Goal: Task Accomplishment & Management: Complete application form

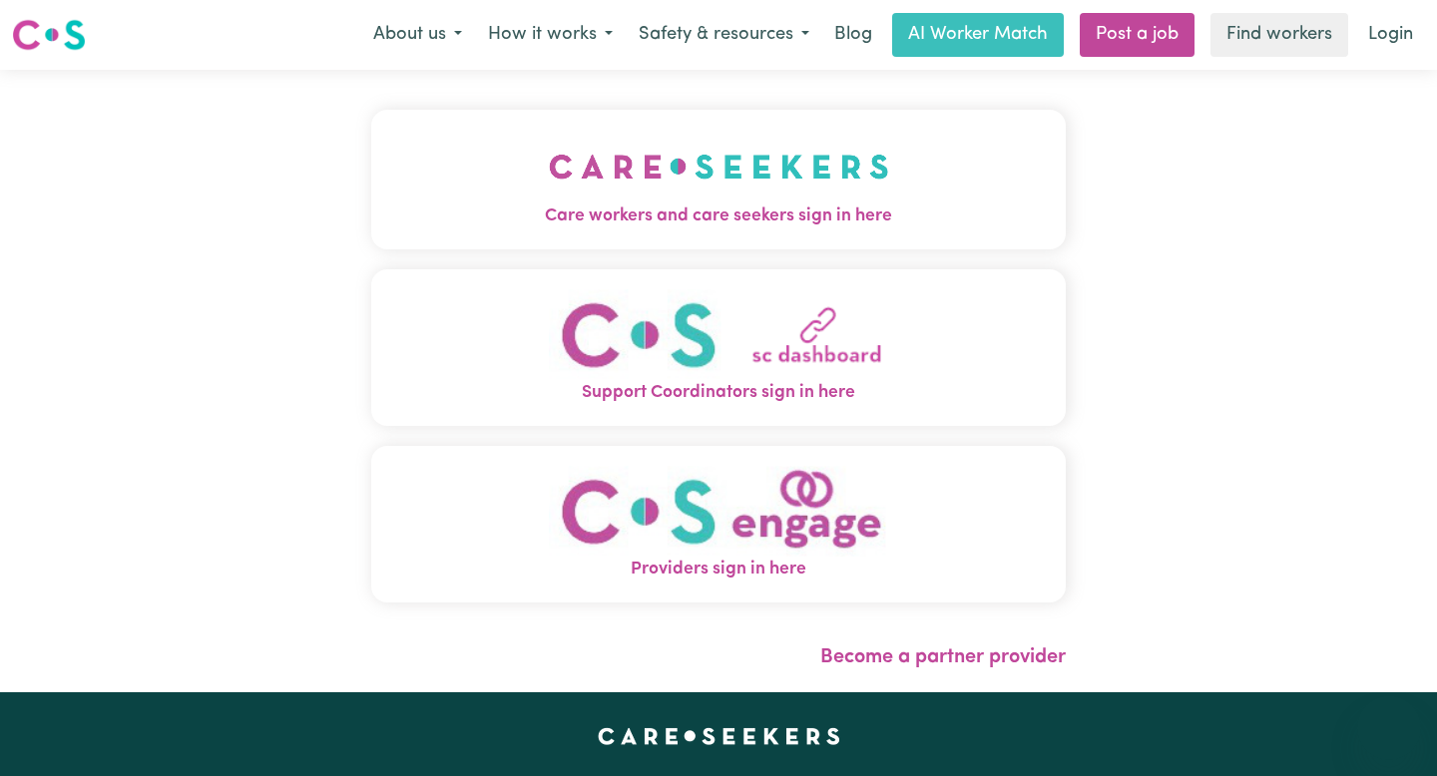
click at [895, 187] on button "Care workers and care seekers sign in here" at bounding box center [718, 180] width 694 height 140
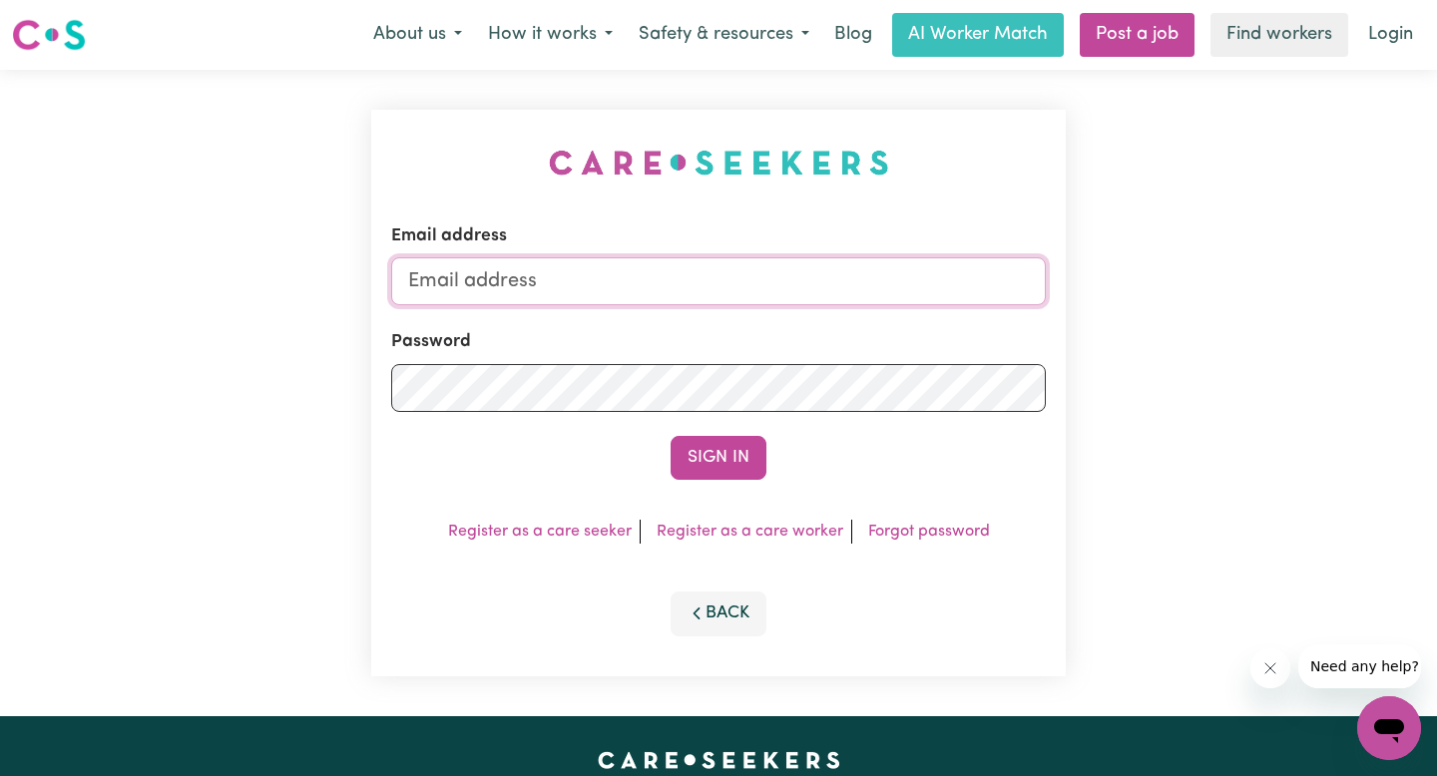
click at [536, 267] on input "Email address" at bounding box center [718, 281] width 655 height 48
type input "[EMAIL_ADDRESS][DOMAIN_NAME]"
click at [670, 436] on button "Sign In" at bounding box center [718, 458] width 96 height 44
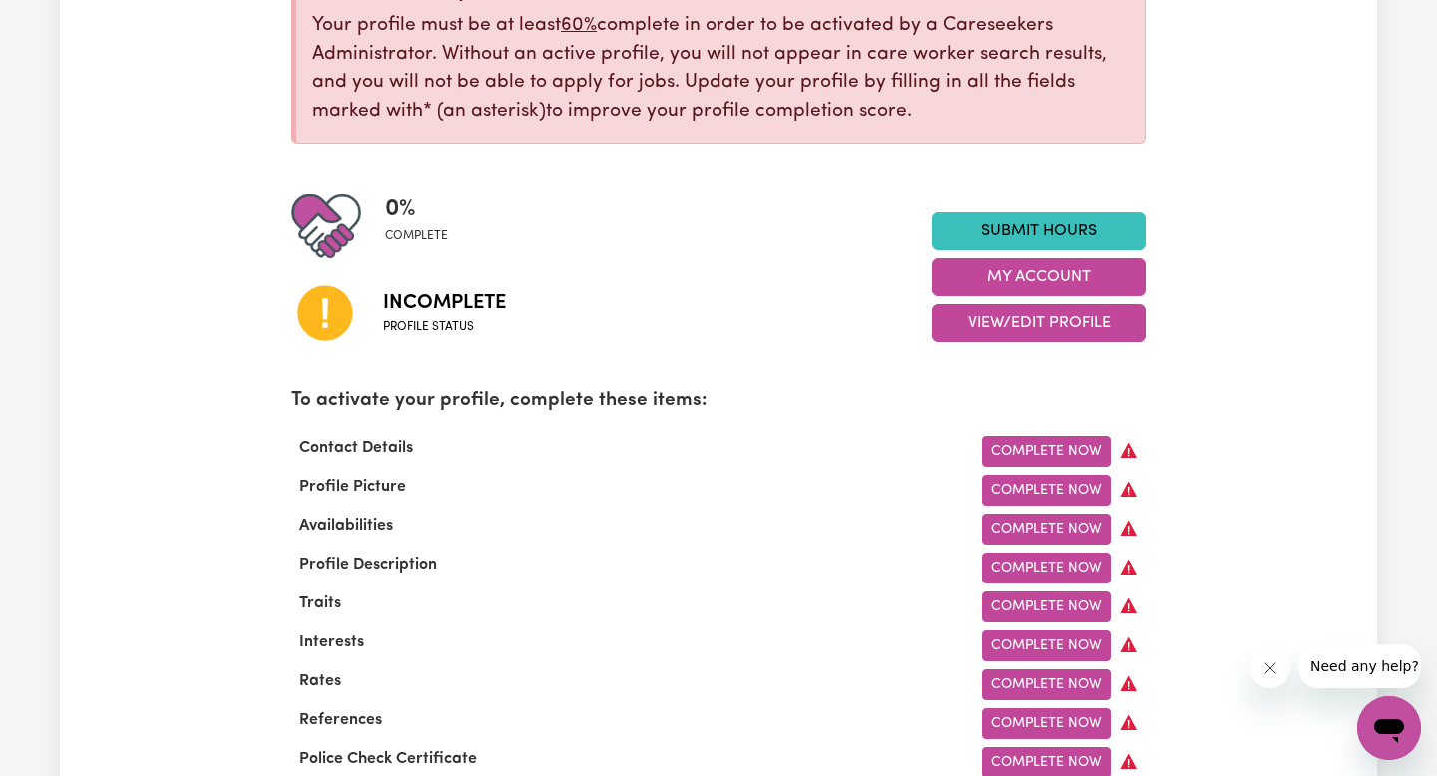
scroll to position [304, 0]
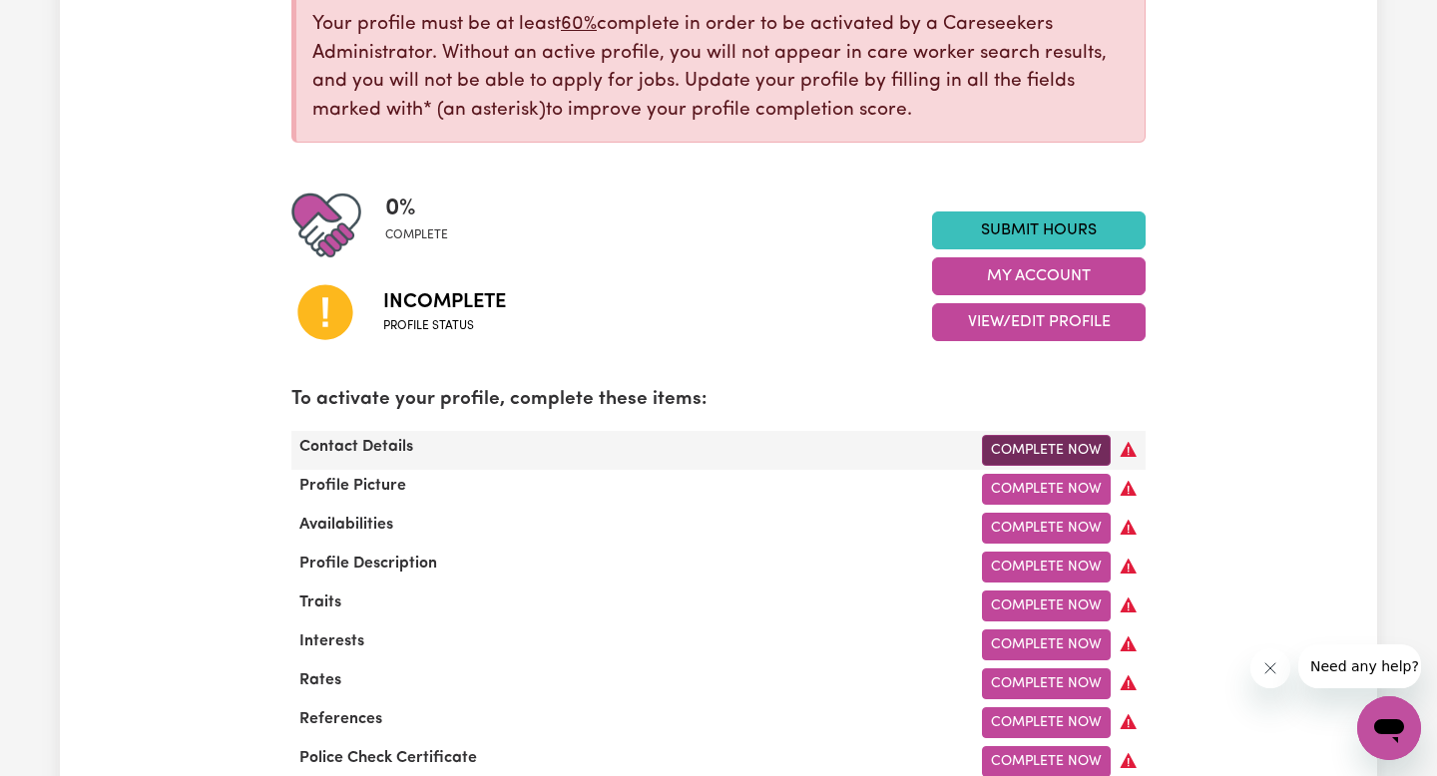
click at [1061, 453] on link "Complete Now" at bounding box center [1046, 450] width 129 height 31
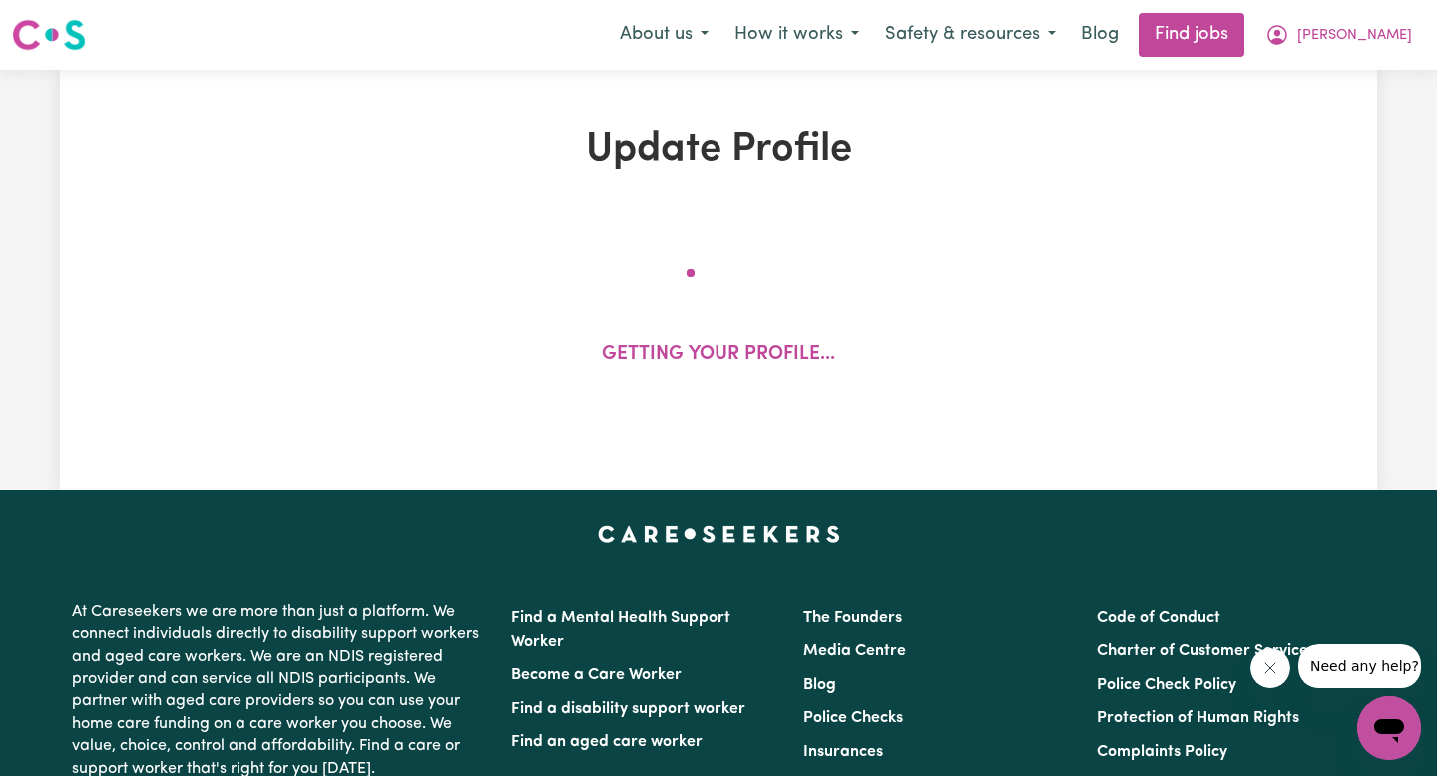
select select "Studying a healthcare related degree or qualification"
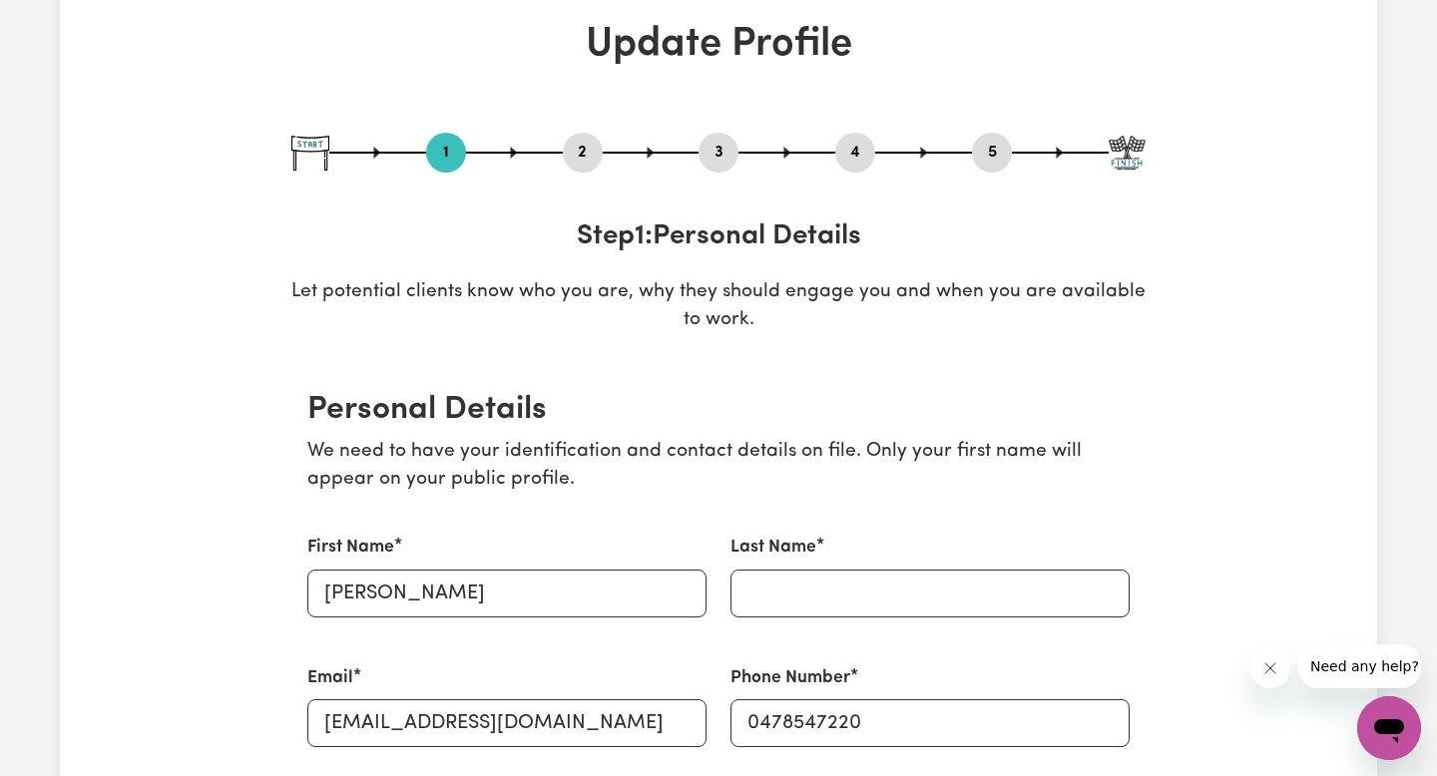
scroll to position [267, 0]
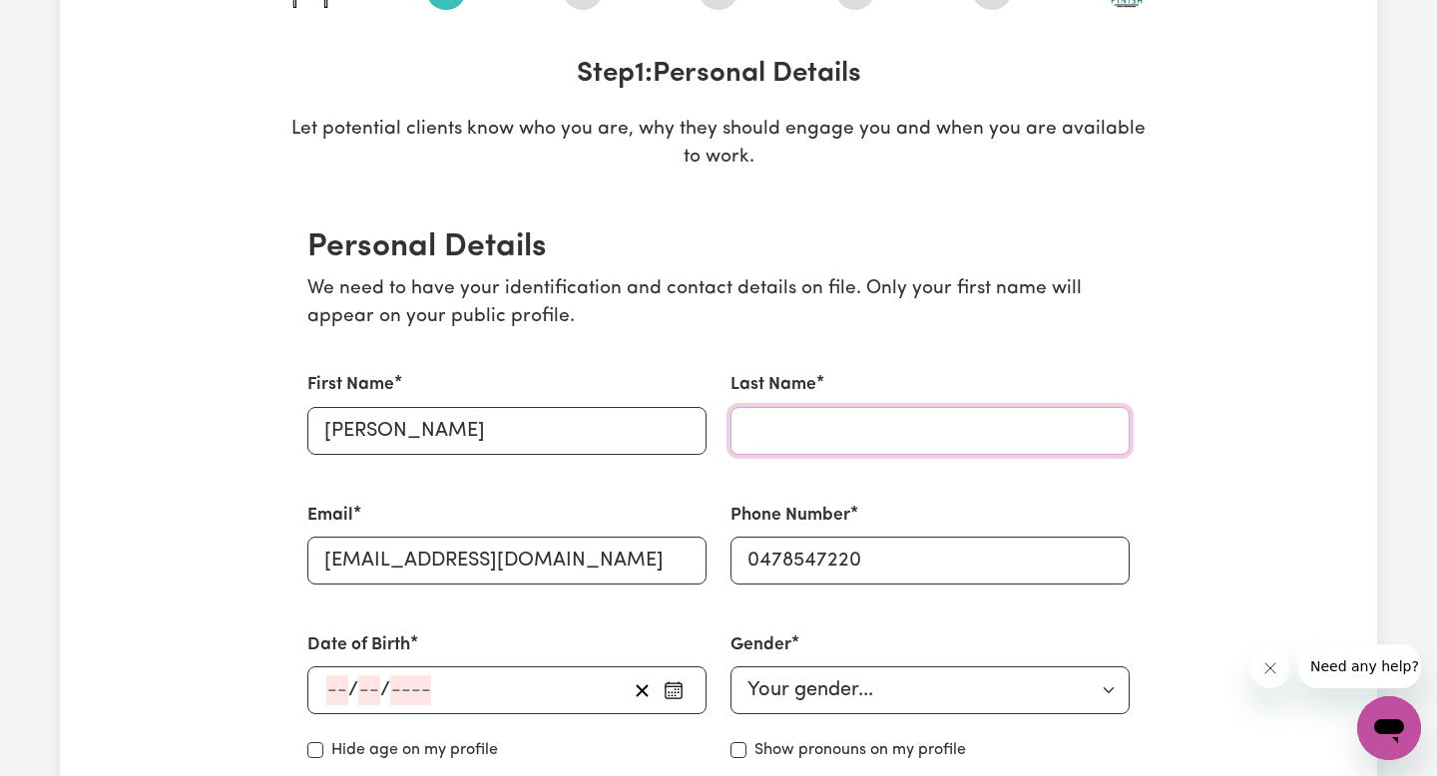
click at [783, 417] on input "Last Name" at bounding box center [929, 431] width 399 height 48
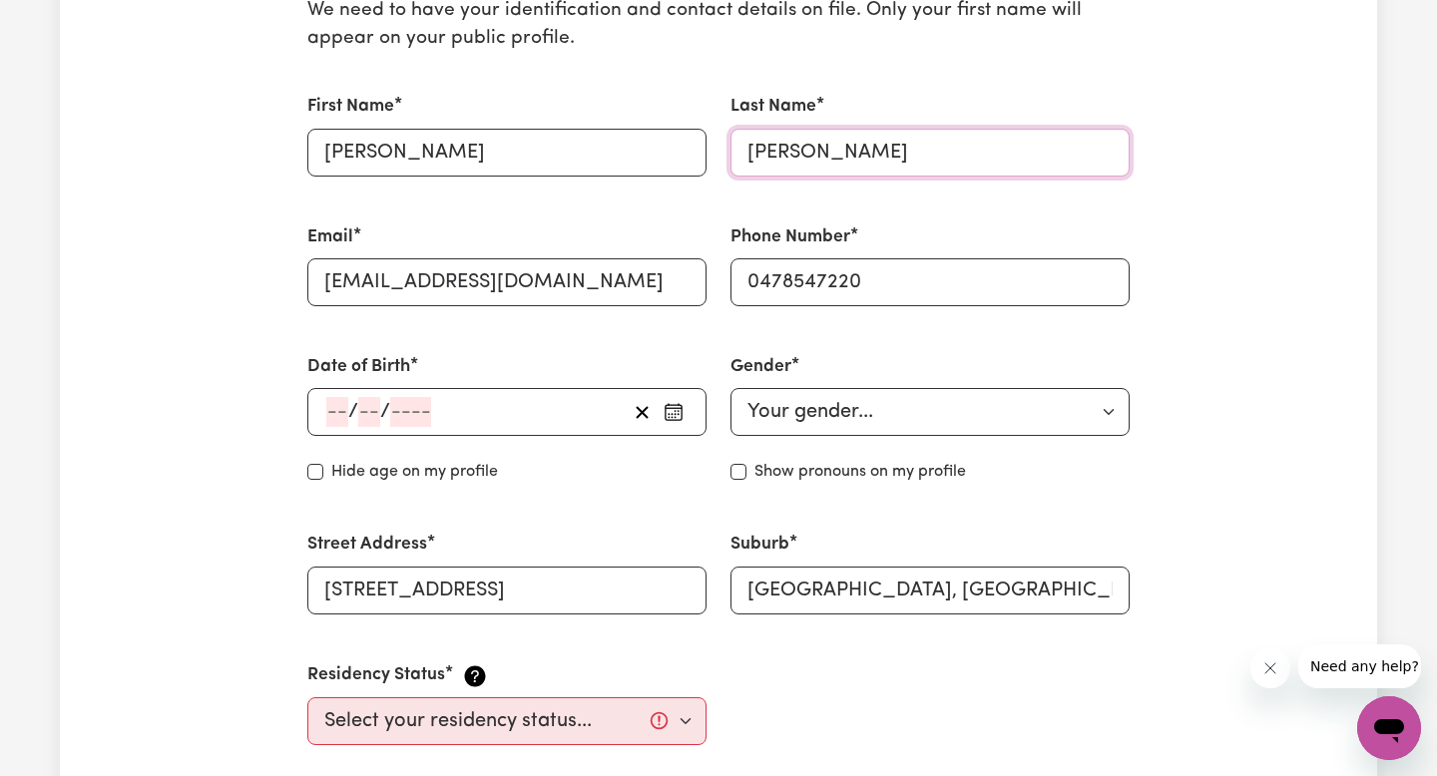
scroll to position [600, 0]
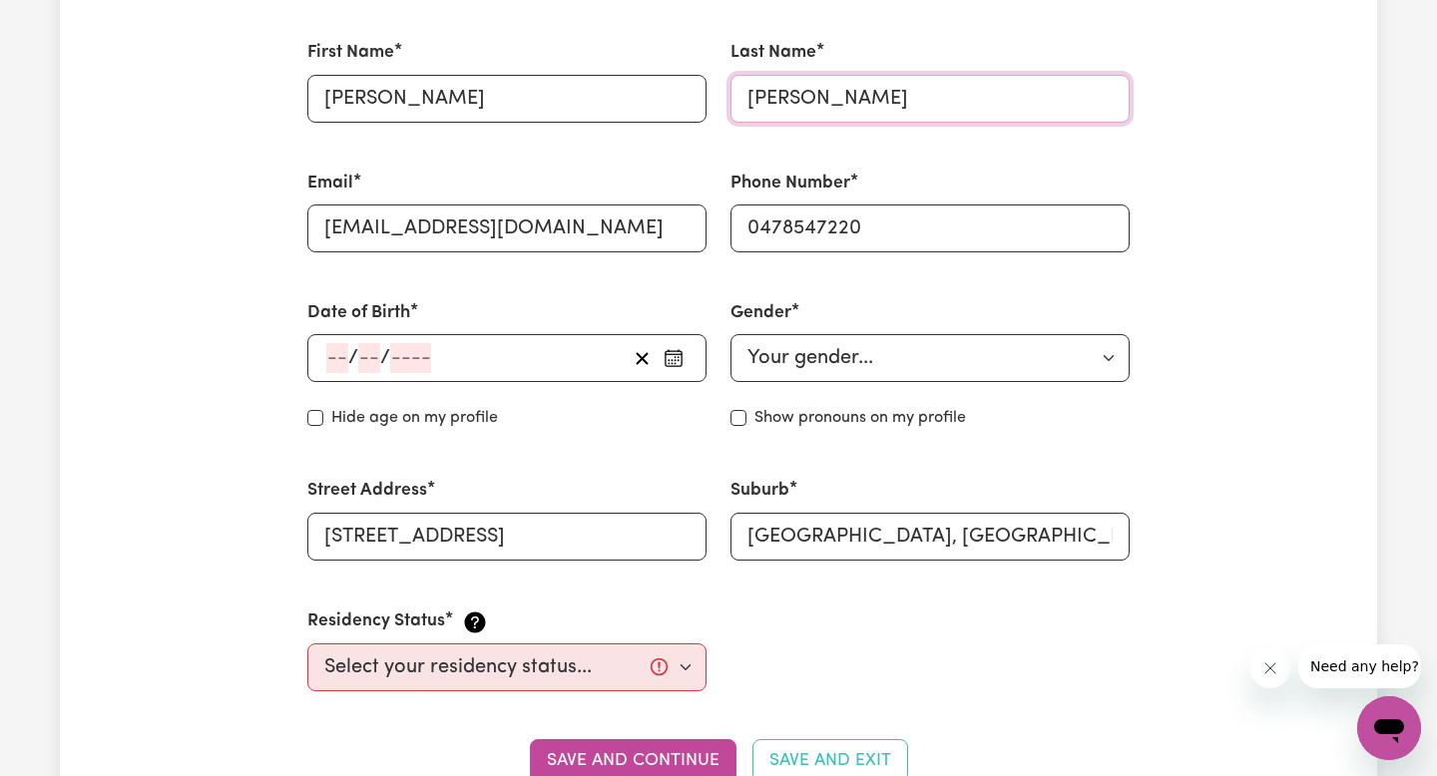
type input "[PERSON_NAME]"
click at [329, 355] on input "number" at bounding box center [337, 358] width 22 height 30
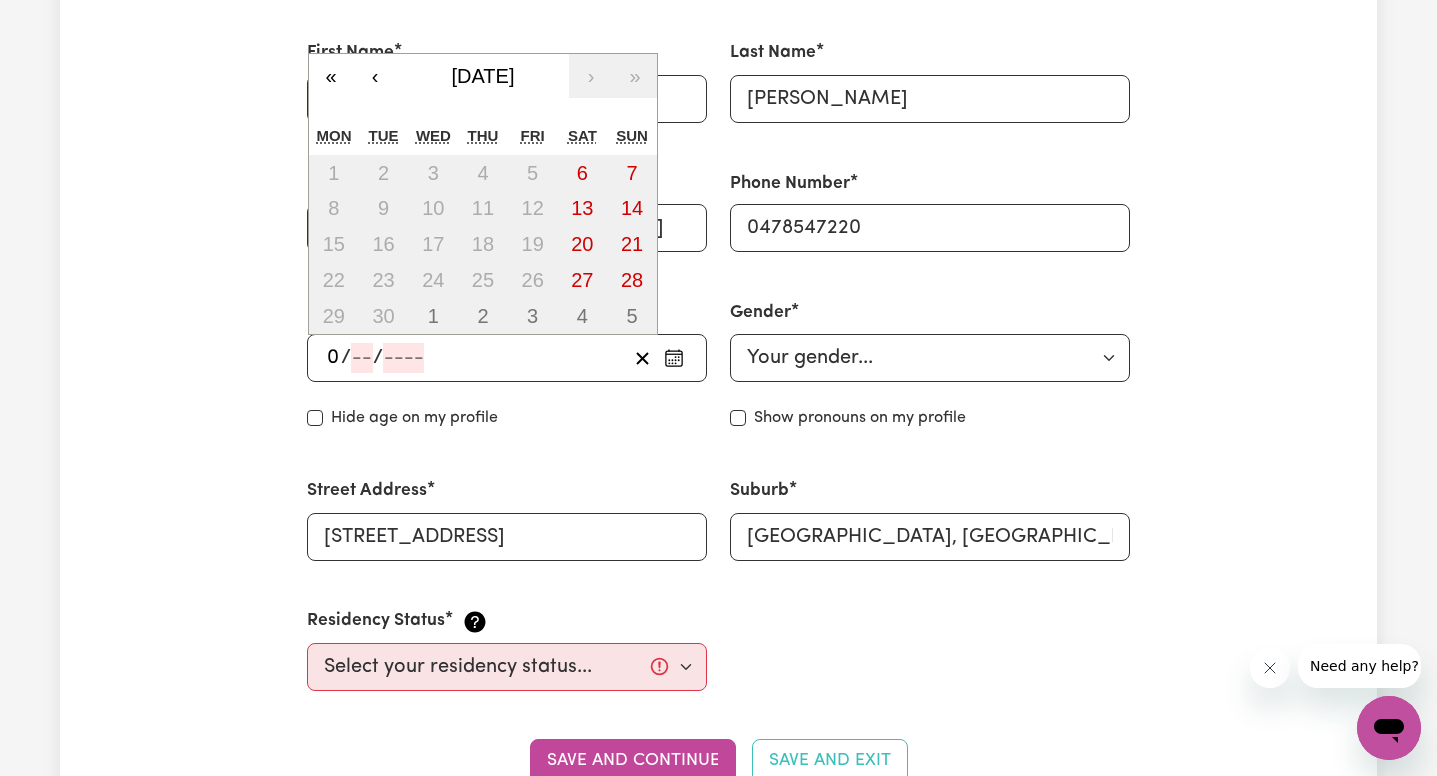
type input "05"
type input "07"
type input "200"
type input "[DATE]"
type input "5"
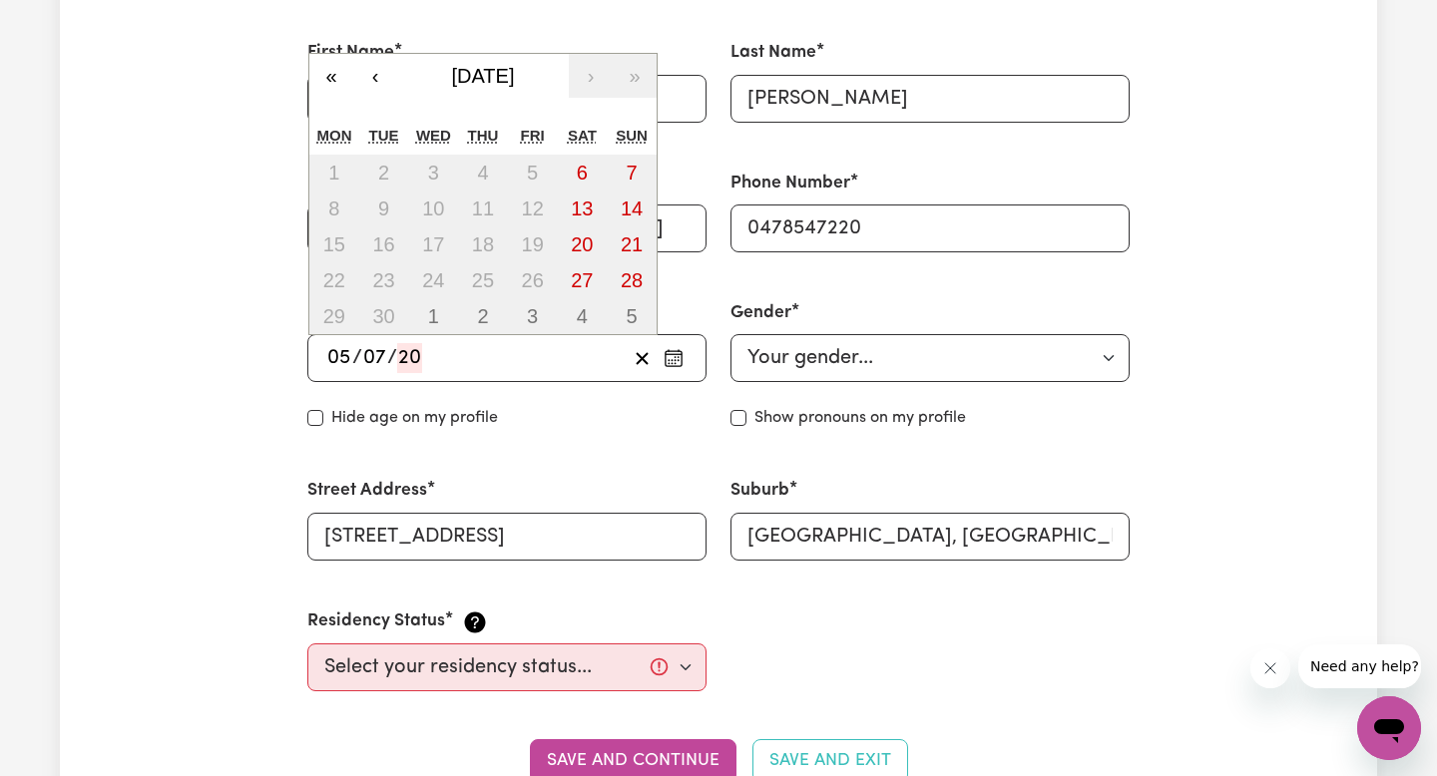
type input "7"
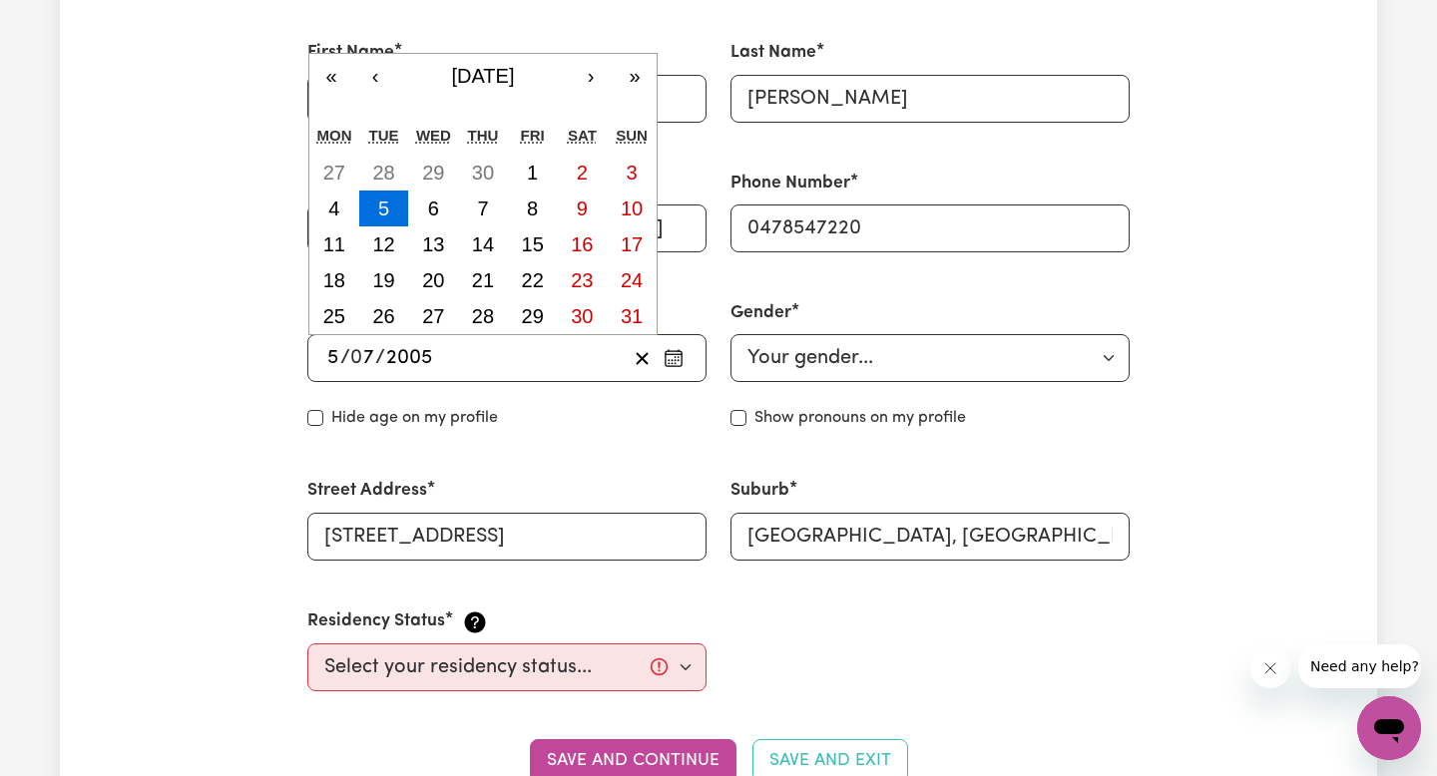
type input "2005"
click at [540, 409] on div "Hide age on my profile" at bounding box center [506, 418] width 399 height 24
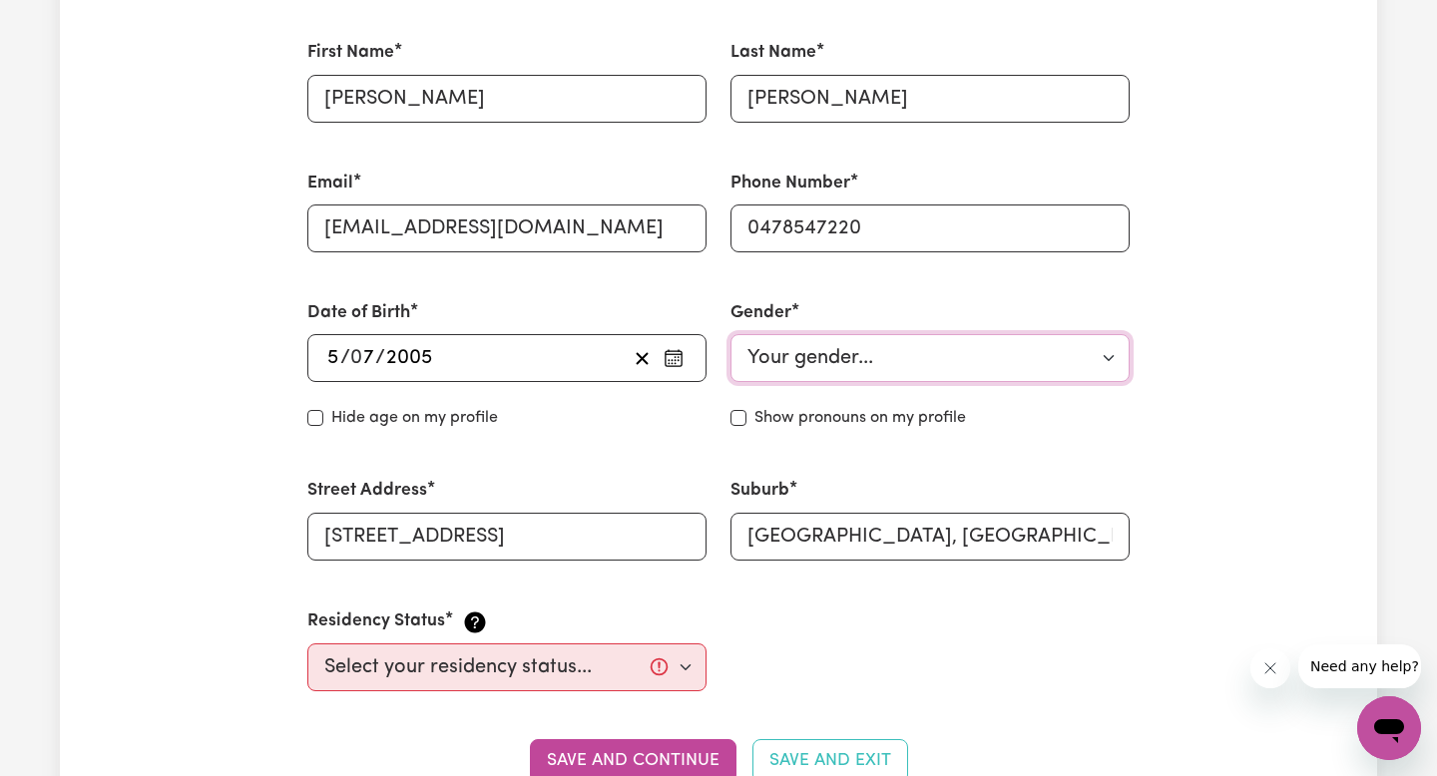
click at [921, 368] on select "Your gender... [DEMOGRAPHIC_DATA] [DEMOGRAPHIC_DATA] [DEMOGRAPHIC_DATA] Other P…" at bounding box center [929, 358] width 399 height 48
select select "[DEMOGRAPHIC_DATA]"
click at [730, 334] on select "Your gender... [DEMOGRAPHIC_DATA] [DEMOGRAPHIC_DATA] [DEMOGRAPHIC_DATA] Other P…" at bounding box center [929, 358] width 399 height 48
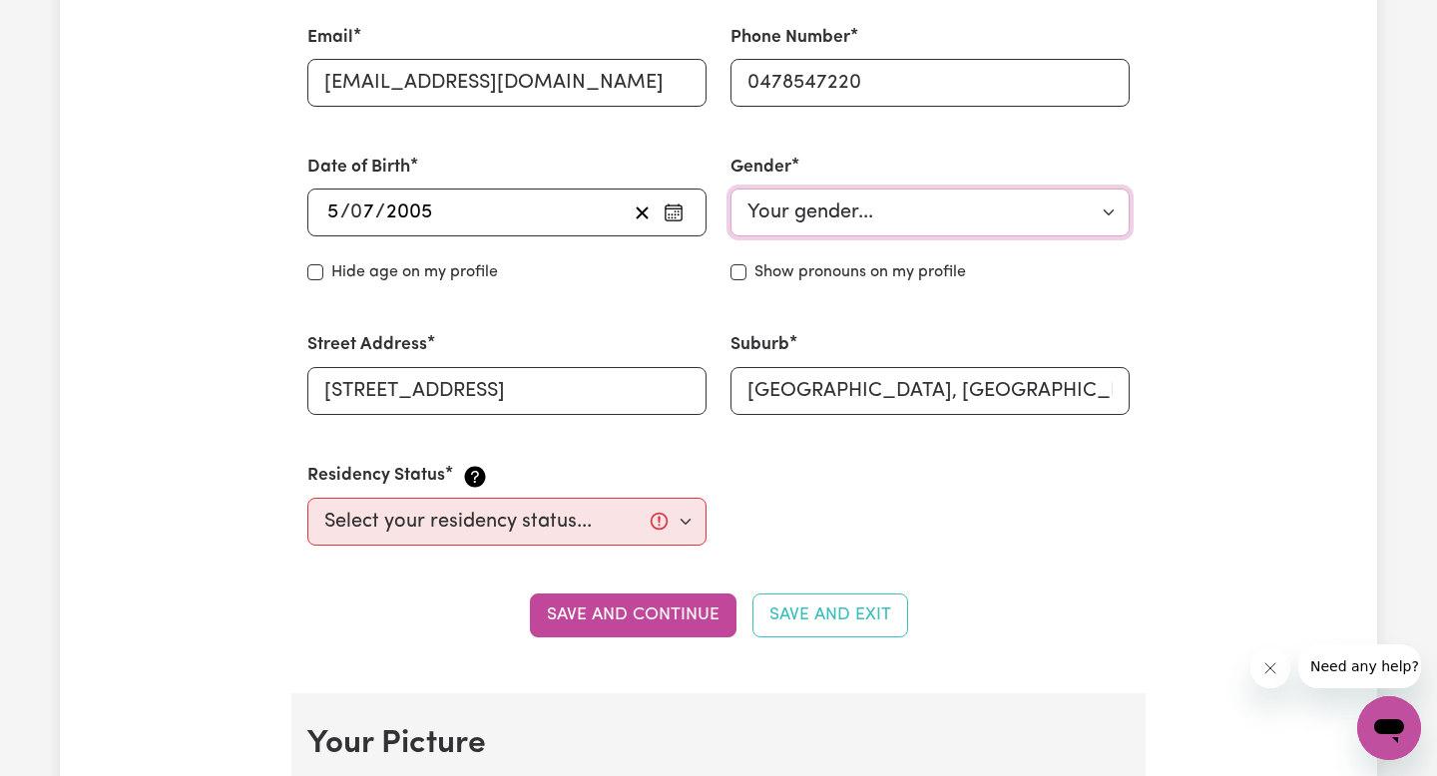
scroll to position [753, 0]
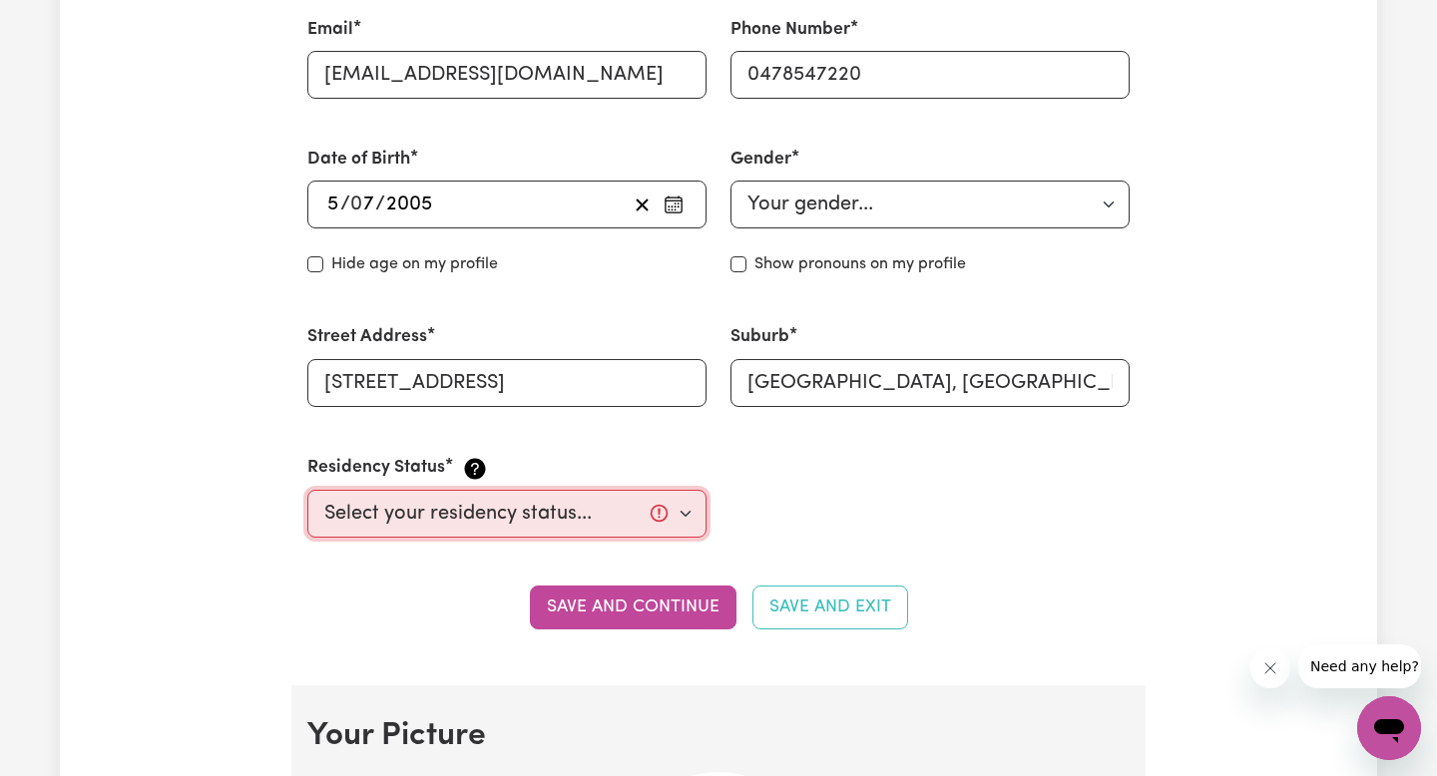
click at [494, 522] on select "Select your residency status... [DEMOGRAPHIC_DATA] citizen Australian PR [DEMOG…" at bounding box center [506, 514] width 399 height 48
select select "[DEMOGRAPHIC_DATA] Citizen"
click at [307, 490] on select "Select your residency status... [DEMOGRAPHIC_DATA] citizen Australian PR [DEMOG…" at bounding box center [506, 514] width 399 height 48
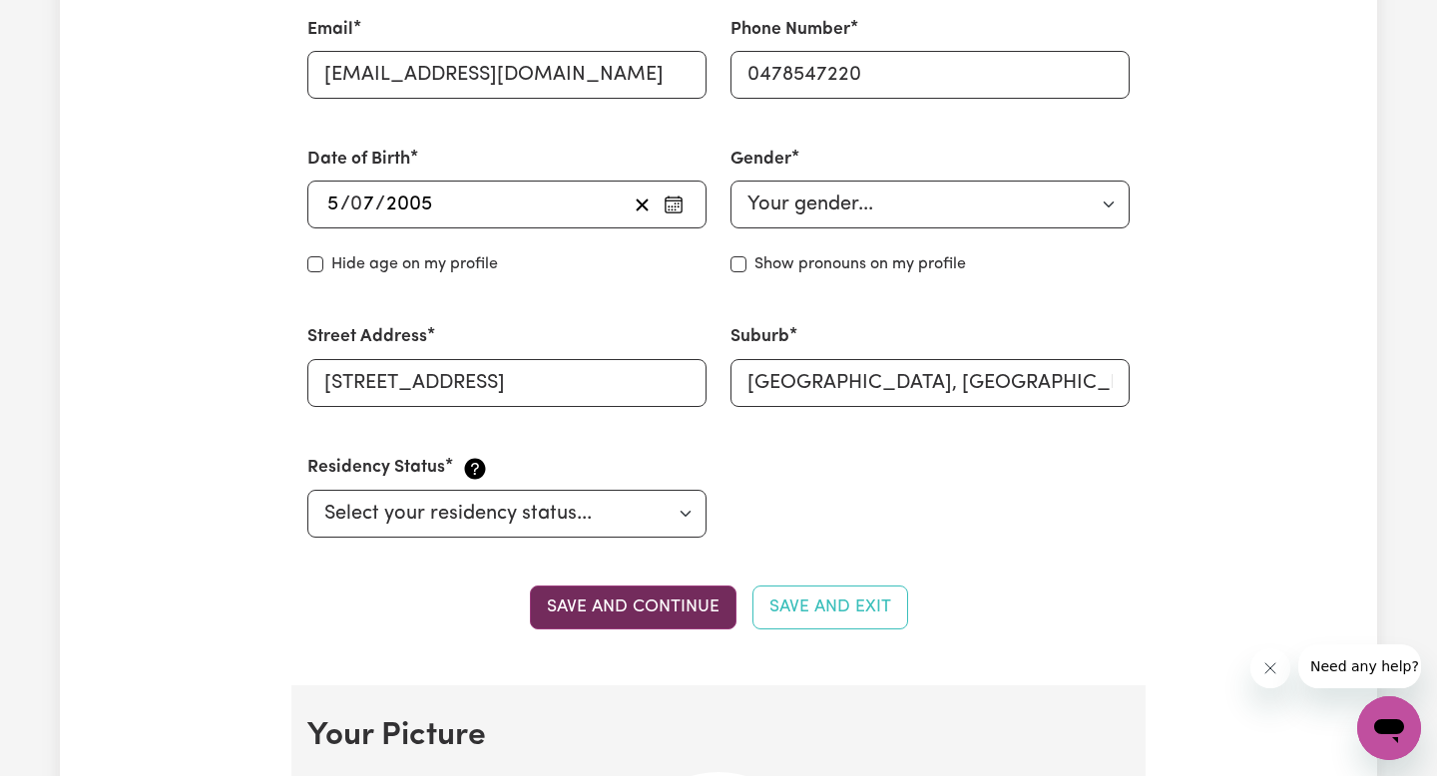
click at [641, 629] on button "Save and continue" at bounding box center [633, 608] width 207 height 44
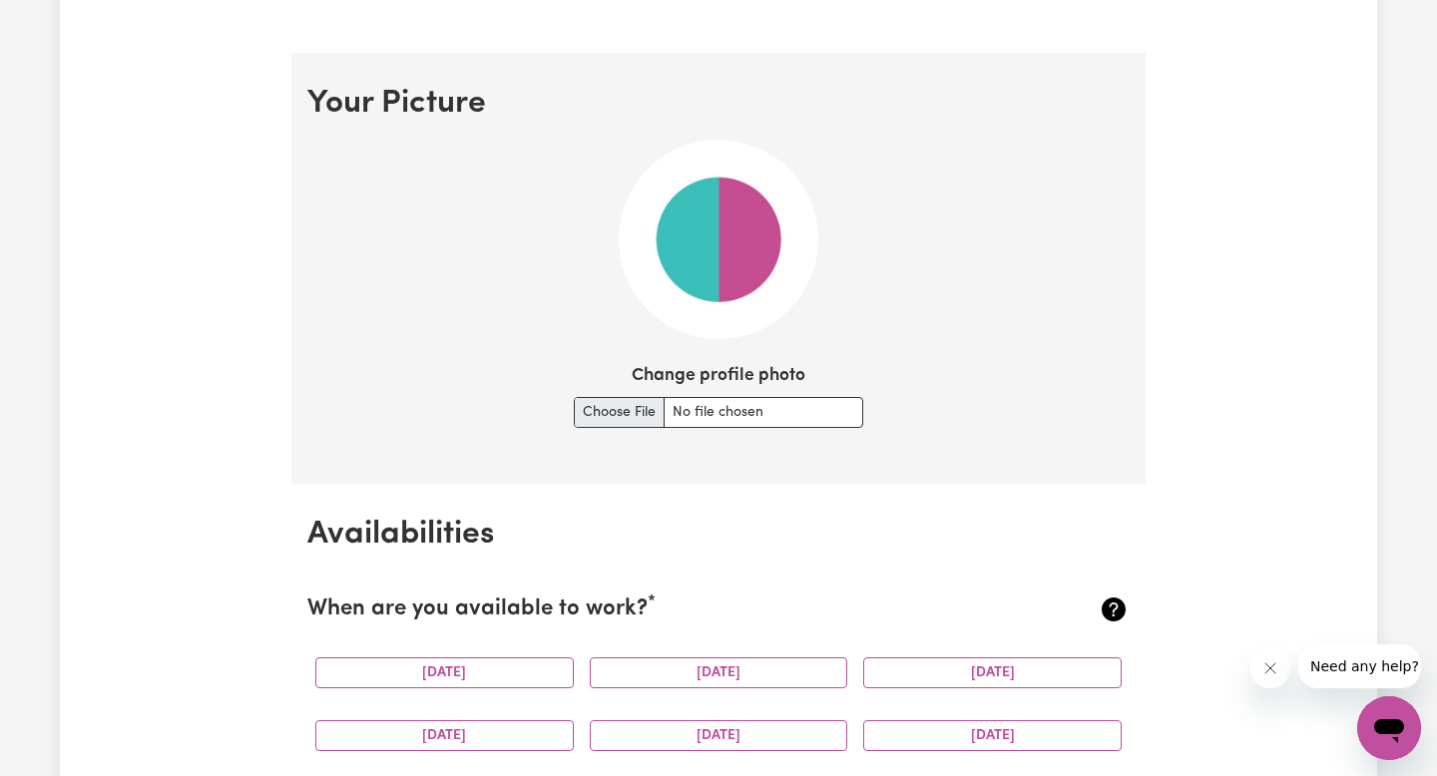
scroll to position [1387, 0]
click at [623, 406] on input "Change profile photo" at bounding box center [718, 411] width 289 height 31
type input "C:\fakepath\Screen Shot [DATE] 2.52.56 pm.png"
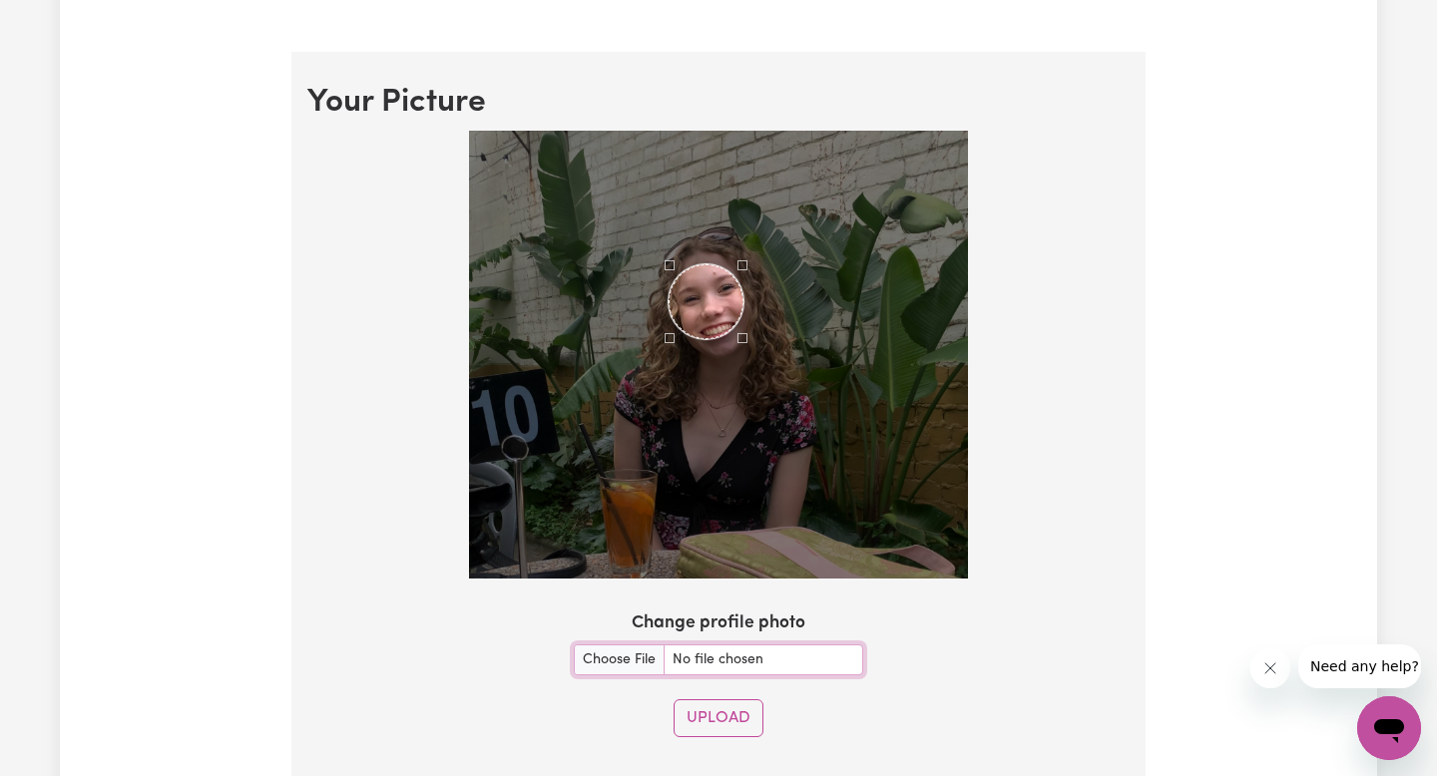
click at [718, 303] on div "Use the arrow keys to move the crop selection area" at bounding box center [705, 301] width 75 height 75
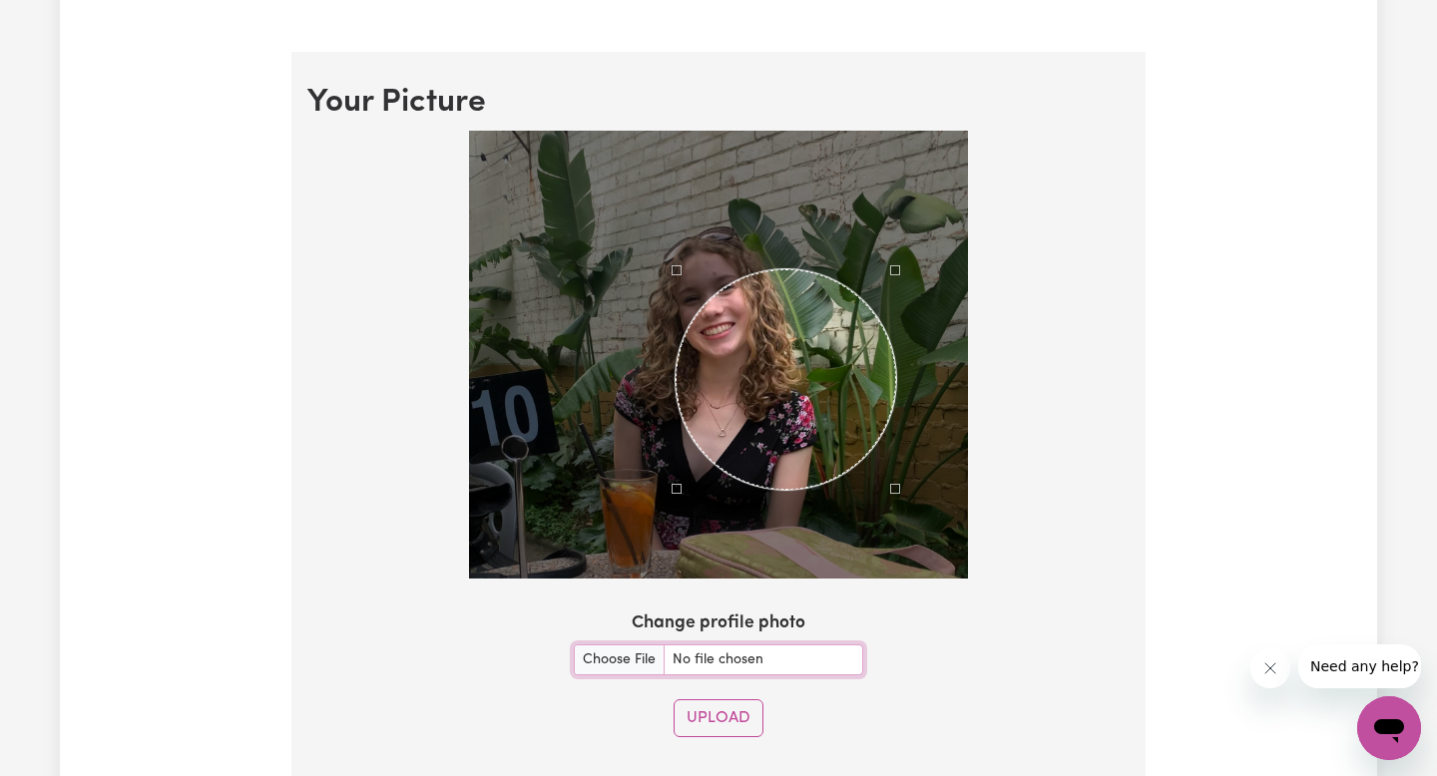
click at [896, 463] on div at bounding box center [718, 355] width 499 height 448
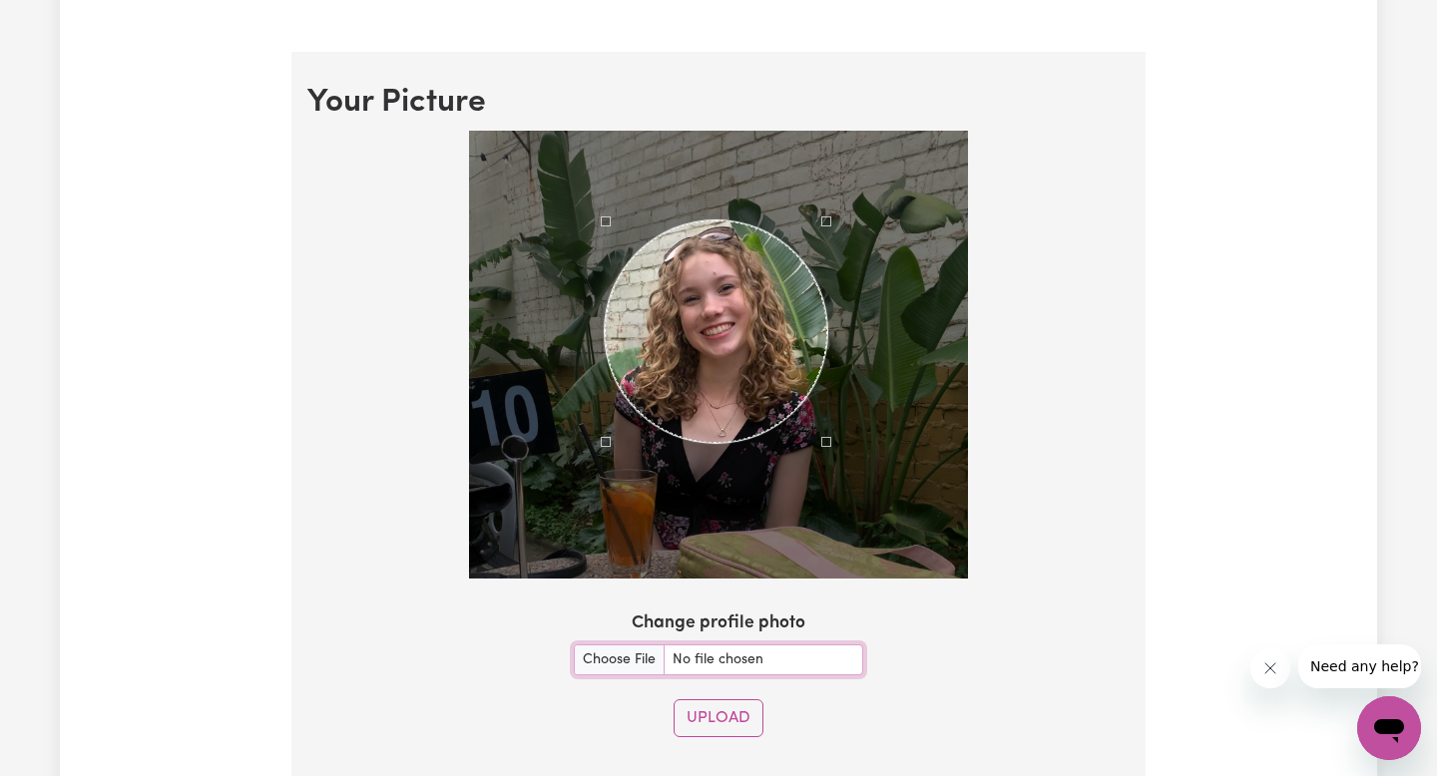
click at [705, 319] on div "Use the arrow keys to move the crop selection area" at bounding box center [716, 331] width 222 height 222
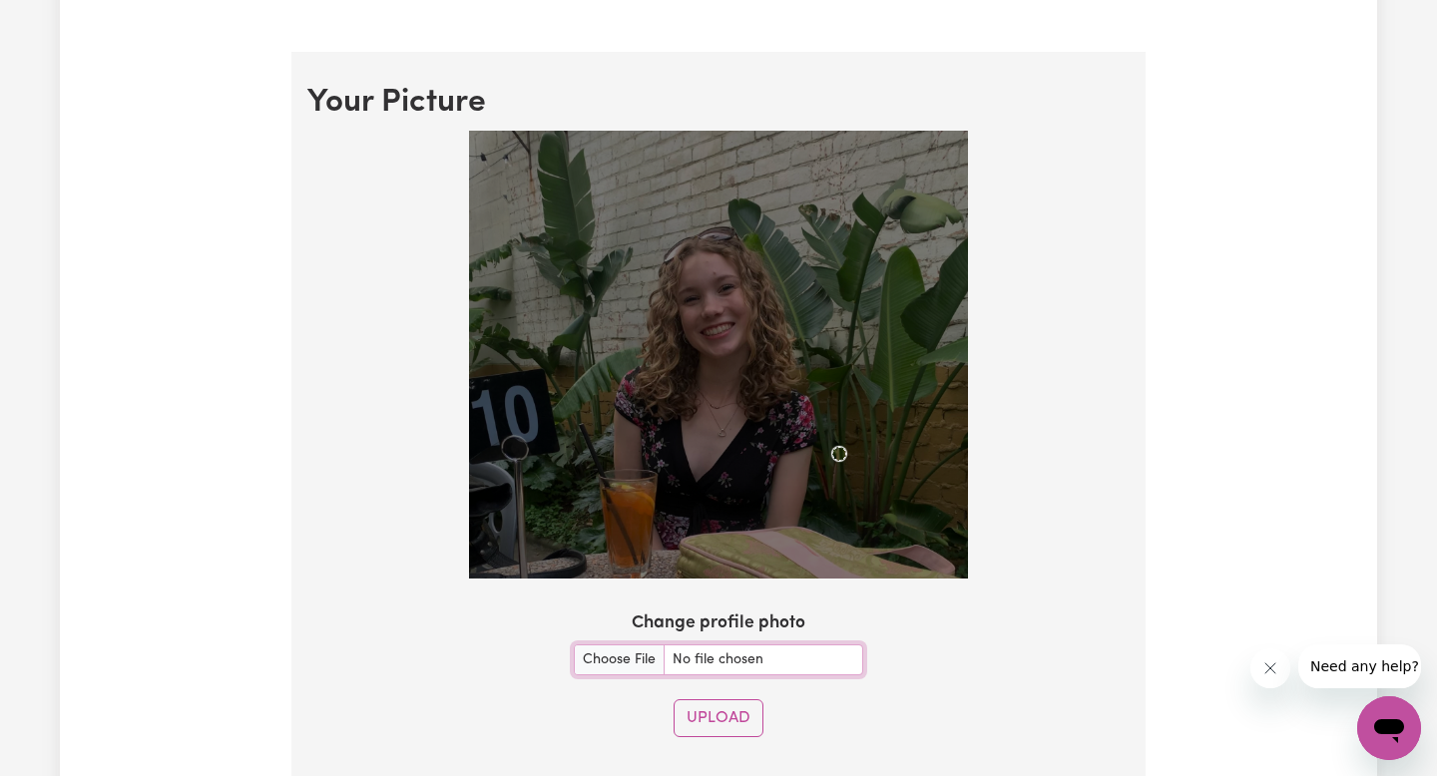
click at [846, 456] on img at bounding box center [718, 355] width 499 height 448
click at [741, 327] on img at bounding box center [718, 355] width 499 height 448
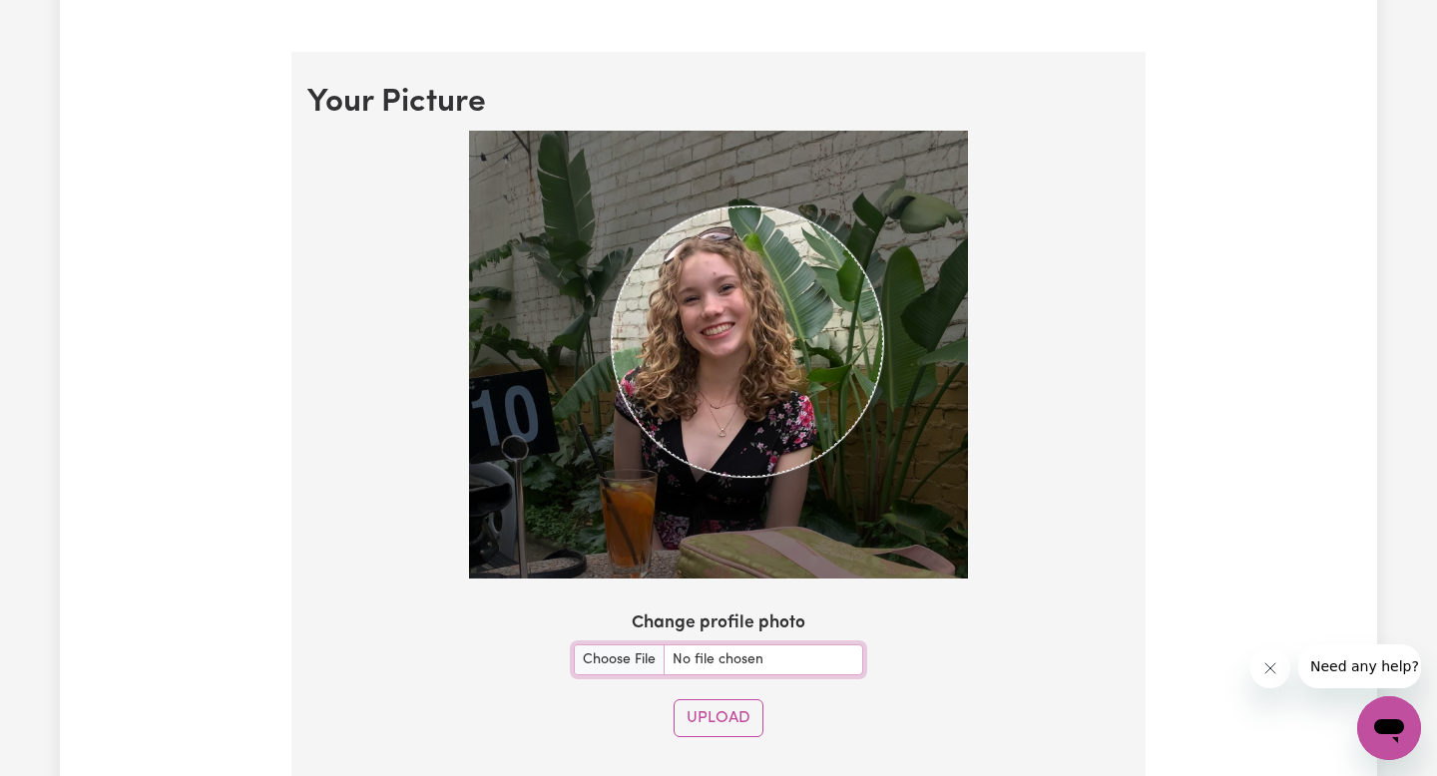
click at [882, 482] on img at bounding box center [718, 355] width 499 height 448
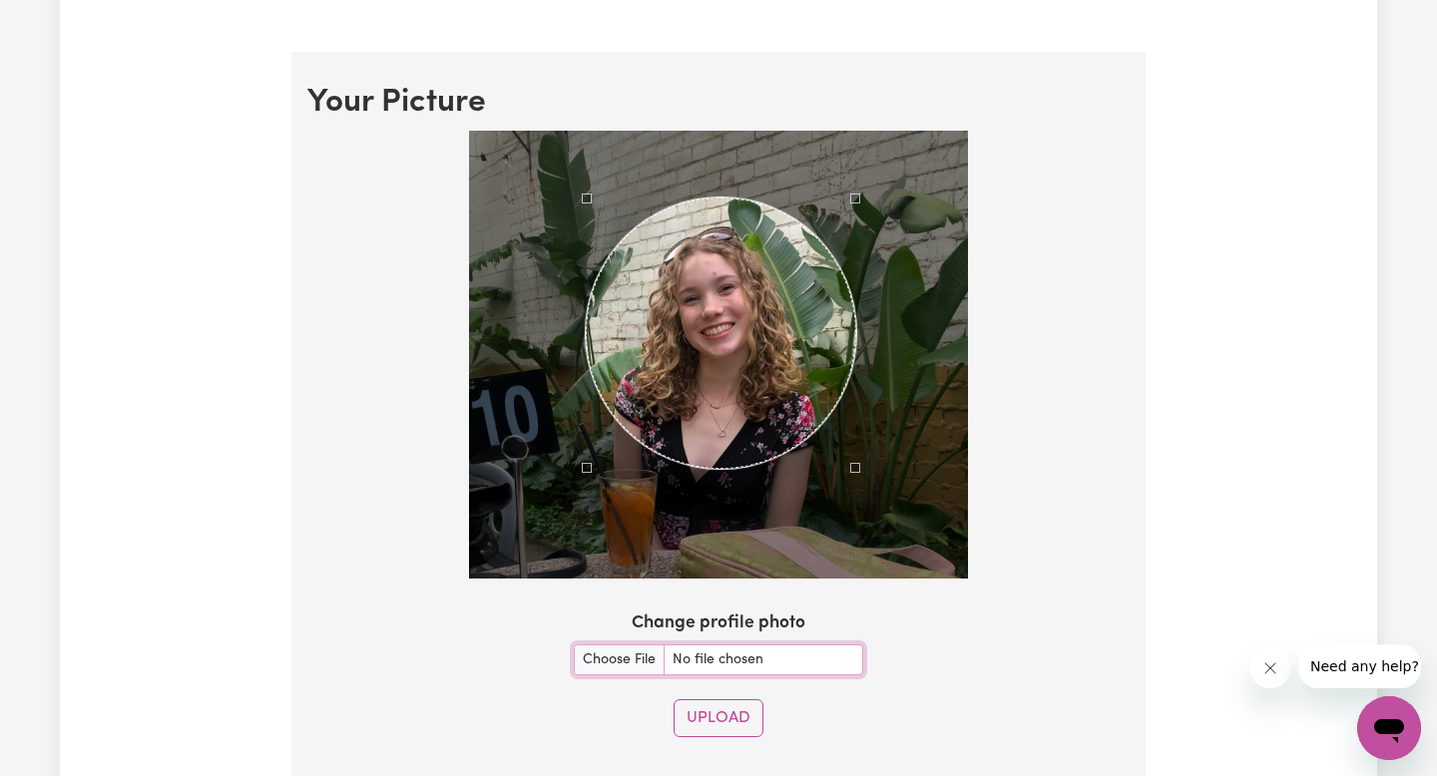
click at [774, 347] on div "Use the arrow keys to move the crop selection area" at bounding box center [721, 333] width 270 height 270
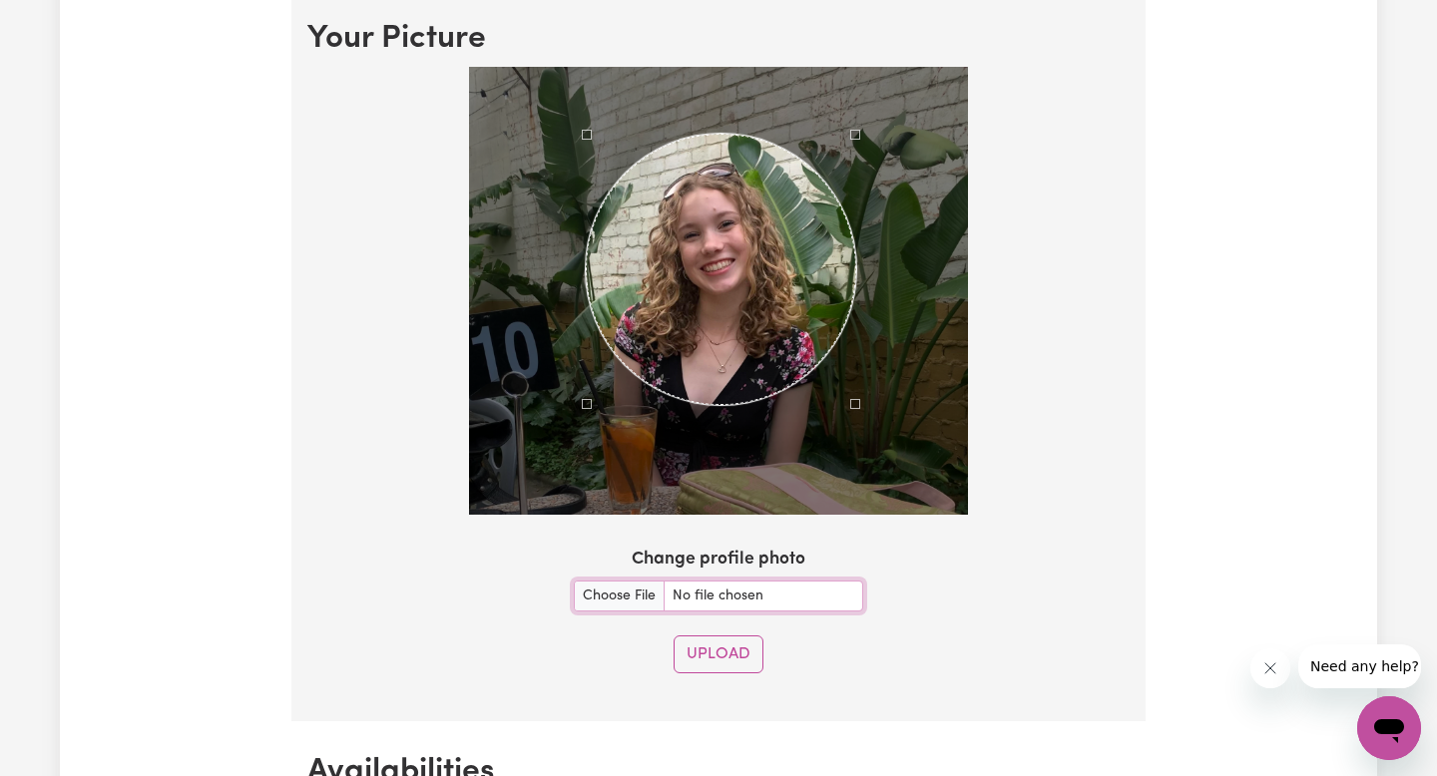
scroll to position [1512, 0]
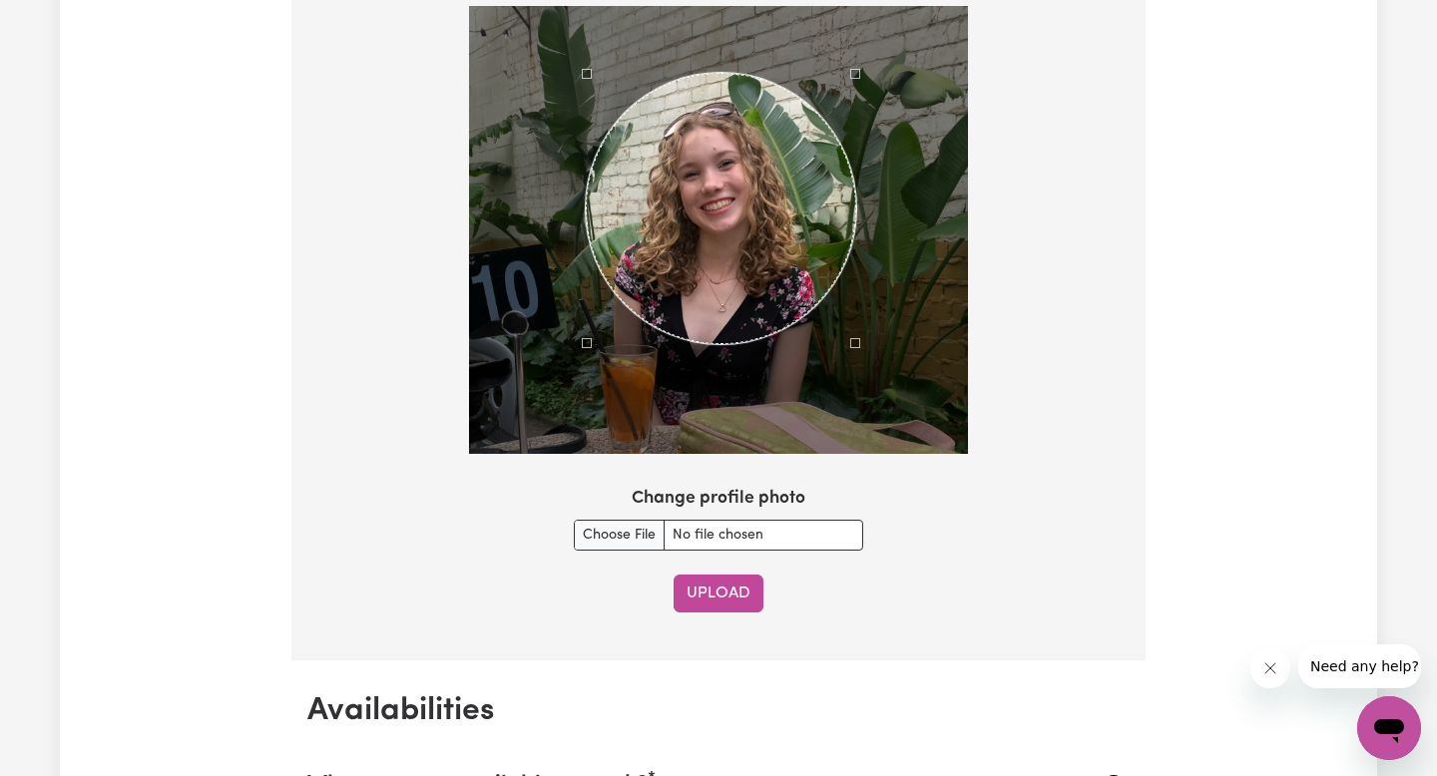
click at [732, 587] on button "Upload" at bounding box center [718, 594] width 90 height 38
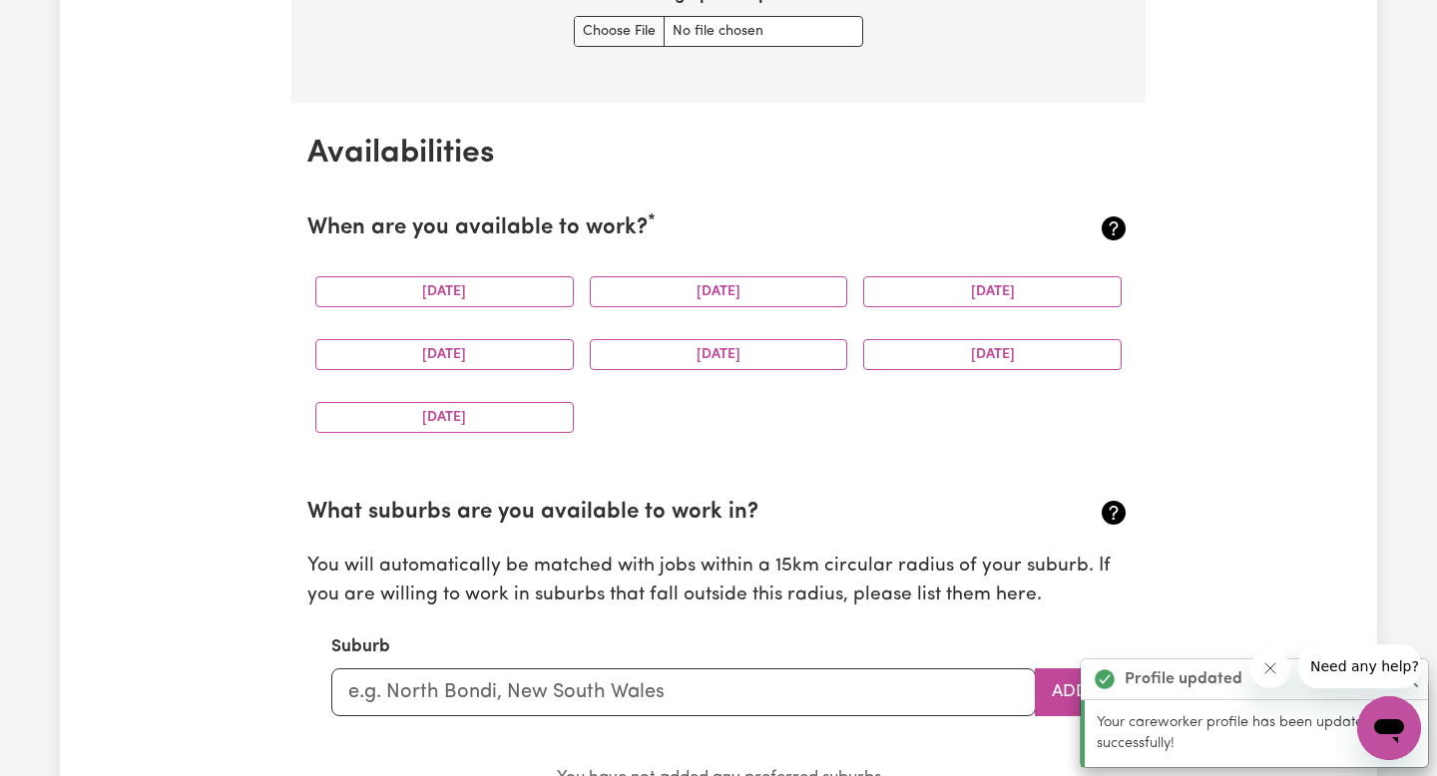
scroll to position [1762, 0]
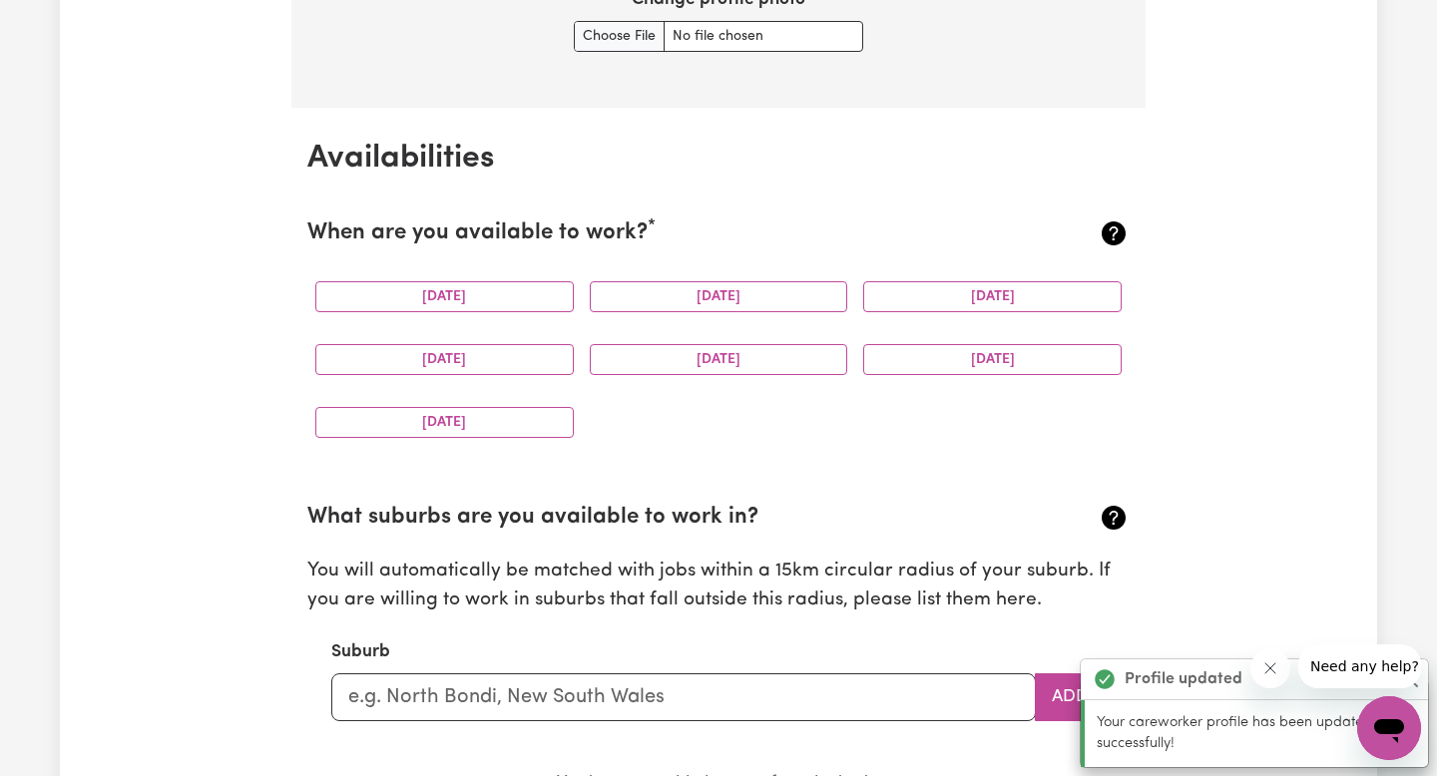
click at [1105, 236] on icon at bounding box center [1113, 233] width 24 height 24
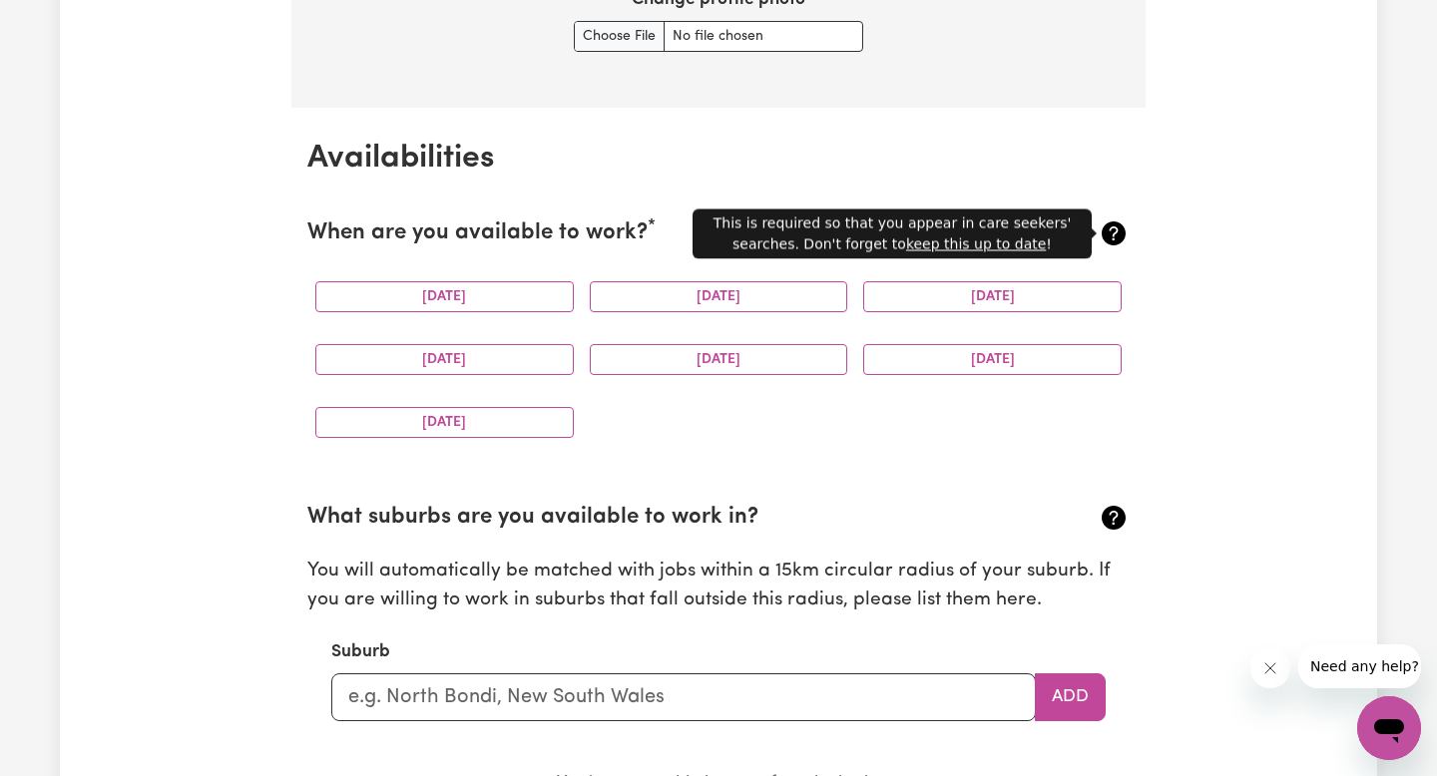
click at [1107, 232] on icon at bounding box center [1113, 233] width 24 height 24
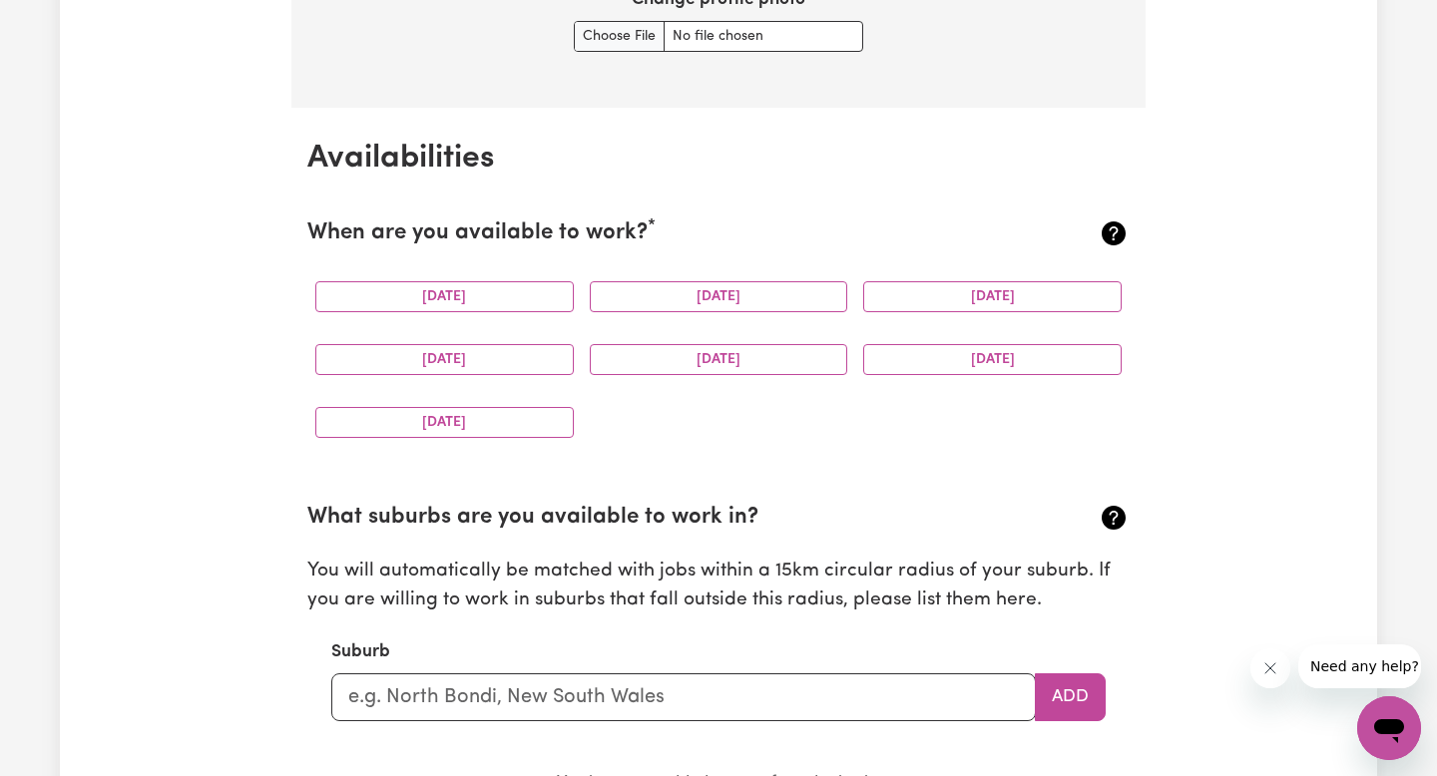
click at [500, 400] on div "[DATE]" at bounding box center [444, 422] width 274 height 63
click at [504, 411] on button "[DATE]" at bounding box center [444, 422] width 258 height 31
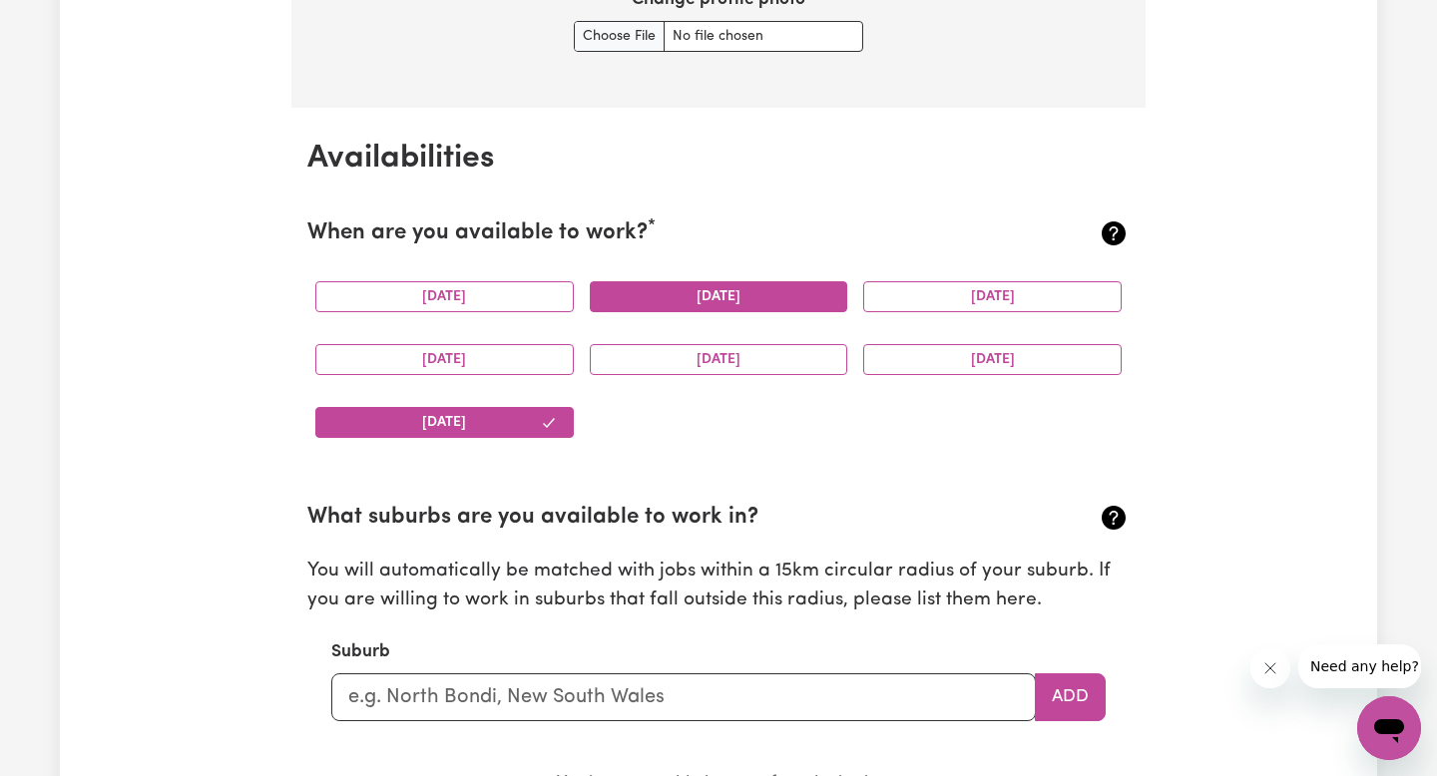
click at [794, 287] on button "[DATE]" at bounding box center [719, 296] width 258 height 31
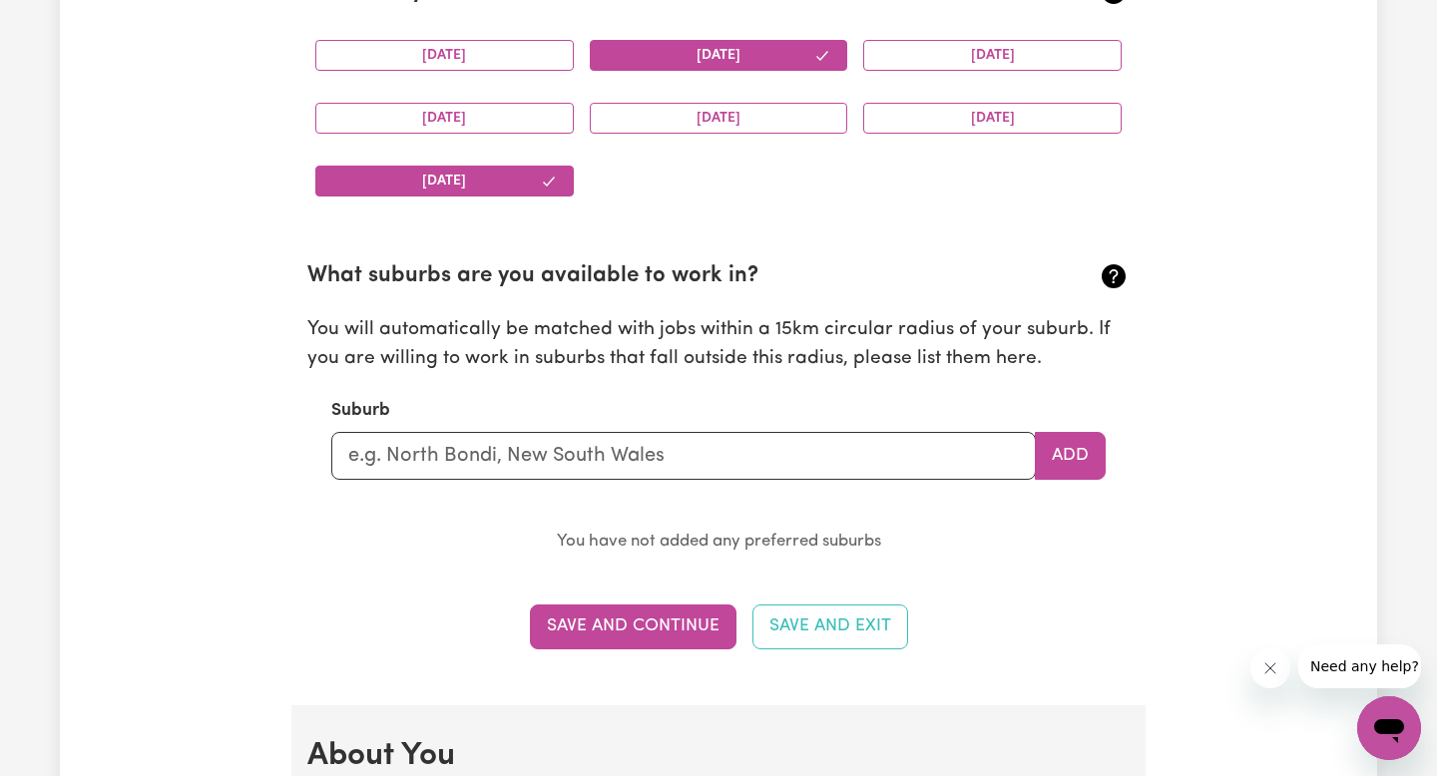
scroll to position [2008, 0]
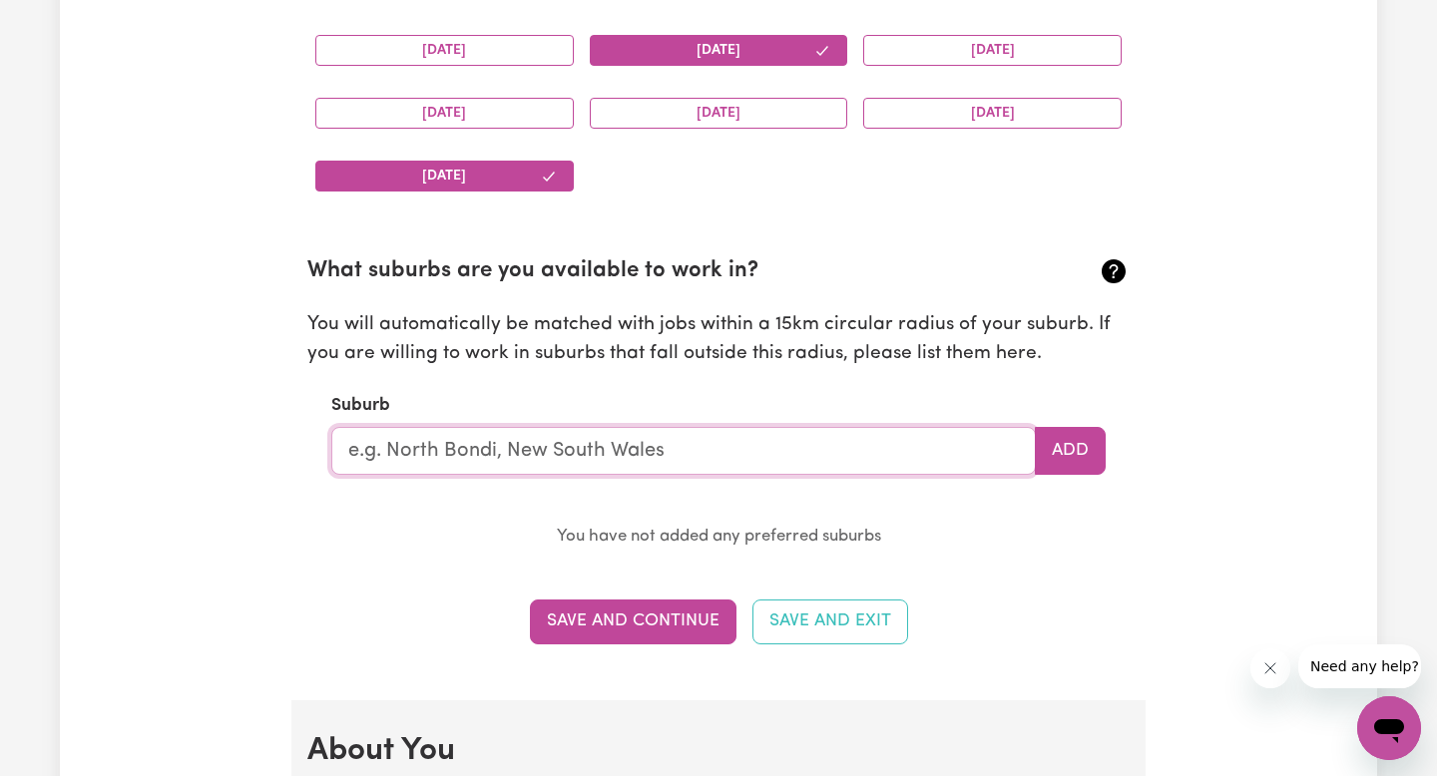
click at [696, 437] on input "text" at bounding box center [683, 451] width 704 height 48
type input "Oakleigh"
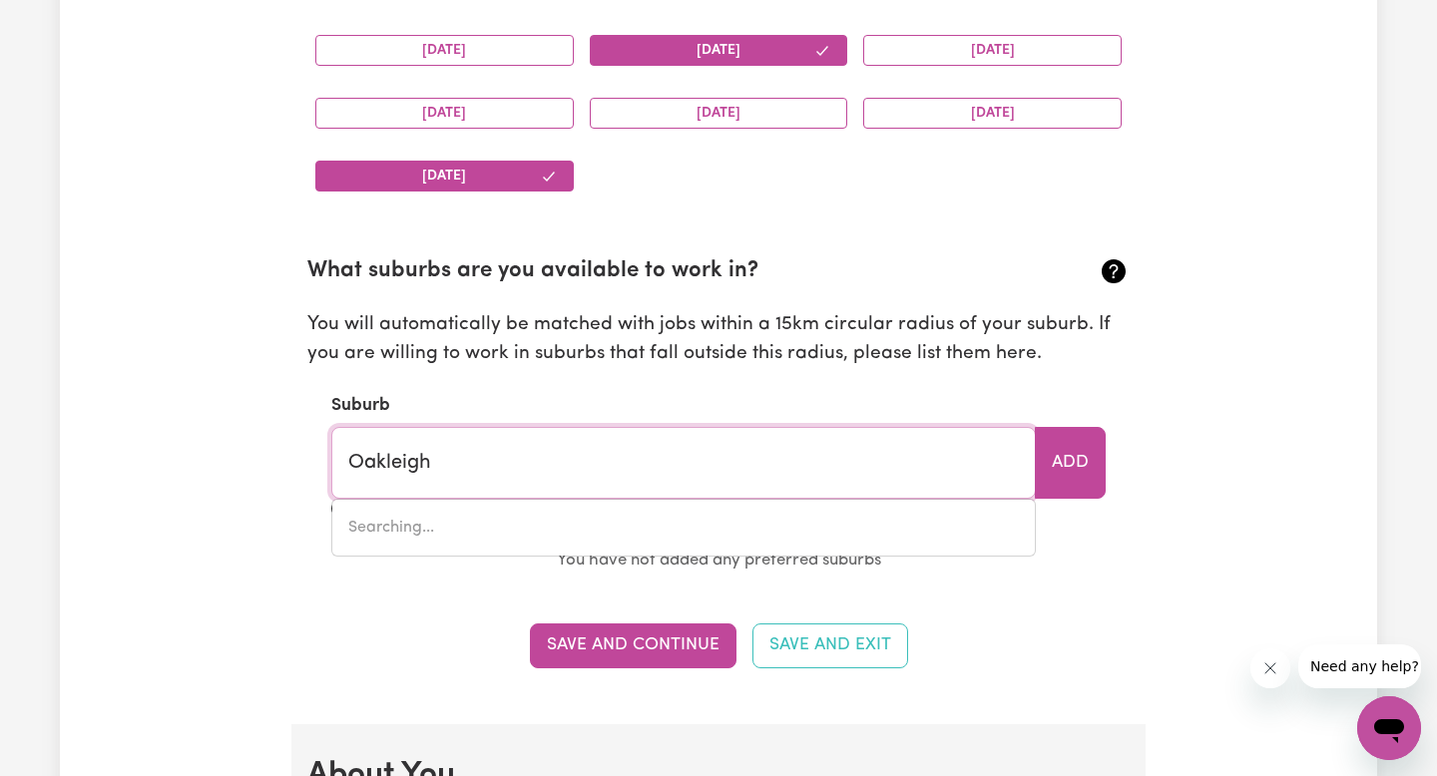
type input "[GEOGRAPHIC_DATA], [GEOGRAPHIC_DATA], 3166"
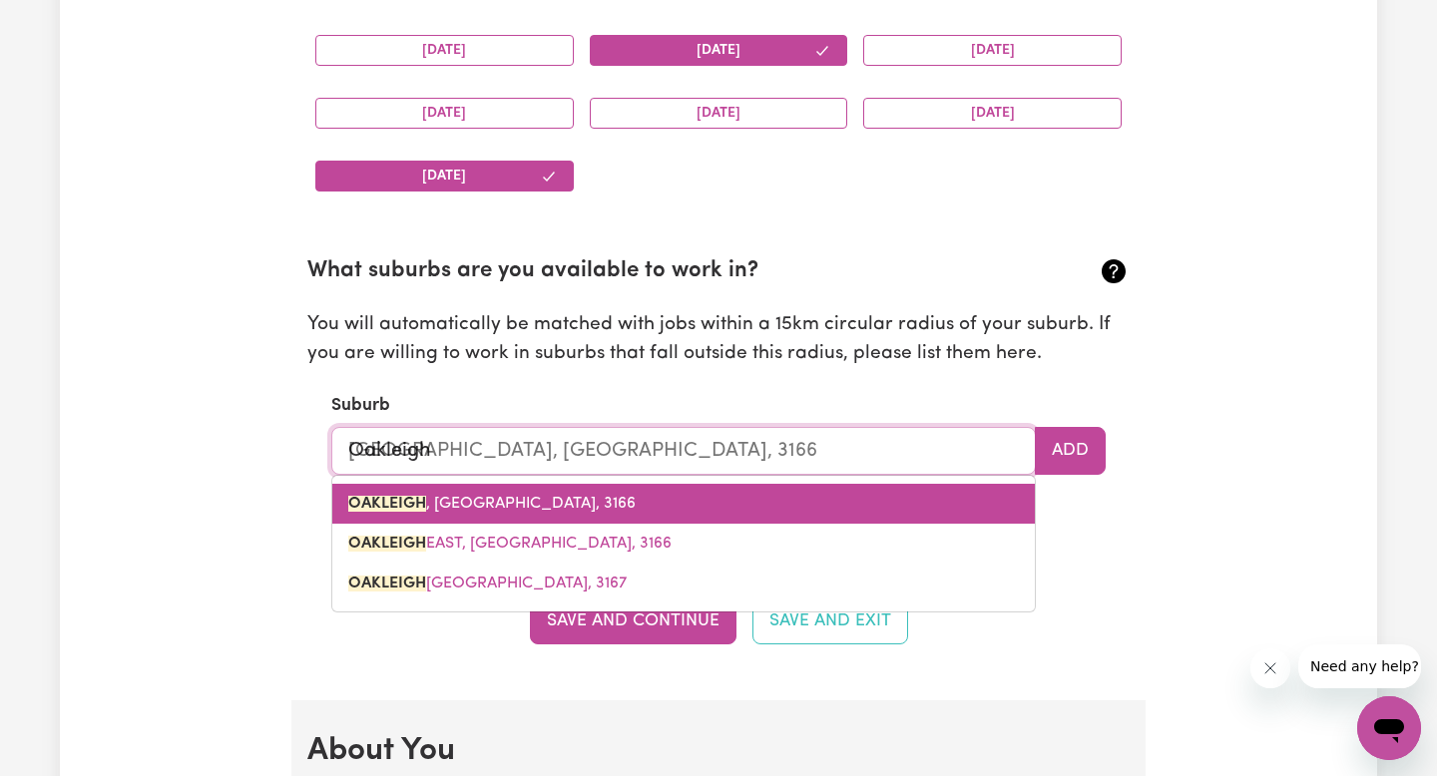
click at [572, 505] on link "[GEOGRAPHIC_DATA] , [GEOGRAPHIC_DATA], 3166" at bounding box center [683, 504] width 702 height 40
type input "[GEOGRAPHIC_DATA], [GEOGRAPHIC_DATA], 3166"
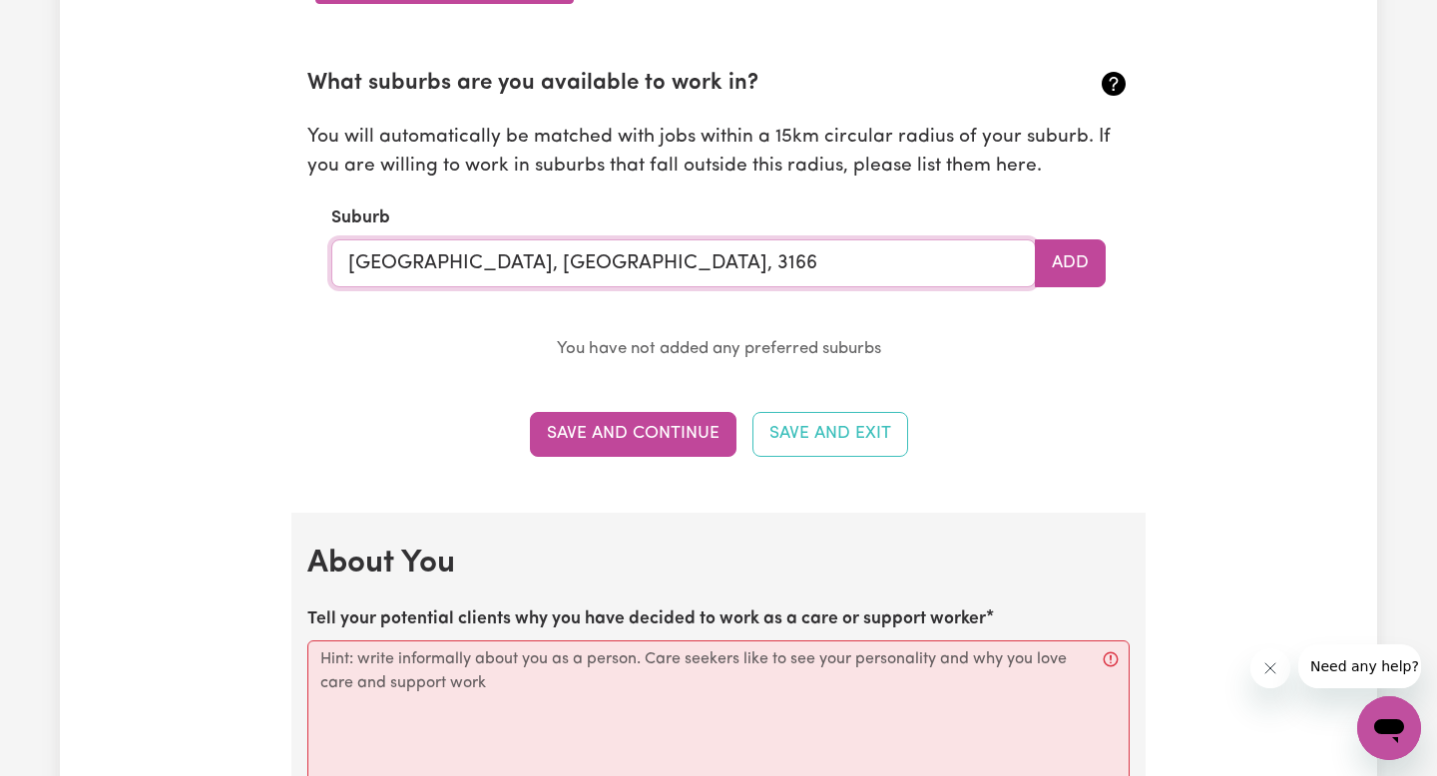
scroll to position [2206, 0]
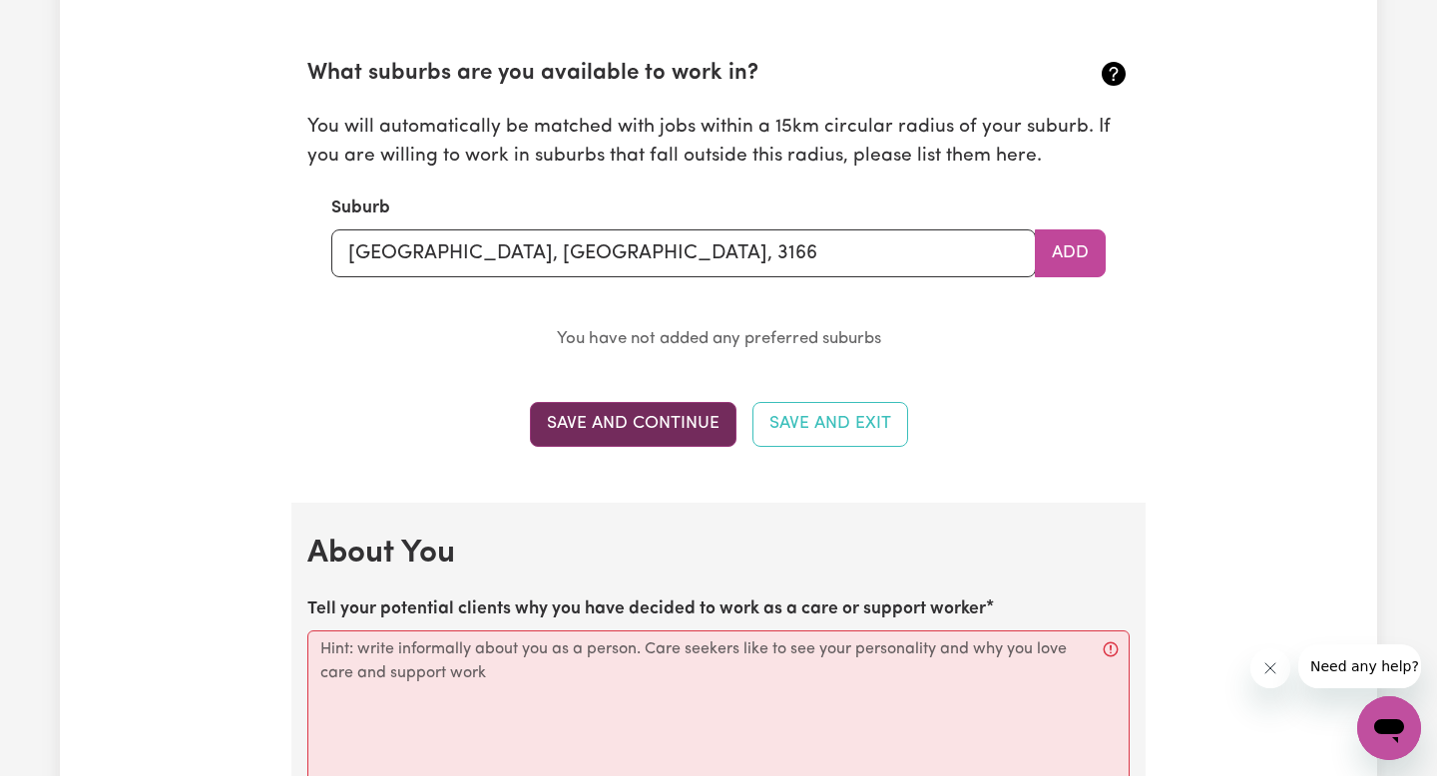
click at [703, 415] on button "Save and Continue" at bounding box center [633, 424] width 207 height 44
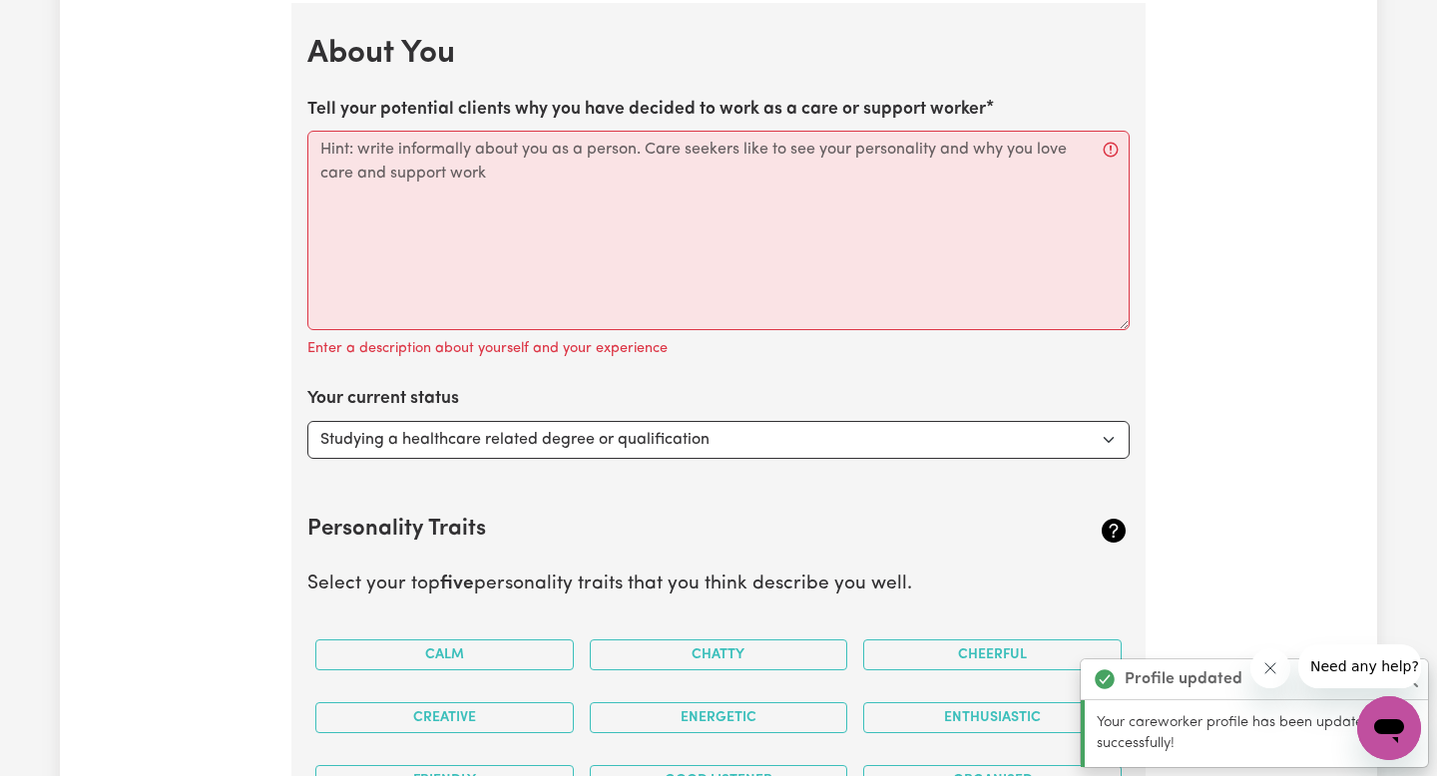
scroll to position [2708, 0]
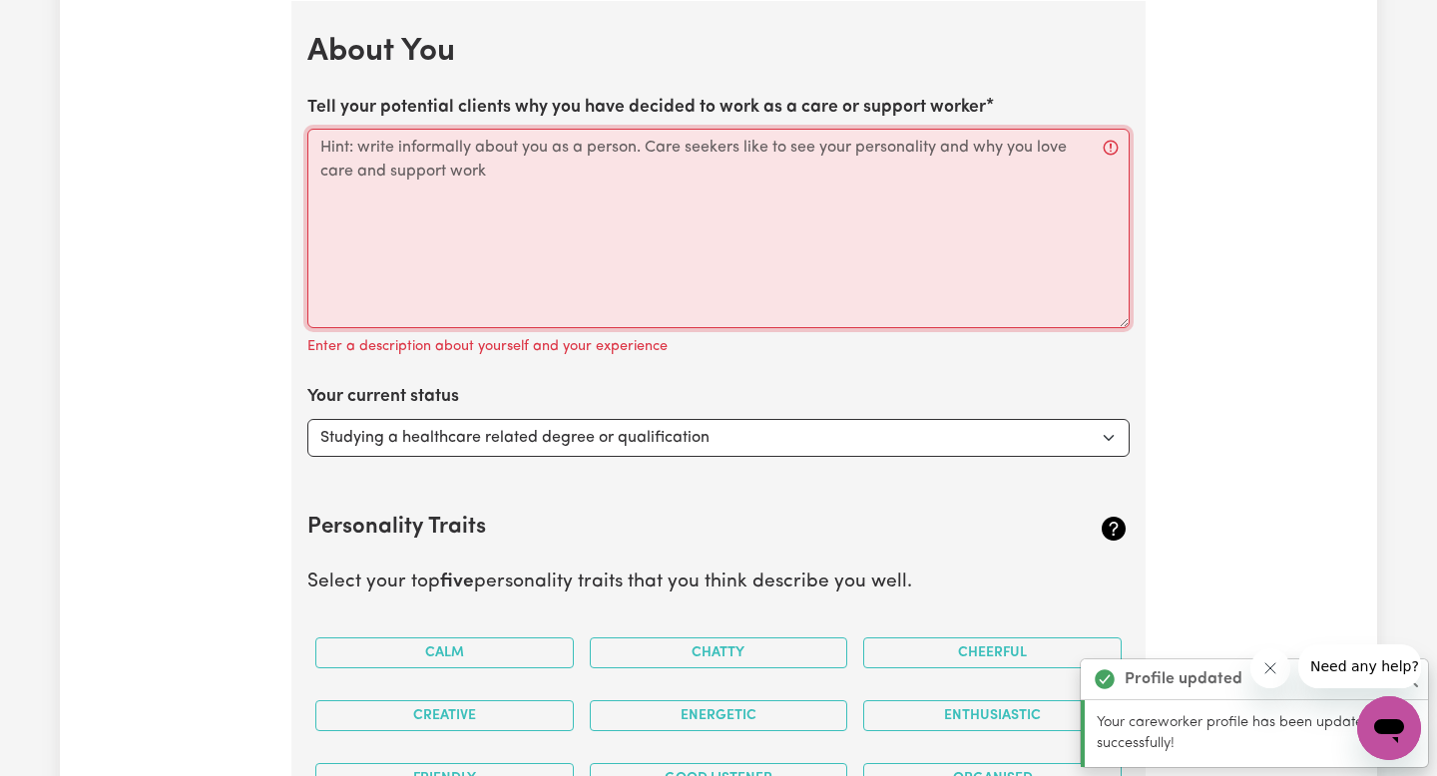
click at [602, 225] on textarea "Tell your potential clients why you have decided to work as a care or support w…" at bounding box center [718, 229] width 822 height 200
click at [439, 215] on textarea "Tell your potential clients why you have decided to work as a care or support w…" at bounding box center [718, 229] width 822 height 200
paste textarea "Hi there! I would like to start babysitting as I start university soon and have…"
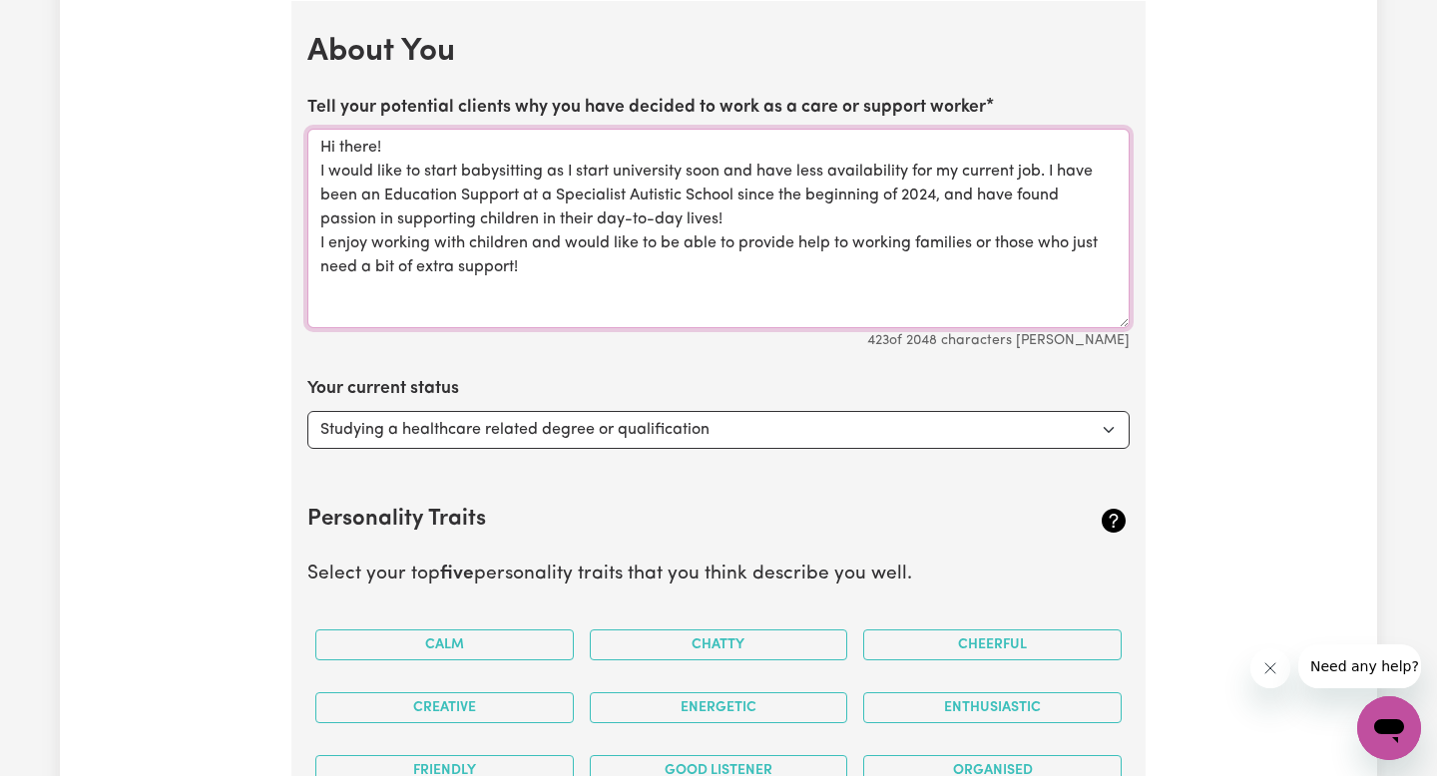
drag, startPoint x: 1051, startPoint y: 170, endPoint x: 293, endPoint y: 172, distance: 757.3
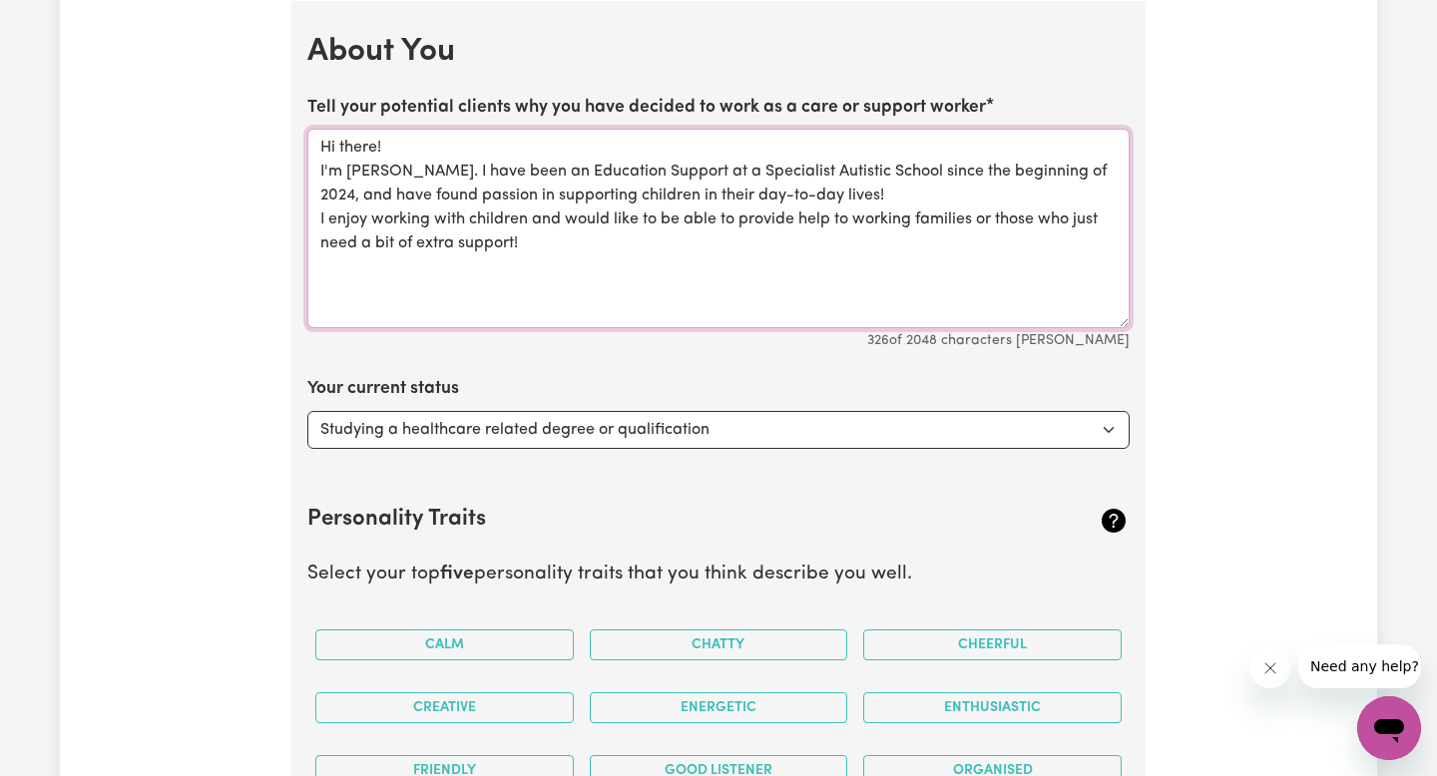
click at [614, 241] on textarea "Hi there! I'm [PERSON_NAME]. I have been an Education Support at a Specialist A…" at bounding box center [718, 229] width 822 height 200
drag, startPoint x: 466, startPoint y: 272, endPoint x: 249, endPoint y: 267, distance: 216.6
click at [249, 267] on div "Update Profile 1 2 3 4 5 Step 1 : Personal Details Let potential clients know w…" at bounding box center [718, 13] width 1317 height 5190
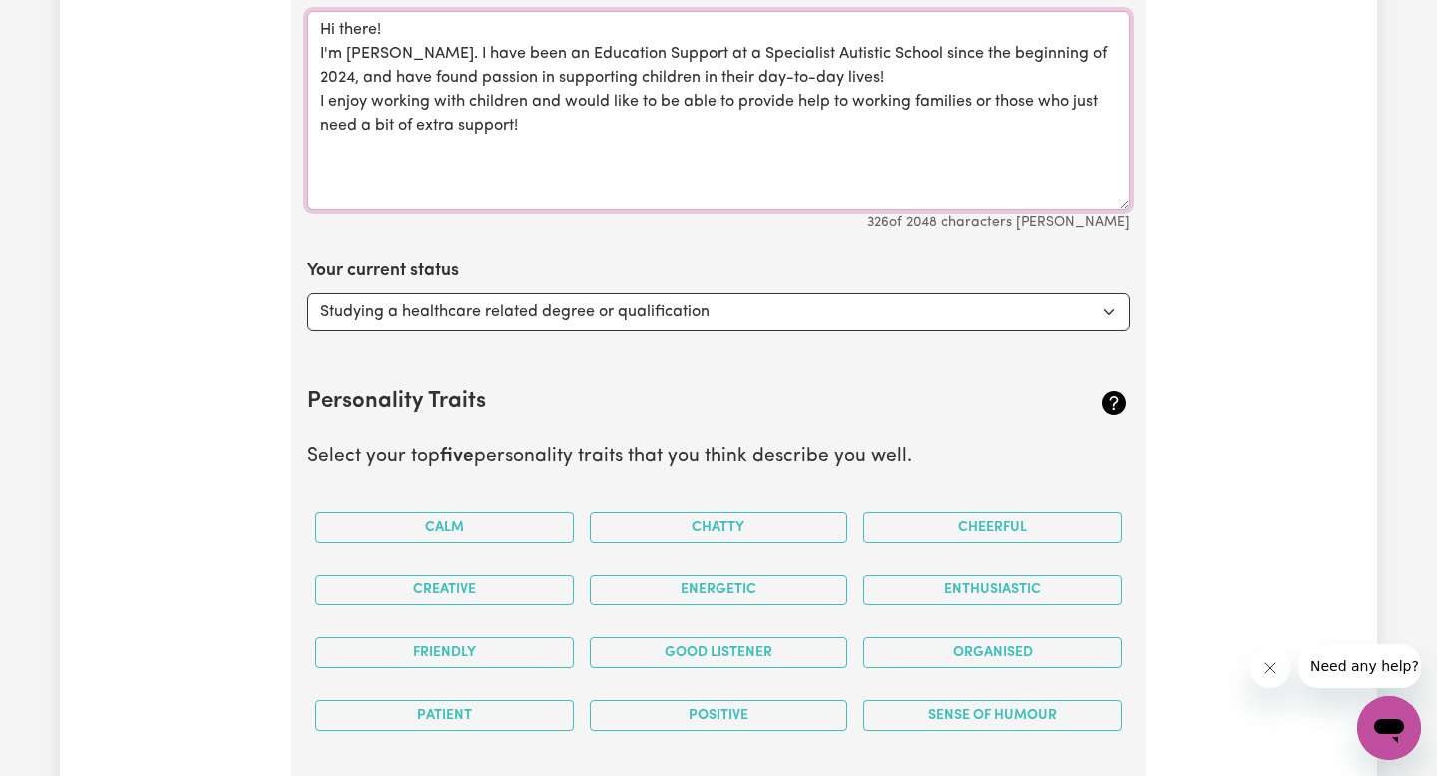
scroll to position [2836, 0]
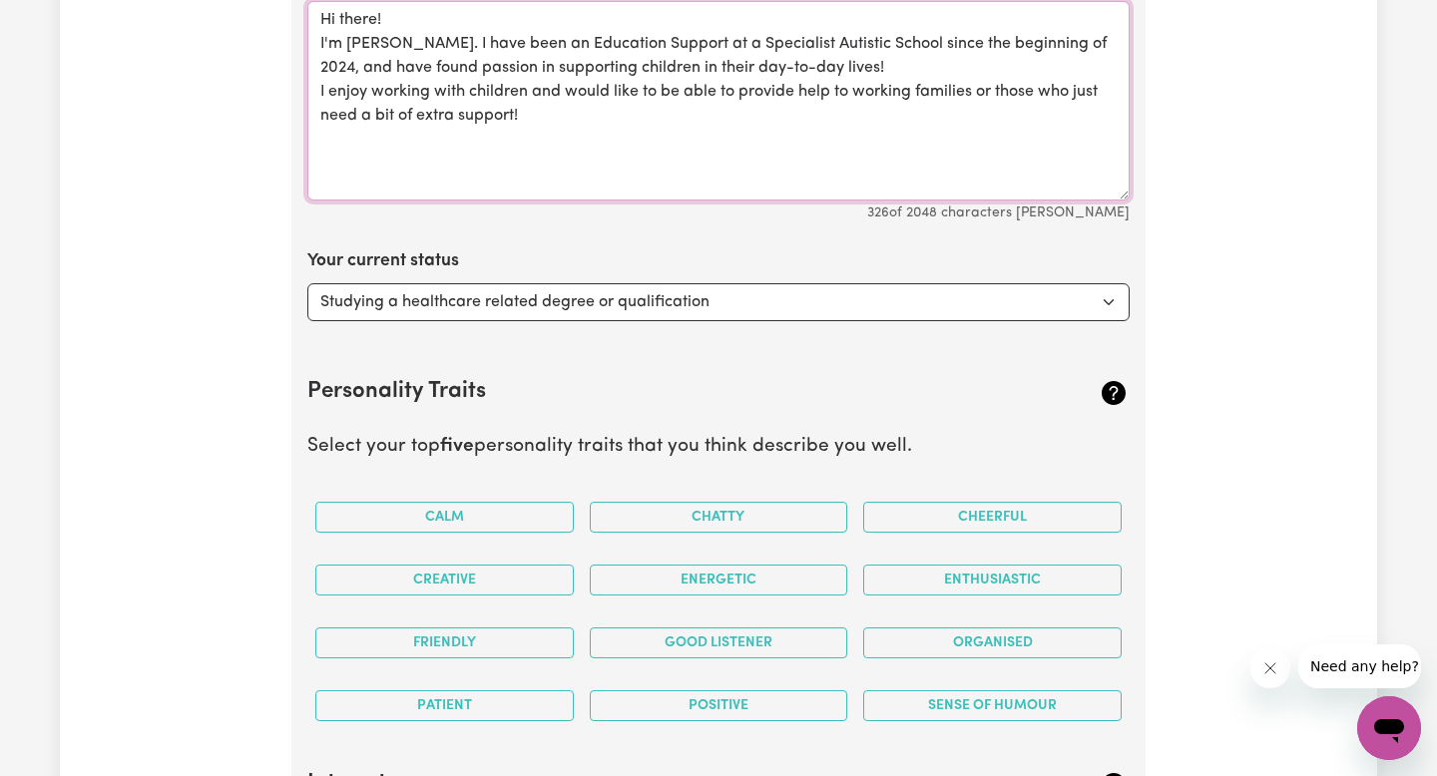
type textarea "Hi there! I'm [PERSON_NAME]. I have been an Education Support at a Specialist A…"
click at [726, 305] on select "Select... Studying a healthcare related degree or qualification Studying a non-…" at bounding box center [718, 302] width 822 height 38
click at [307, 283] on select "Select... Studying a healthcare related degree or qualification Studying a non-…" at bounding box center [718, 302] width 822 height 38
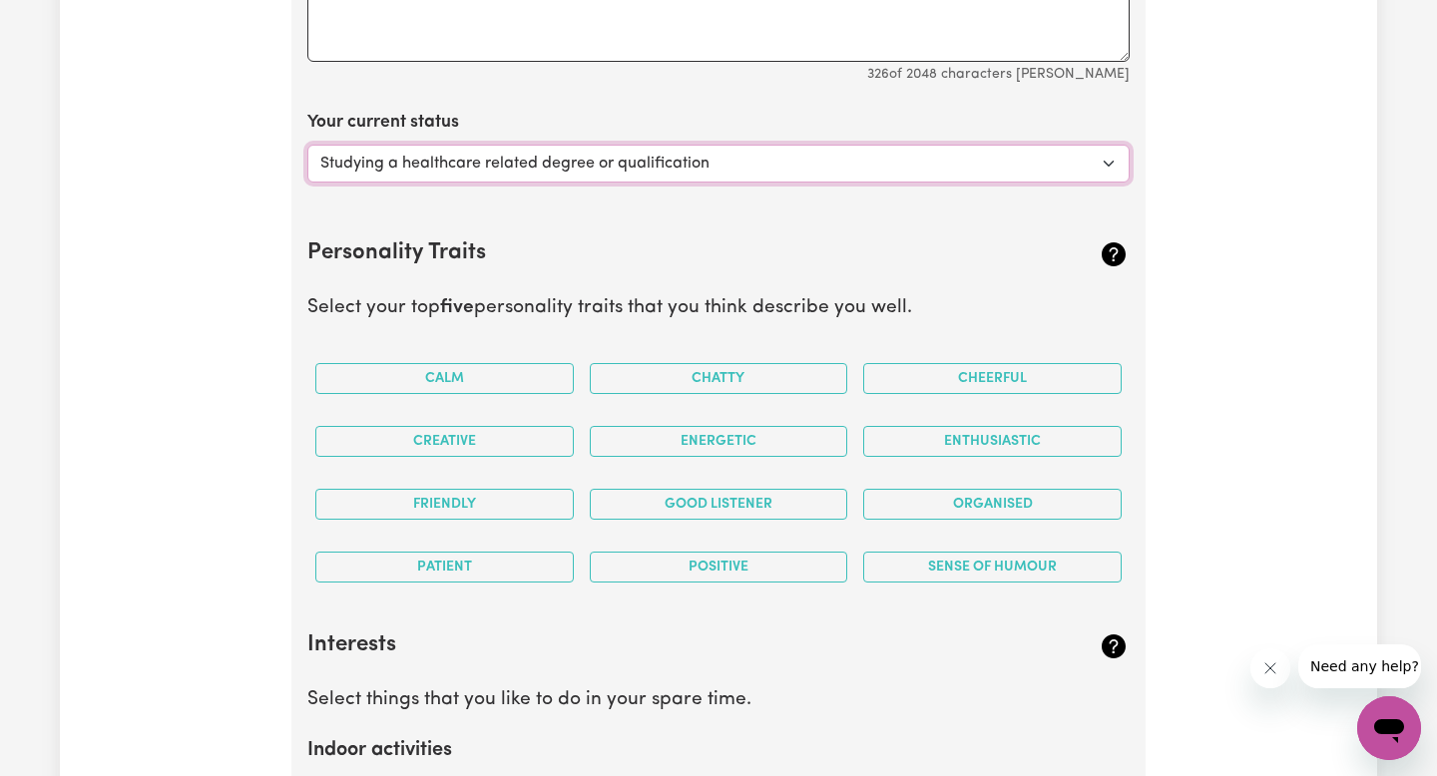
scroll to position [2992, 0]
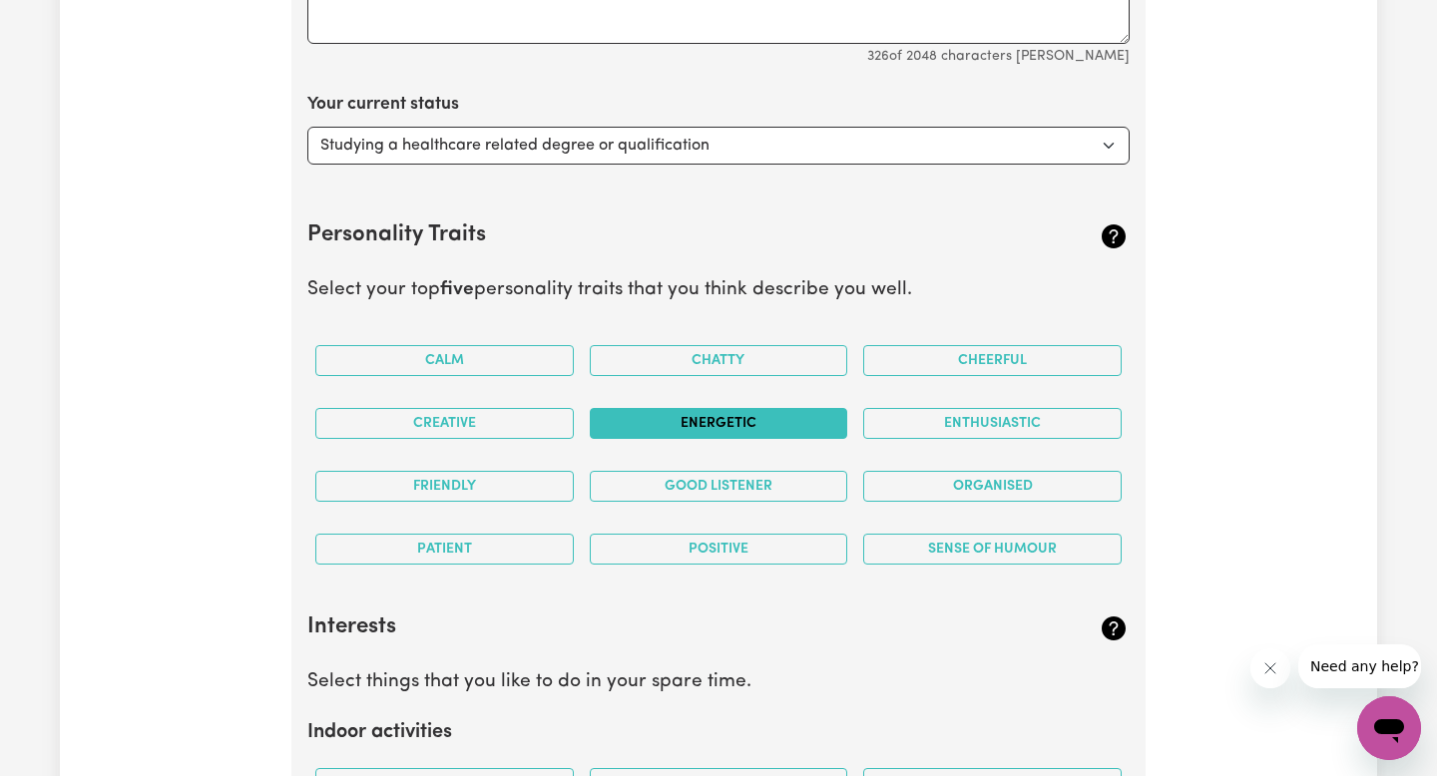
click at [766, 419] on button "Energetic" at bounding box center [719, 423] width 258 height 31
click at [547, 547] on button "Patient" at bounding box center [444, 549] width 258 height 31
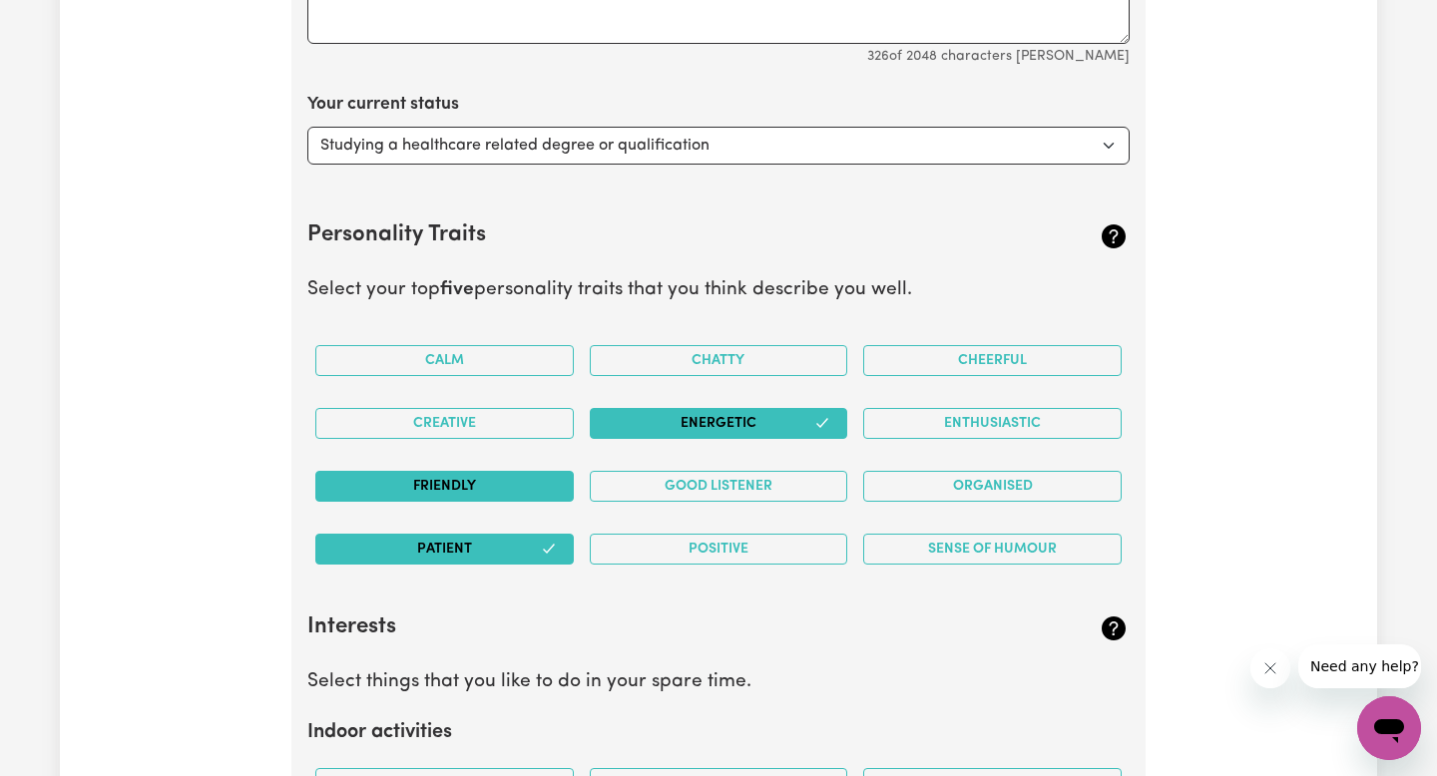
click at [530, 482] on button "Friendly" at bounding box center [444, 486] width 258 height 31
click at [974, 413] on button "Enthusiastic" at bounding box center [992, 423] width 258 height 31
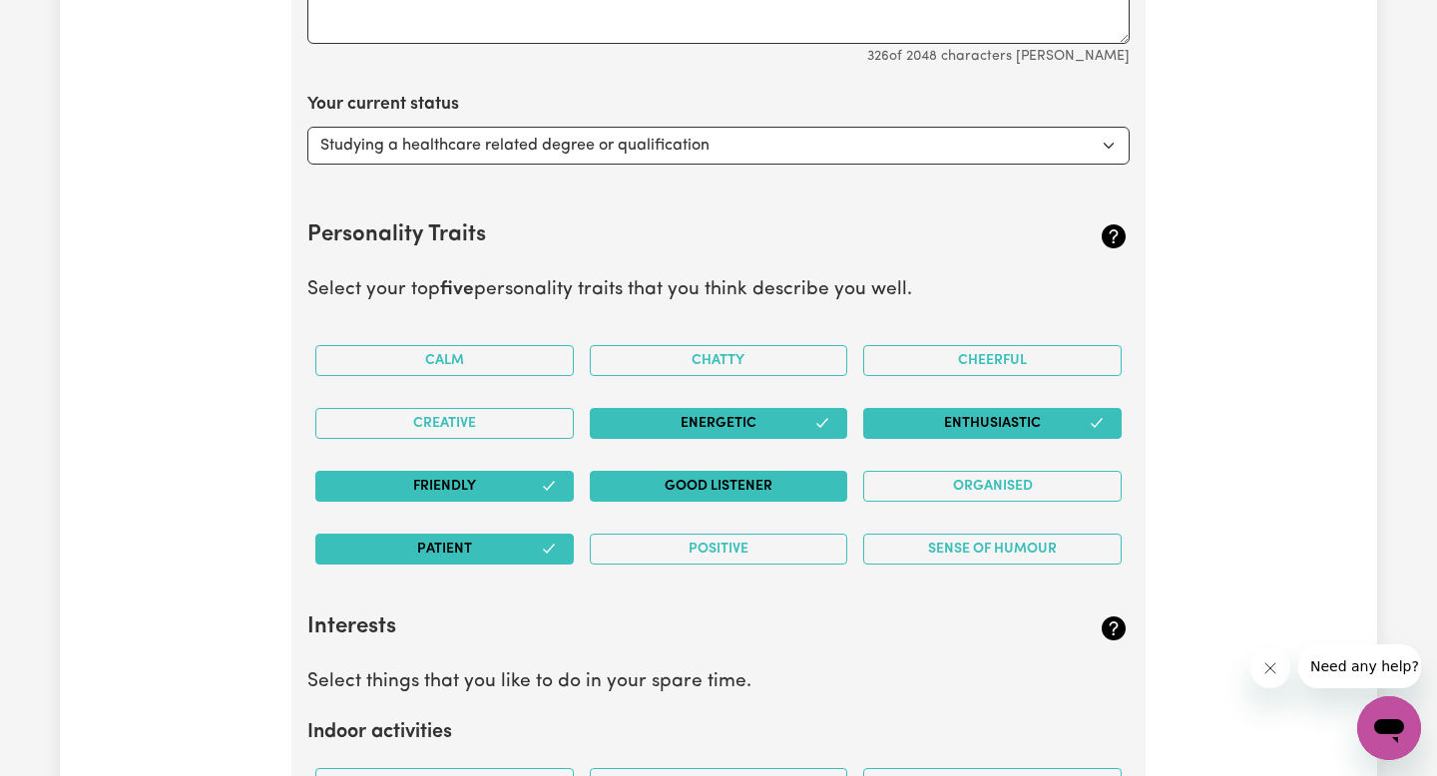
click at [833, 471] on button "Good Listener" at bounding box center [719, 486] width 258 height 31
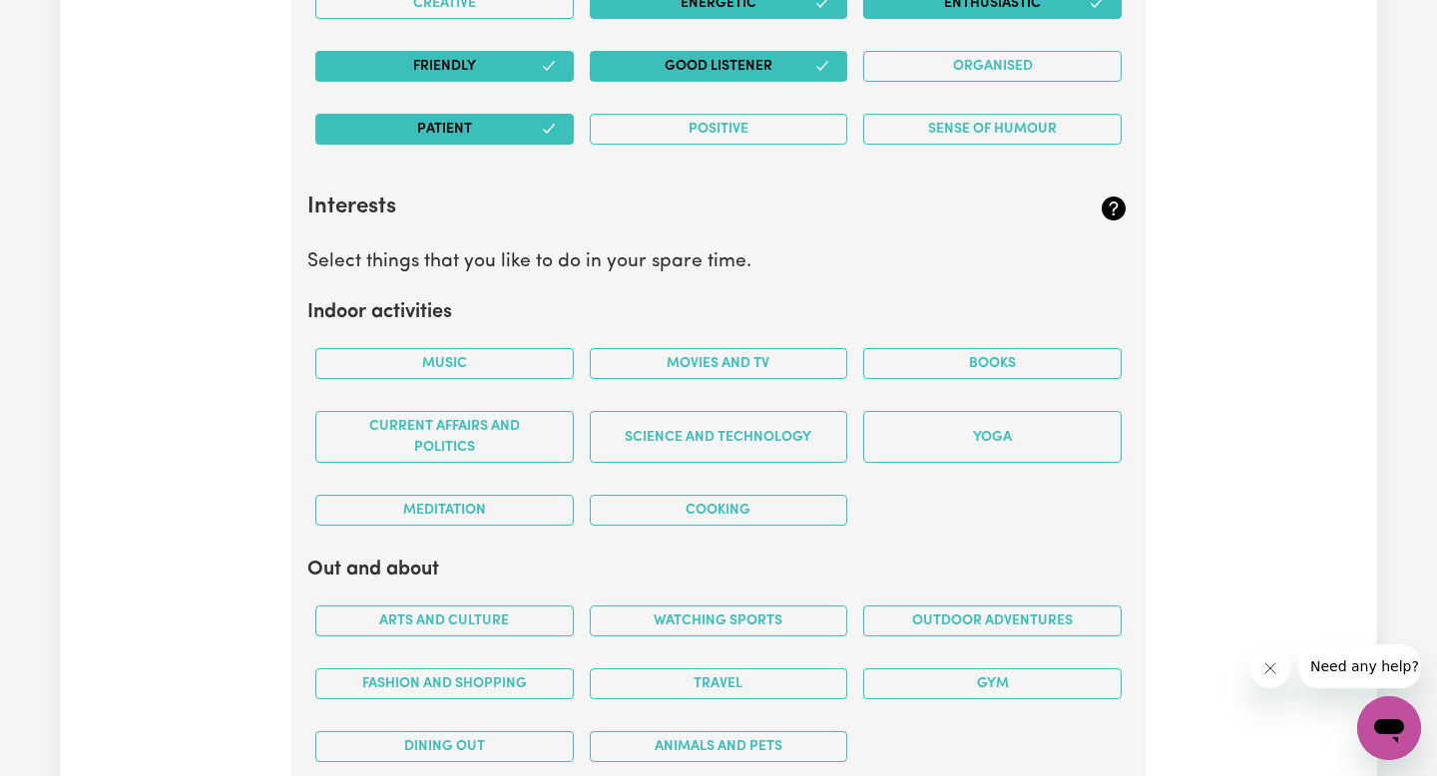
scroll to position [3414, 0]
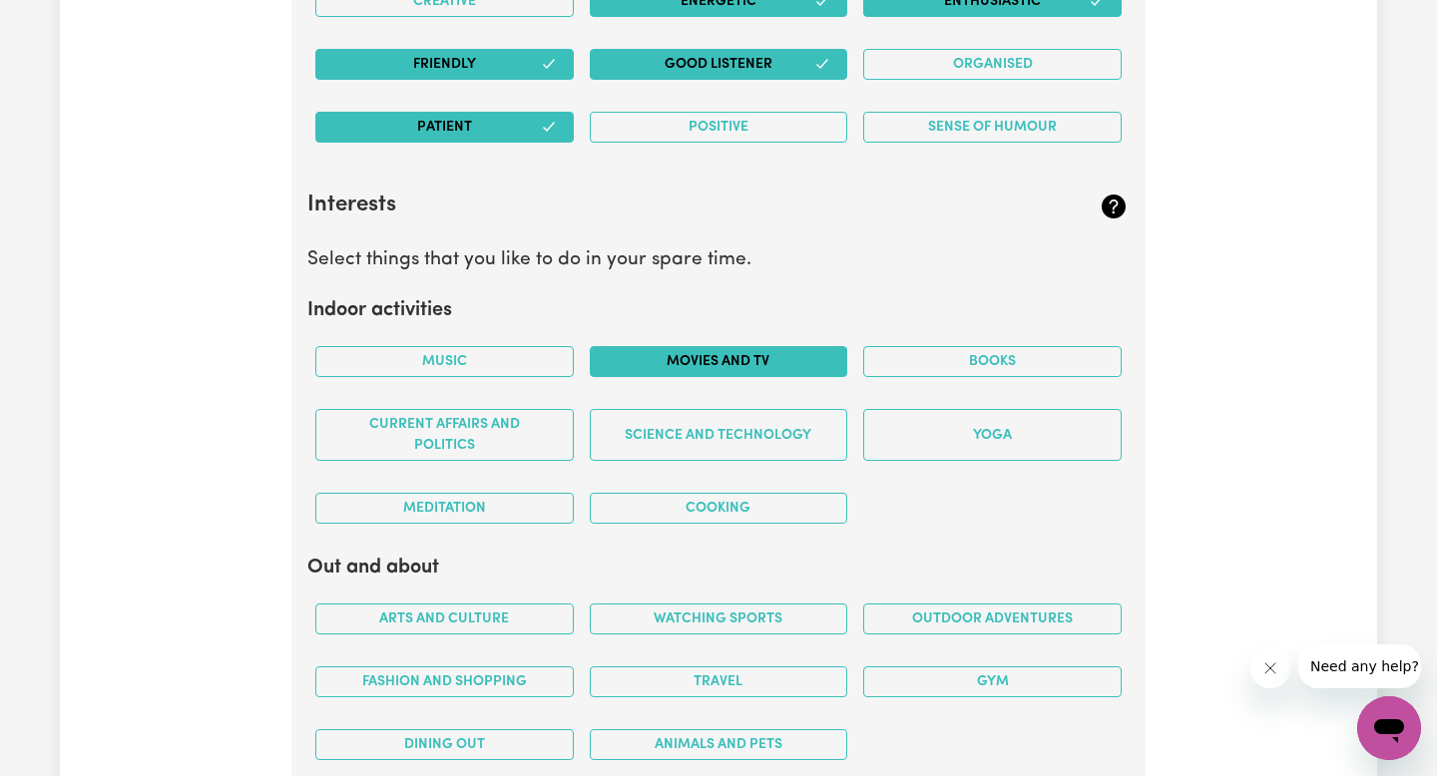
click at [769, 367] on button "Movies and TV" at bounding box center [719, 361] width 258 height 31
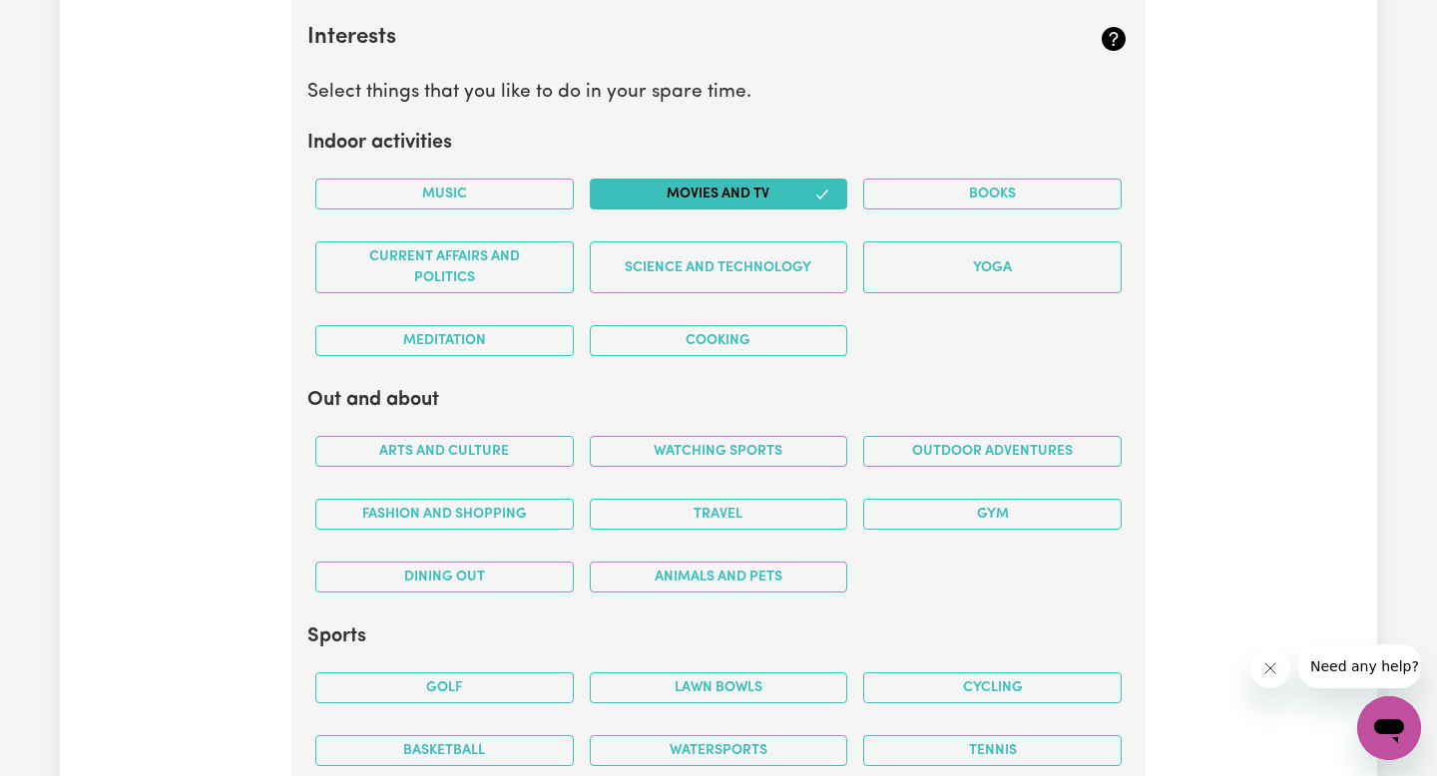
scroll to position [3584, 0]
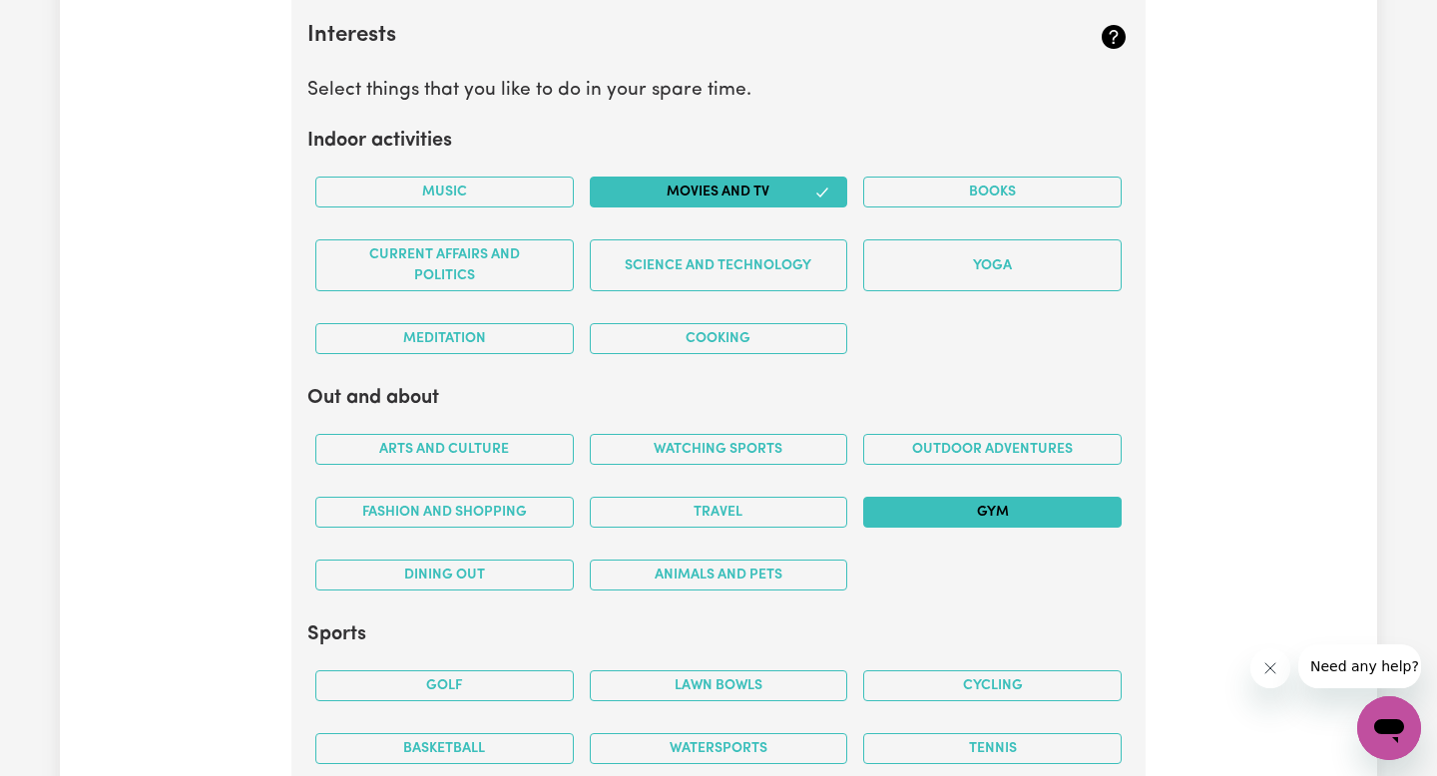
click at [1008, 501] on button "Gym" at bounding box center [992, 512] width 258 height 31
click at [525, 589] on button "Dining out" at bounding box center [444, 575] width 258 height 31
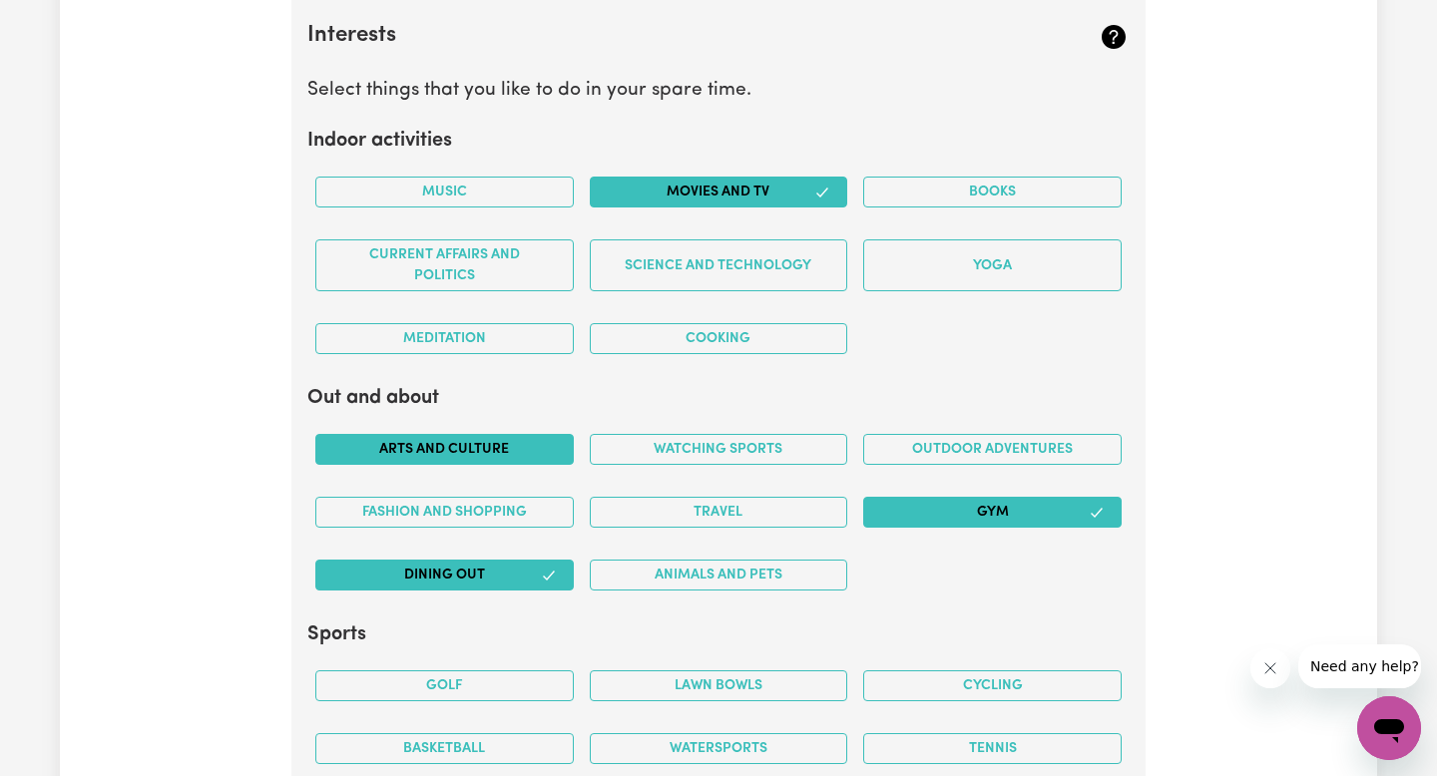
click at [521, 446] on button "Arts and Culture" at bounding box center [444, 449] width 258 height 31
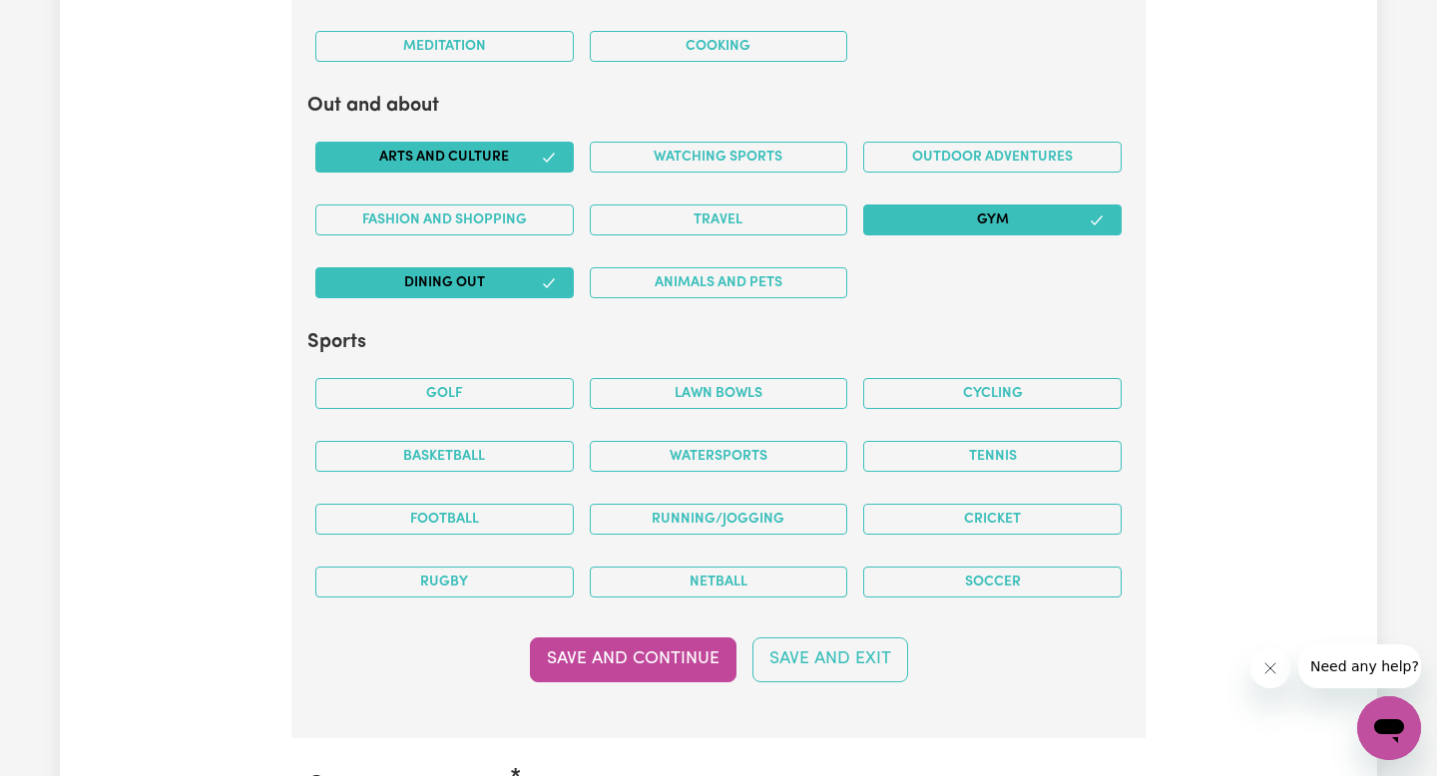
scroll to position [3881, 0]
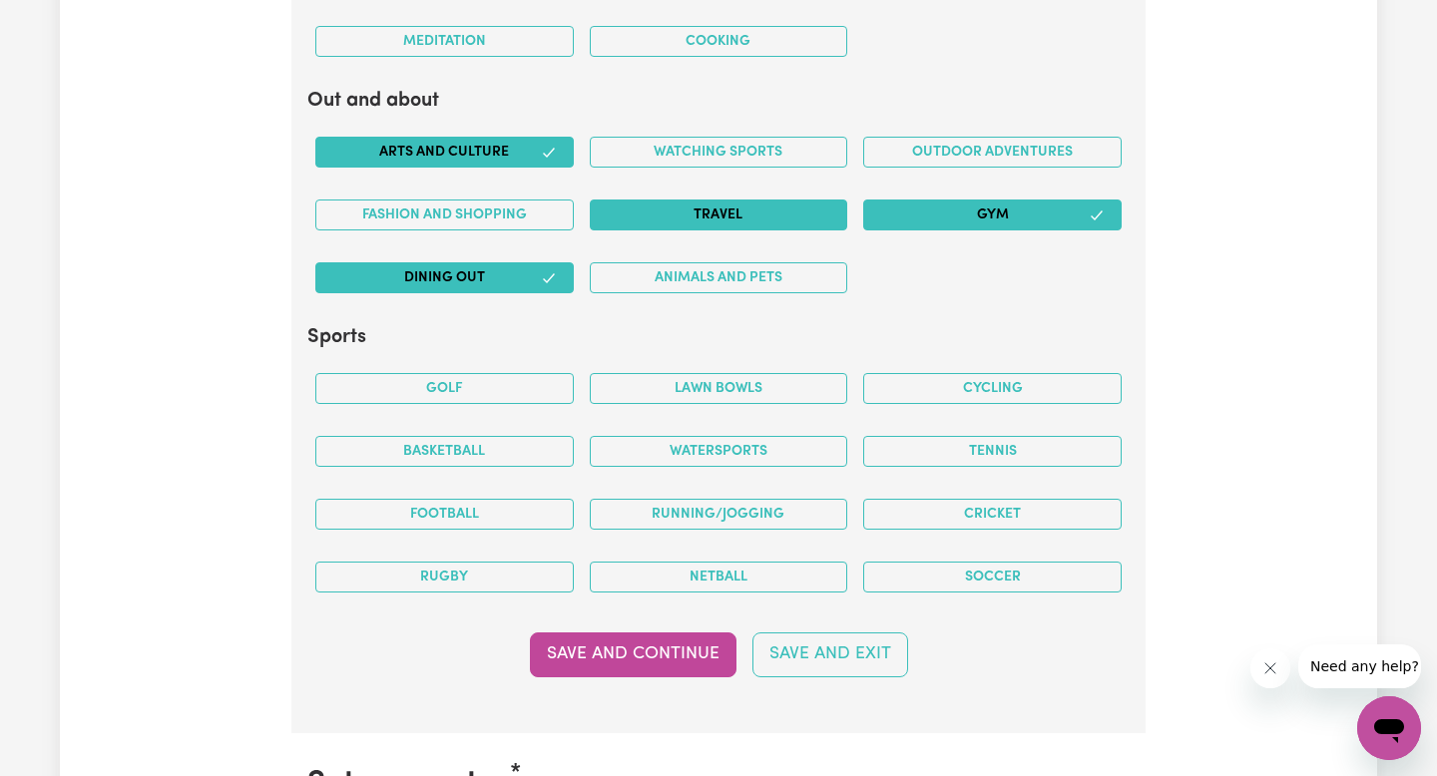
click at [765, 215] on button "Travel" at bounding box center [719, 215] width 258 height 31
click at [945, 460] on button "Tennis" at bounding box center [992, 451] width 258 height 31
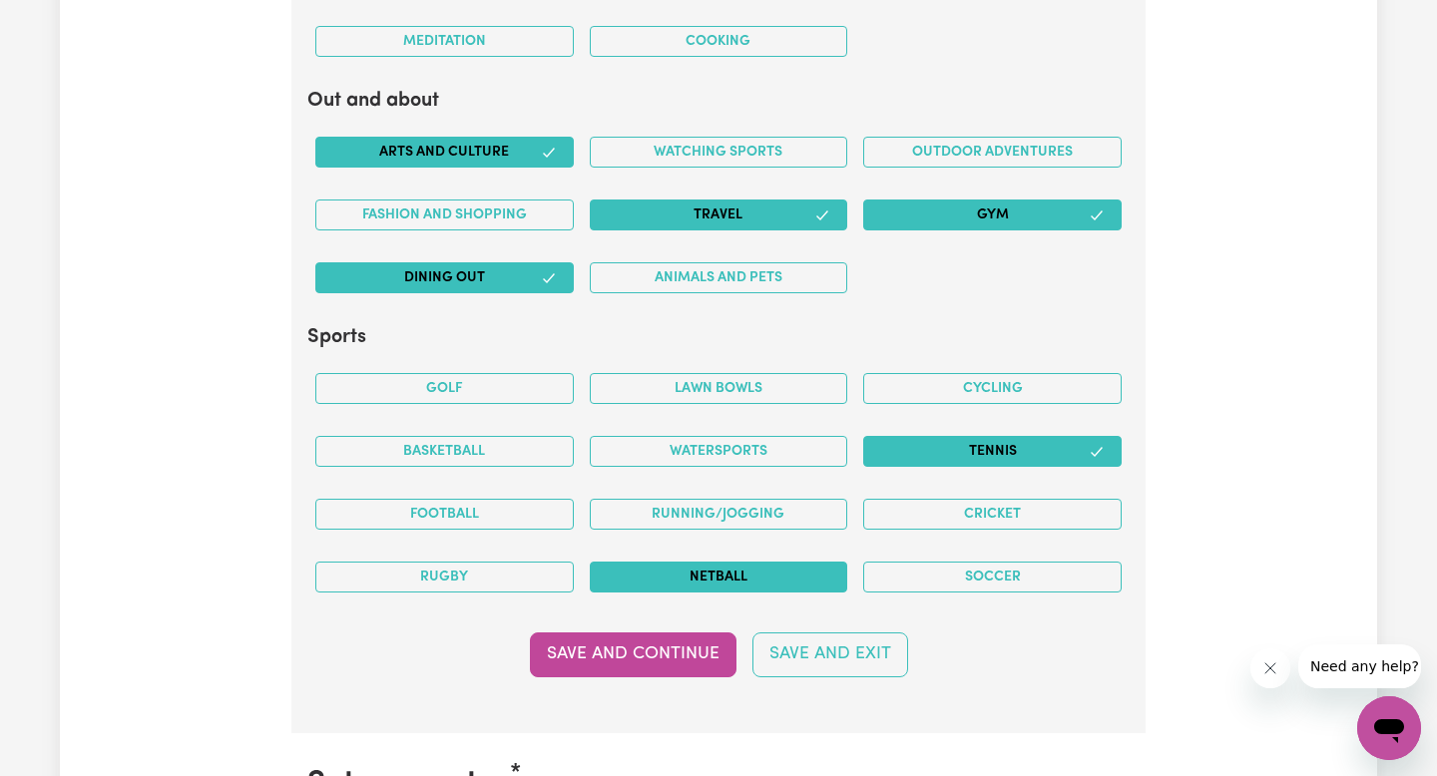
click at [773, 581] on button "Netball" at bounding box center [719, 577] width 258 height 31
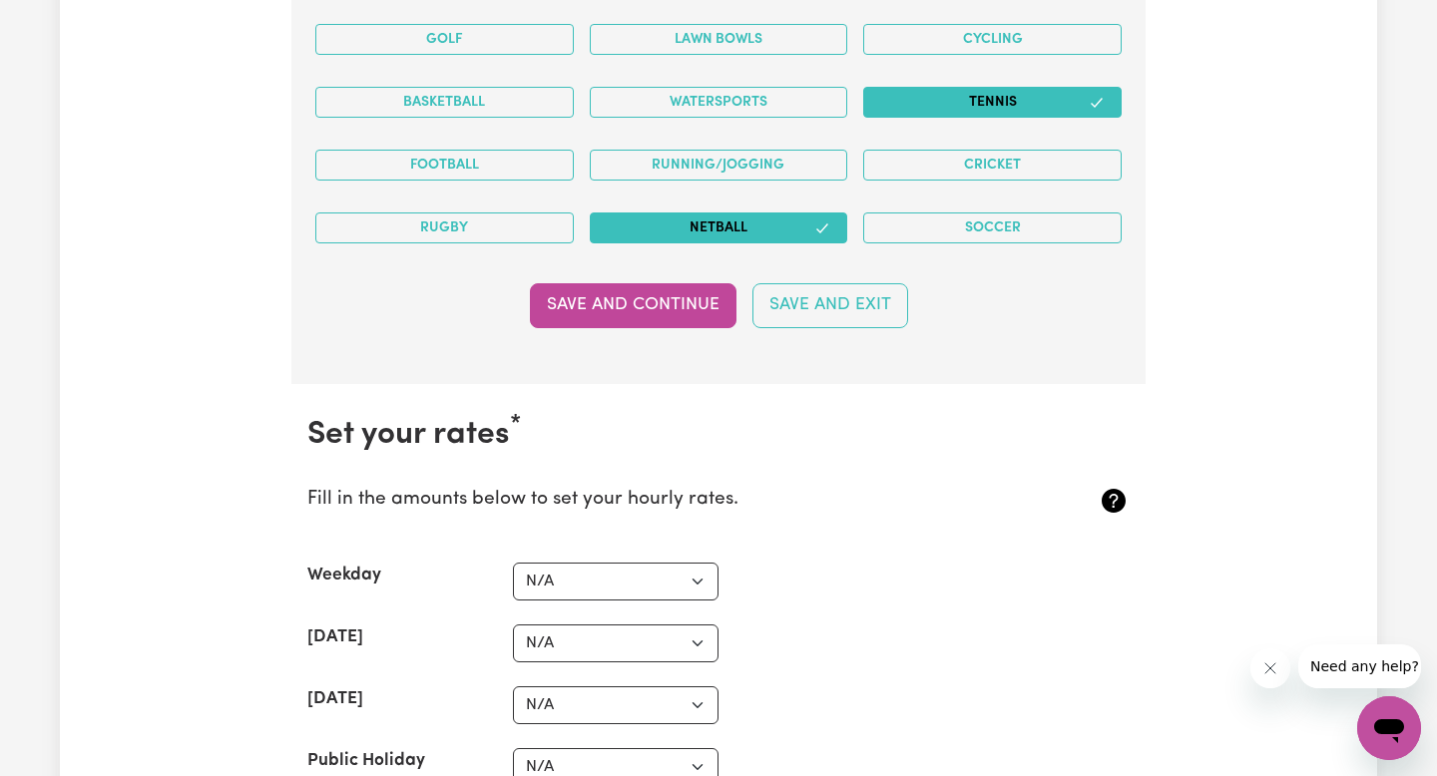
scroll to position [4241, 0]
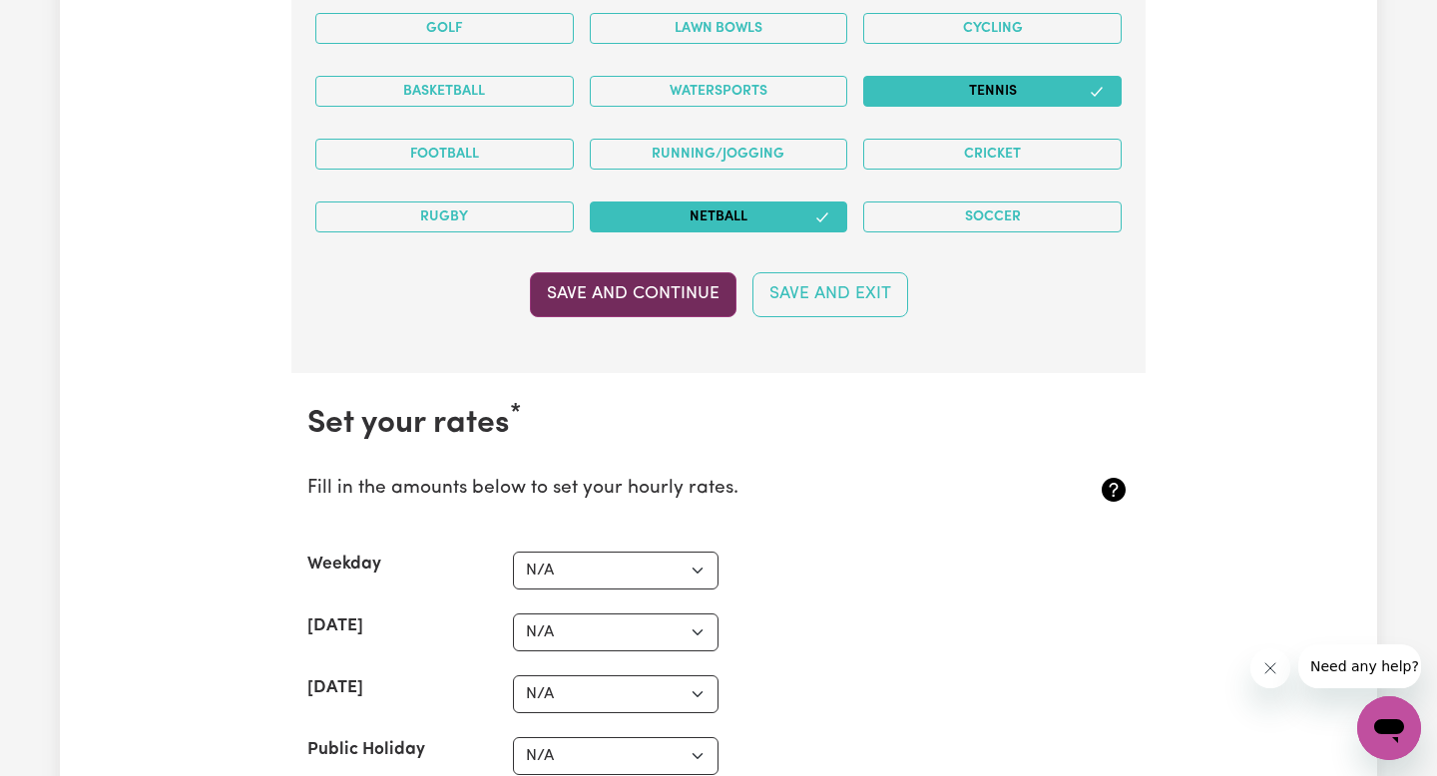
click at [656, 292] on button "Save and Continue" at bounding box center [633, 294] width 207 height 44
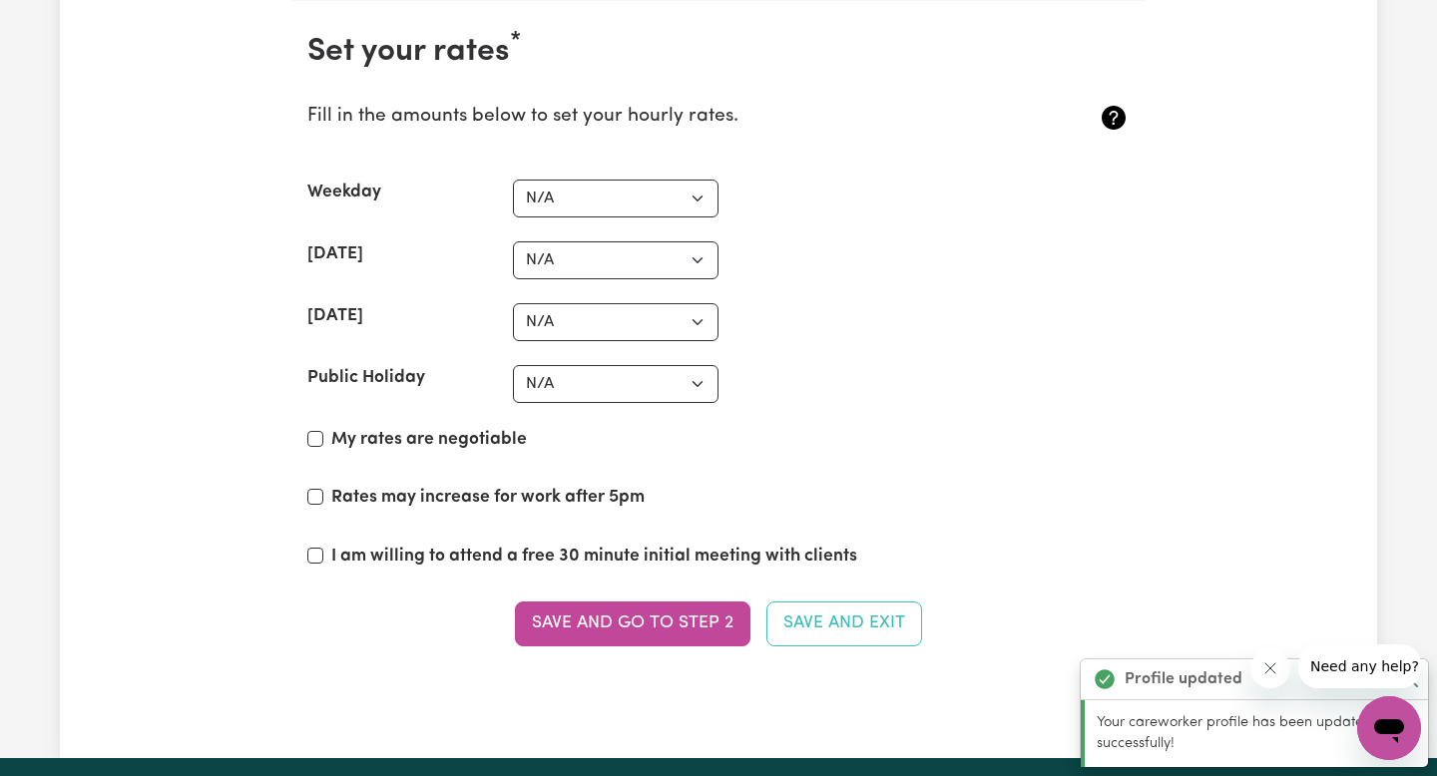
scroll to position [4613, 0]
click at [658, 206] on select "N/A $37 $38 $39 $40 $41 $42 $43 $44 $45 $46 $47 $48 $49 $50 $51 $52 $53 $54 $55…" at bounding box center [616, 199] width 206 height 38
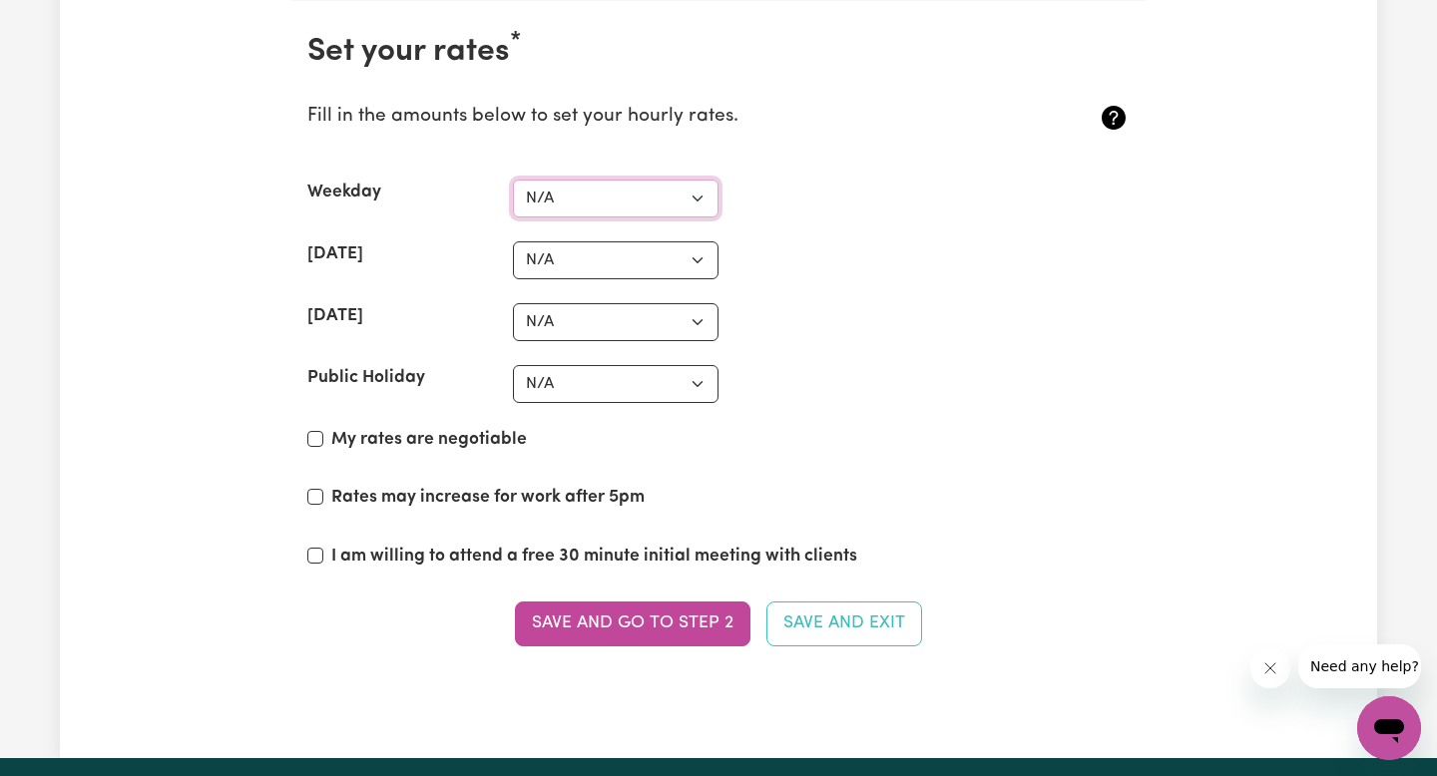
click at [582, 210] on select "N/A $37 $38 $39 $40 $41 $42 $43 $44 $45 $46 $47 $48 $49 $50 $51 $52 $53 $54 $55…" at bounding box center [616, 199] width 206 height 38
click at [513, 180] on select "N/A $37 $38 $39 $40 $41 $42 $43 $44 $45 $46 $47 $48 $49 $50 $51 $52 $53 $54 $55…" at bounding box center [616, 199] width 206 height 38
click at [564, 208] on select "N/A $37 $38 $39 $40 $41 $42 $43 $44 $45 $46 $47 $48 $49 $50 $51 $52 $53 $54 $55…" at bounding box center [616, 199] width 206 height 38
click at [638, 205] on select "N/A $37 $38 $39 $40 $41 $42 $43 $44 $45 $46 $47 $48 $49 $50 $51 $52 $53 $54 $55…" at bounding box center [616, 199] width 206 height 38
select select "50"
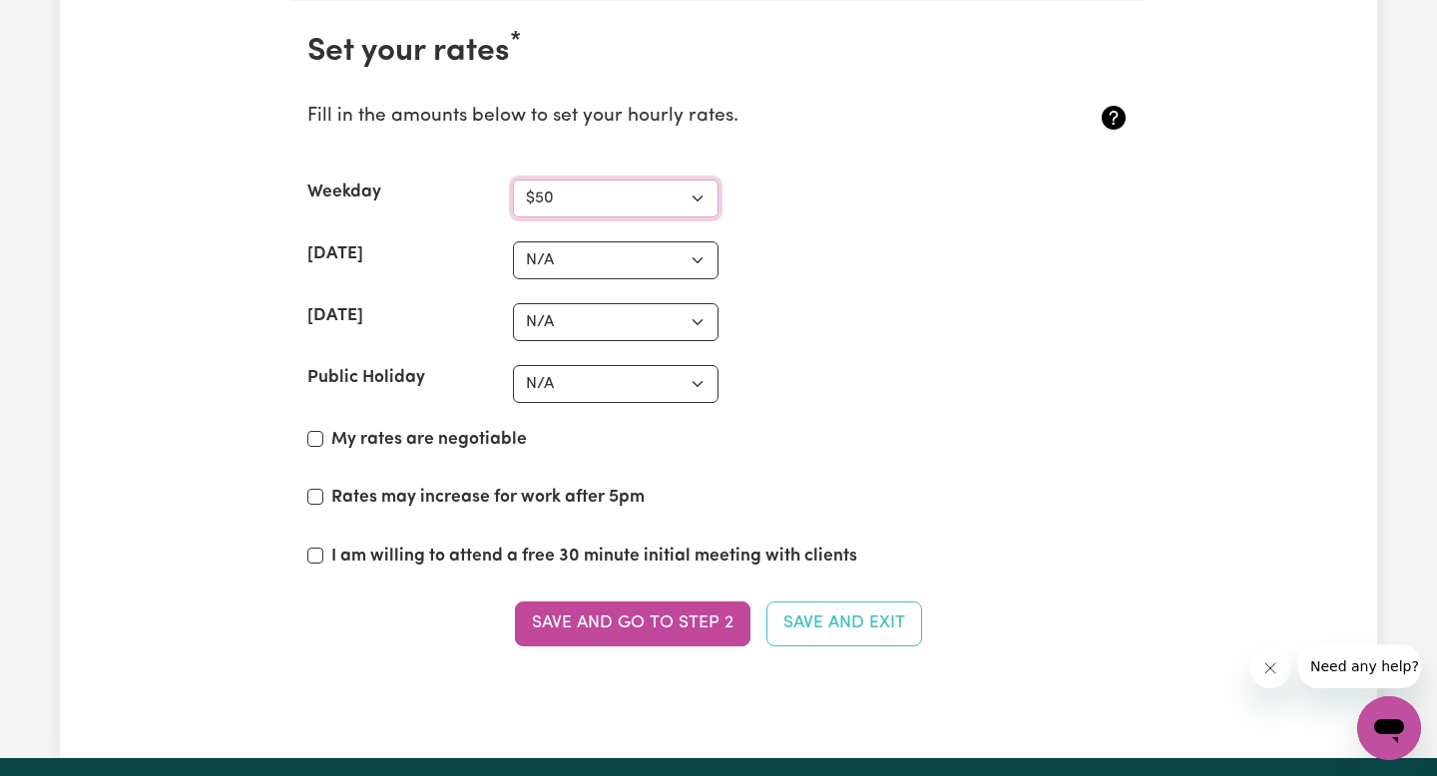
click at [513, 180] on select "N/A $37 $38 $39 $40 $41 $42 $43 $44 $45 $46 $47 $48 $49 $50 $51 $52 $53 $54 $55…" at bounding box center [616, 199] width 206 height 38
click at [586, 269] on select "N/A $37 $38 $39 $40 $41 $42 $43 $44 $45 $46 $47 $48 $49 $50 $51 $52 $53 $54 $55…" at bounding box center [616, 260] width 206 height 38
select select "55"
click at [513, 241] on select "N/A $37 $38 $39 $40 $41 $42 $43 $44 $45 $46 $47 $48 $49 $50 $51 $52 $53 $54 $55…" at bounding box center [616, 260] width 206 height 38
click at [600, 316] on select "N/A $37 $38 $39 $40 $41 $42 $43 $44 $45 $46 $47 $48 $49 $50 $51 $52 $53 $54 $55…" at bounding box center [616, 322] width 206 height 38
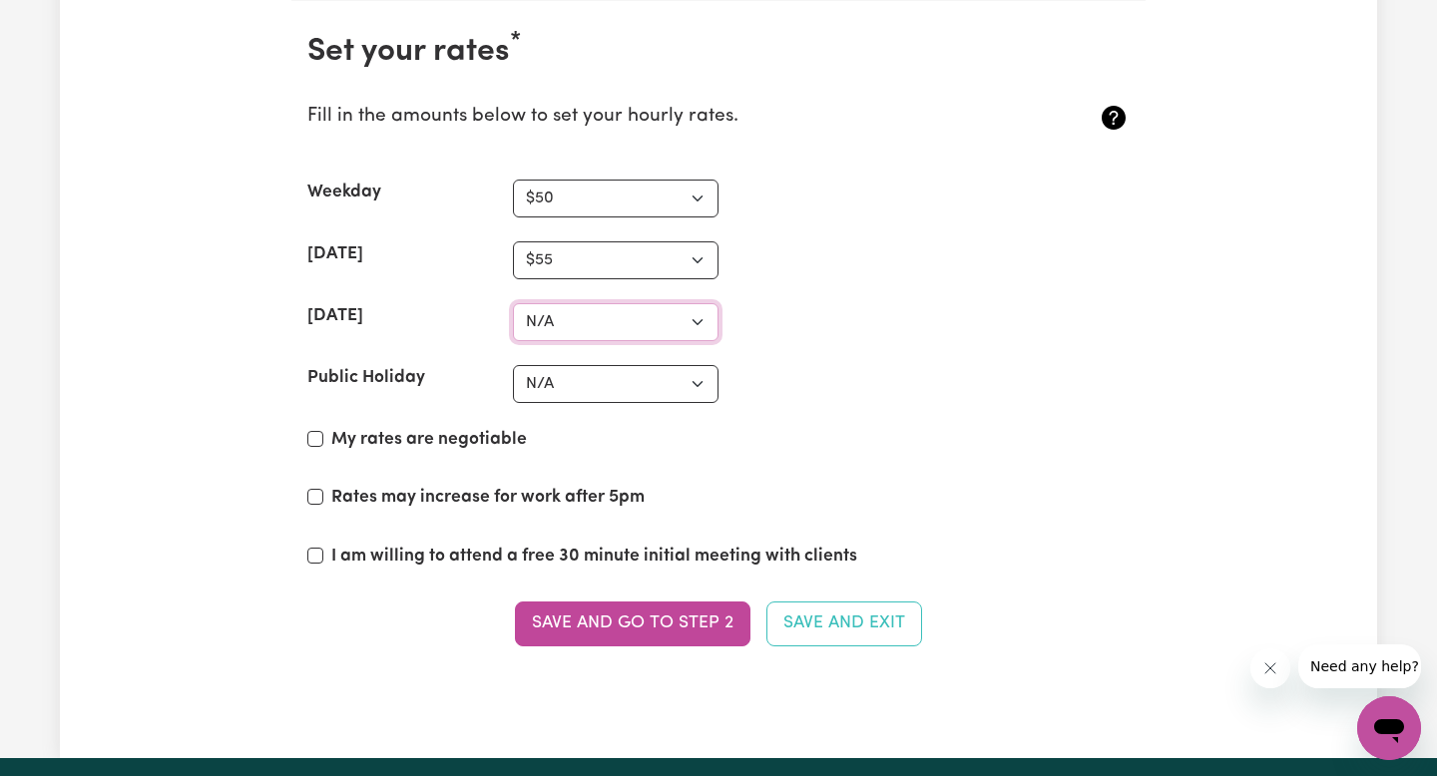
select select "65"
click at [513, 303] on select "N/A $37 $38 $39 $40 $41 $42 $43 $44 $45 $46 $47 $48 $49 $50 $51 $52 $53 $54 $55…" at bounding box center [616, 322] width 206 height 38
click at [652, 201] on select "N/A $37 $38 $39 $40 $41 $42 $43 $44 $45 $46 $47 $48 $49 $50 $51 $52 $53 $54 $55…" at bounding box center [616, 199] width 206 height 38
select select "55"
click at [513, 180] on select "N/A $37 $38 $39 $40 $41 $42 $43 $44 $45 $46 $47 $48 $49 $50 $51 $52 $53 $54 $55…" at bounding box center [616, 199] width 206 height 38
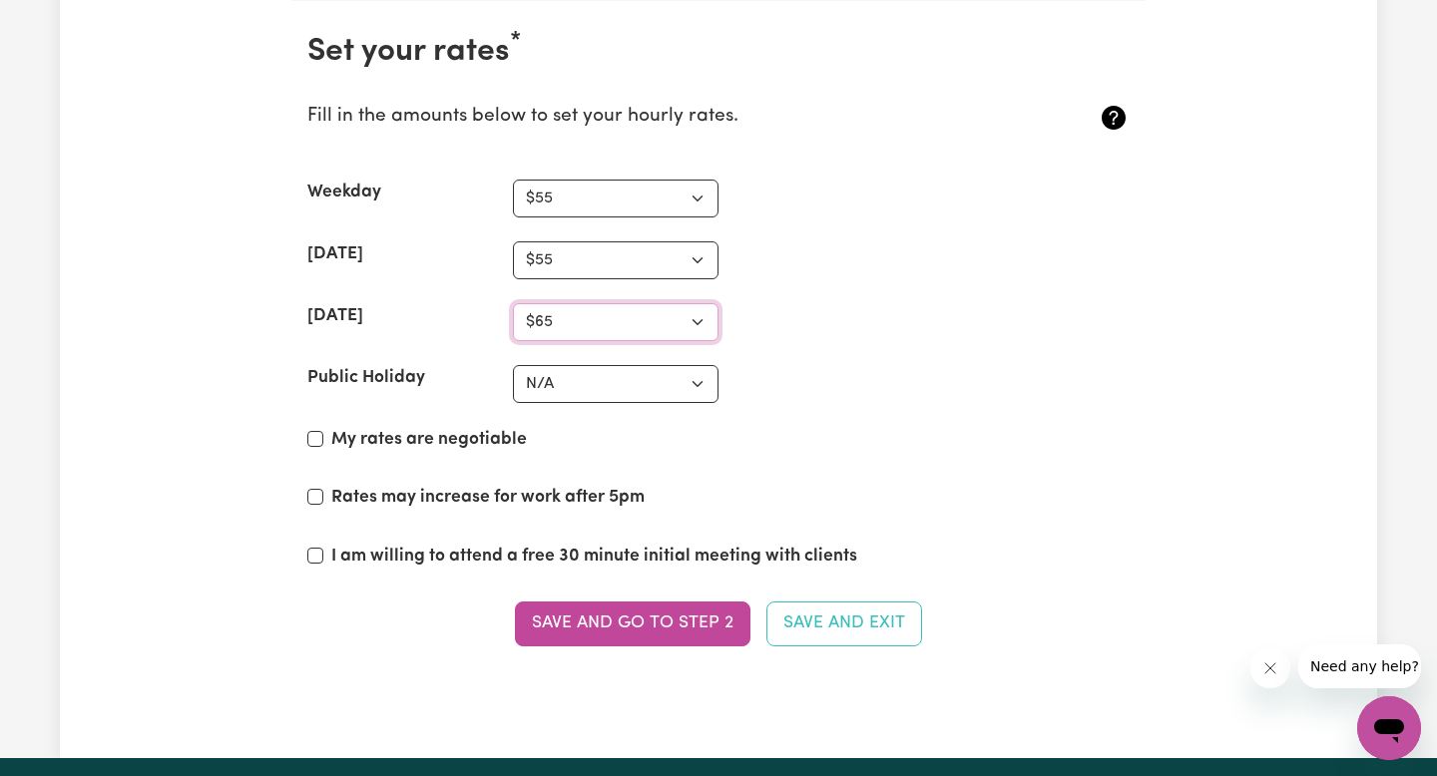
click at [663, 314] on select "N/A $37 $38 $39 $40 $41 $42 $43 $44 $45 $46 $47 $48 $49 $50 $51 $52 $53 $54 $55…" at bounding box center [616, 322] width 206 height 38
select select "70"
click at [513, 303] on select "N/A $37 $38 $39 $40 $41 $42 $43 $44 $45 $46 $47 $48 $49 $50 $51 $52 $53 $54 $55…" at bounding box center [616, 322] width 206 height 38
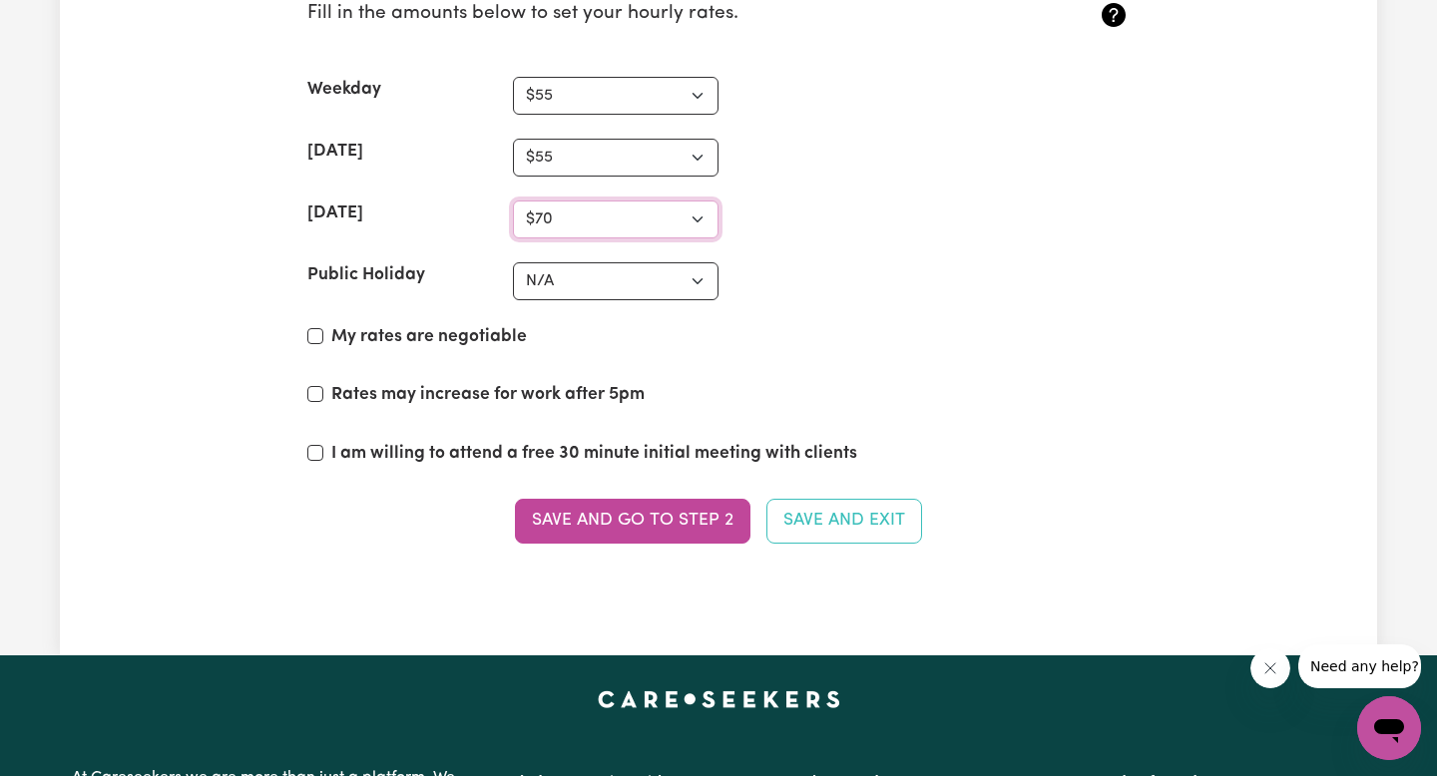
scroll to position [4738, 0]
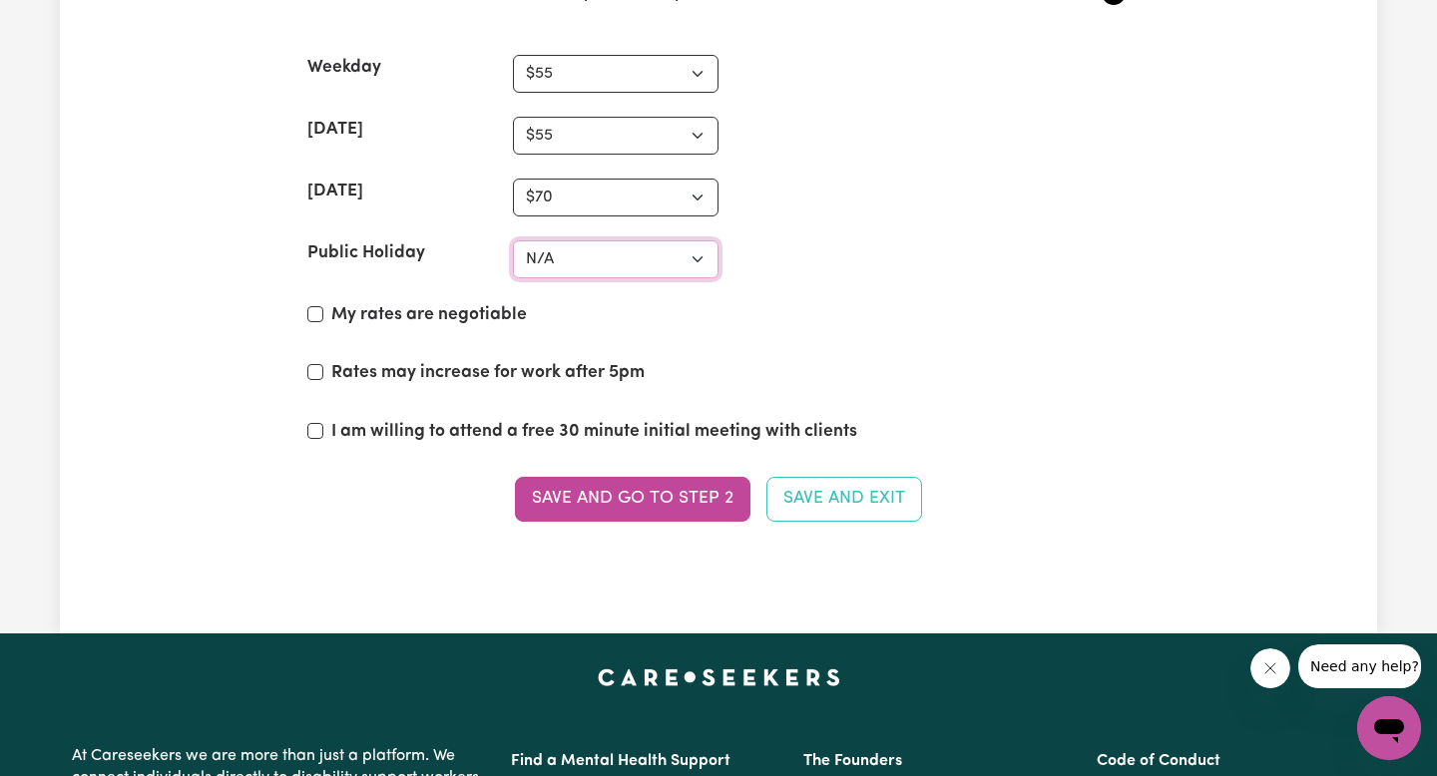
click at [669, 264] on select "N/A $37 $38 $39 $40 $41 $42 $43 $44 $45 $46 $47 $48 $49 $50 $51 $52 $53 $54 $55…" at bounding box center [616, 259] width 206 height 38
click at [513, 240] on select "N/A $37 $38 $39 $40 $41 $42 $43 $44 $45 $46 $47 $48 $49 $50 $51 $52 $53 $54 $55…" at bounding box center [616, 259] width 206 height 38
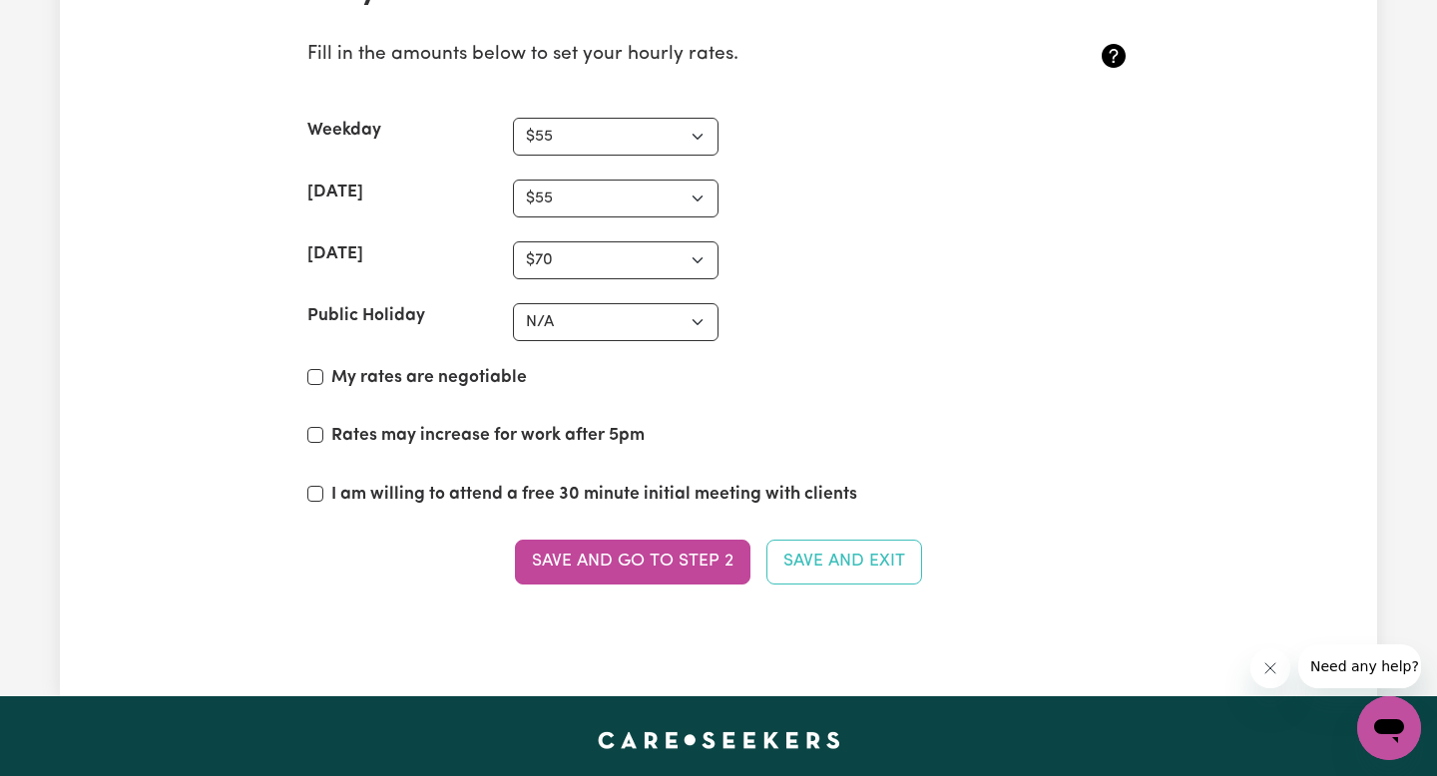
click at [613, 480] on section "Set your rates * Fill in the amounts below to set your hourly rates. Weekday N/…" at bounding box center [718, 289] width 854 height 701
click at [613, 492] on label "I am willing to attend a free 30 minute initial meeting with clients" at bounding box center [594, 495] width 526 height 26
click at [323, 492] on input "I am willing to attend a free 30 minute initial meeting with clients" at bounding box center [315, 494] width 16 height 16
checkbox input "true"
click at [662, 564] on button "Save and go to Step 2" at bounding box center [632, 562] width 235 height 44
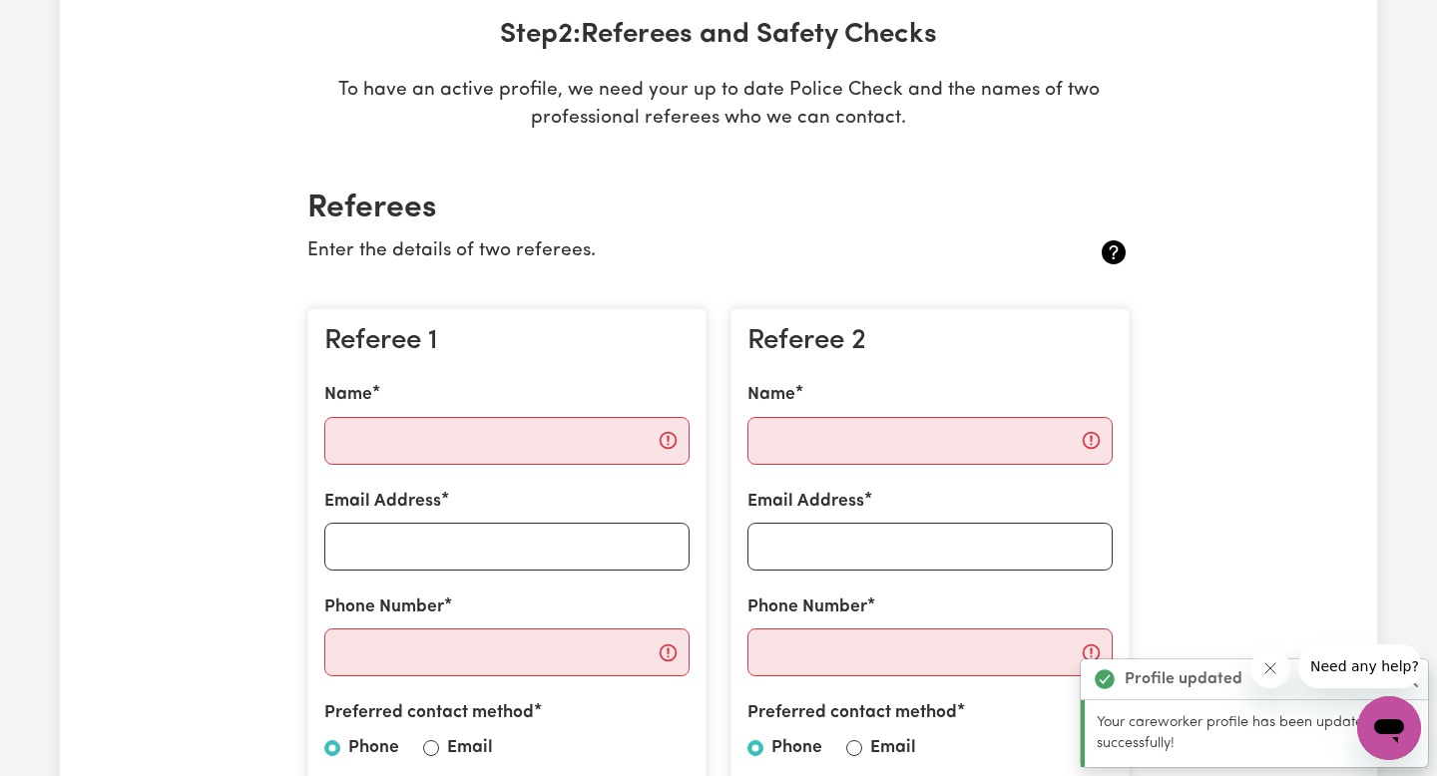
scroll to position [323, 0]
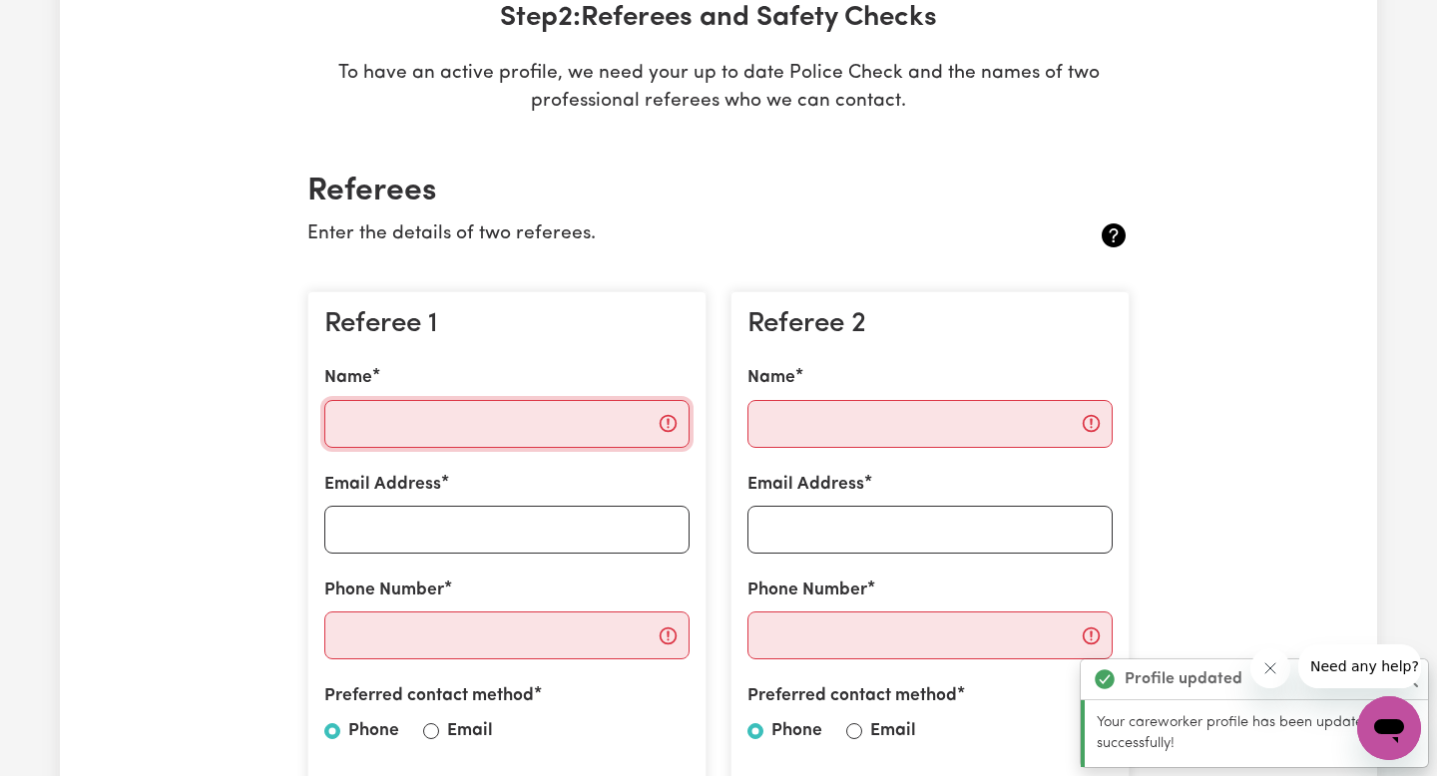
click at [453, 406] on input "Name" at bounding box center [506, 424] width 365 height 48
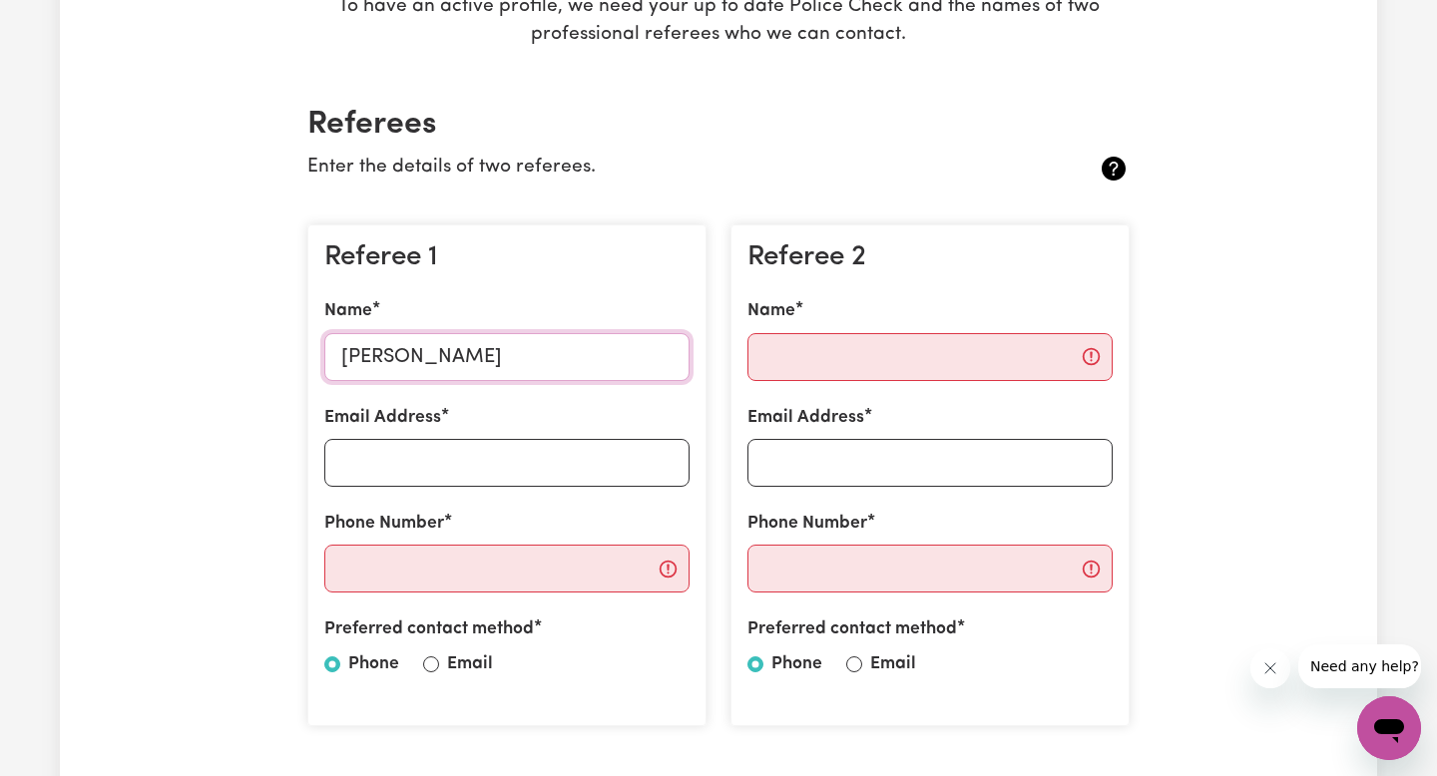
scroll to position [408, 0]
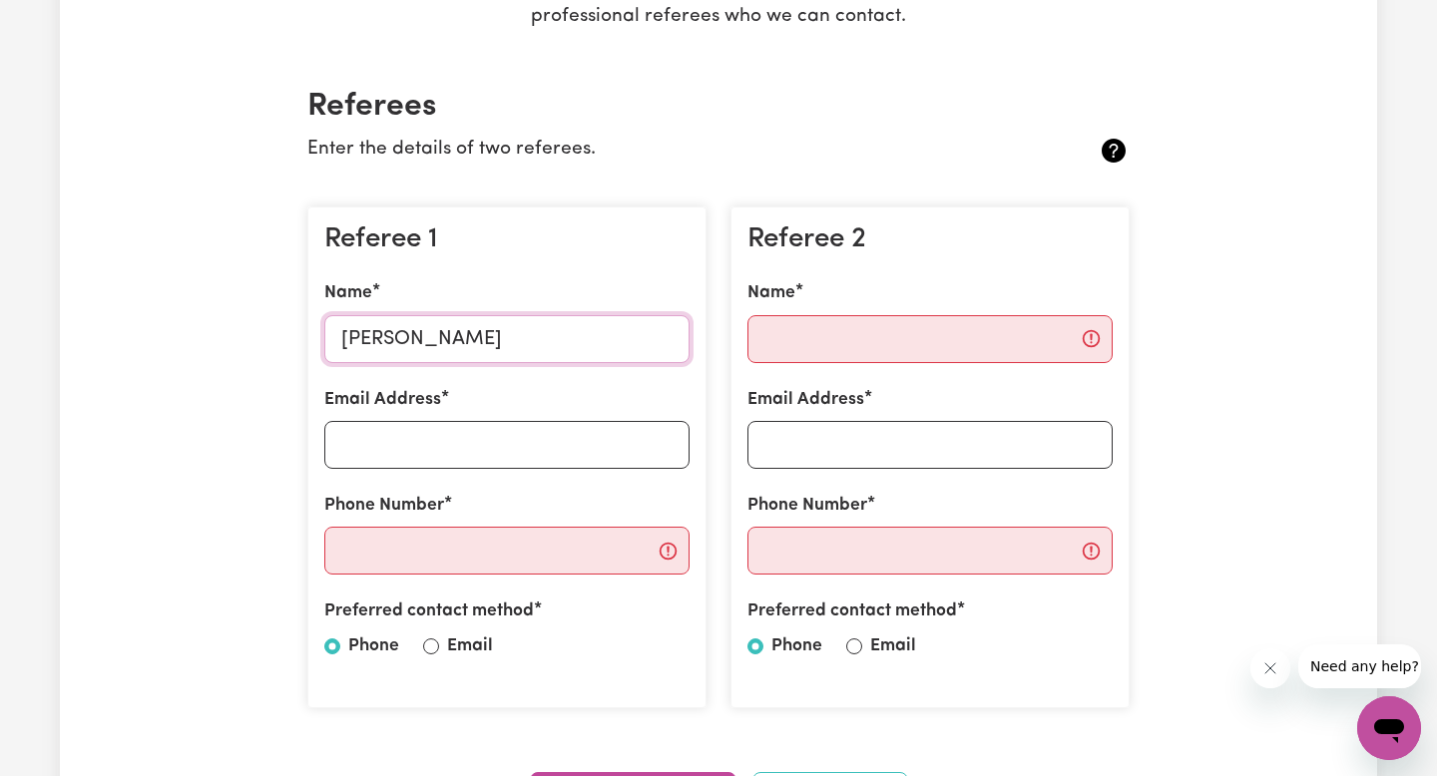
type input "[PERSON_NAME]"
click at [430, 421] on input "Email Address" at bounding box center [506, 445] width 365 height 48
click at [370, 555] on input "Phone Number" at bounding box center [506, 551] width 365 height 48
click at [575, 467] on input "Email Address" at bounding box center [506, 445] width 365 height 48
click at [1089, 345] on input "Name" at bounding box center [929, 339] width 365 height 48
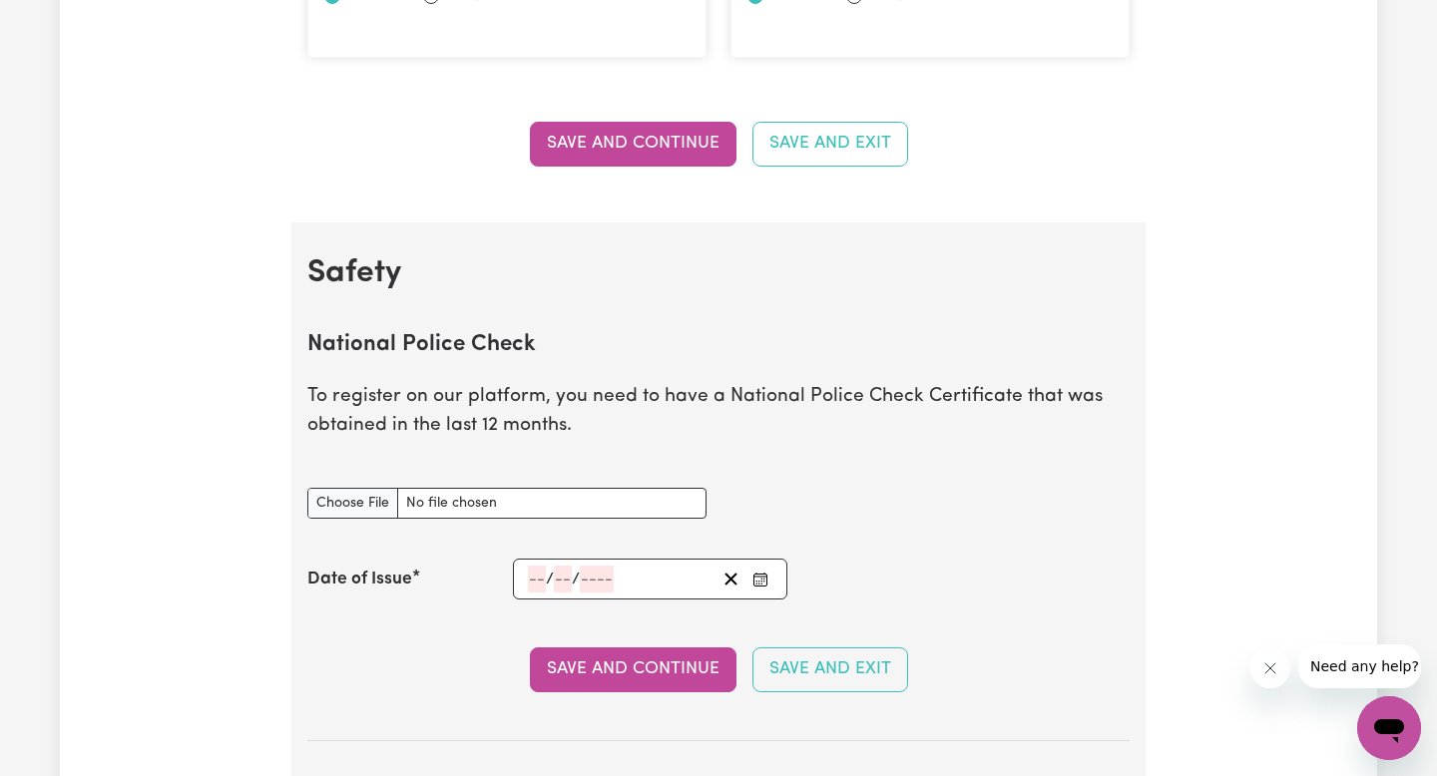
scroll to position [1069, 0]
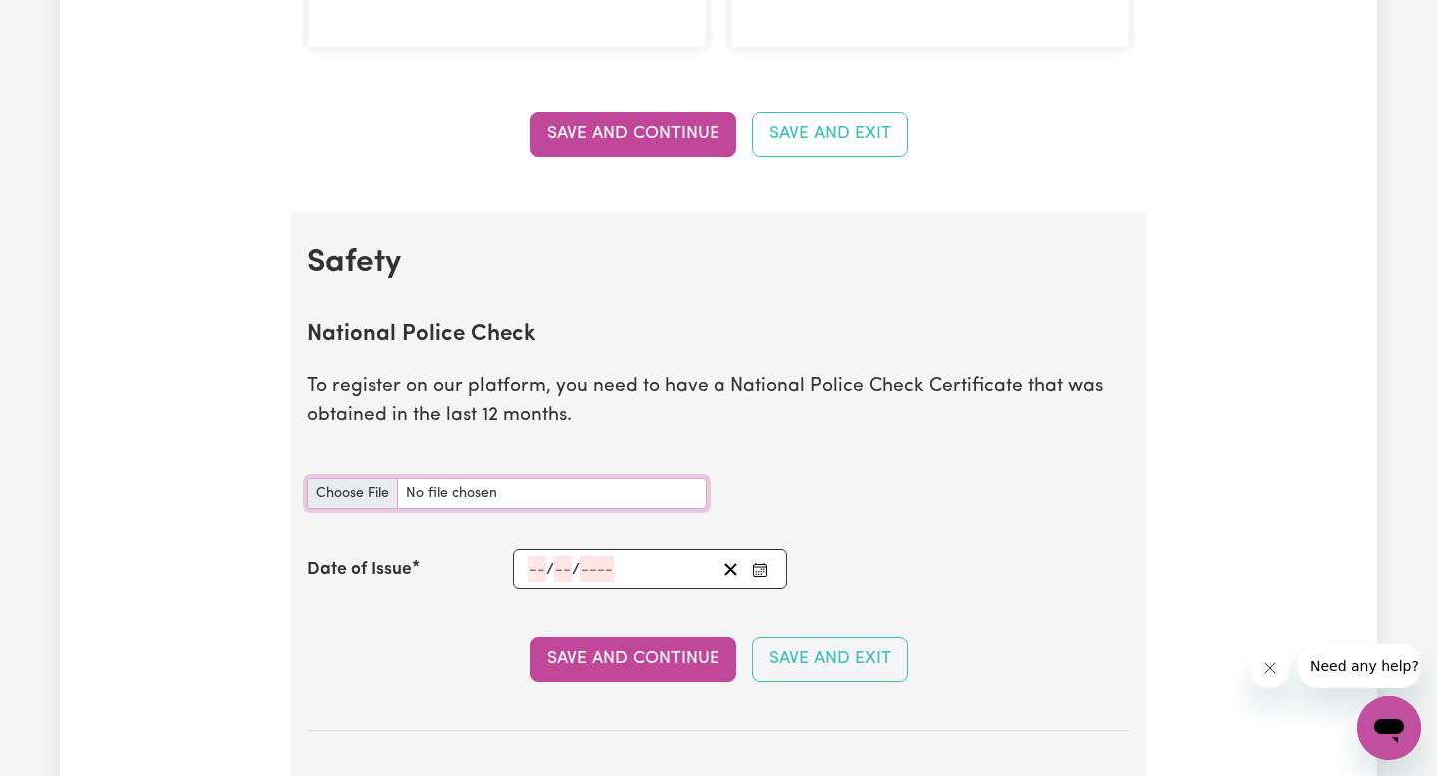
click at [358, 492] on input "National Police Check document" at bounding box center [506, 493] width 399 height 31
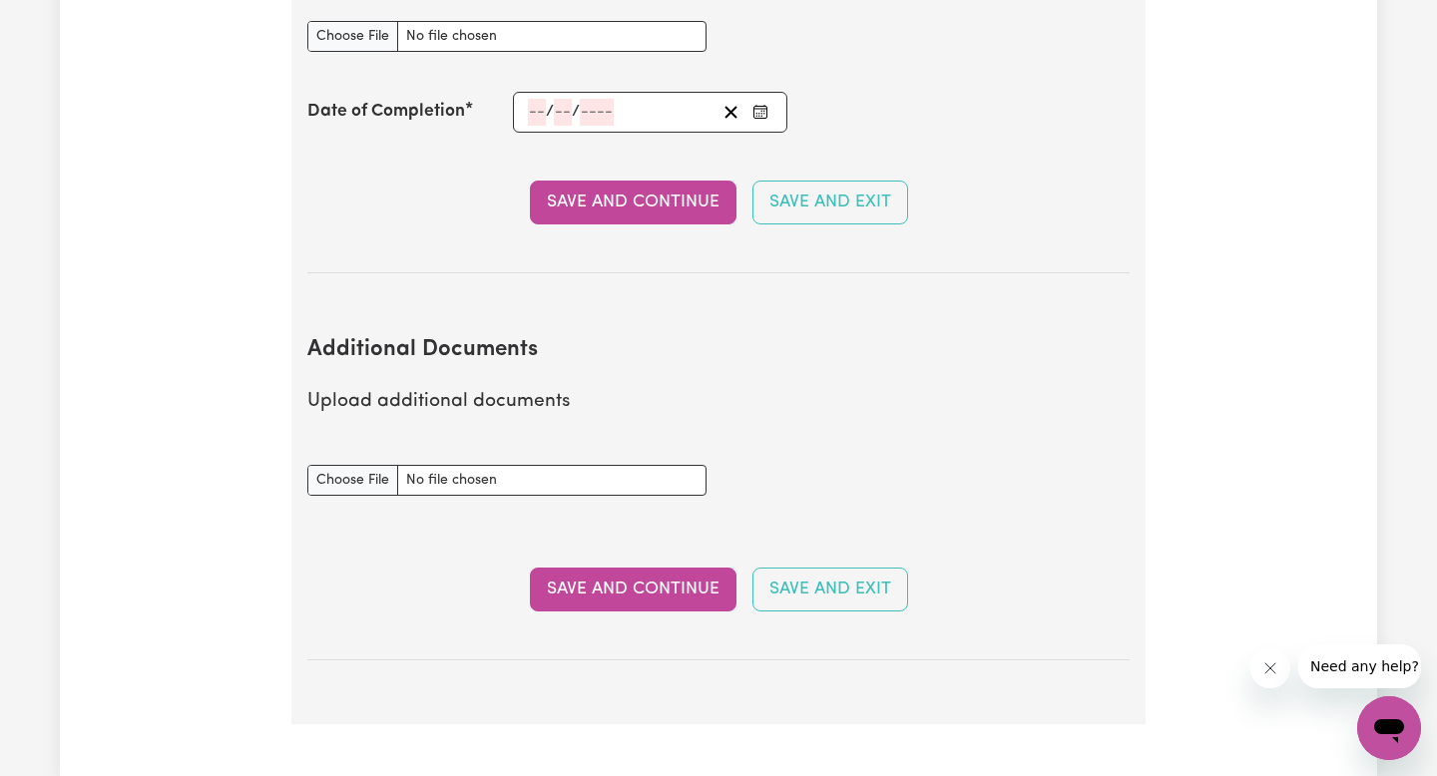
scroll to position [3213, 0]
click at [655, 583] on button "Save and Continue" at bounding box center [633, 591] width 207 height 44
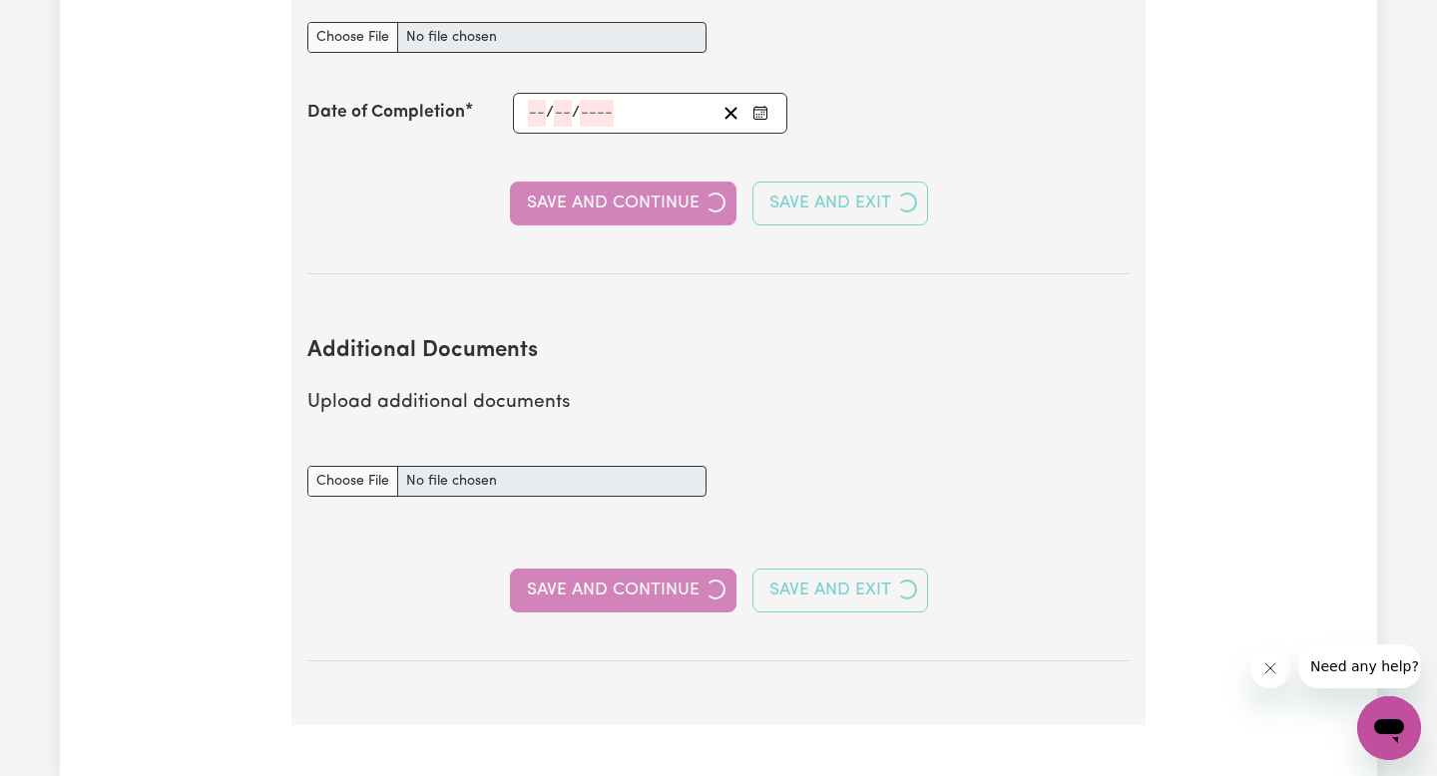
click at [655, 583] on div "Save and Continue Save and Exit" at bounding box center [718, 591] width 822 height 44
select select "Certificate III (Individual Support)"
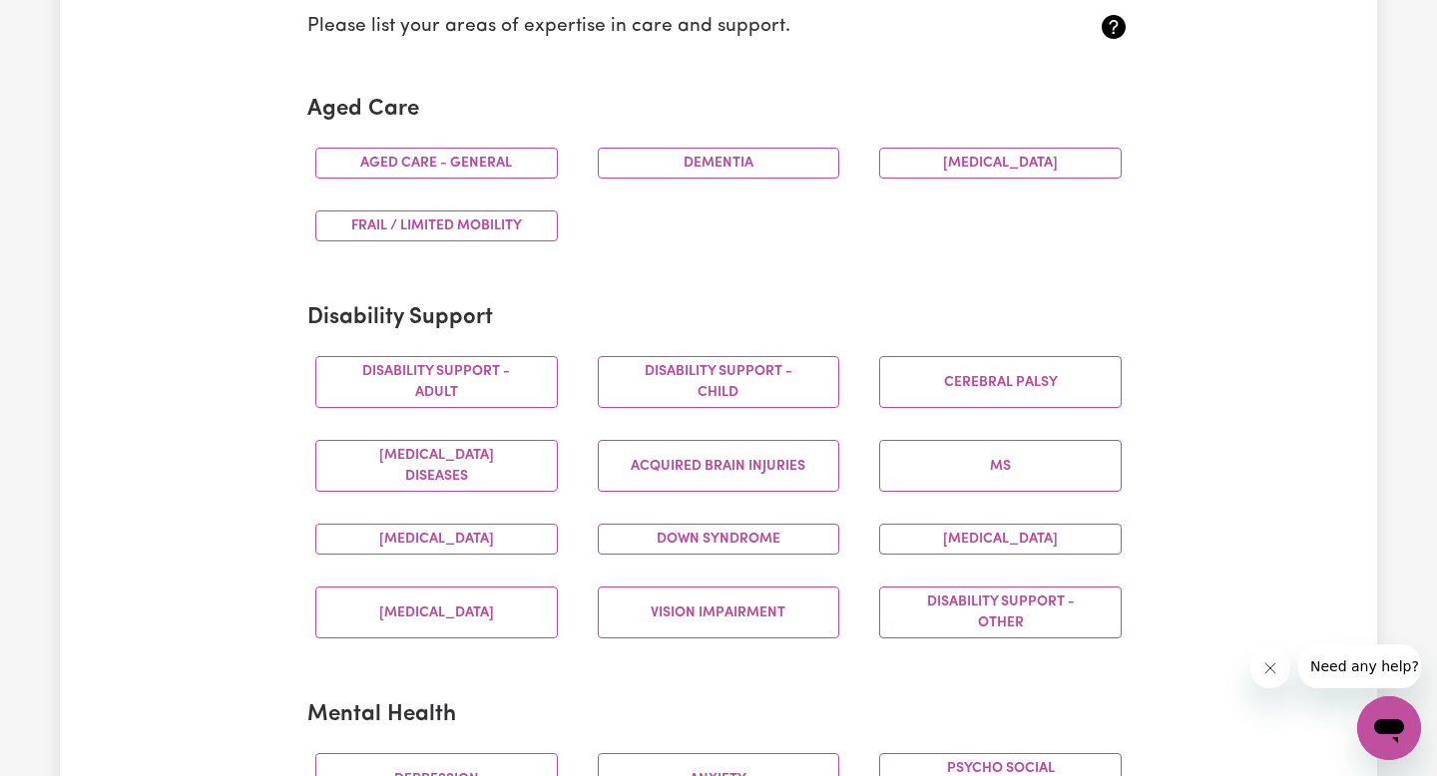
scroll to position [589, 0]
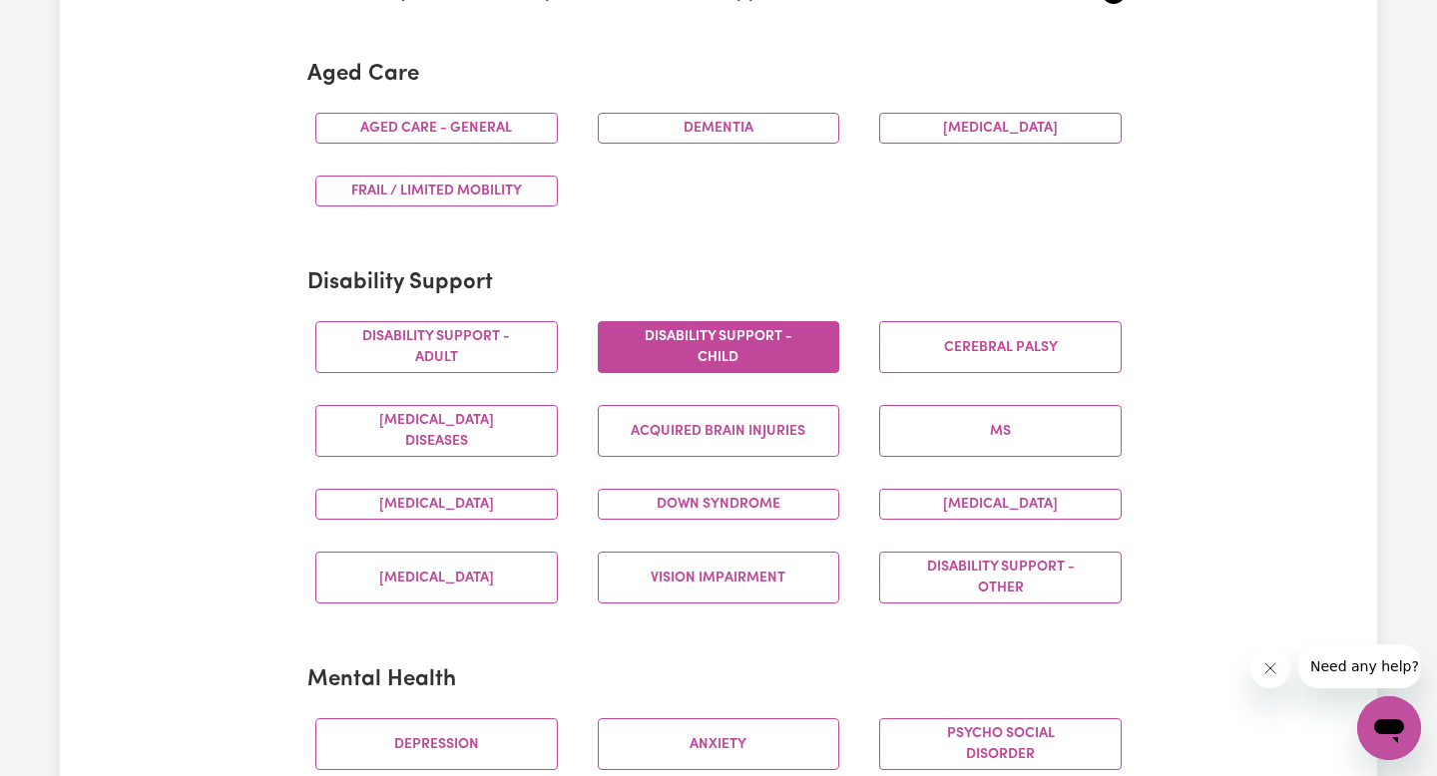
click at [816, 365] on button "Disability support - Child" at bounding box center [719, 347] width 242 height 52
click at [443, 505] on button "[MEDICAL_DATA]" at bounding box center [436, 504] width 242 height 31
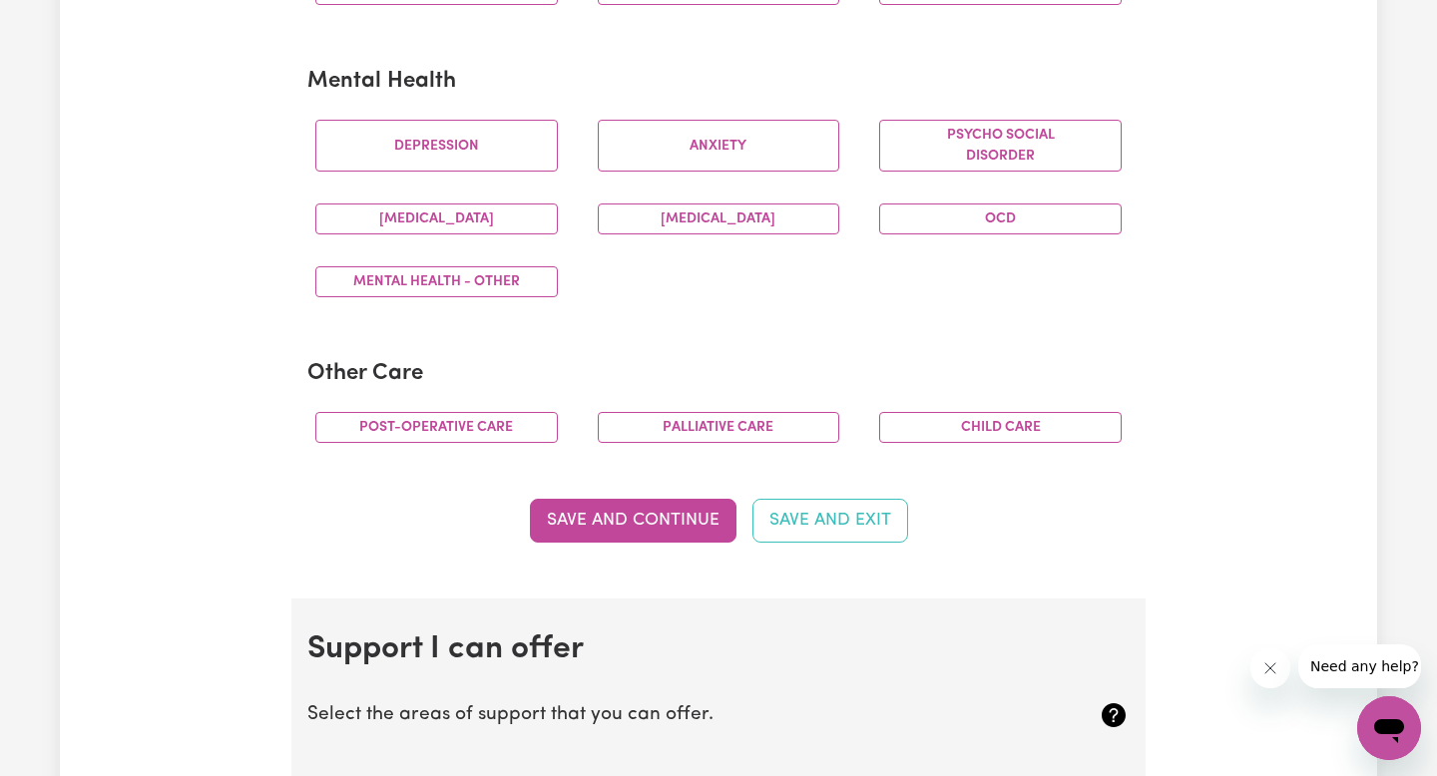
scroll to position [1216, 0]
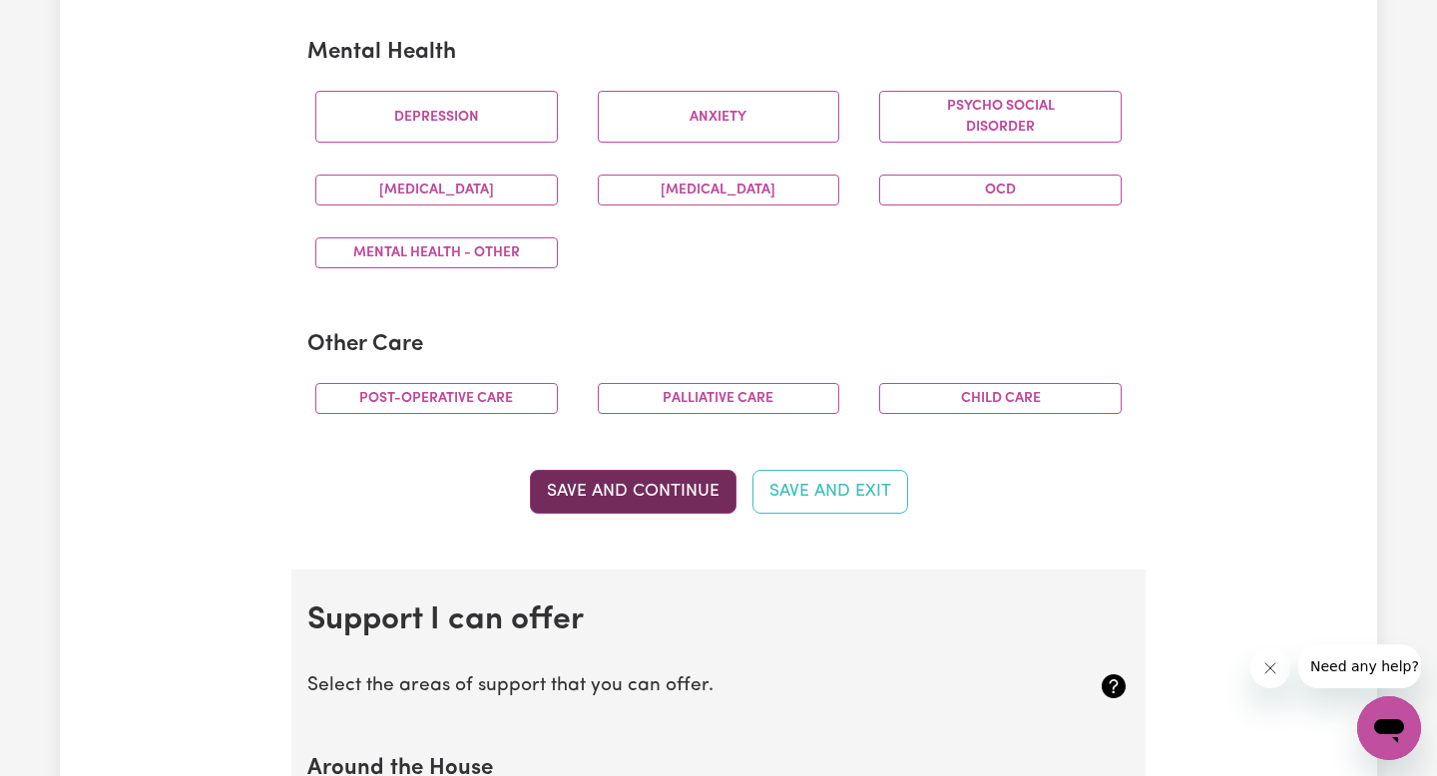
click at [655, 505] on button "Save and Continue" at bounding box center [633, 492] width 207 height 44
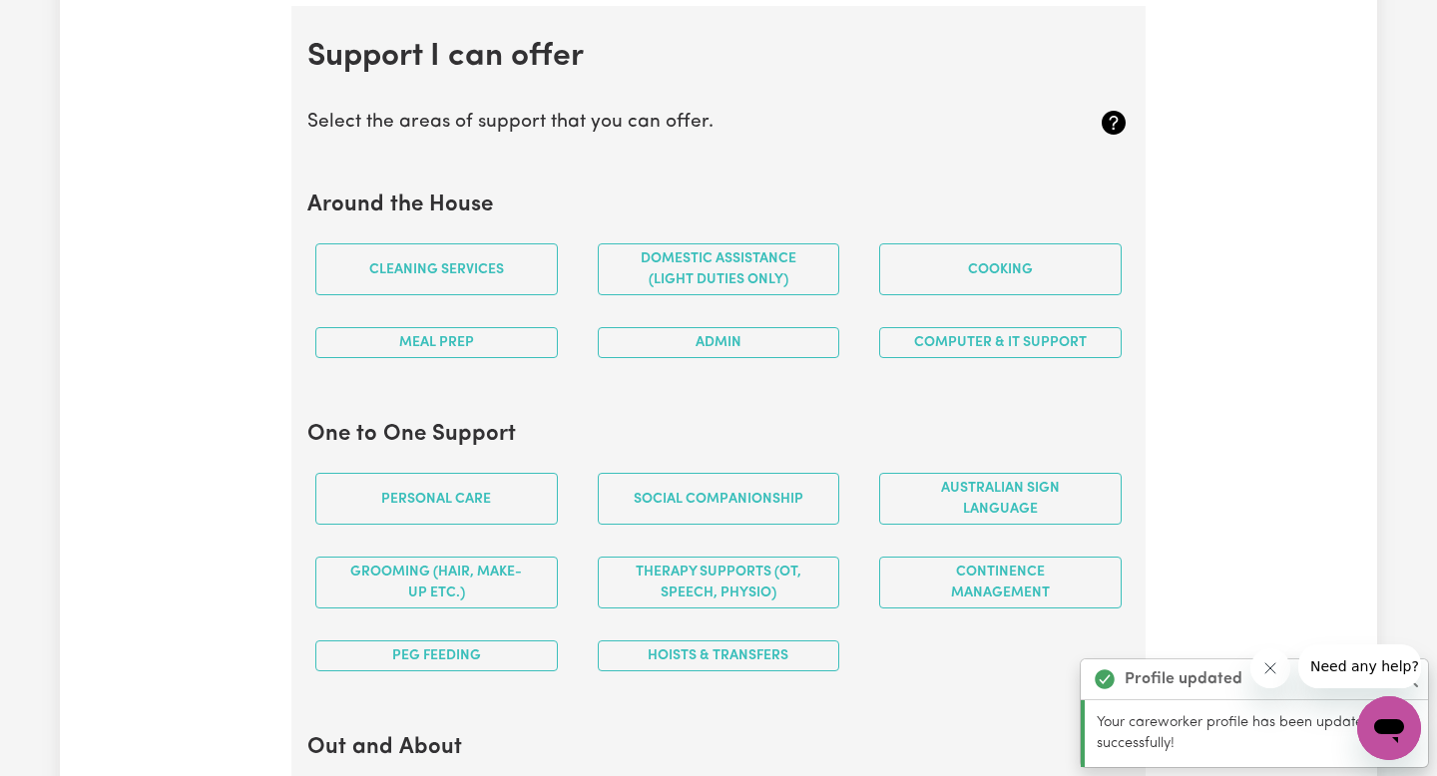
scroll to position [1786, 0]
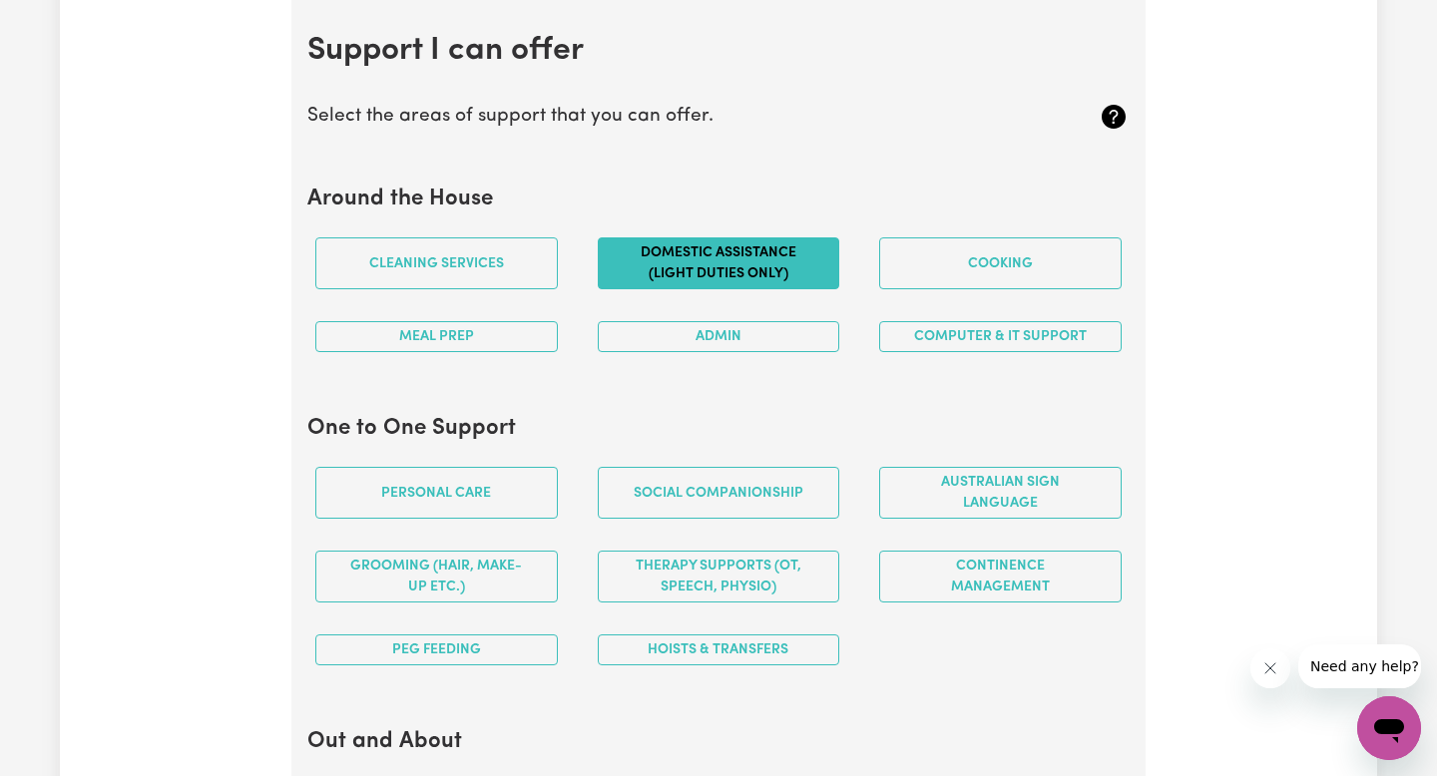
click at [761, 255] on button "Domestic assistance (light duties only)" at bounding box center [719, 263] width 242 height 52
click at [509, 489] on button "Personal care" at bounding box center [436, 493] width 242 height 52
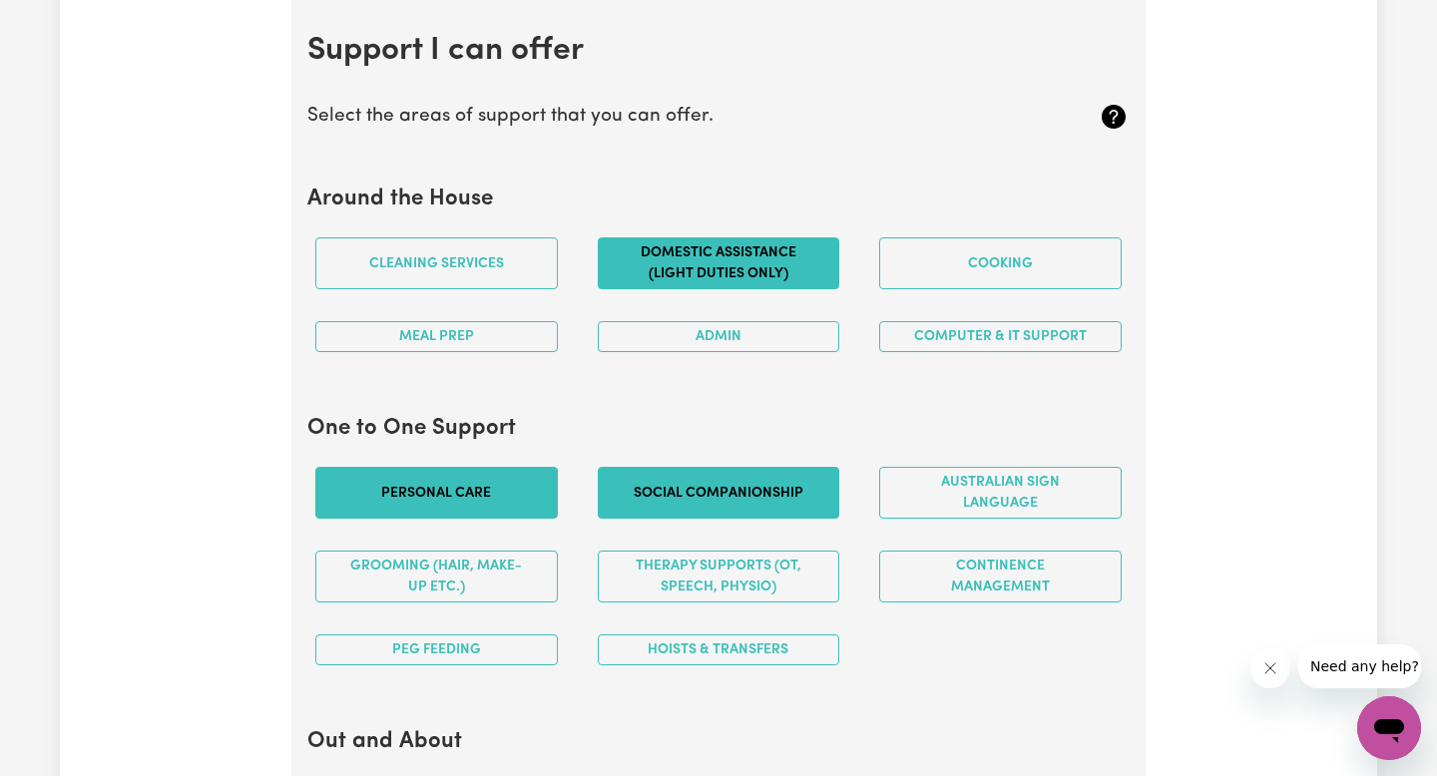
click at [836, 498] on button "Social companionship" at bounding box center [719, 493] width 242 height 52
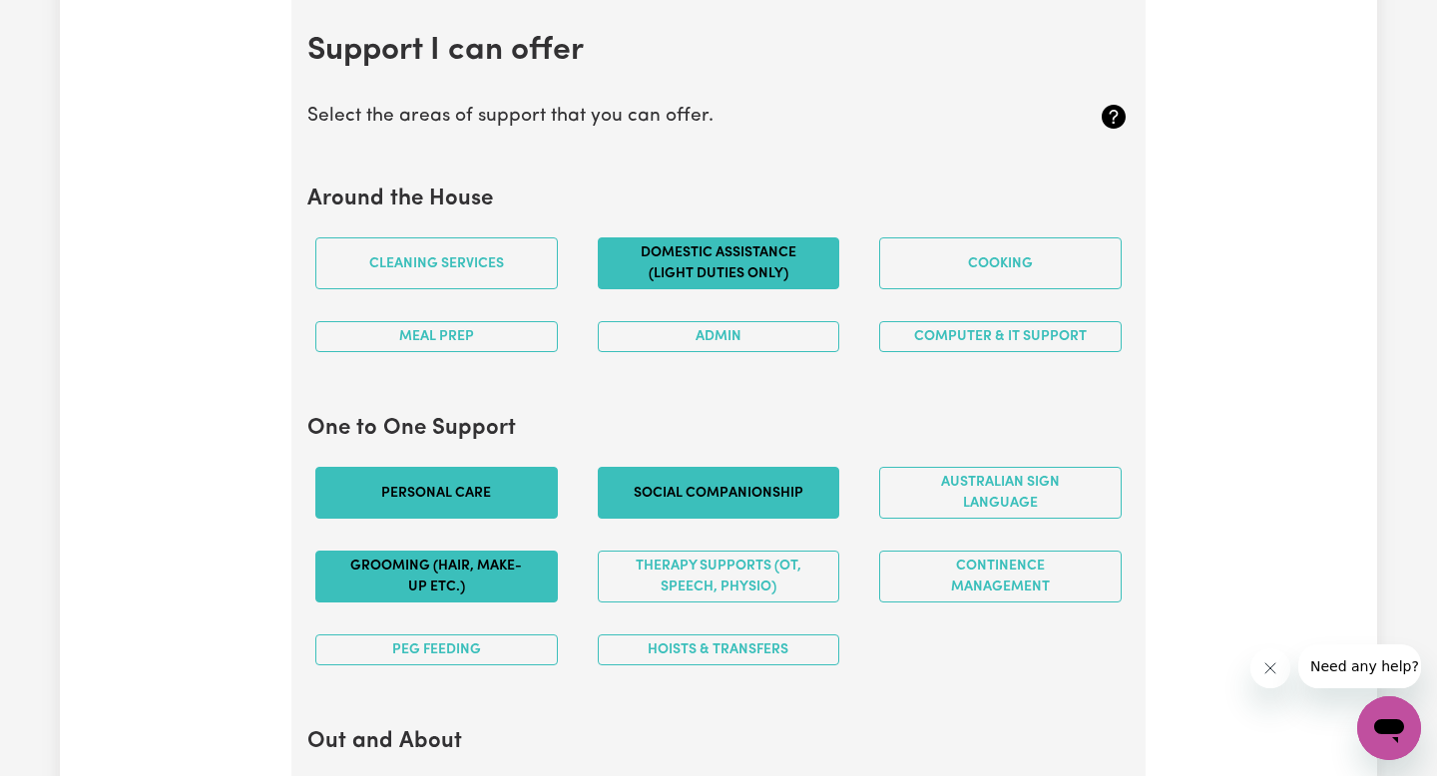
click at [444, 563] on button "Grooming (hair, make-up etc.)" at bounding box center [436, 577] width 242 height 52
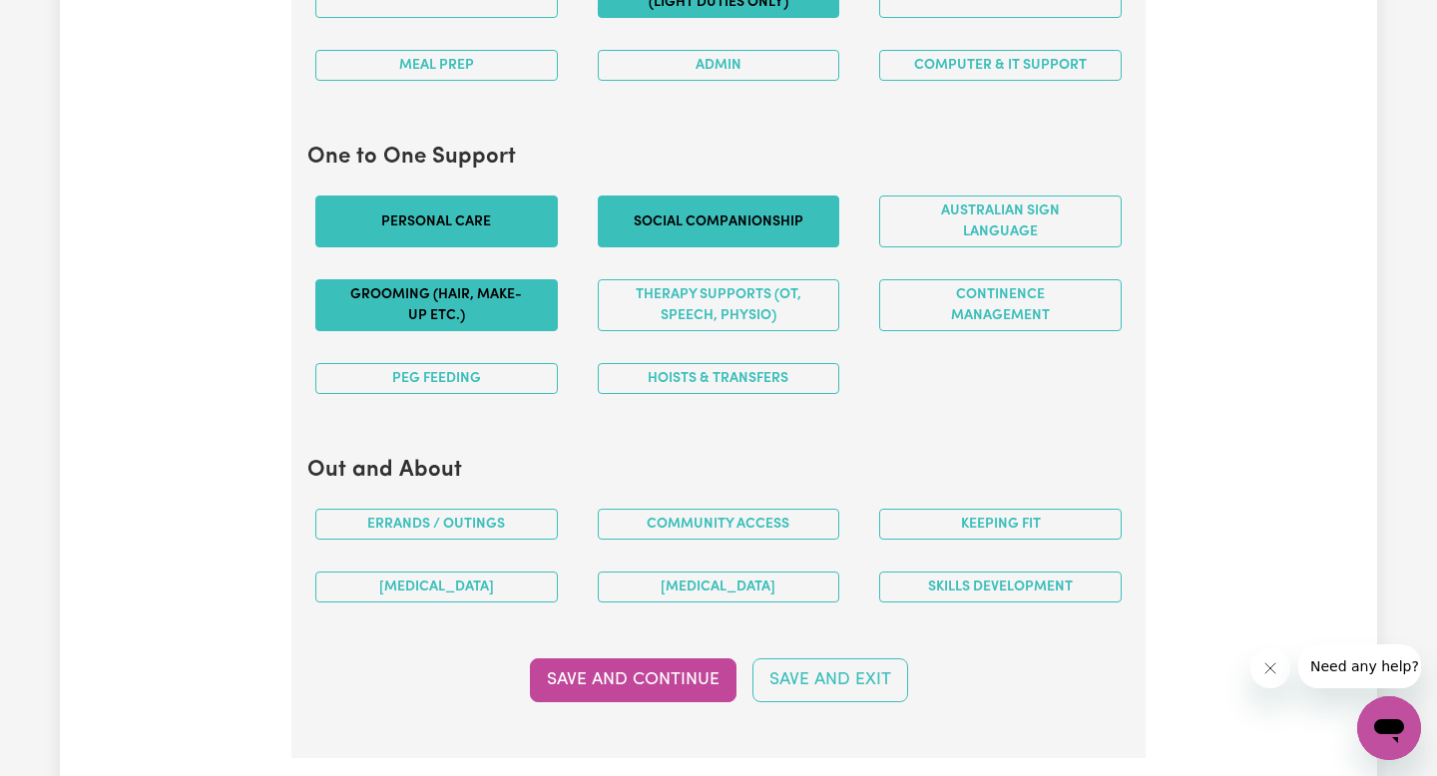
scroll to position [2058, 0]
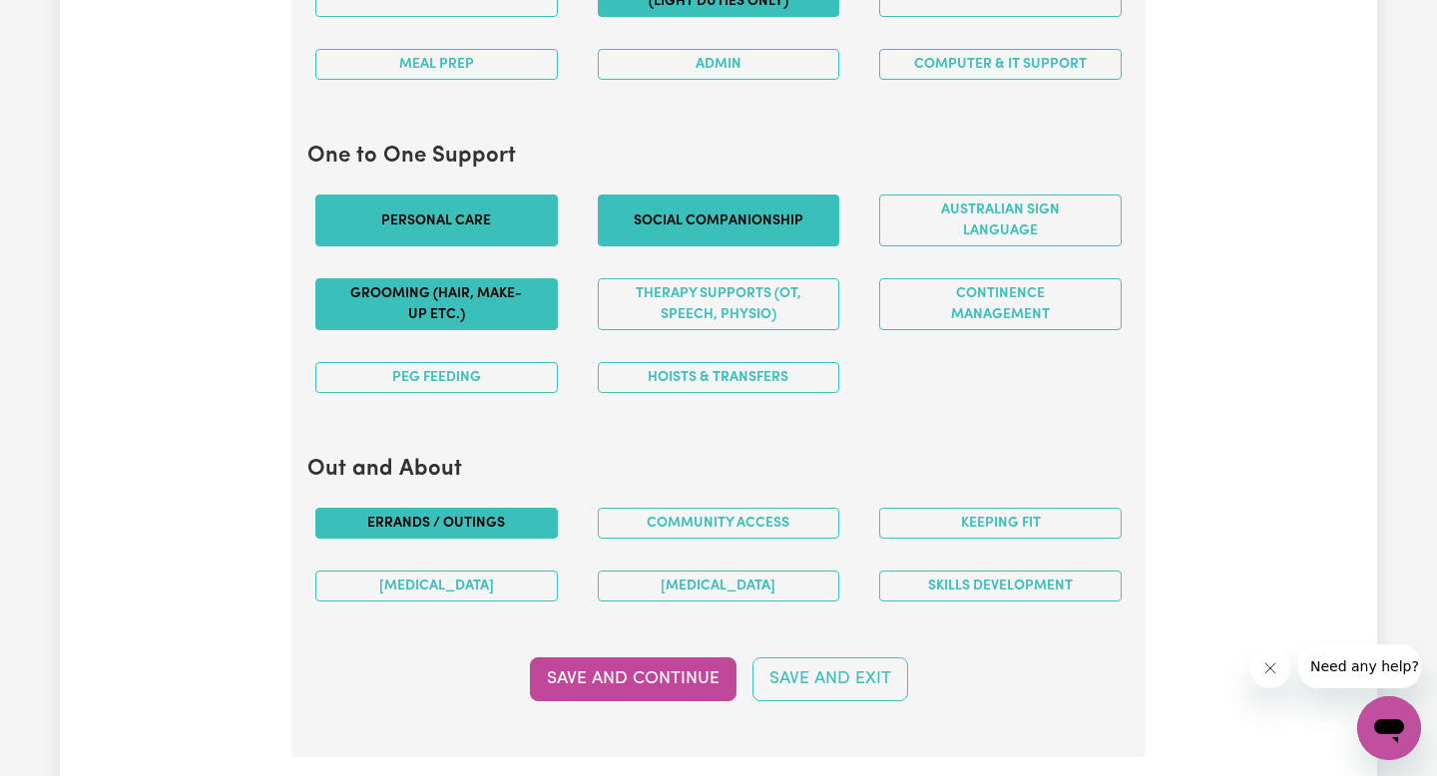
click at [426, 521] on button "Errands / Outings" at bounding box center [436, 523] width 242 height 31
click at [772, 521] on button "Community access" at bounding box center [719, 523] width 242 height 31
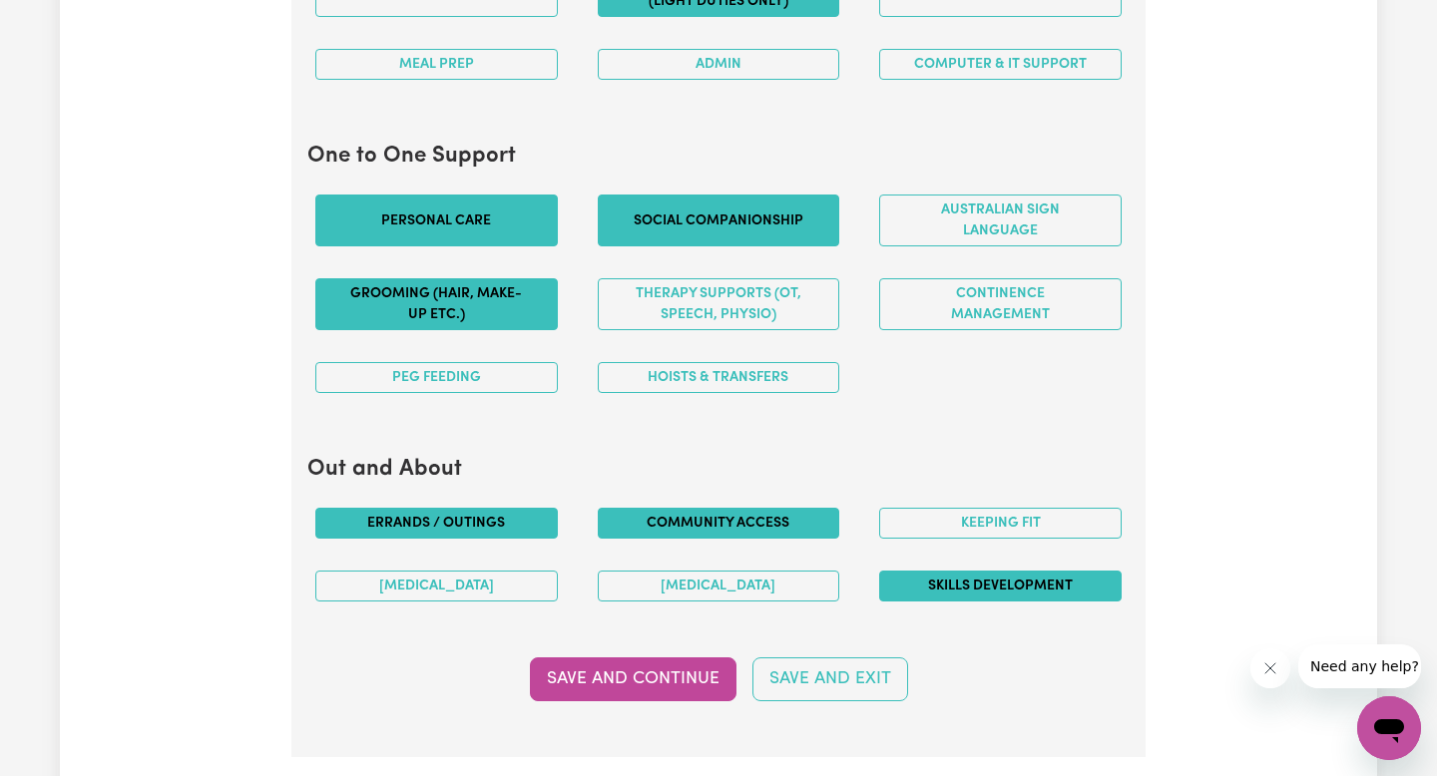
click at [1025, 583] on button "Skills Development" at bounding box center [1000, 586] width 242 height 31
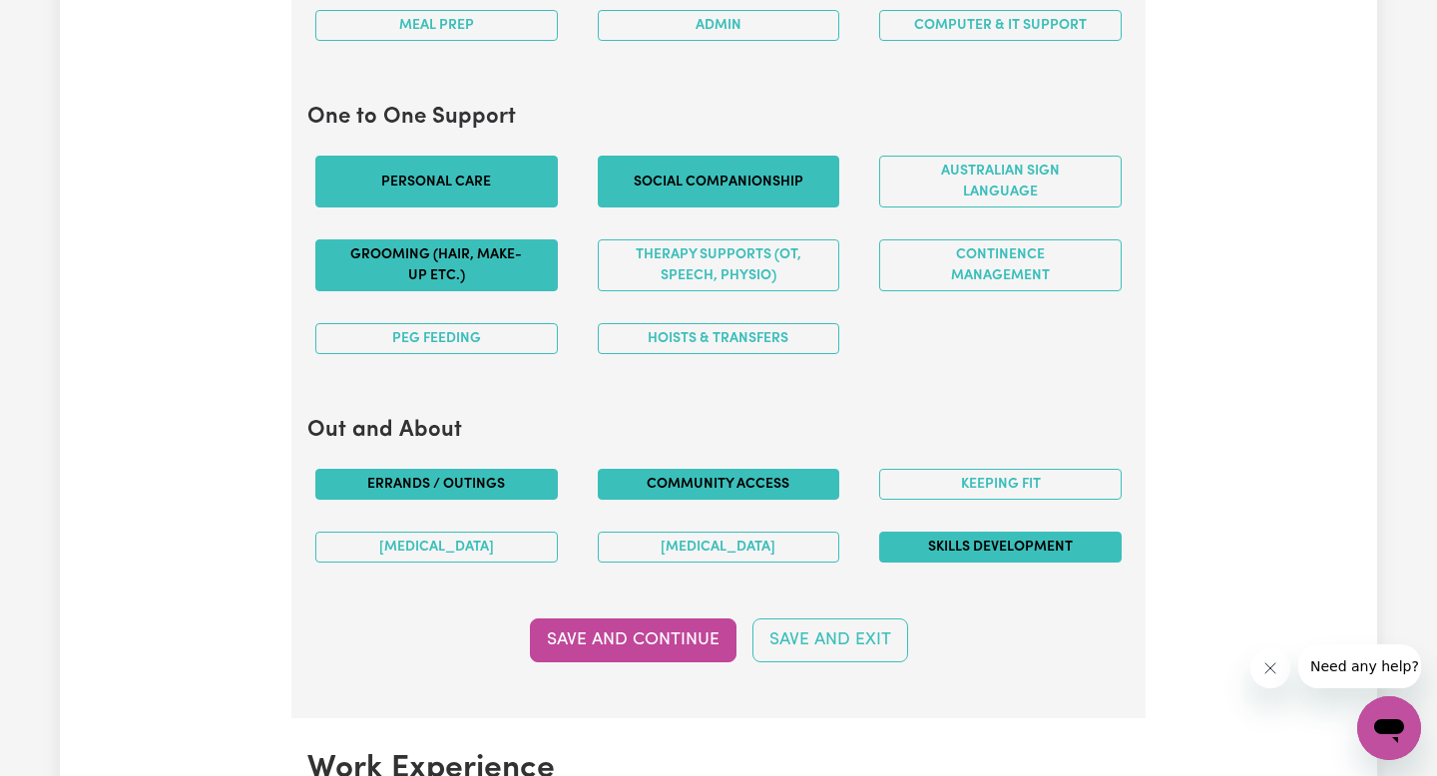
scroll to position [2098, 0]
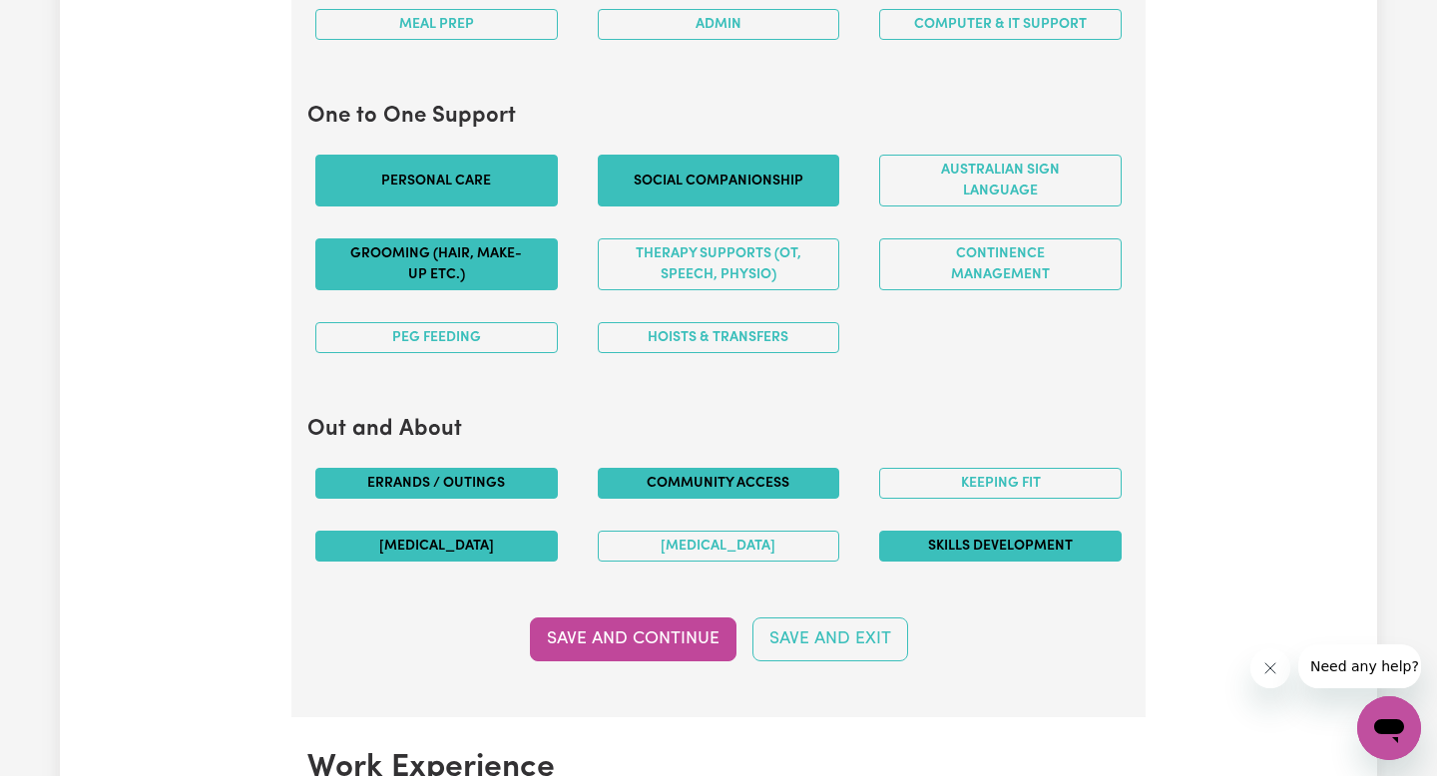
click at [484, 561] on button "[MEDICAL_DATA]" at bounding box center [436, 546] width 242 height 31
click at [487, 547] on button "[MEDICAL_DATA]" at bounding box center [436, 546] width 242 height 31
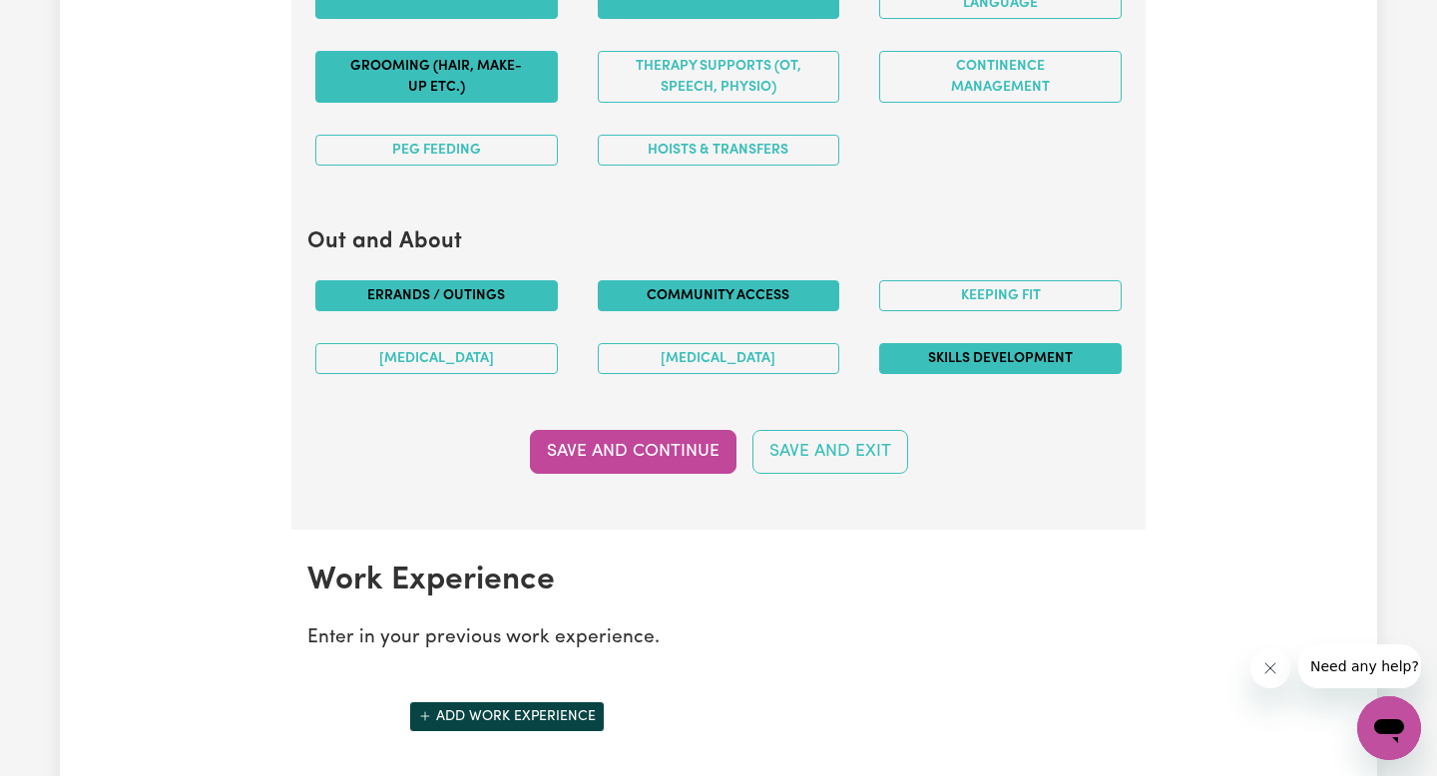
scroll to position [2284, 0]
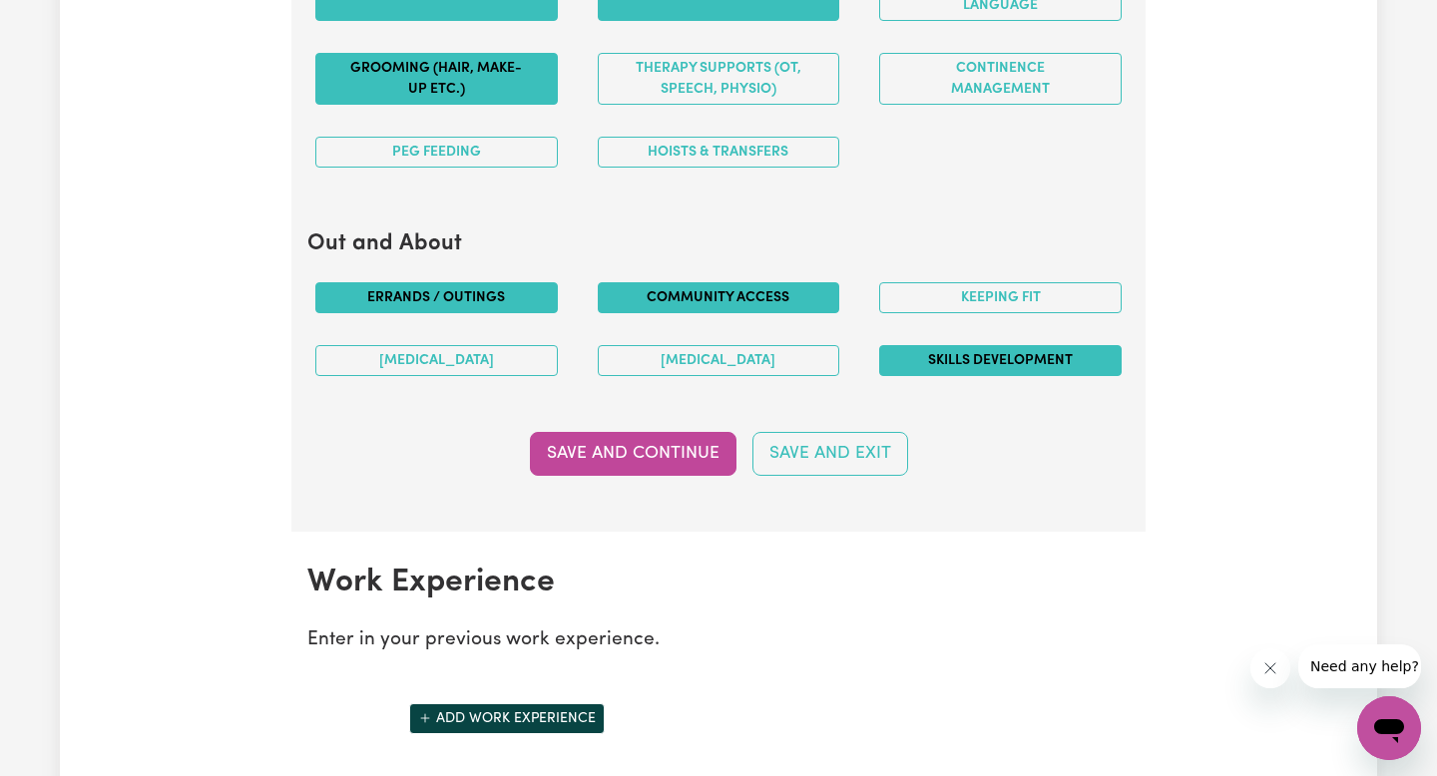
click at [966, 313] on div "Keeping fit" at bounding box center [1000, 297] width 282 height 63
click at [967, 287] on button "Keeping fit" at bounding box center [1000, 297] width 242 height 31
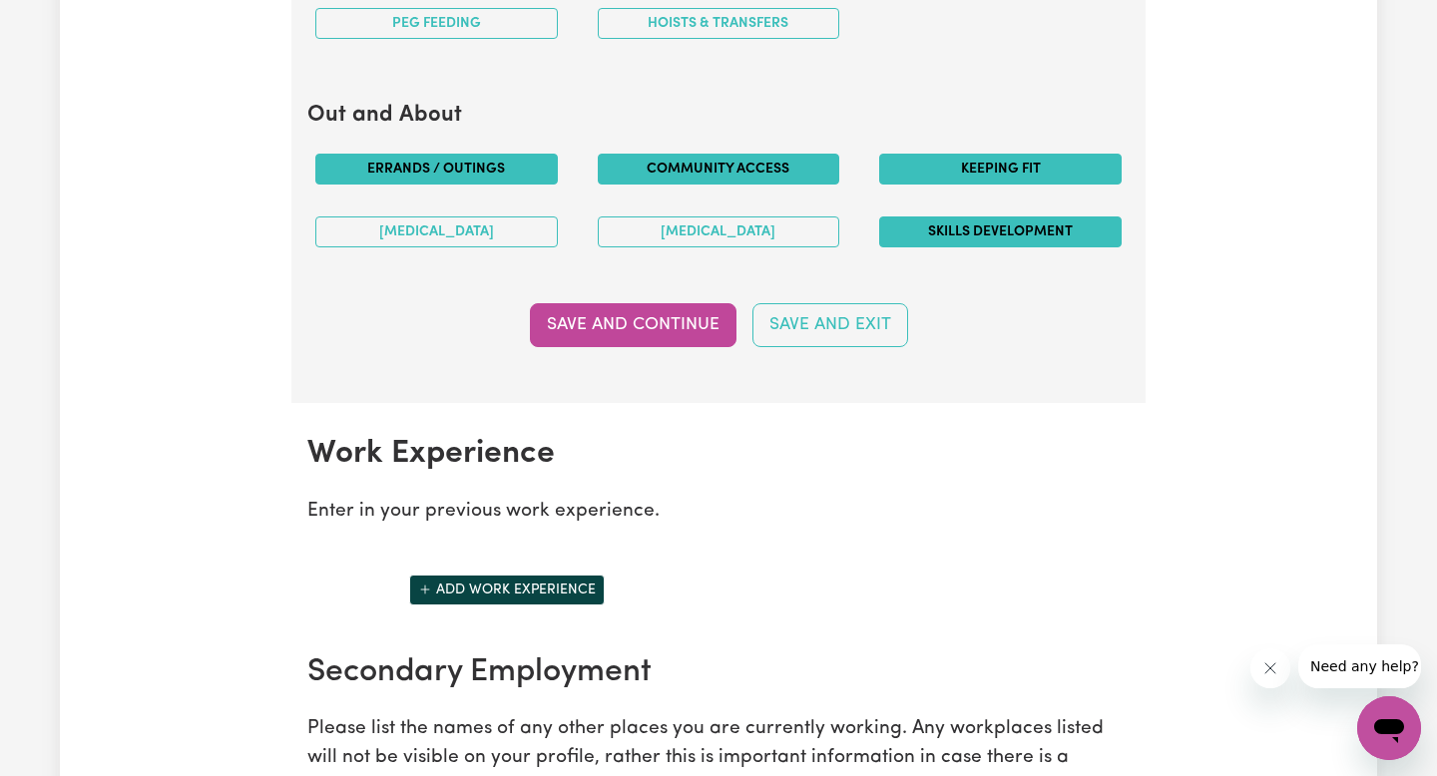
scroll to position [2490, 0]
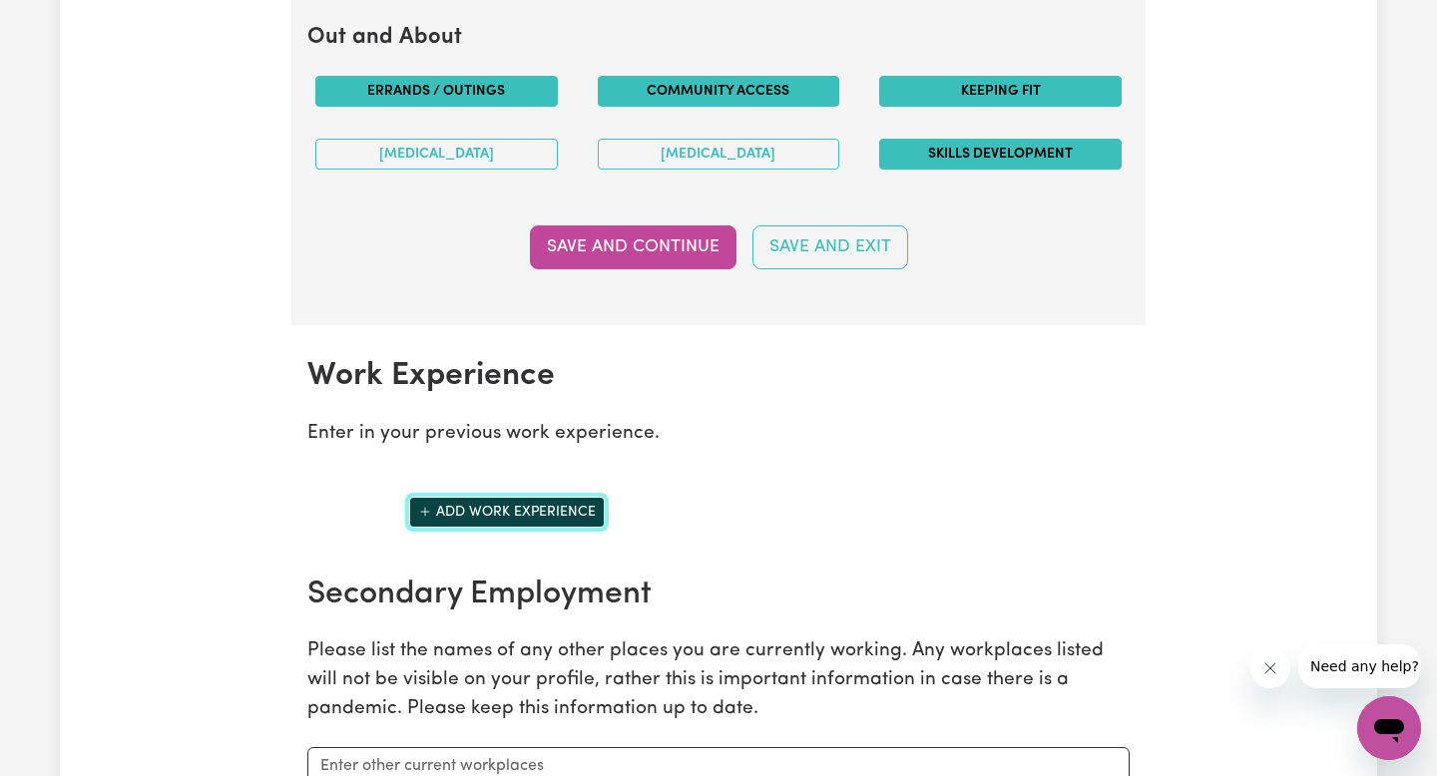
click at [588, 517] on button "Add work experience" at bounding box center [507, 512] width 196 height 31
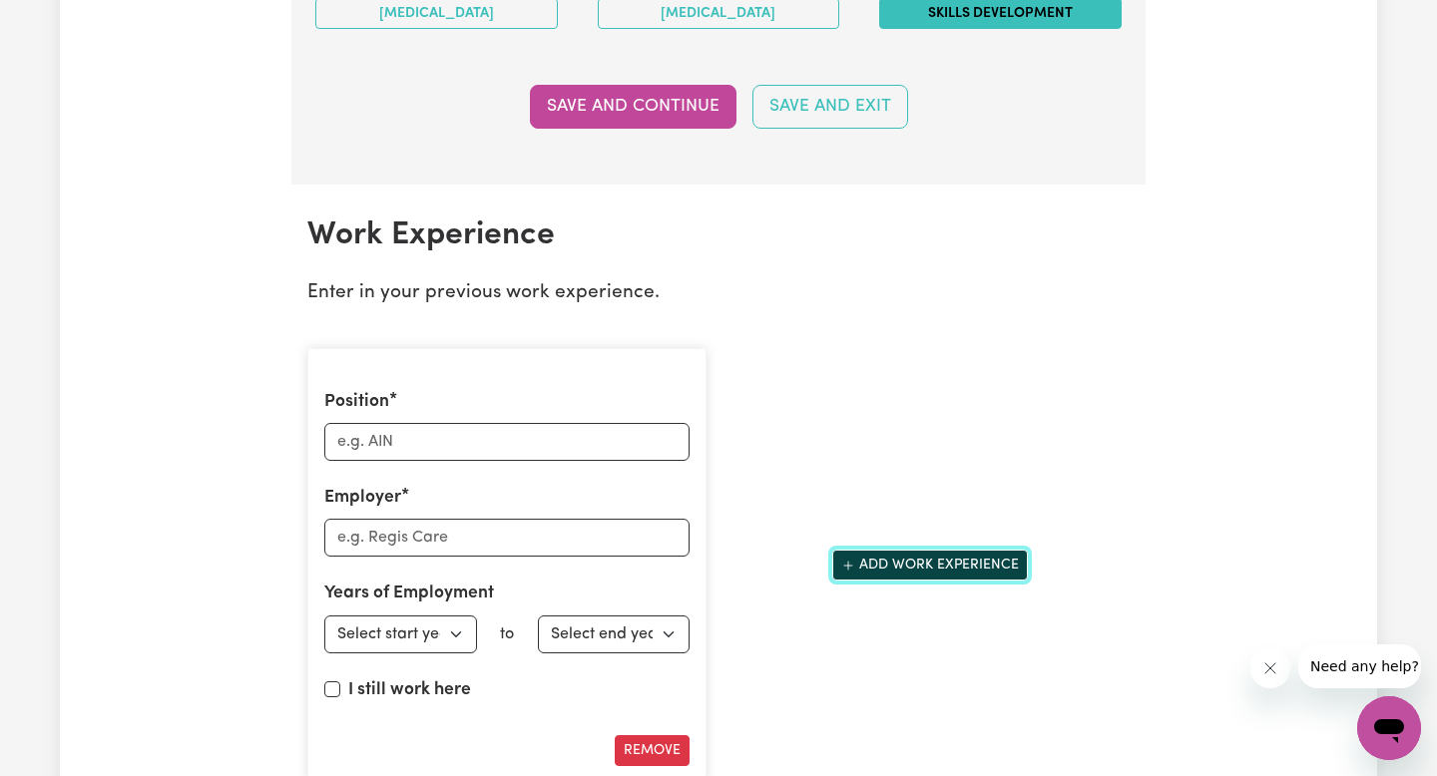
scroll to position [2643, 0]
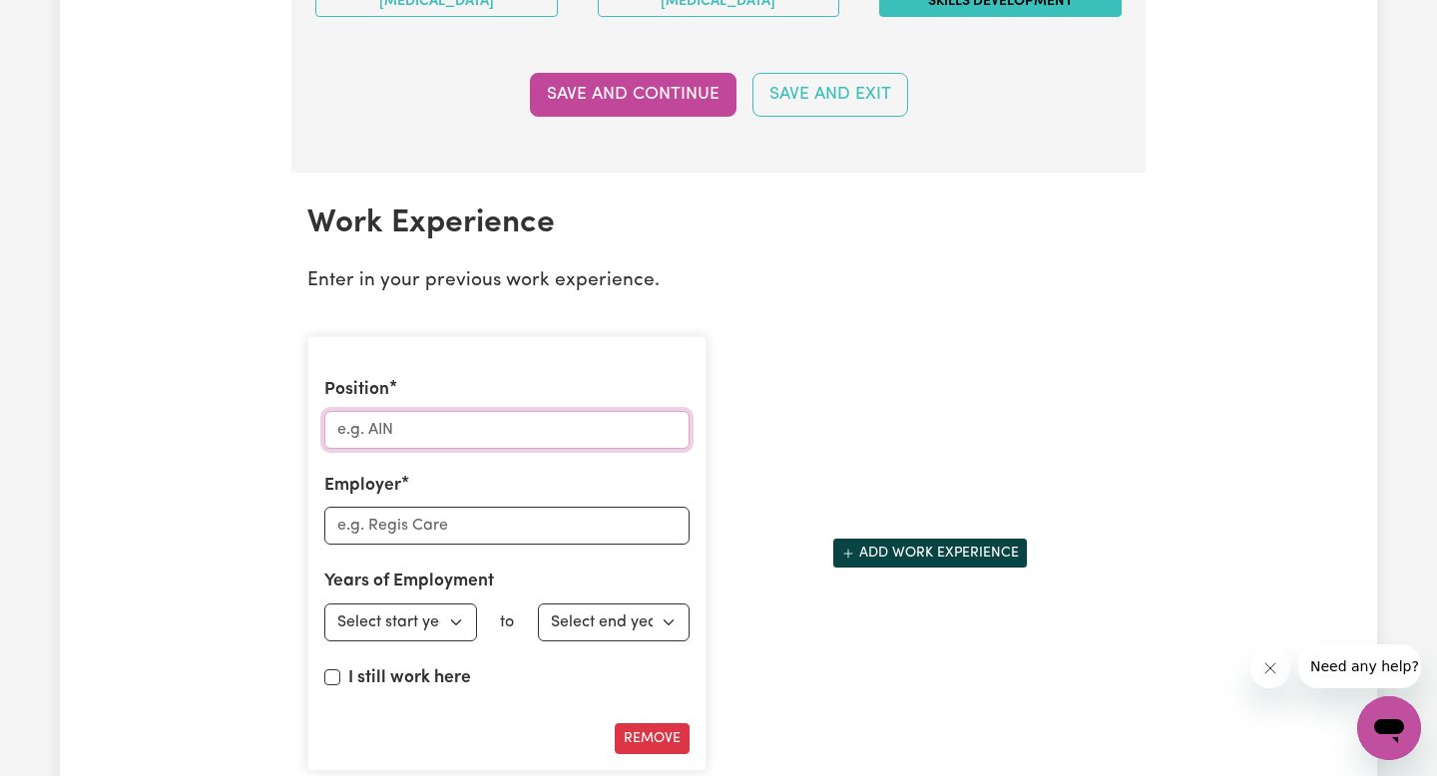
click at [585, 435] on input "Position" at bounding box center [506, 430] width 365 height 38
click at [538, 437] on input "Position" at bounding box center [506, 430] width 365 height 38
type input "Behaviour Support"
click at [498, 539] on input "Employer" at bounding box center [506, 526] width 365 height 38
type input "ANZUK"
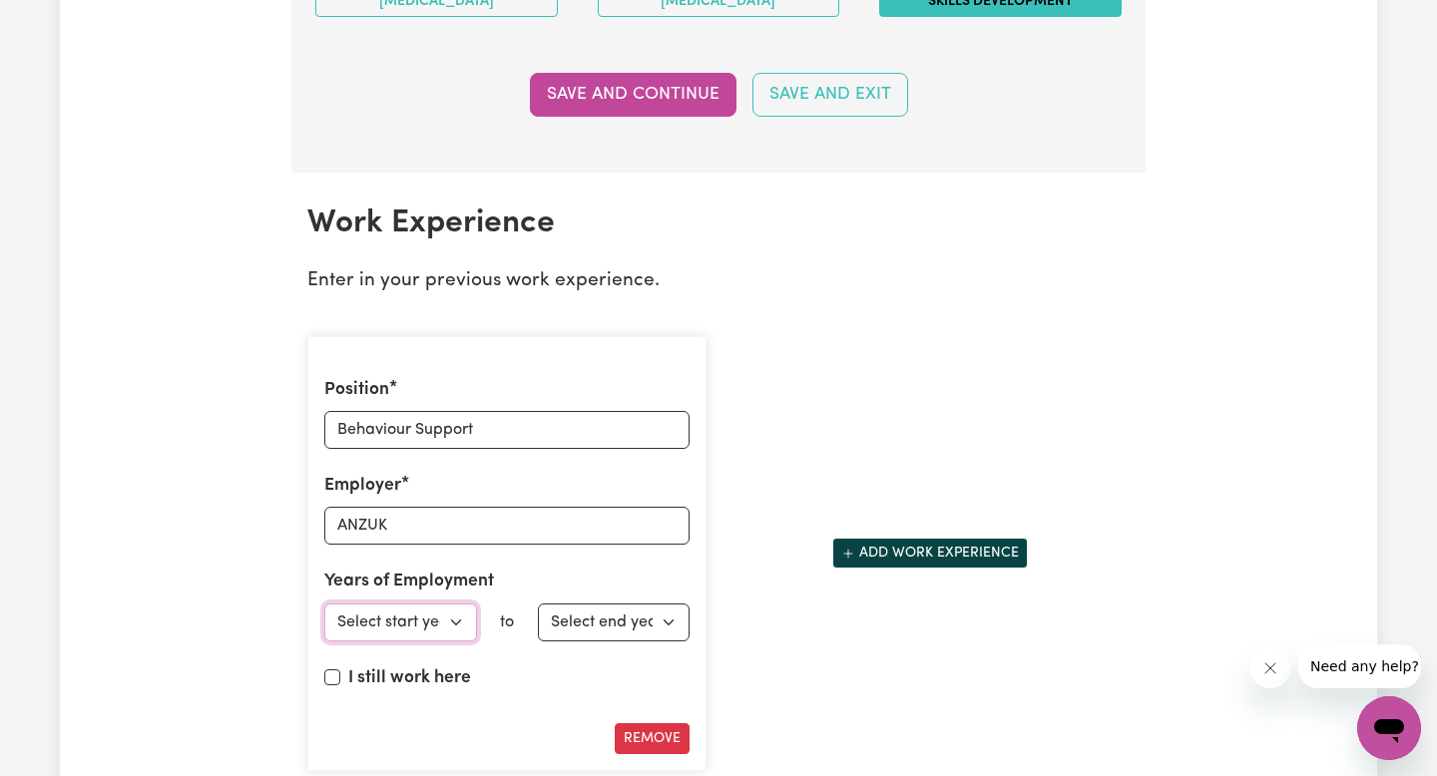
click at [449, 628] on select "Select start year [DATE] 1952 1953 1954 1955 1956 1957 1958 1959 1960 1961 1962…" at bounding box center [400, 623] width 153 height 38
select select "2024"
click at [324, 604] on select "Select start year [DATE] 1952 1953 1954 1955 1956 1957 1958 1959 1960 1961 1962…" at bounding box center [400, 623] width 153 height 38
click at [665, 628] on select "Select end year [DATE] 1952 1953 1954 1955 1956 1957 1958 1959 1960 1961 1962 1…" at bounding box center [614, 623] width 153 height 38
click at [376, 694] on div "I still work here" at bounding box center [506, 682] width 365 height 34
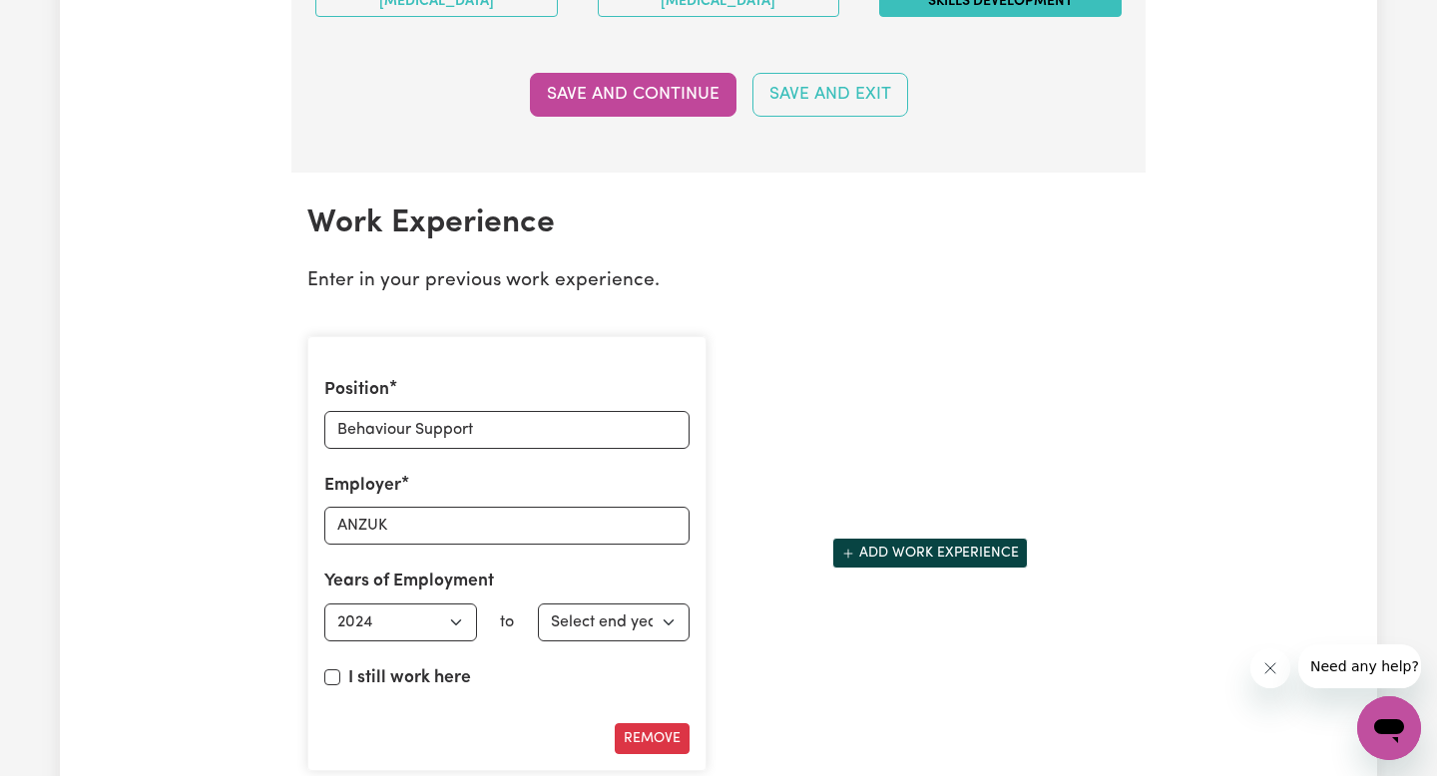
click at [367, 673] on label "I still work here" at bounding box center [409, 678] width 123 height 26
click at [340, 673] on input "I still work here" at bounding box center [332, 677] width 16 height 16
checkbox input "true"
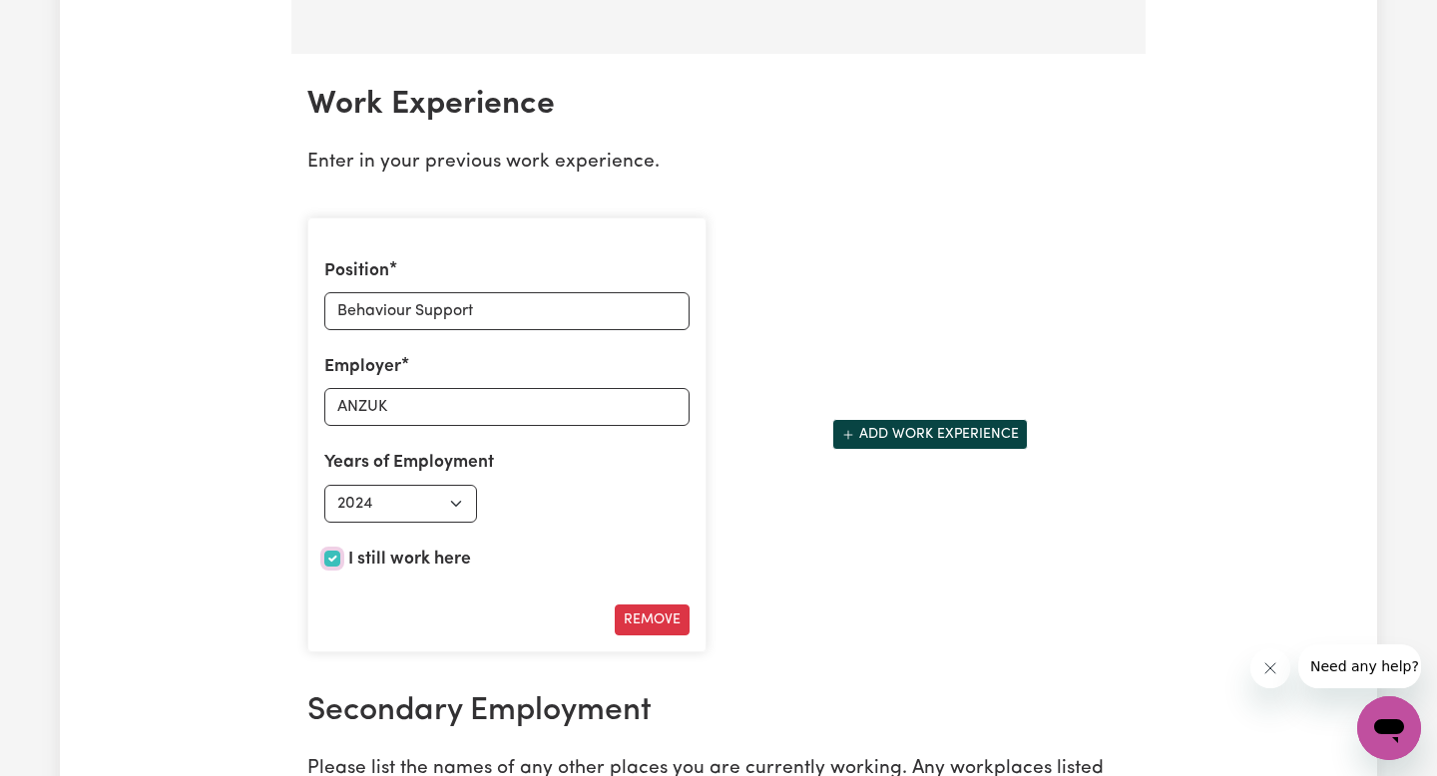
scroll to position [2771, 0]
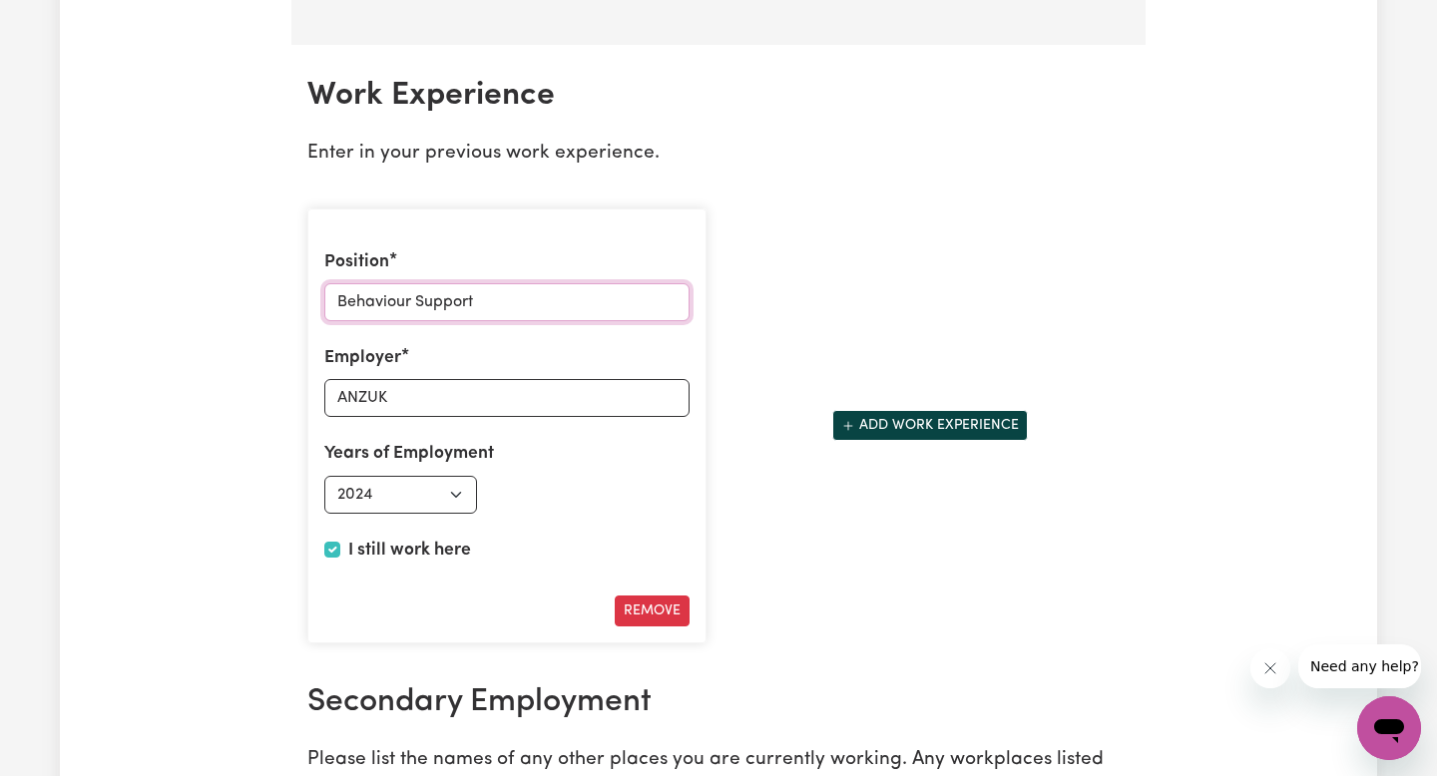
click at [544, 307] on input "Behaviour Support" at bounding box center [506, 302] width 365 height 38
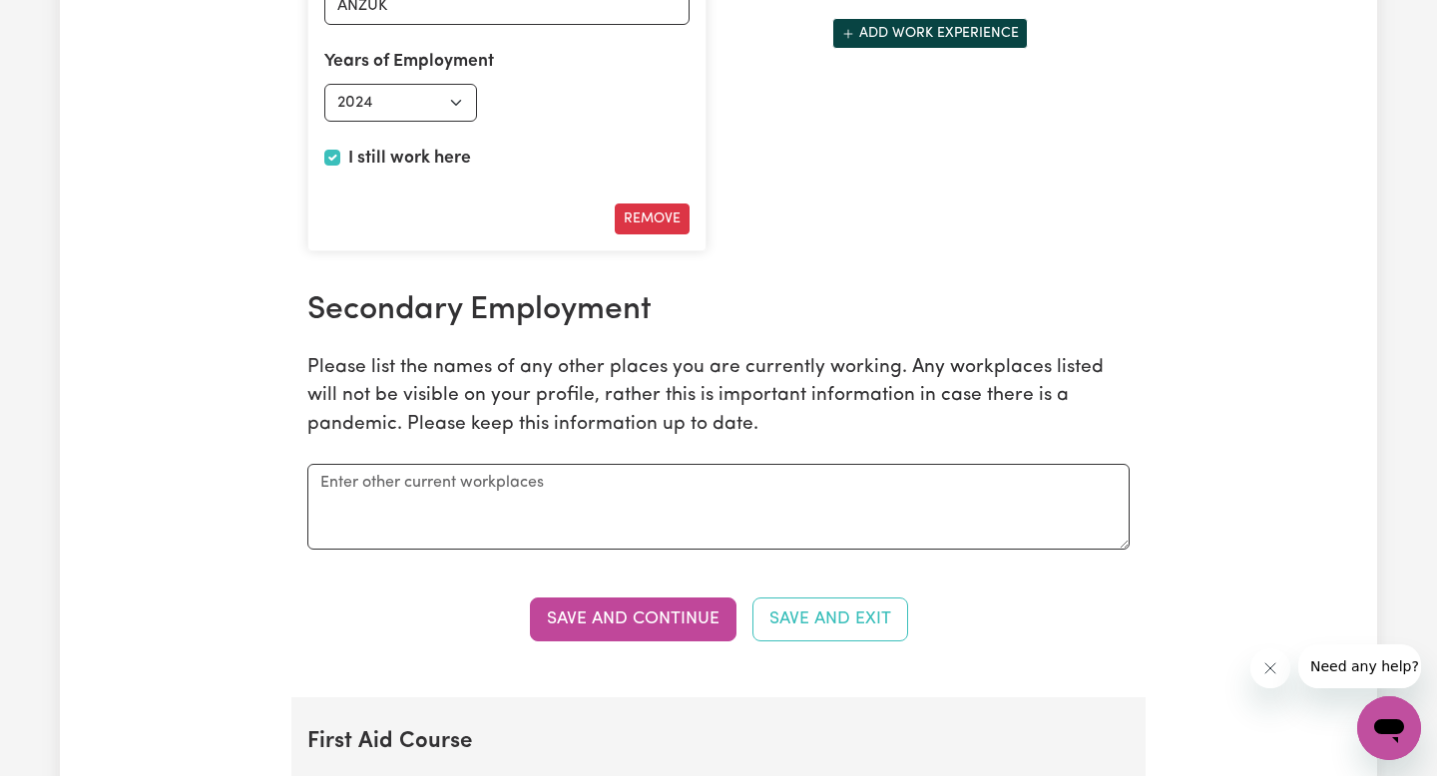
scroll to position [3172, 0]
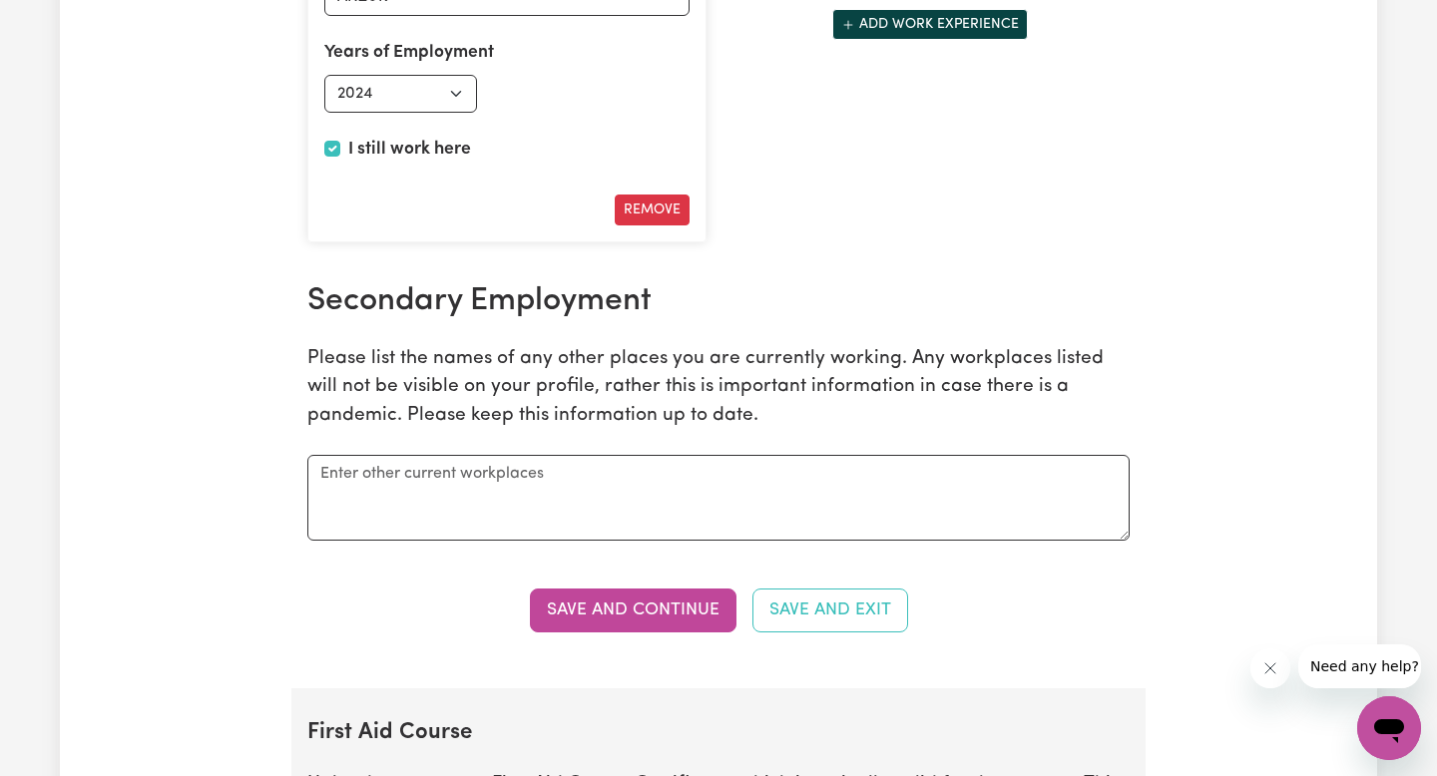
type input "Behaviour Support - Teacher Aide"
click at [406, 472] on textarea at bounding box center [718, 498] width 822 height 86
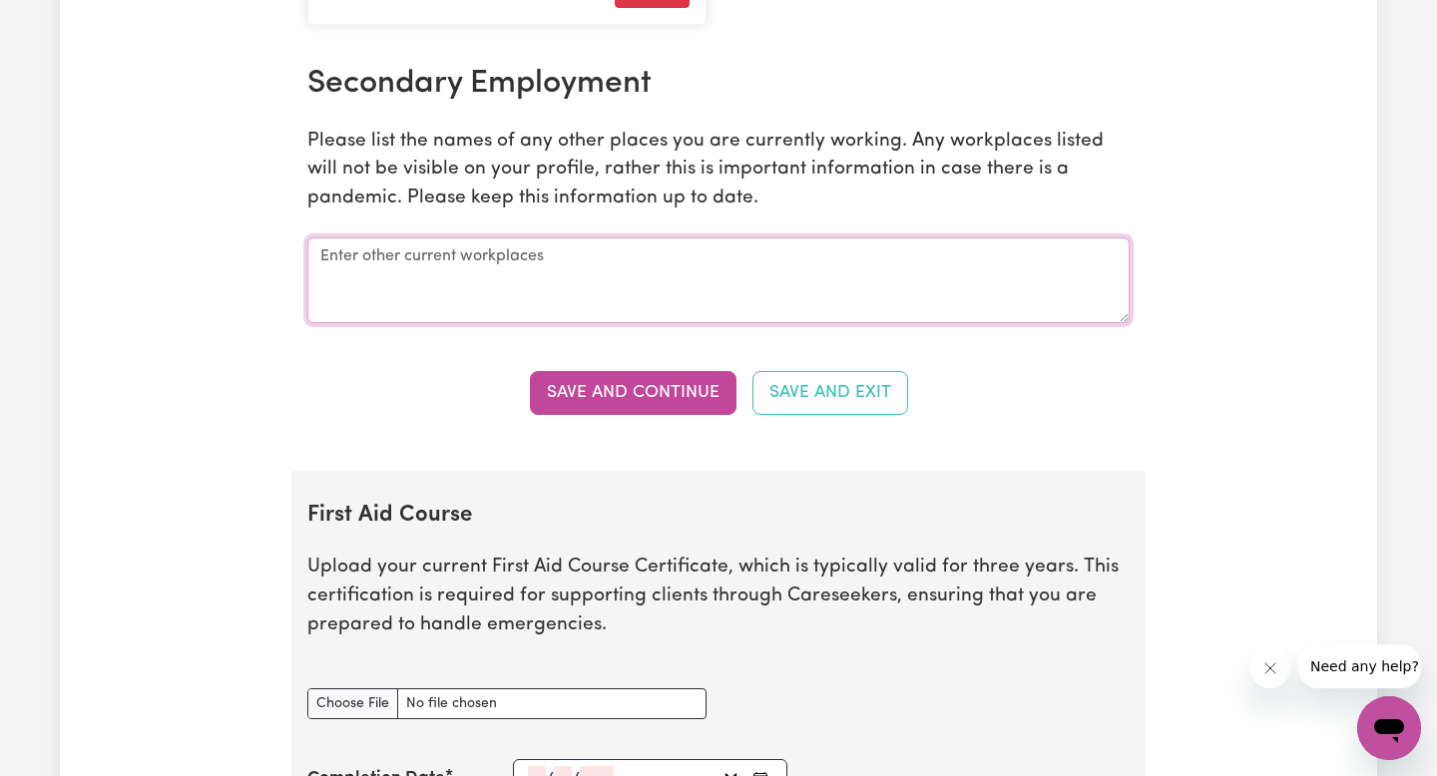
scroll to position [3484, 0]
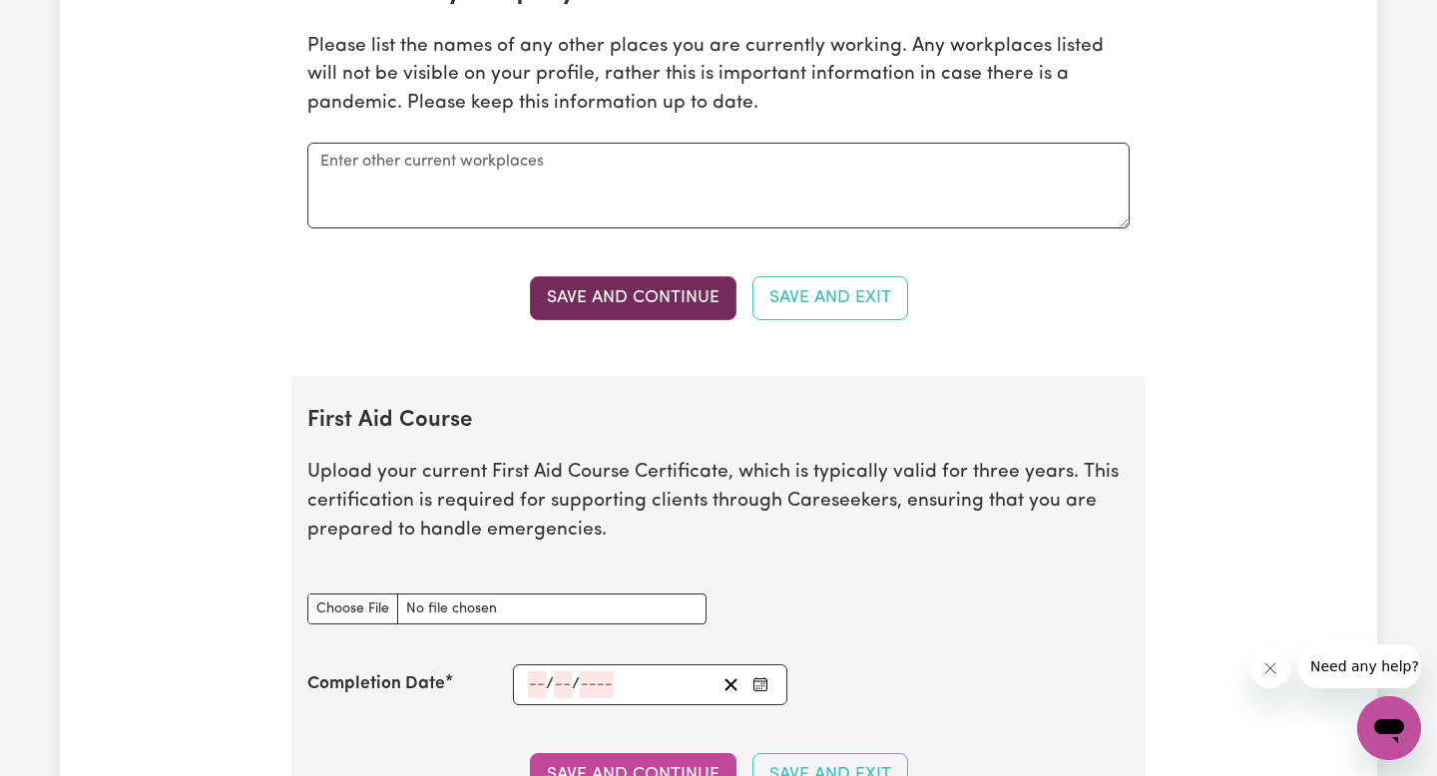
click at [647, 289] on button "Save and Continue" at bounding box center [633, 298] width 207 height 44
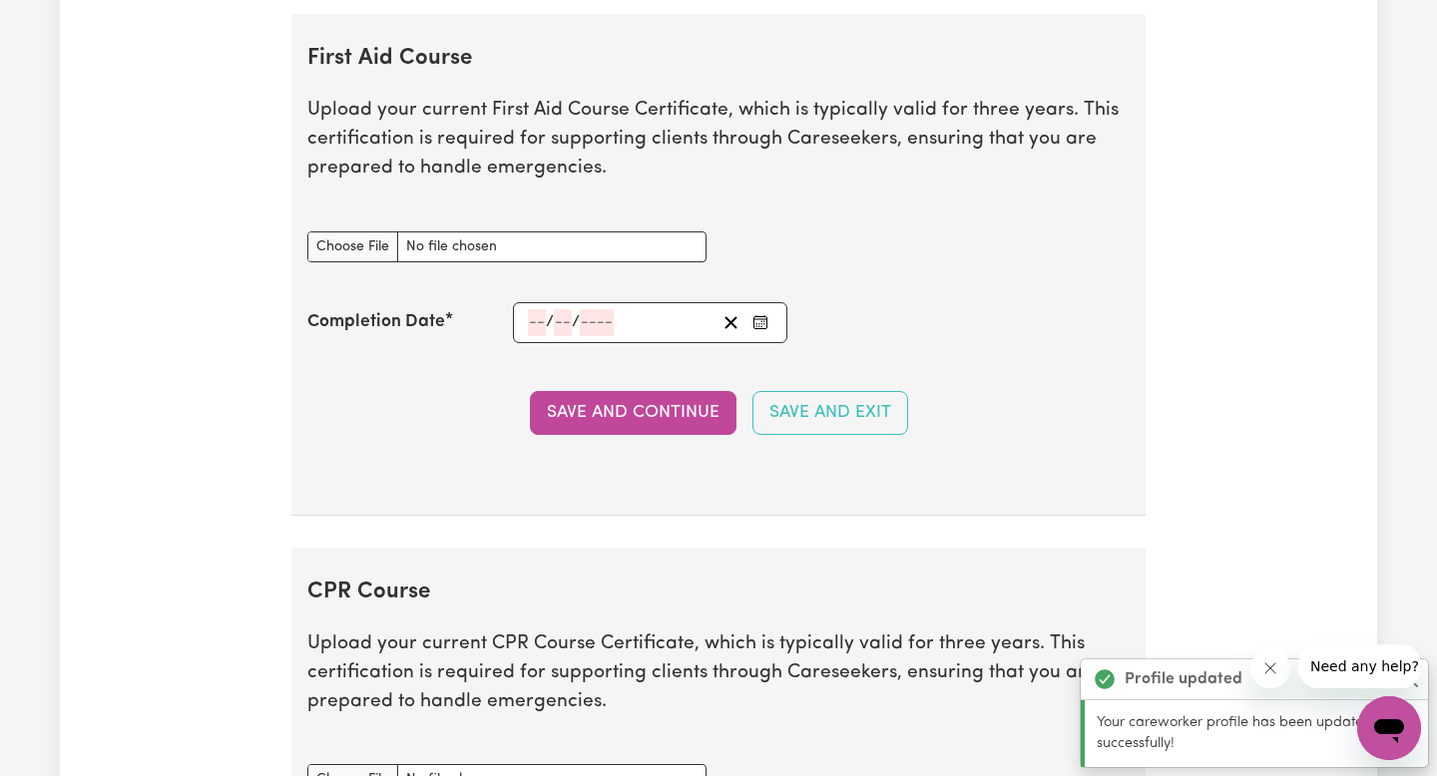
scroll to position [3860, 0]
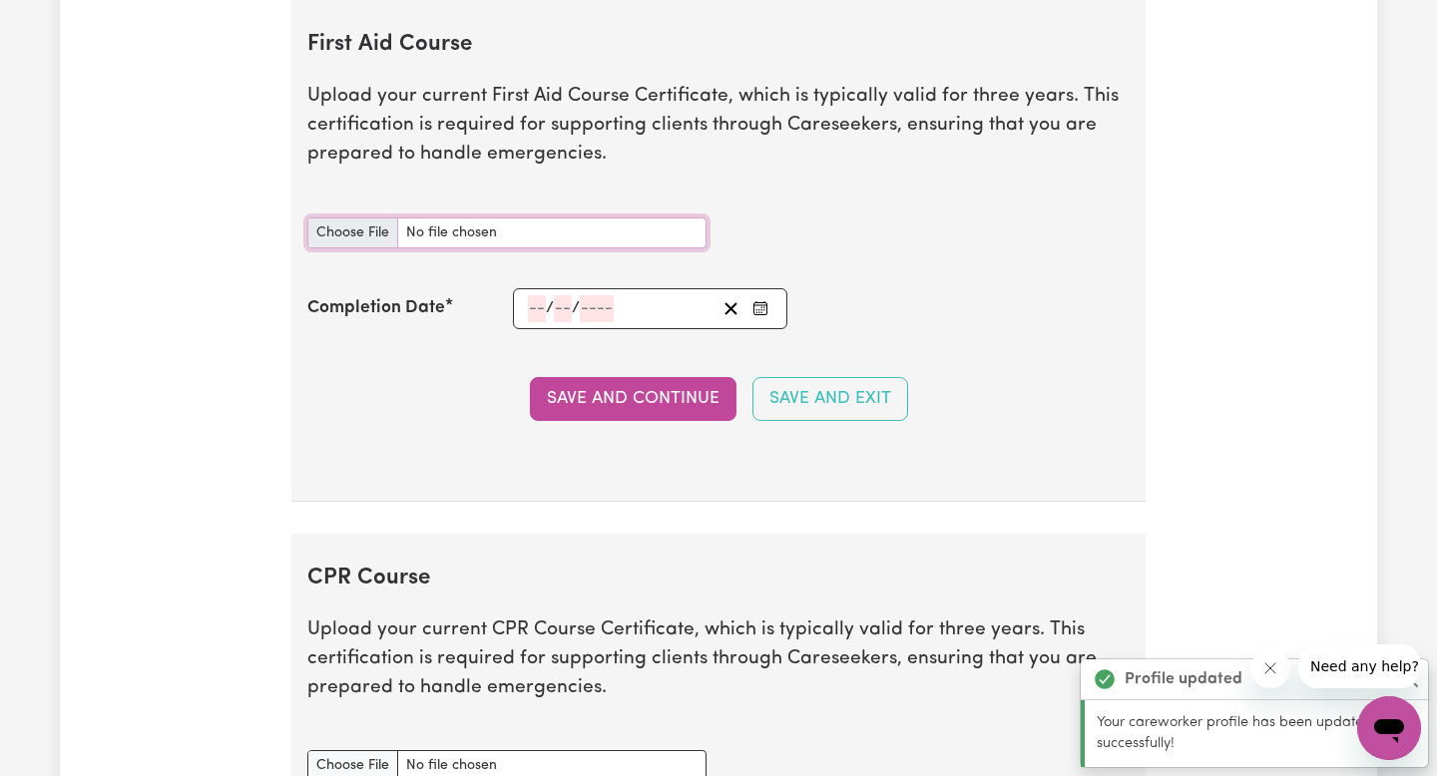
click at [503, 220] on input "First Aid Course document" at bounding box center [506, 233] width 399 height 31
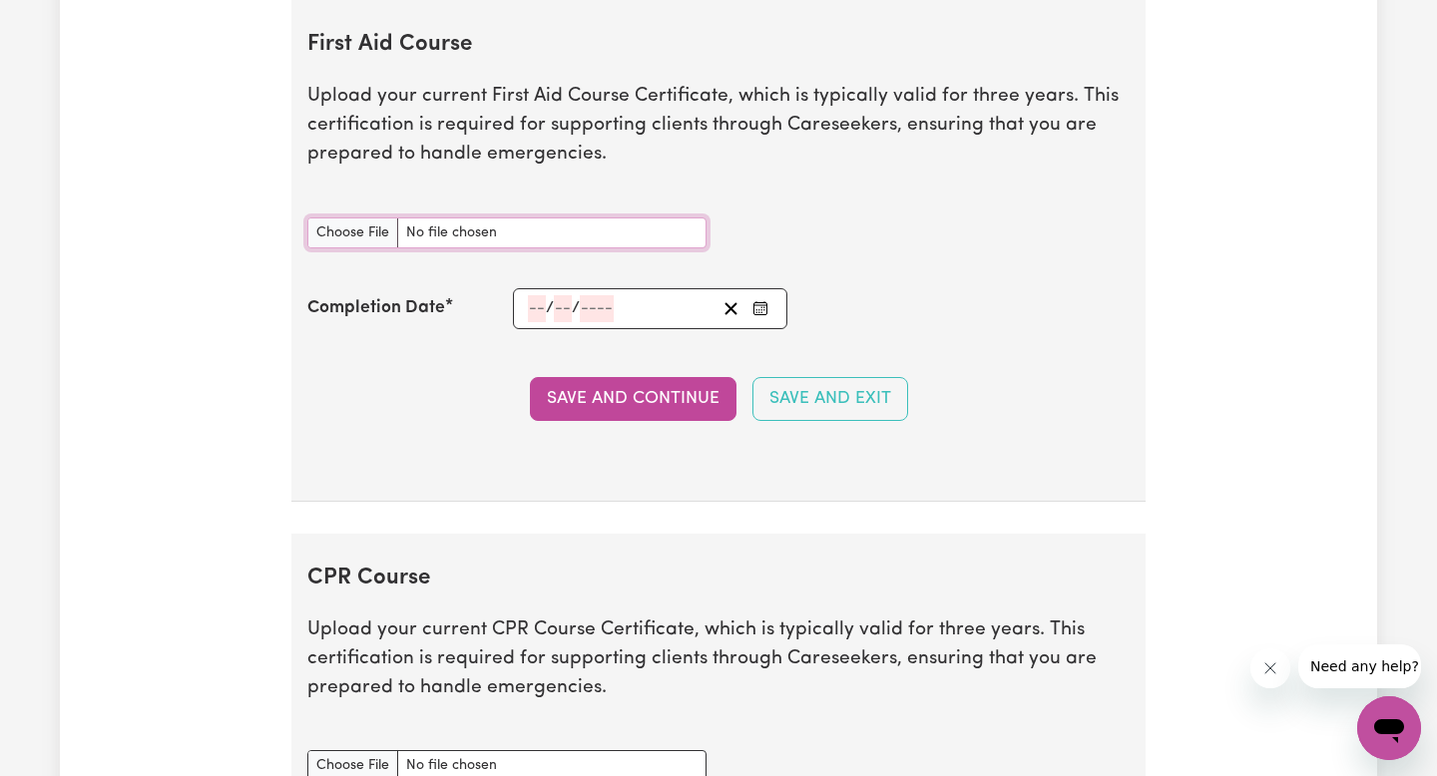
type input "C:\fakepath\b18ced9ea93a97860a27-Molly_Hassett_HLTAID011___Provide_First_Aid_Ce…"
click at [492, 226] on input "First Aid Course document" at bounding box center [506, 233] width 399 height 31
click at [537, 226] on input "First Aid Course document" at bounding box center [506, 233] width 399 height 31
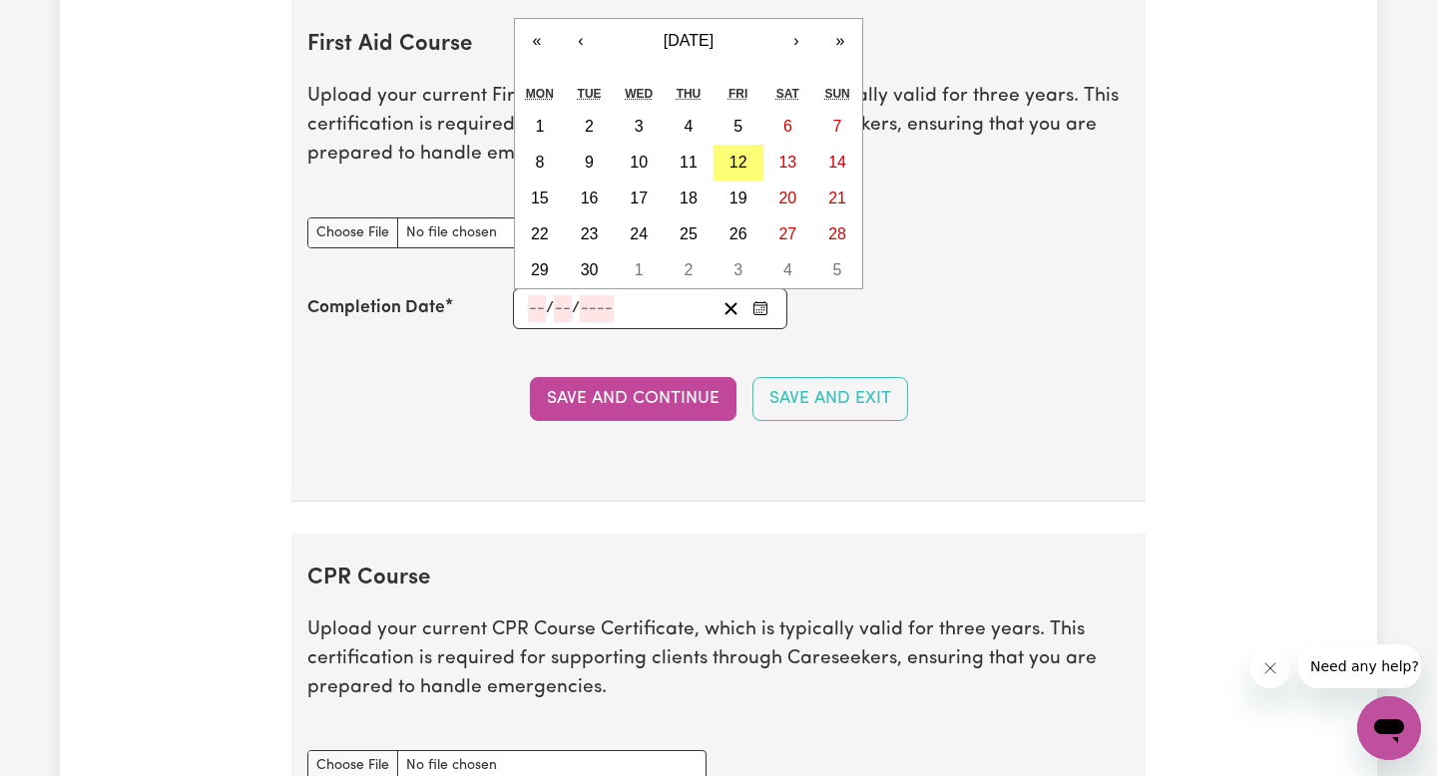
click at [528, 310] on input "number" at bounding box center [537, 308] width 18 height 27
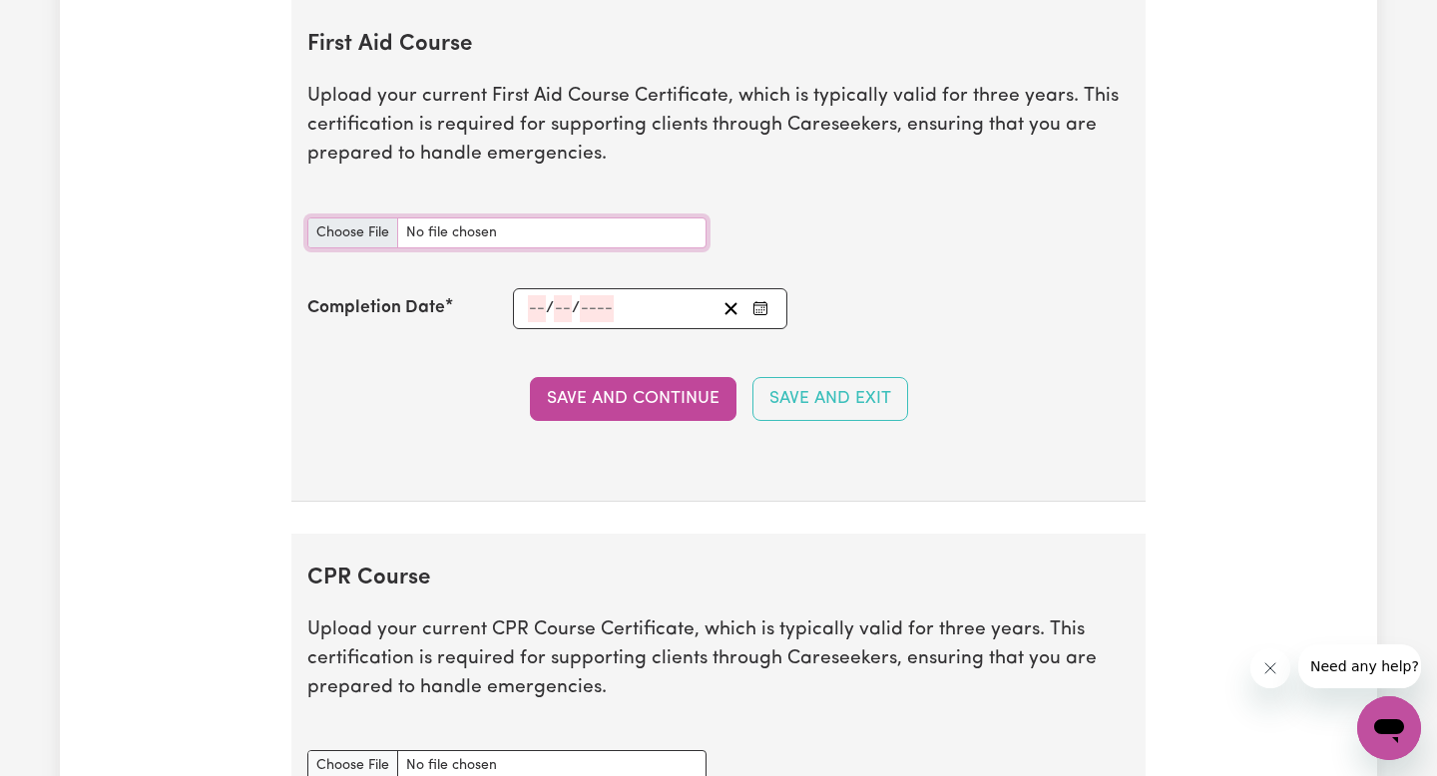
click at [402, 219] on input "First Aid Course document" at bounding box center [506, 233] width 399 height 31
type input "C:\fakepath\b18ced9ea93a97860a27-Molly_Hassett_HLTAID011___Provide_First_Aid_Ce…"
click at [533, 306] on input "number" at bounding box center [537, 308] width 18 height 27
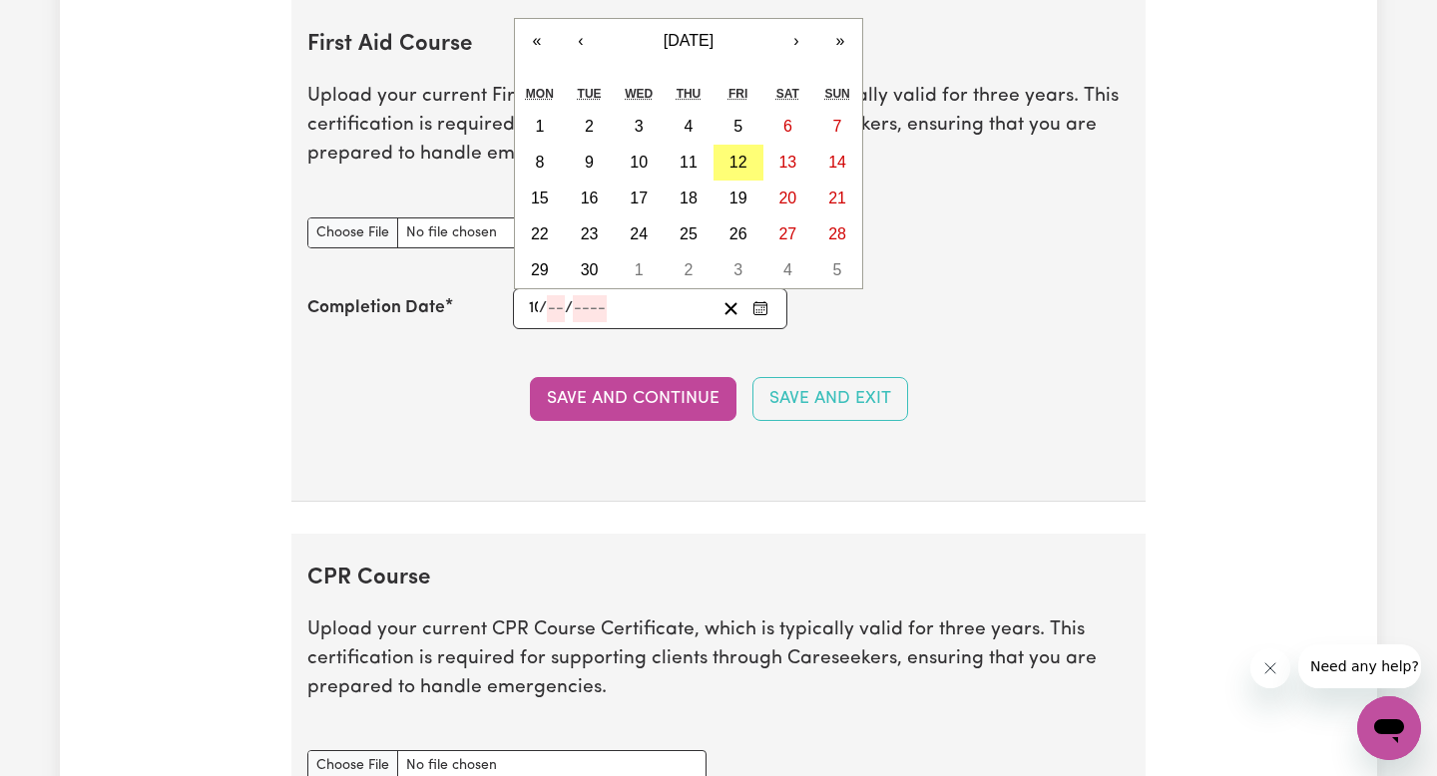
type input "10"
type input "08"
type input "202"
type input "[DATE]"
type input "8"
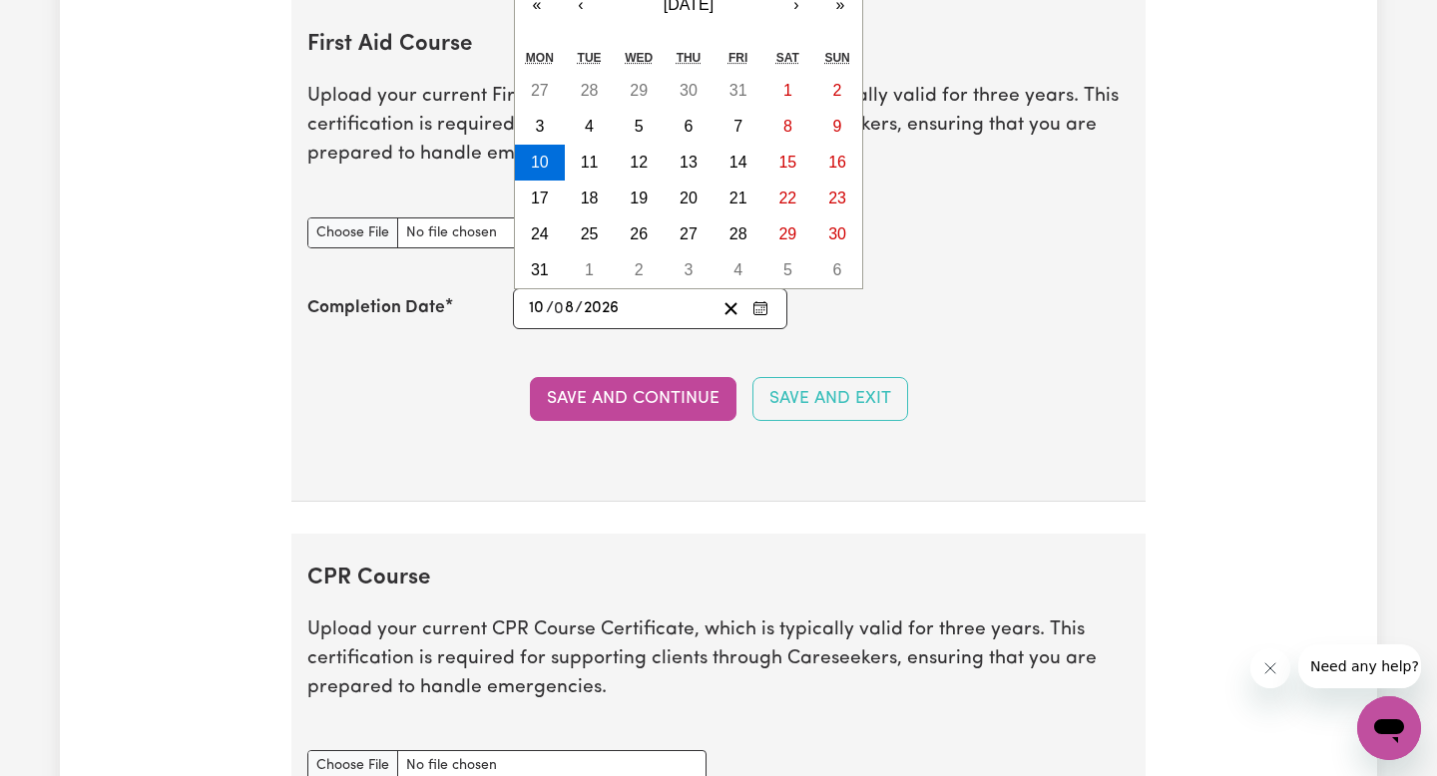
type input "202"
type input "[DATE]"
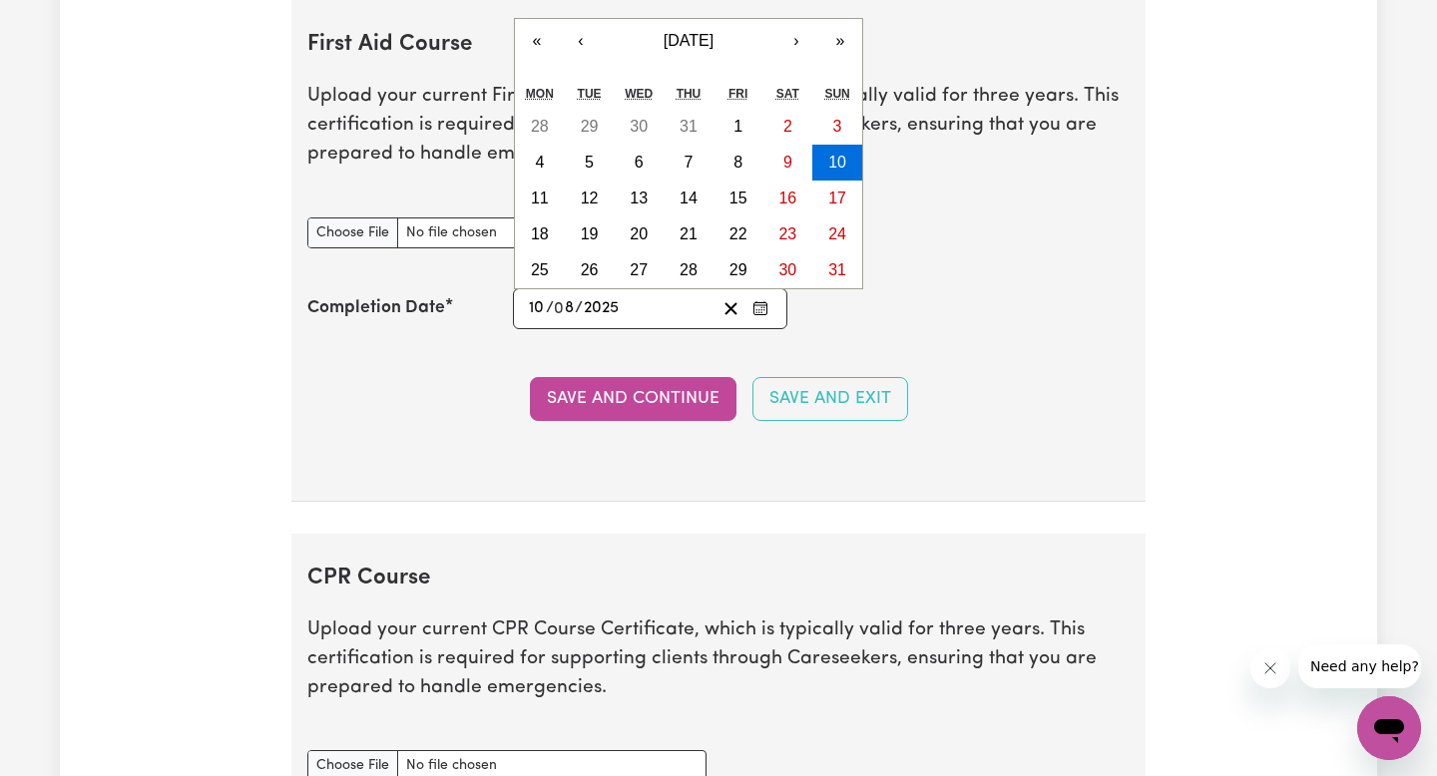
type input "2025"
click at [1003, 347] on section "First Aid Course Upload your current First Aid Course Certificate, which is typ…" at bounding box center [718, 251] width 854 height 502
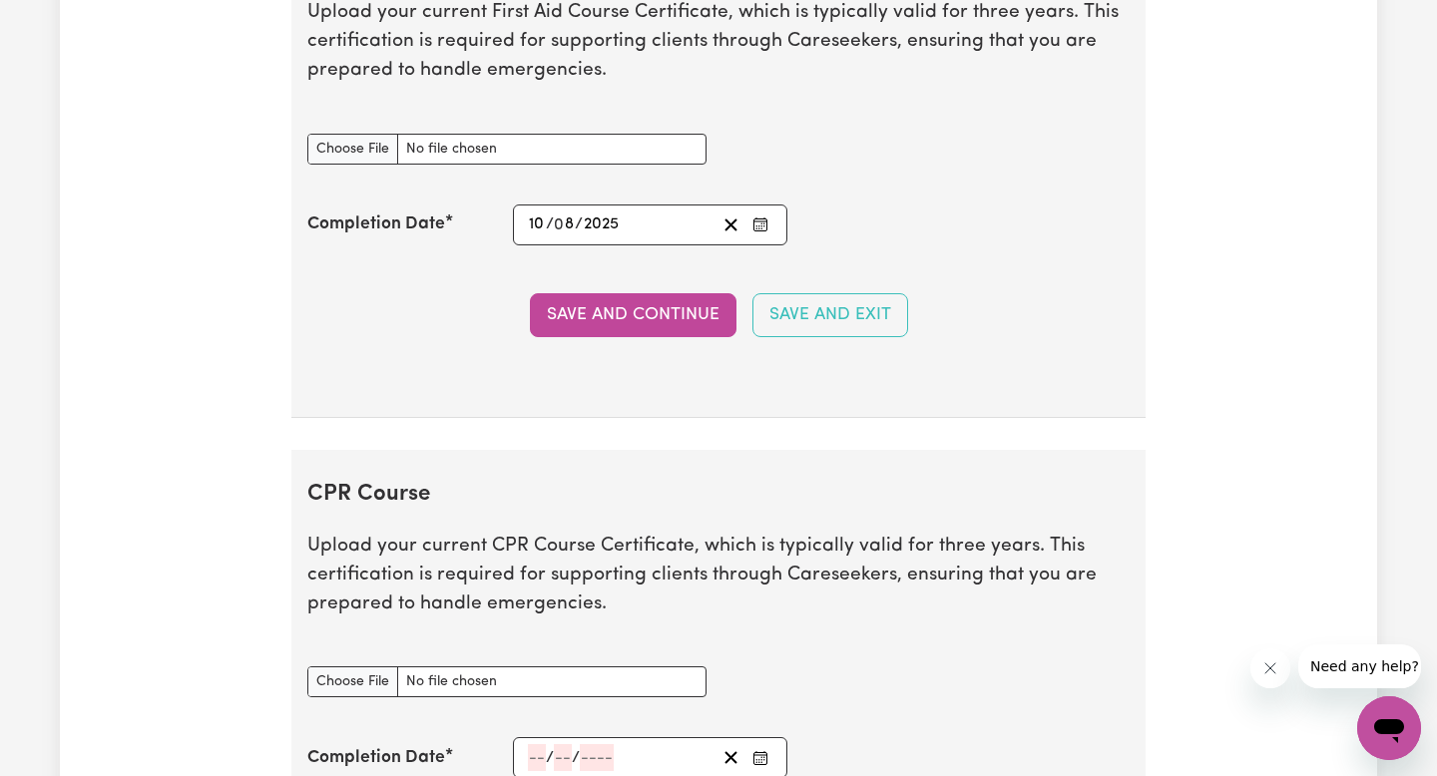
scroll to position [3951, 0]
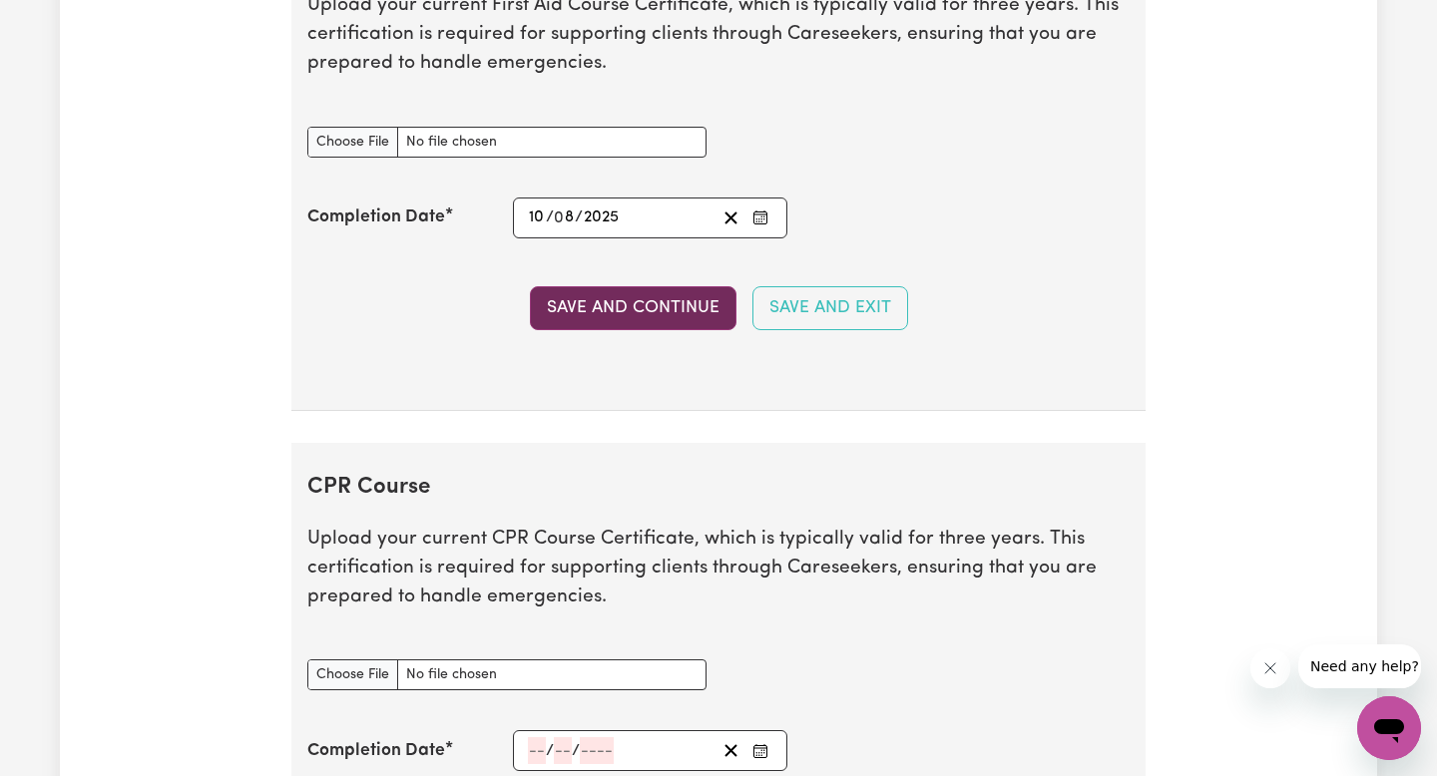
click at [639, 320] on button "Save and Continue" at bounding box center [633, 308] width 207 height 44
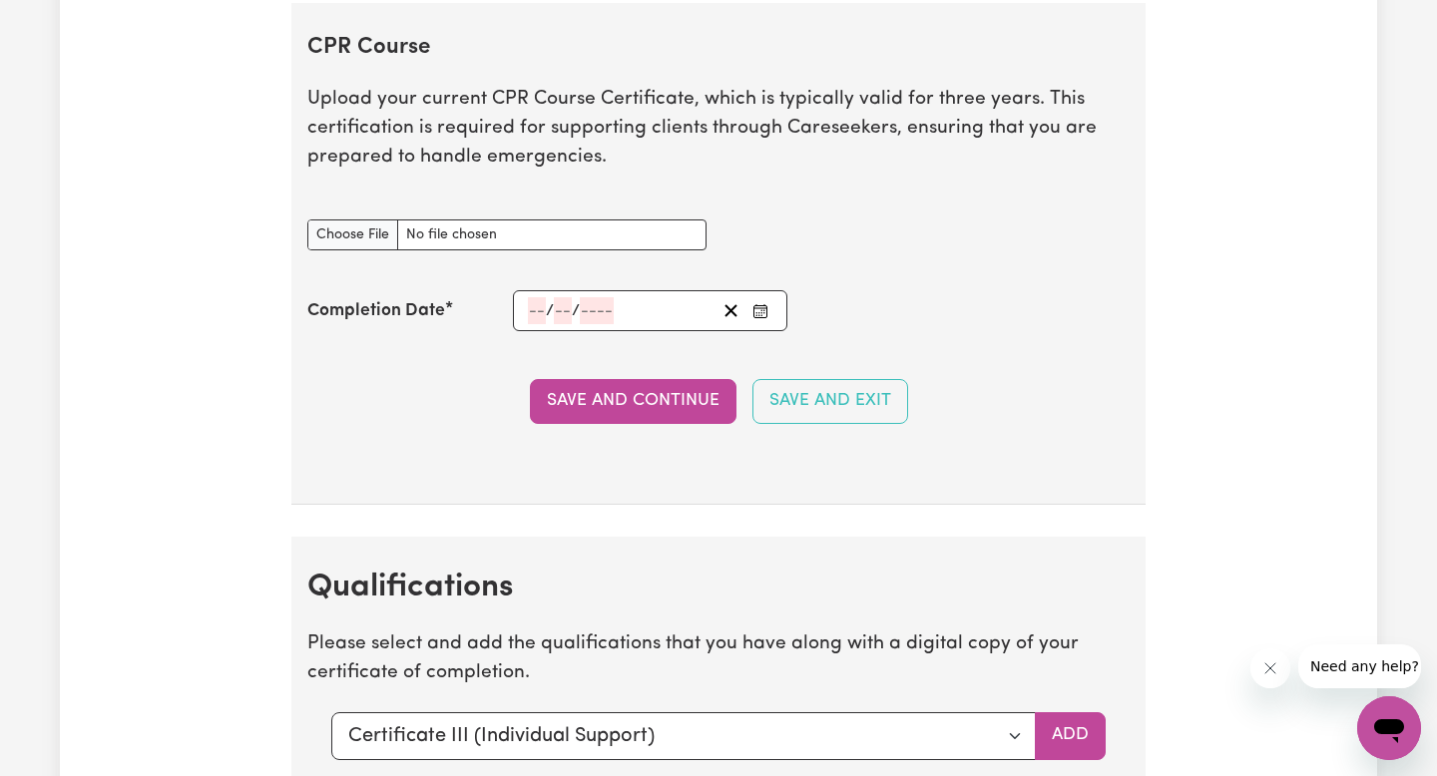
scroll to position [4178, 0]
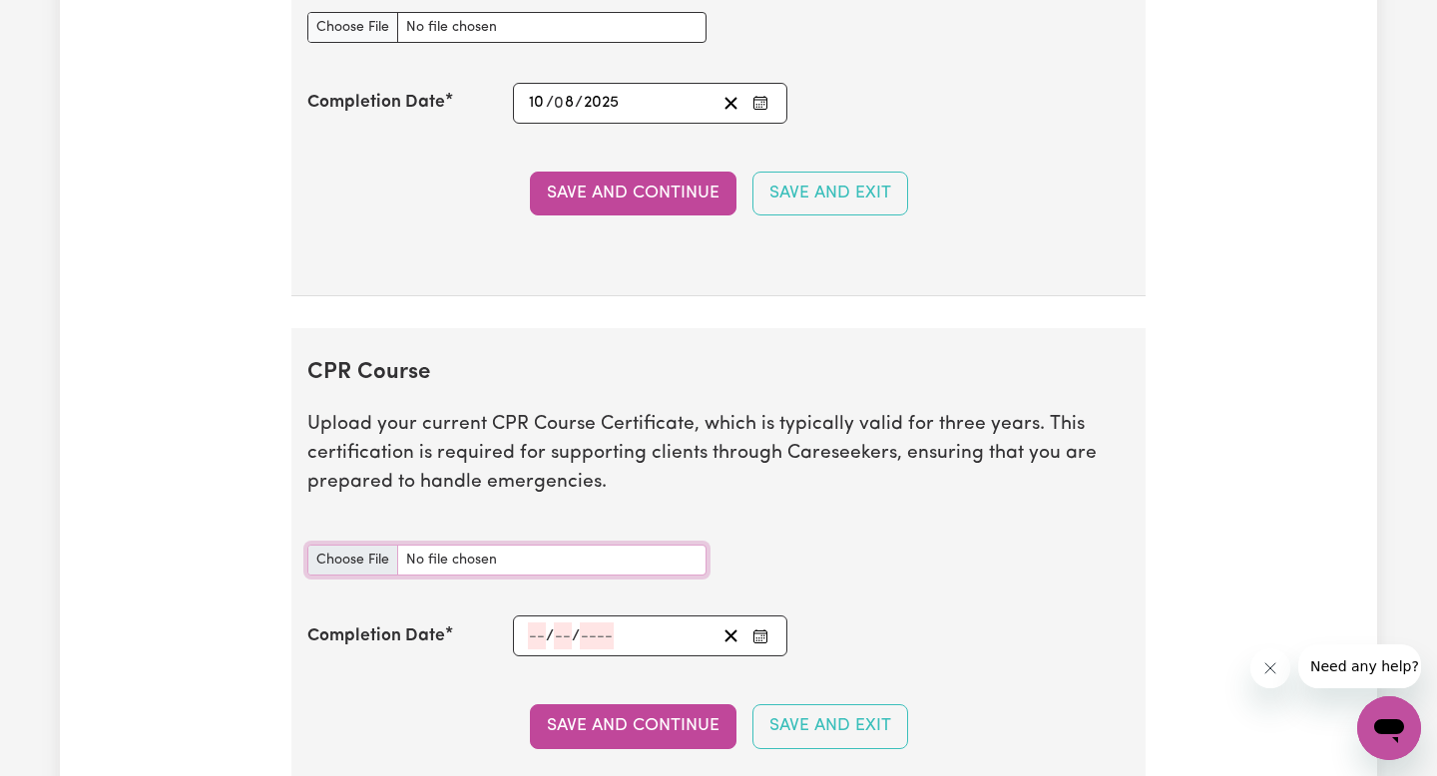
click at [463, 555] on input "CPR Course document" at bounding box center [506, 560] width 399 height 31
type input "C:\fakepath\b18ced9ea93a97860a27-Molly_Hassett_HLTAID011___Provide_First_Aid_Ce…"
click at [535, 640] on input "number" at bounding box center [537, 636] width 18 height 27
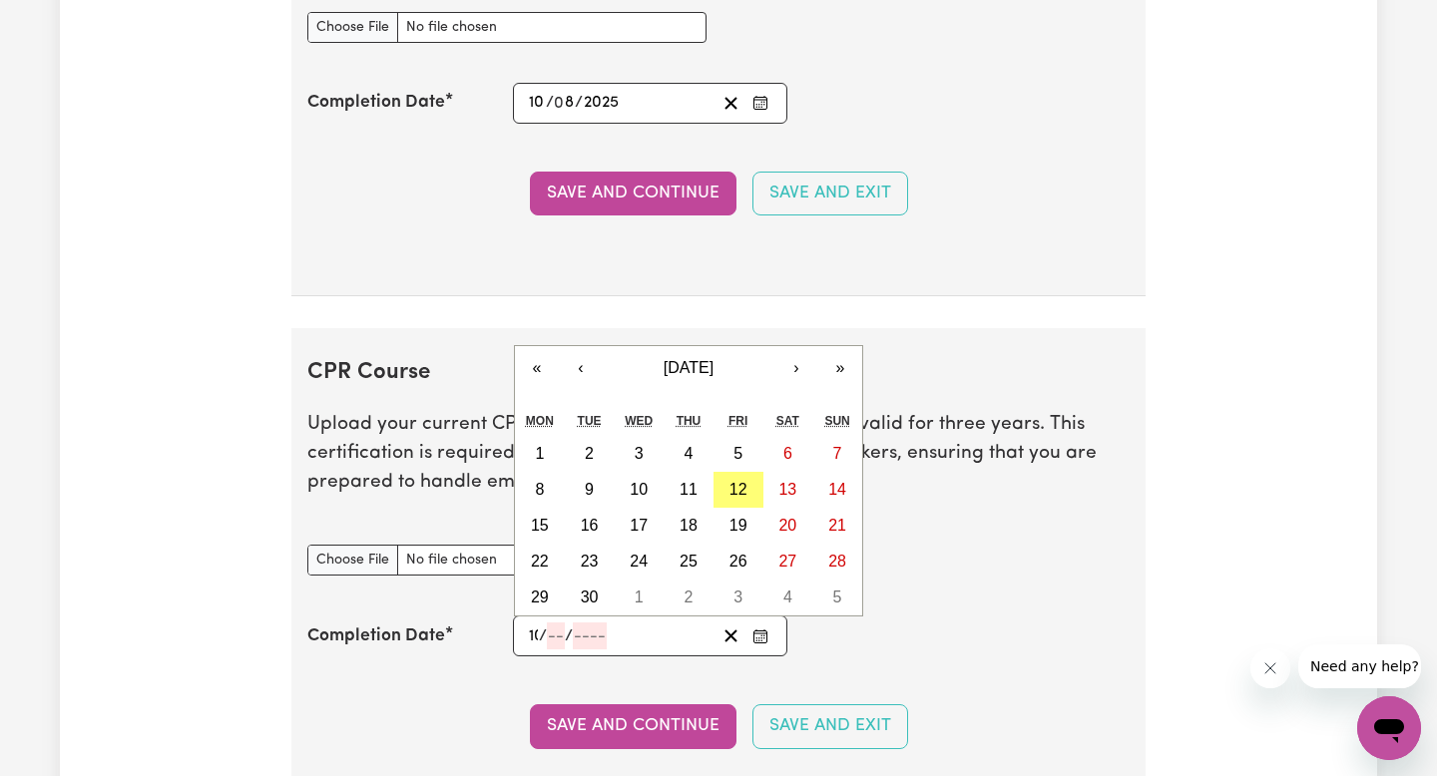
type input "10"
type input "08"
type input "202"
type input "[DATE]"
type input "8"
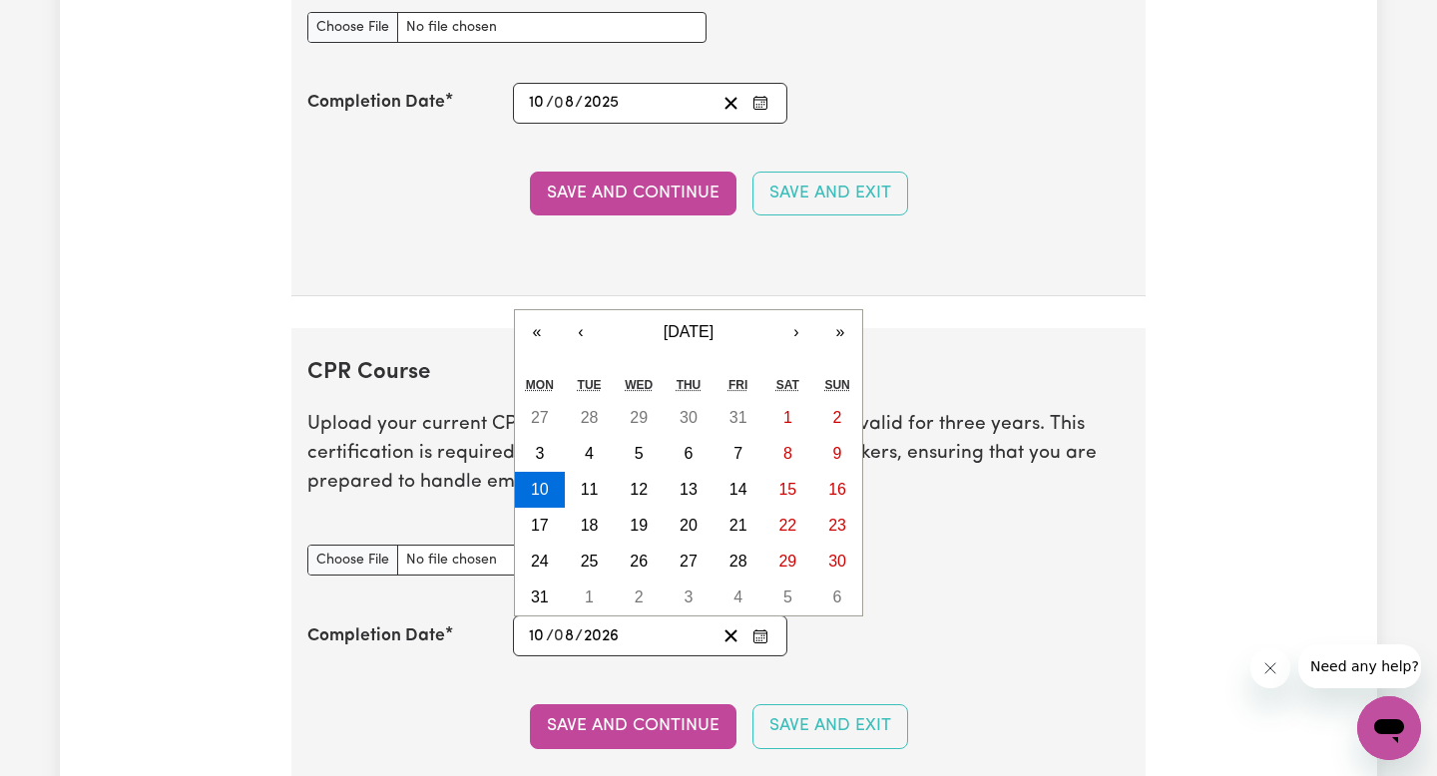
type input "202"
type input "[DATE]"
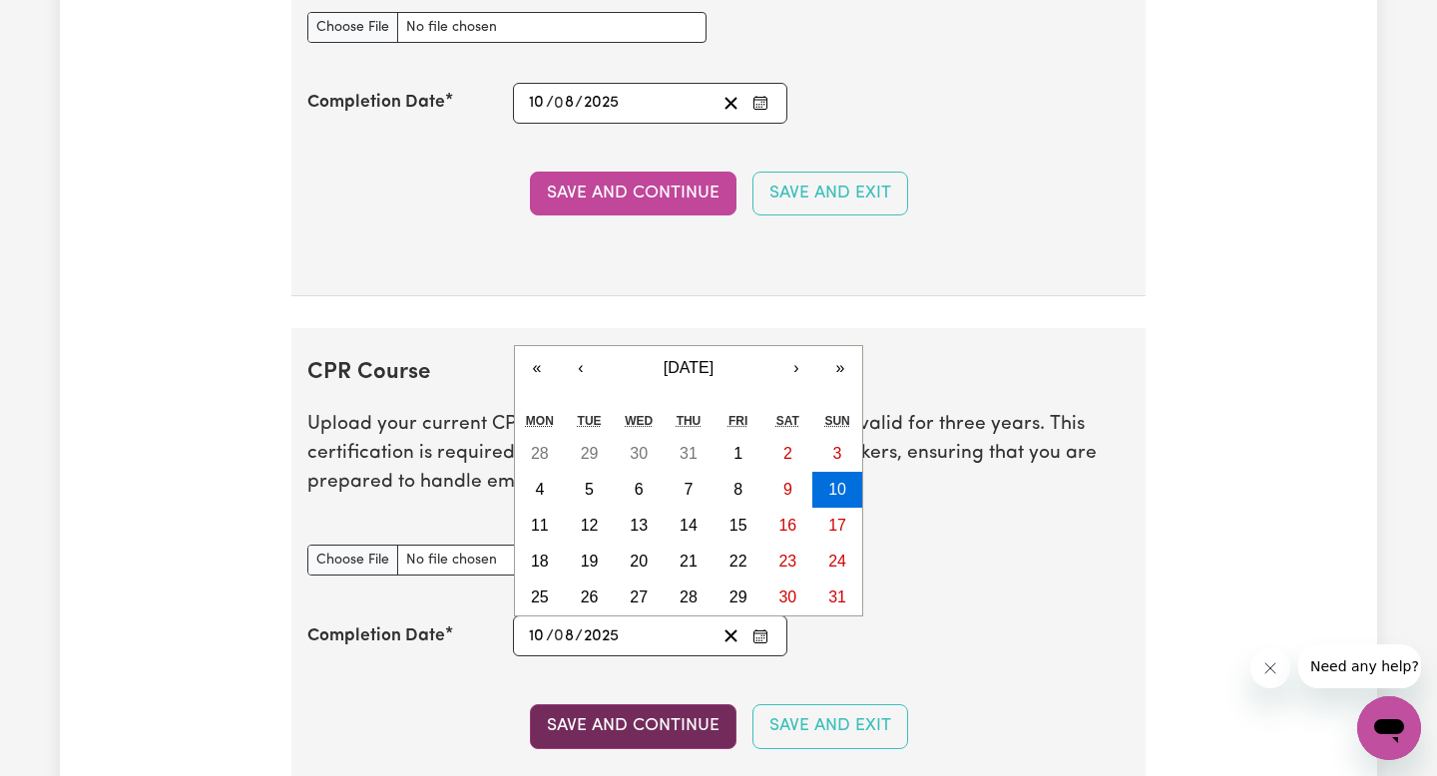
type input "2025"
click at [683, 734] on button "Save and Continue" at bounding box center [633, 726] width 207 height 44
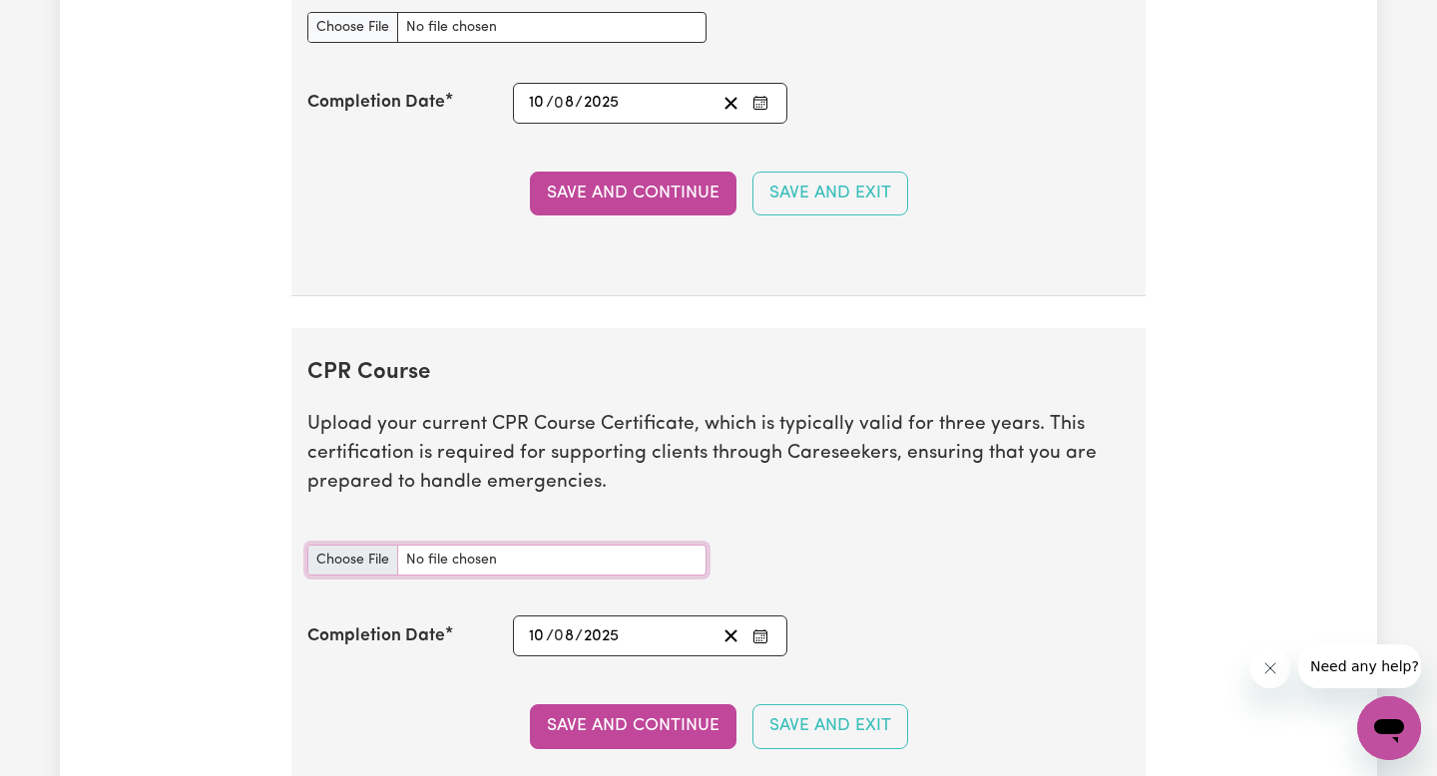
click at [487, 565] on input "CPR Course document" at bounding box center [506, 560] width 399 height 31
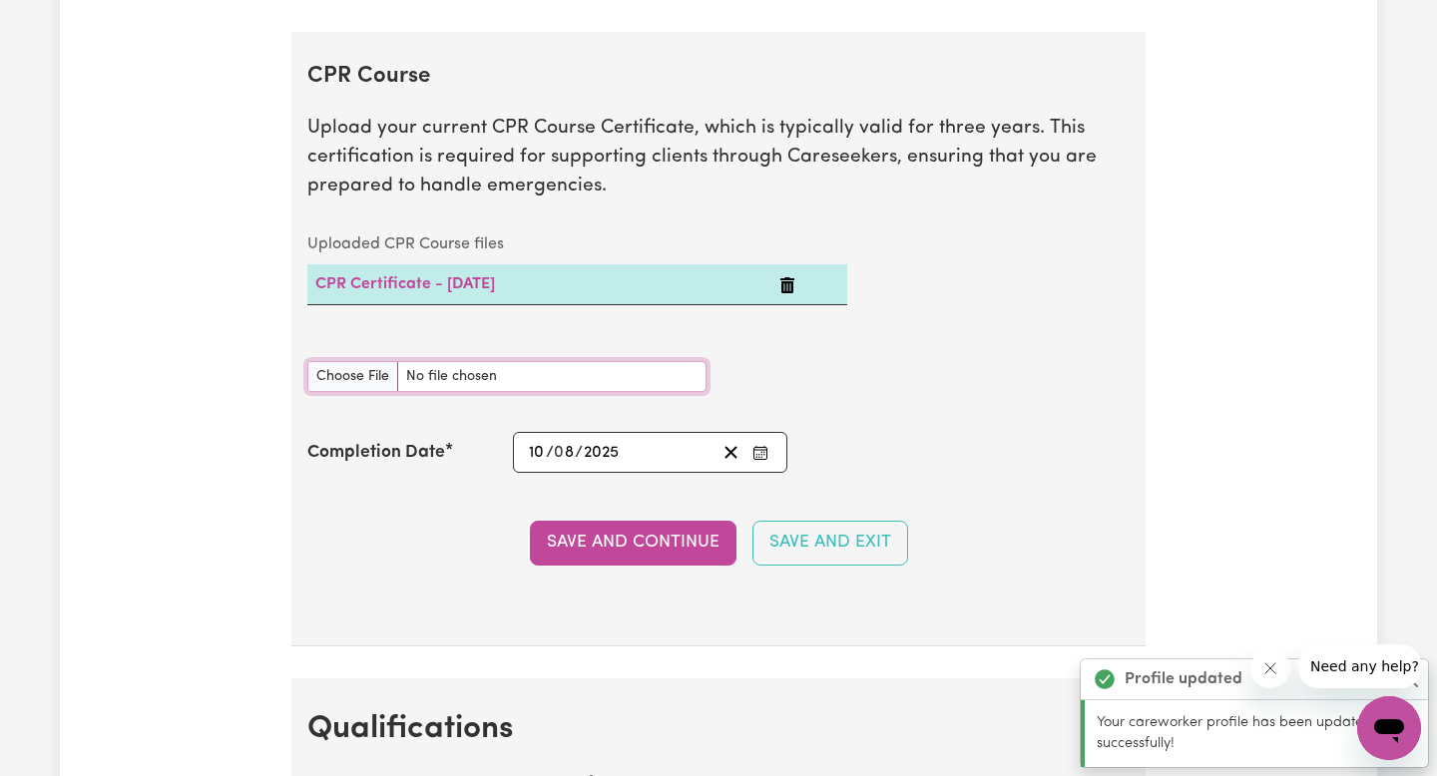
scroll to position [4432, 0]
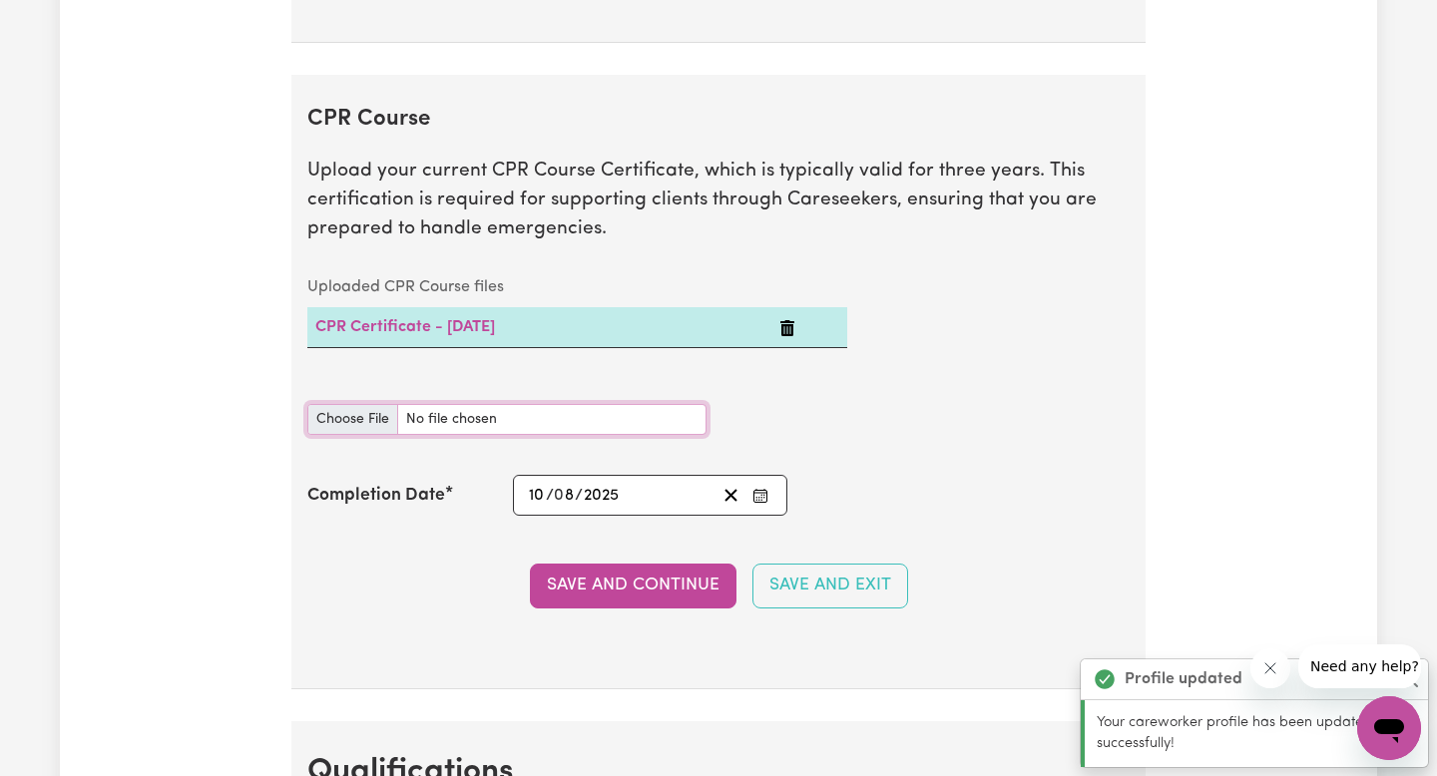
click at [358, 424] on input "CPR Course document" at bounding box center [506, 419] width 399 height 31
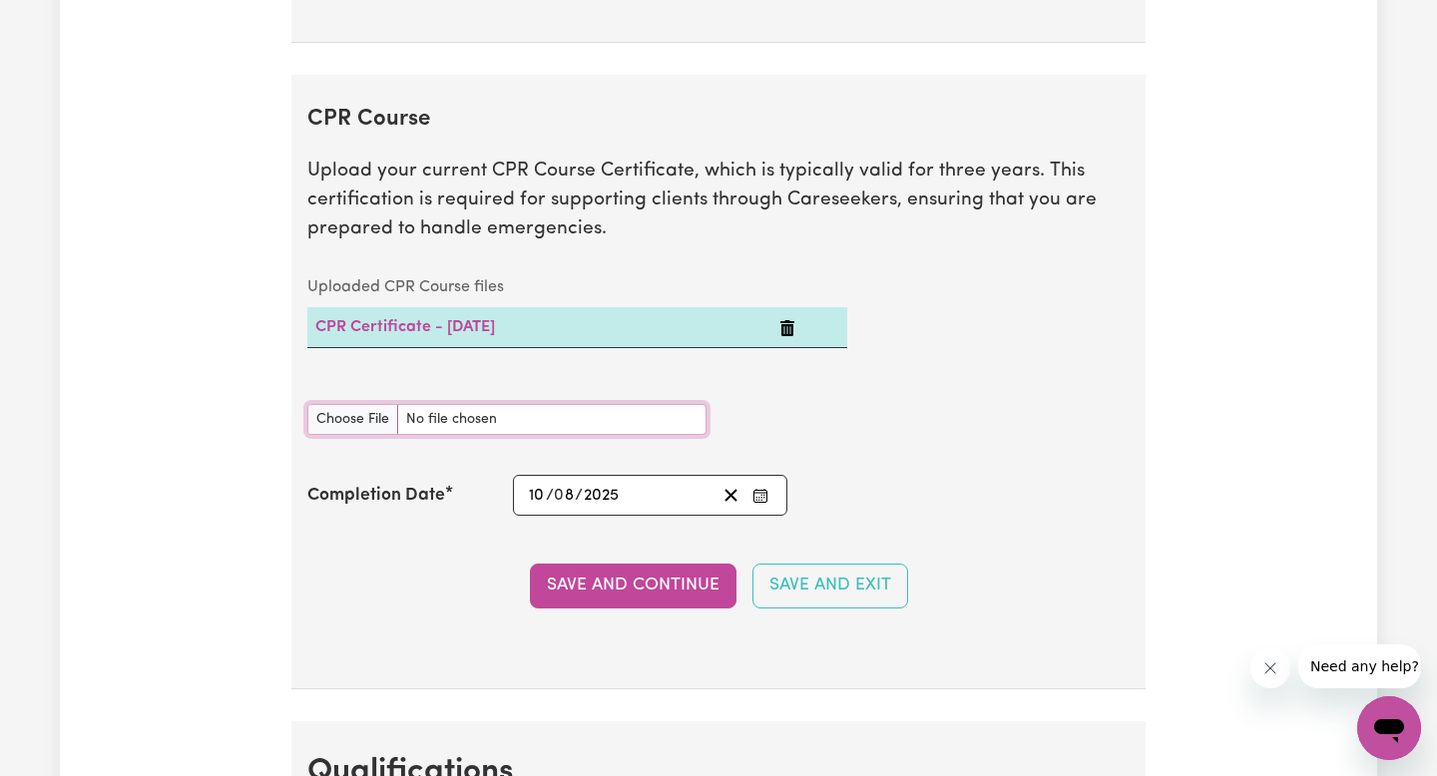
type input "C:\fakepath\b18ced9ea93a97860a27-Molly_Hassett_HLTAID011___Provide_First_Aid_Ce…"
click at [638, 584] on button "Save and Continue" at bounding box center [633, 586] width 207 height 44
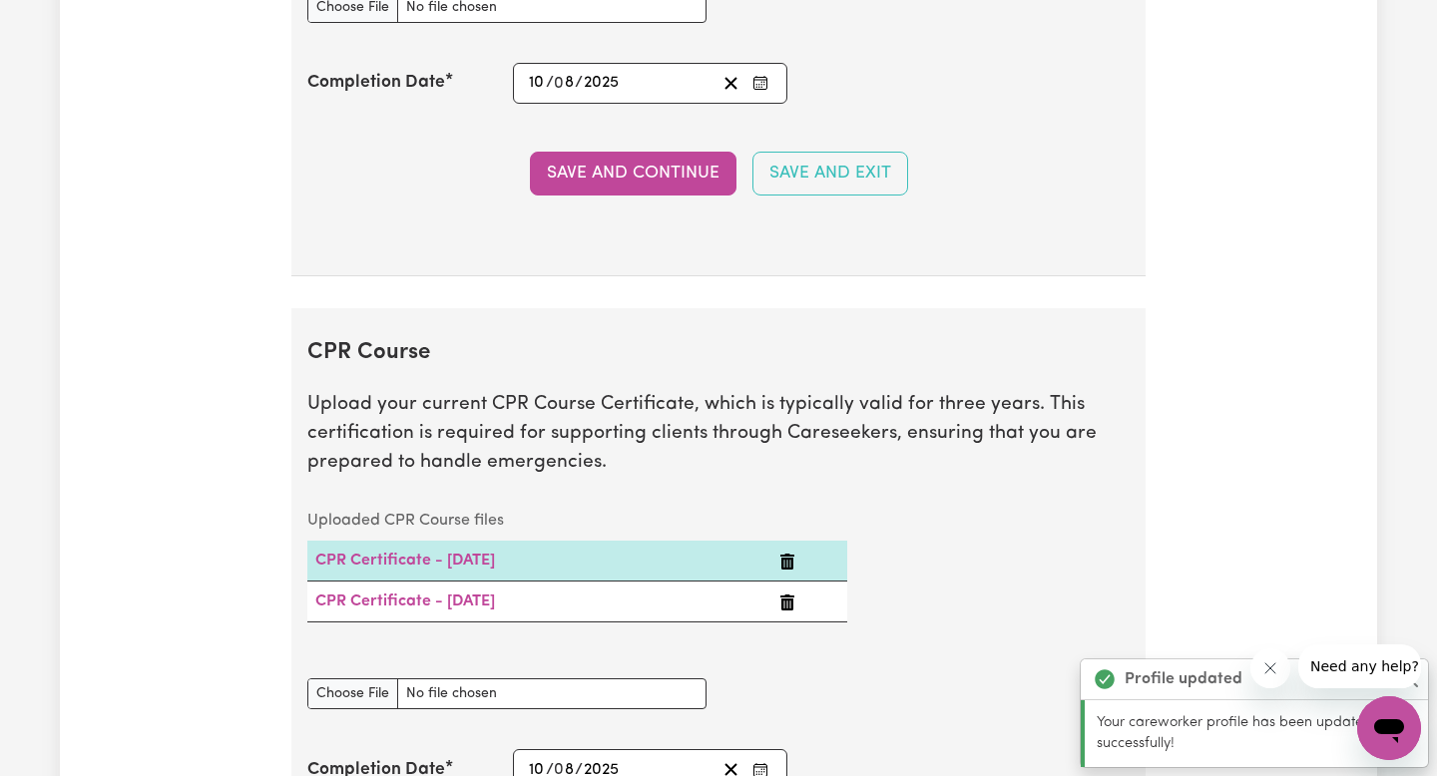
scroll to position [4376, 0]
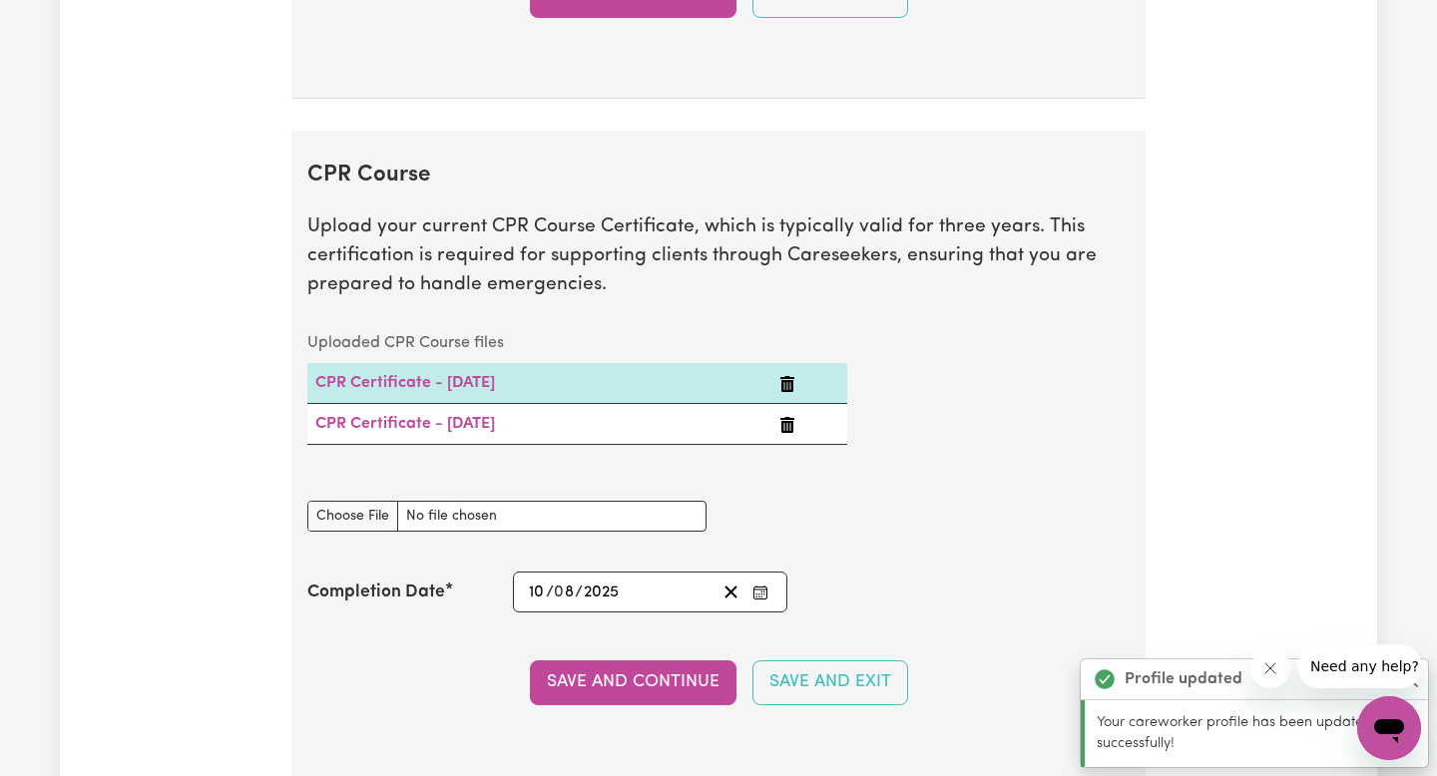
click at [794, 430] on icon "Delete CPR Certificate - 10/08/2025" at bounding box center [787, 425] width 14 height 16
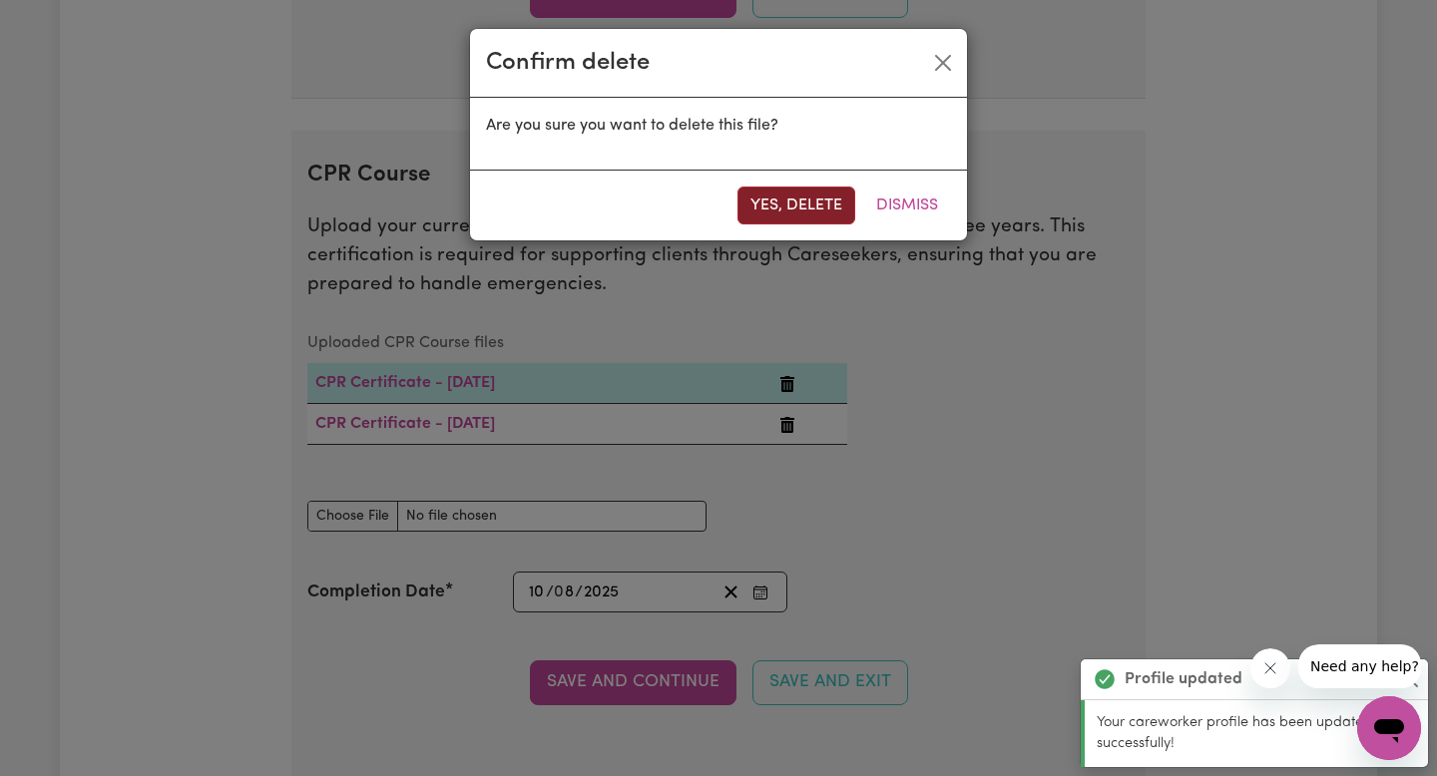
click at [811, 203] on button "Yes, delete" at bounding box center [796, 206] width 118 height 38
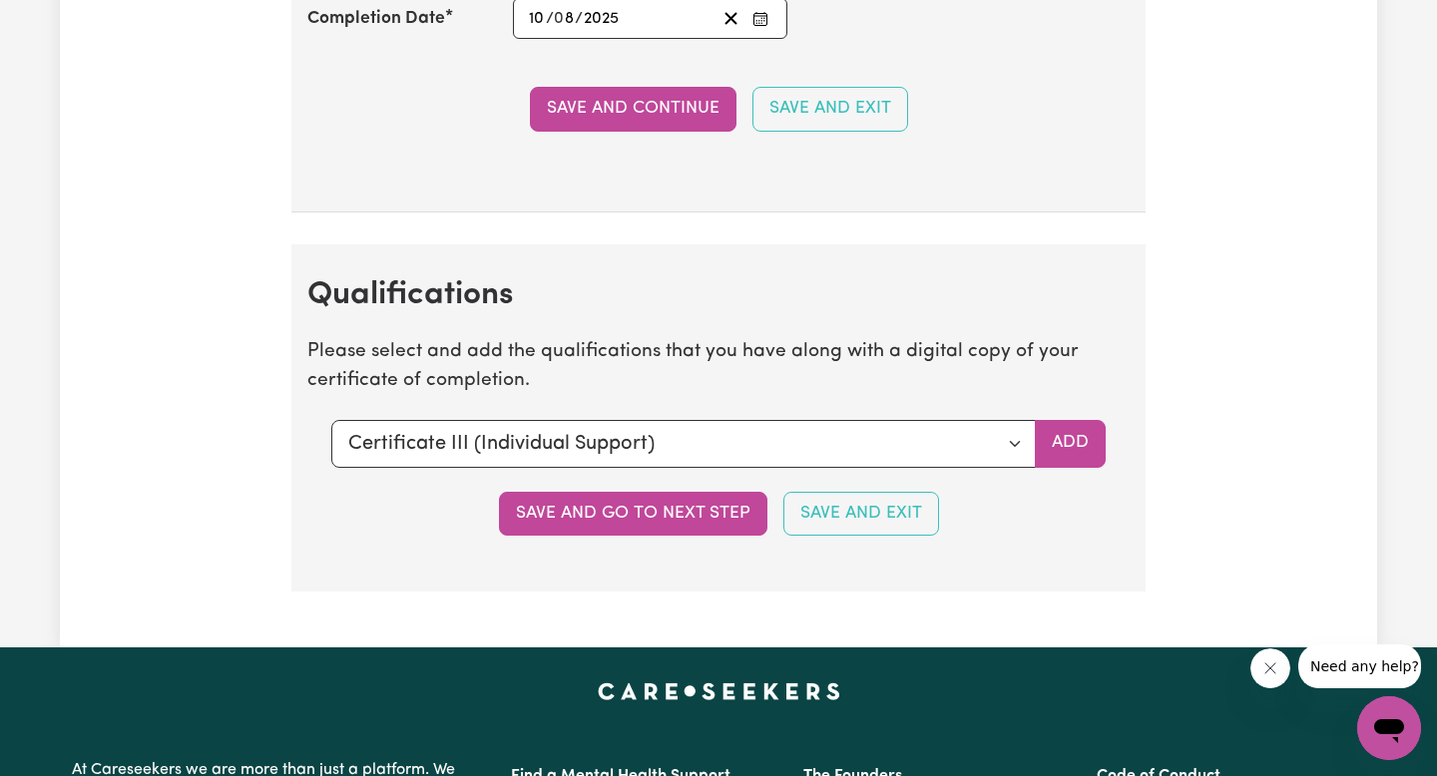
scroll to position [4912, 0]
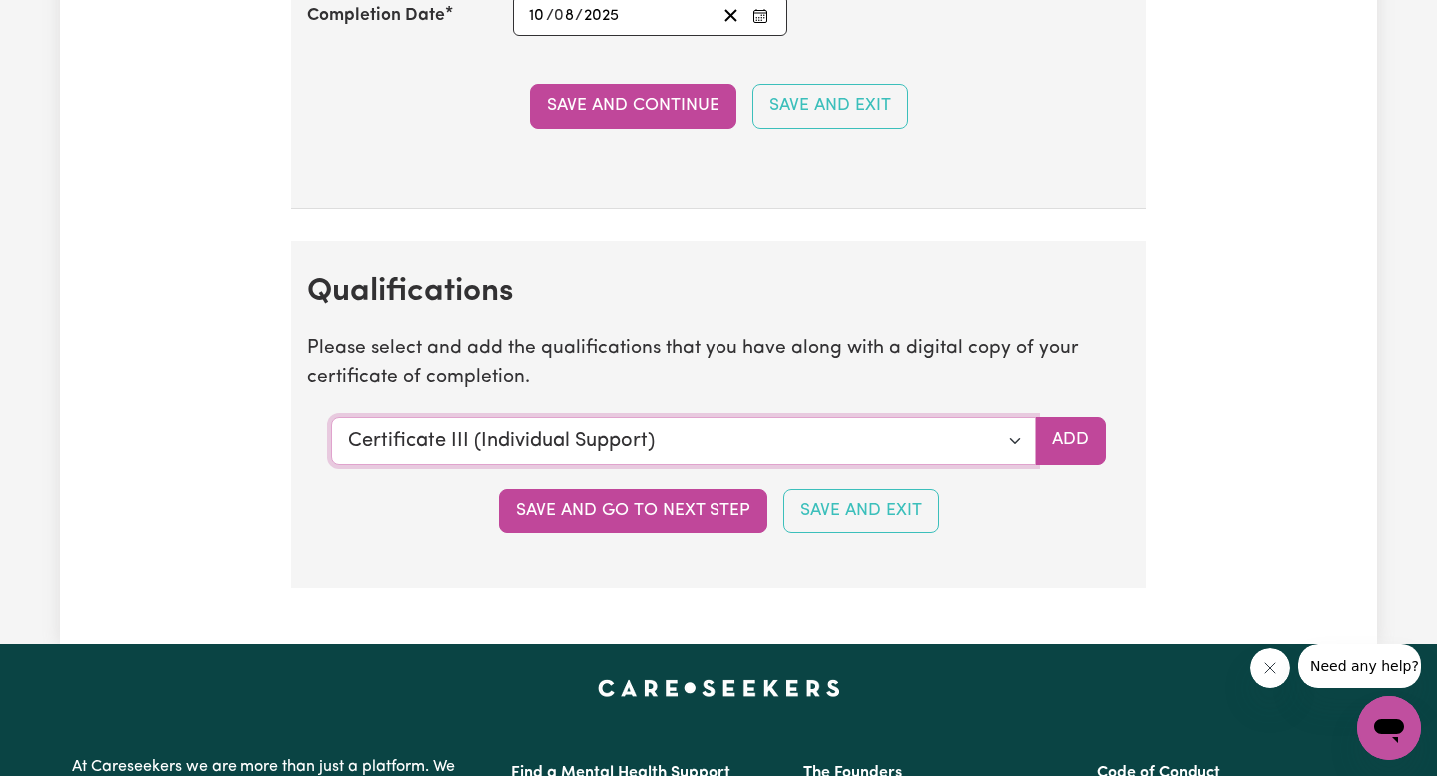
click at [1024, 430] on select "Select a qualification to add... Certificate III (Individual Support) Certifica…" at bounding box center [683, 441] width 704 height 48
select select "Course in First Aid Management of [MEDICAL_DATA] [22300VIC]"
click at [331, 417] on select "Select a qualification to add... Certificate III (Individual Support) Certifica…" at bounding box center [683, 441] width 704 height 48
click at [864, 445] on select "Select a qualification to add... Certificate III (Individual Support) Certifica…" at bounding box center [683, 441] width 704 height 48
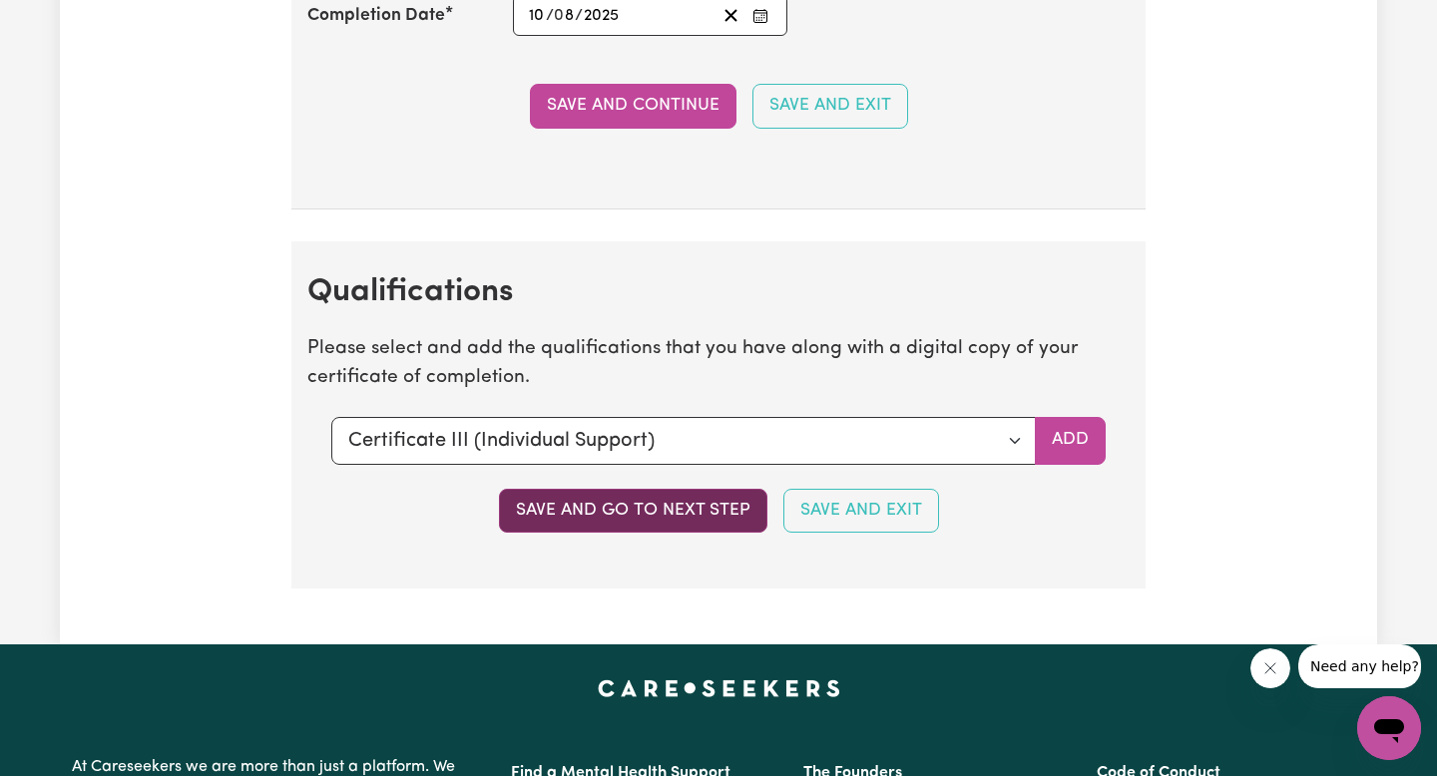
click at [660, 524] on button "Save and go to next step" at bounding box center [633, 511] width 268 height 44
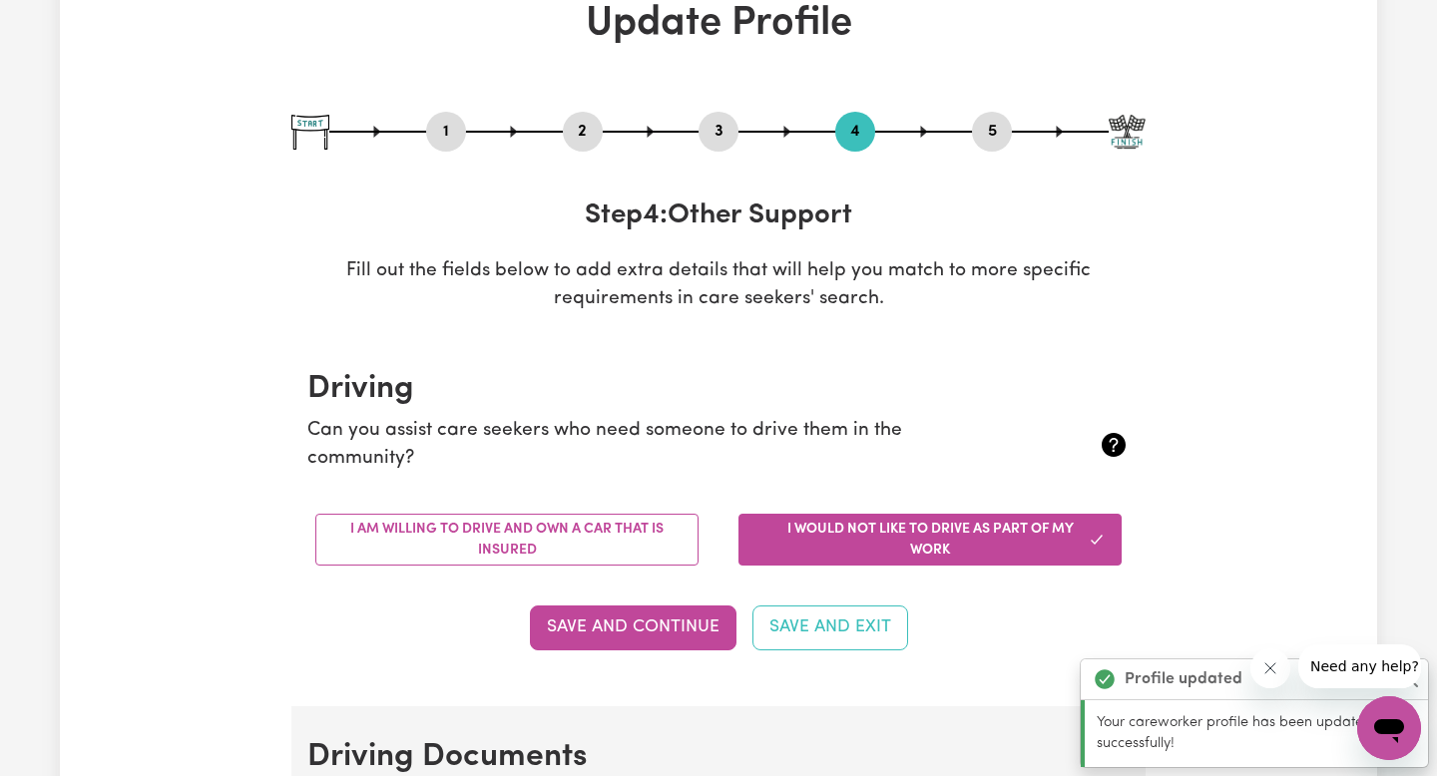
scroll to position [127, 0]
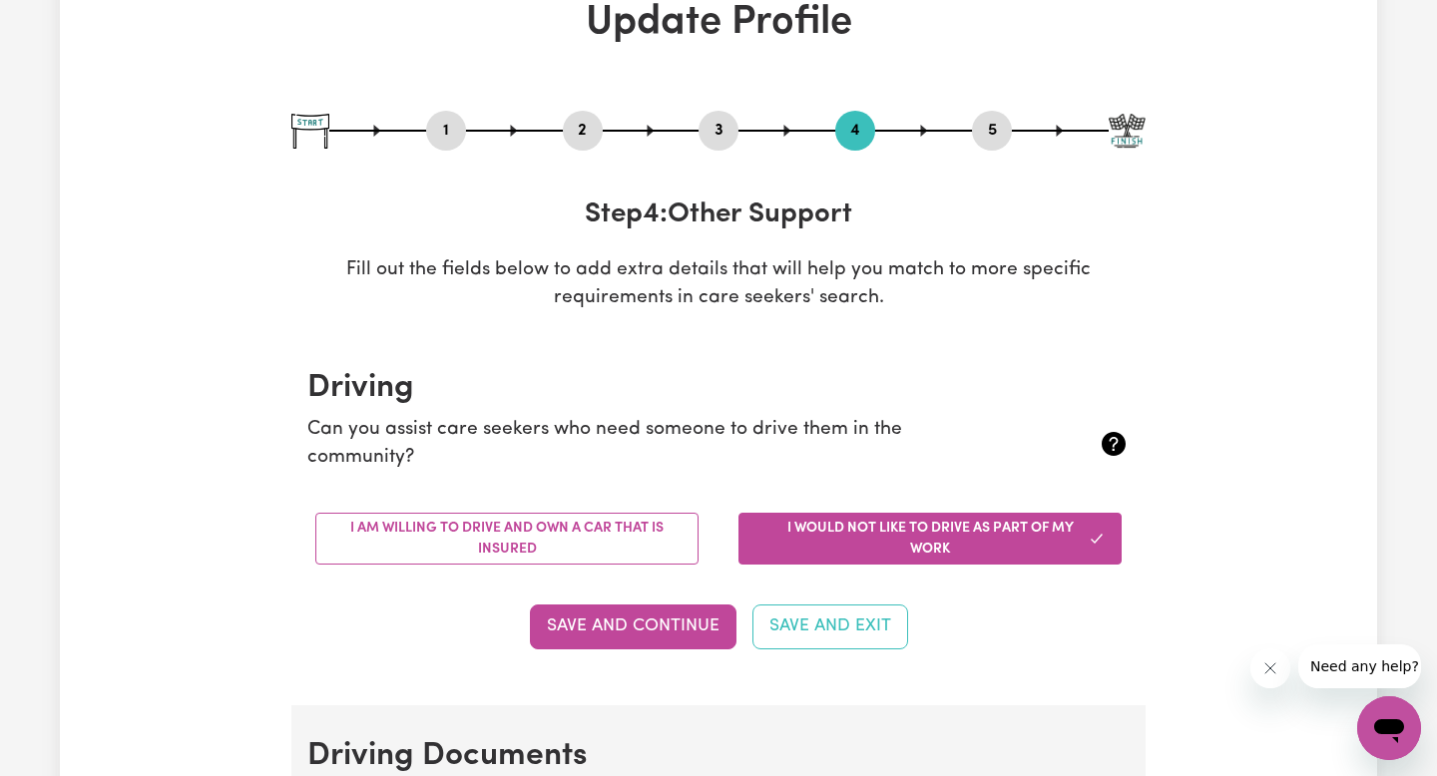
click at [647, 510] on div "I am willing to drive and own a car that is insured" at bounding box center [506, 539] width 423 height 84
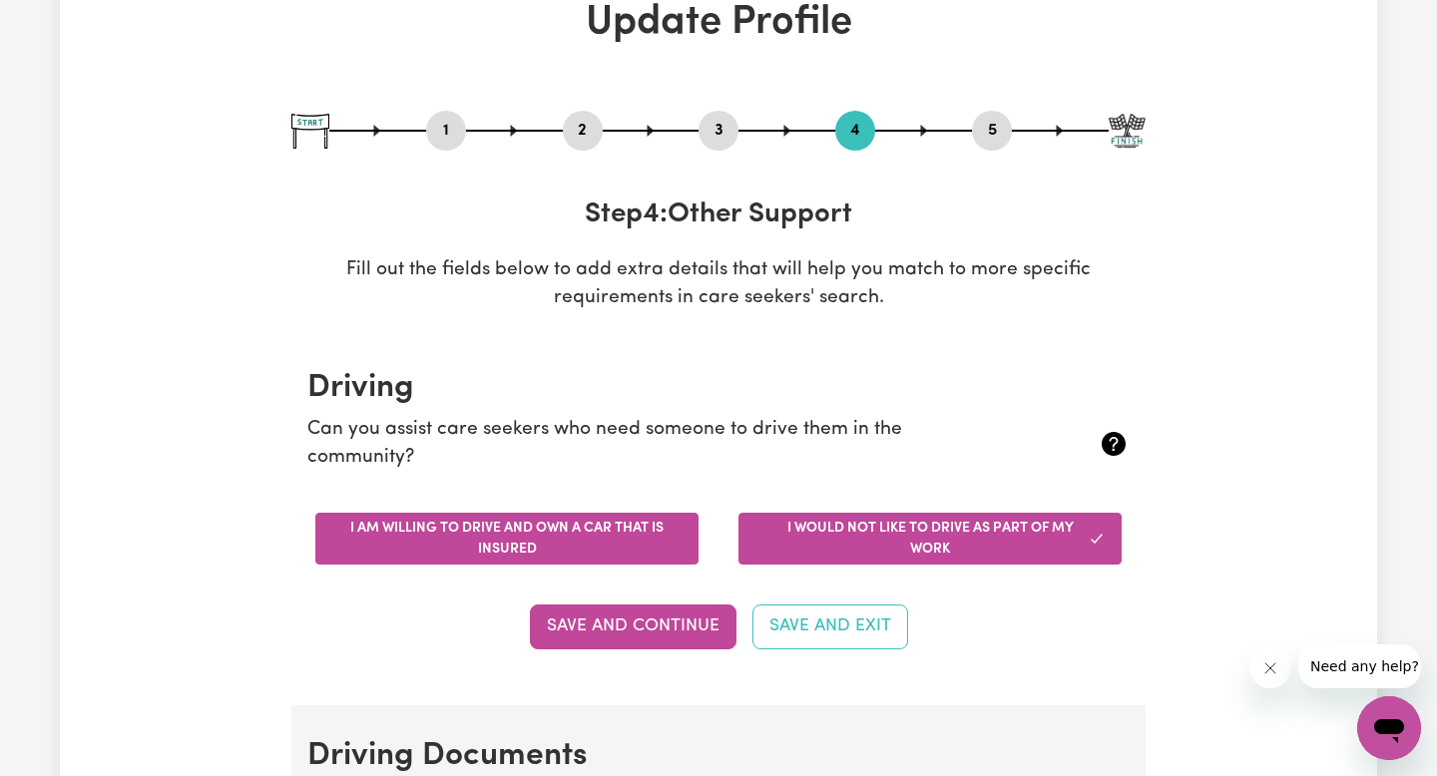
click at [638, 539] on button "I am willing to drive and own a car that is insured" at bounding box center [506, 539] width 383 height 52
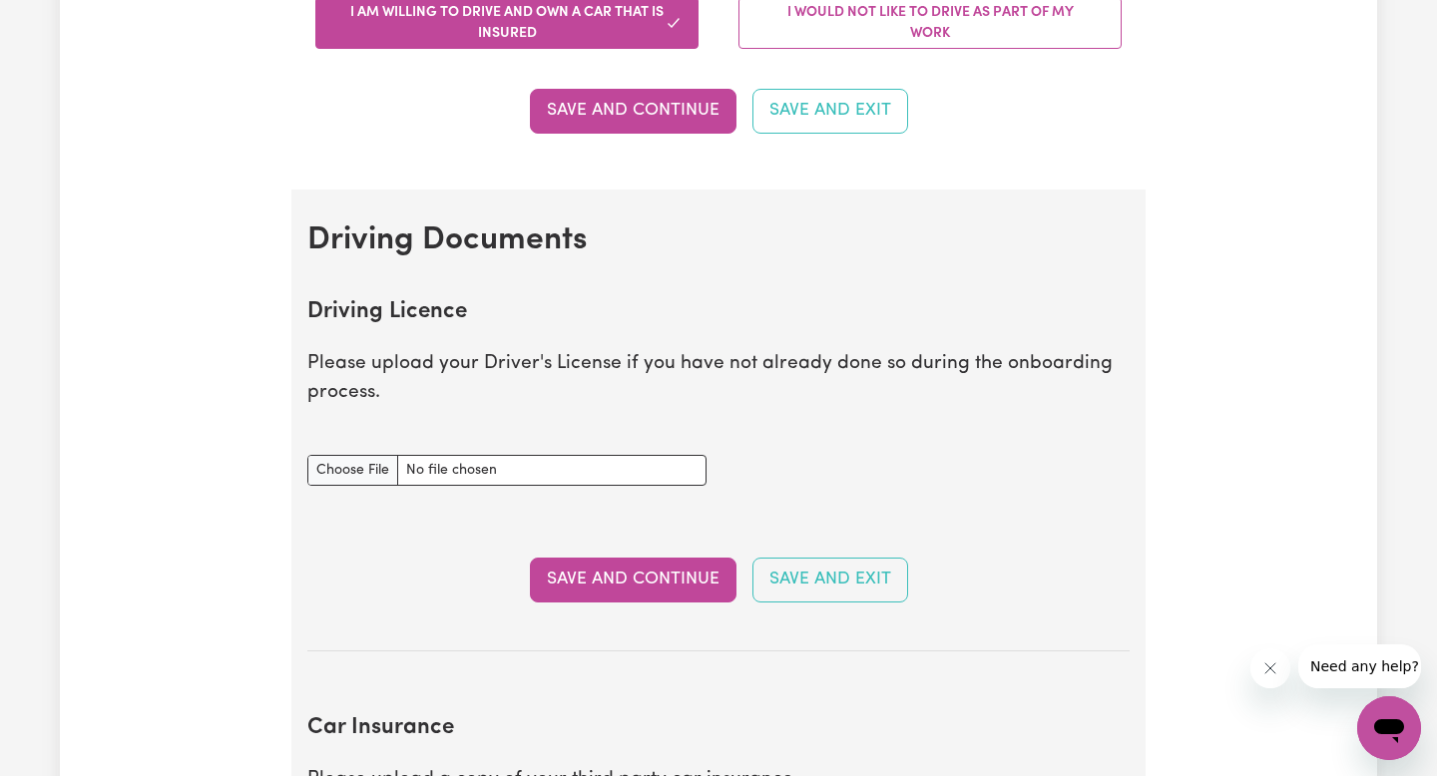
scroll to position [653, 0]
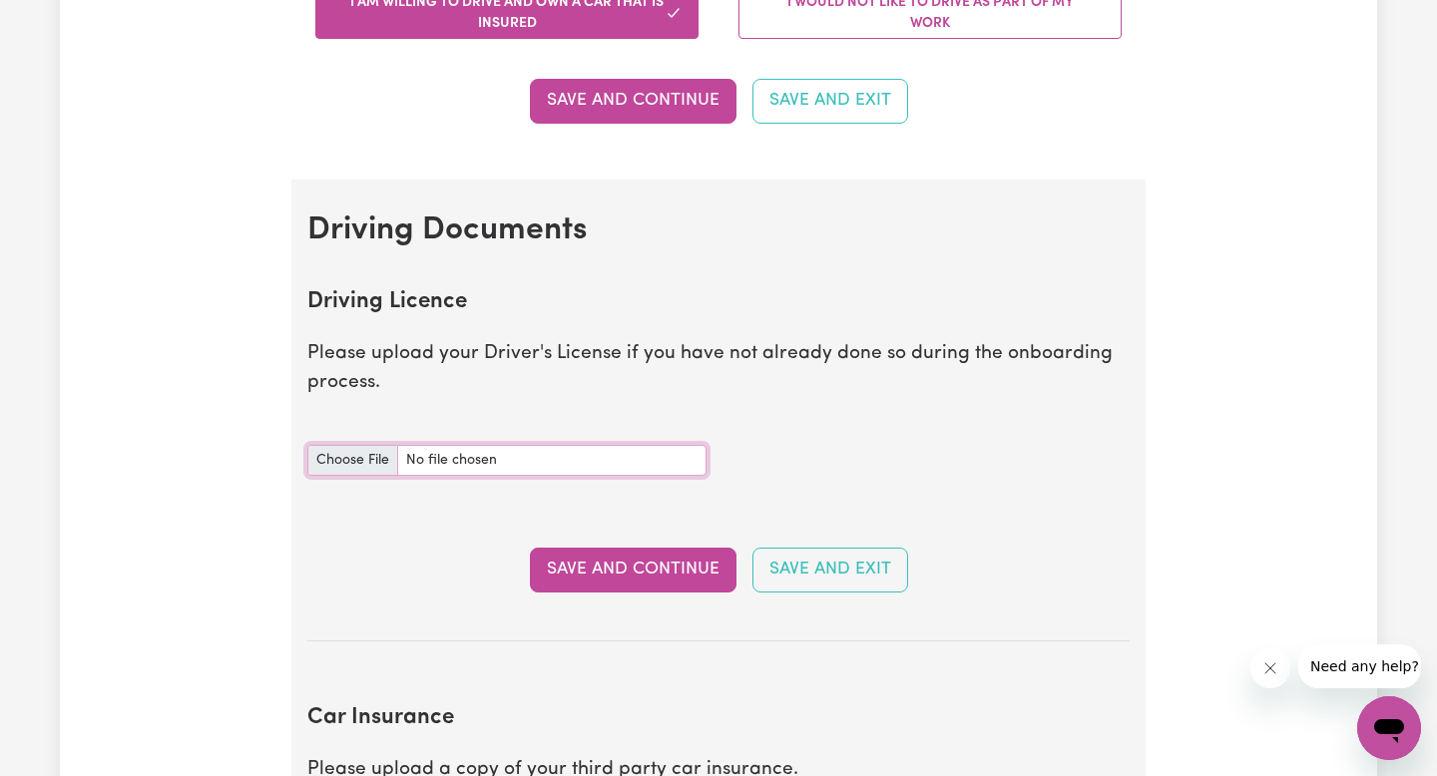
click at [395, 458] on input "Driving Licence document" at bounding box center [506, 460] width 399 height 31
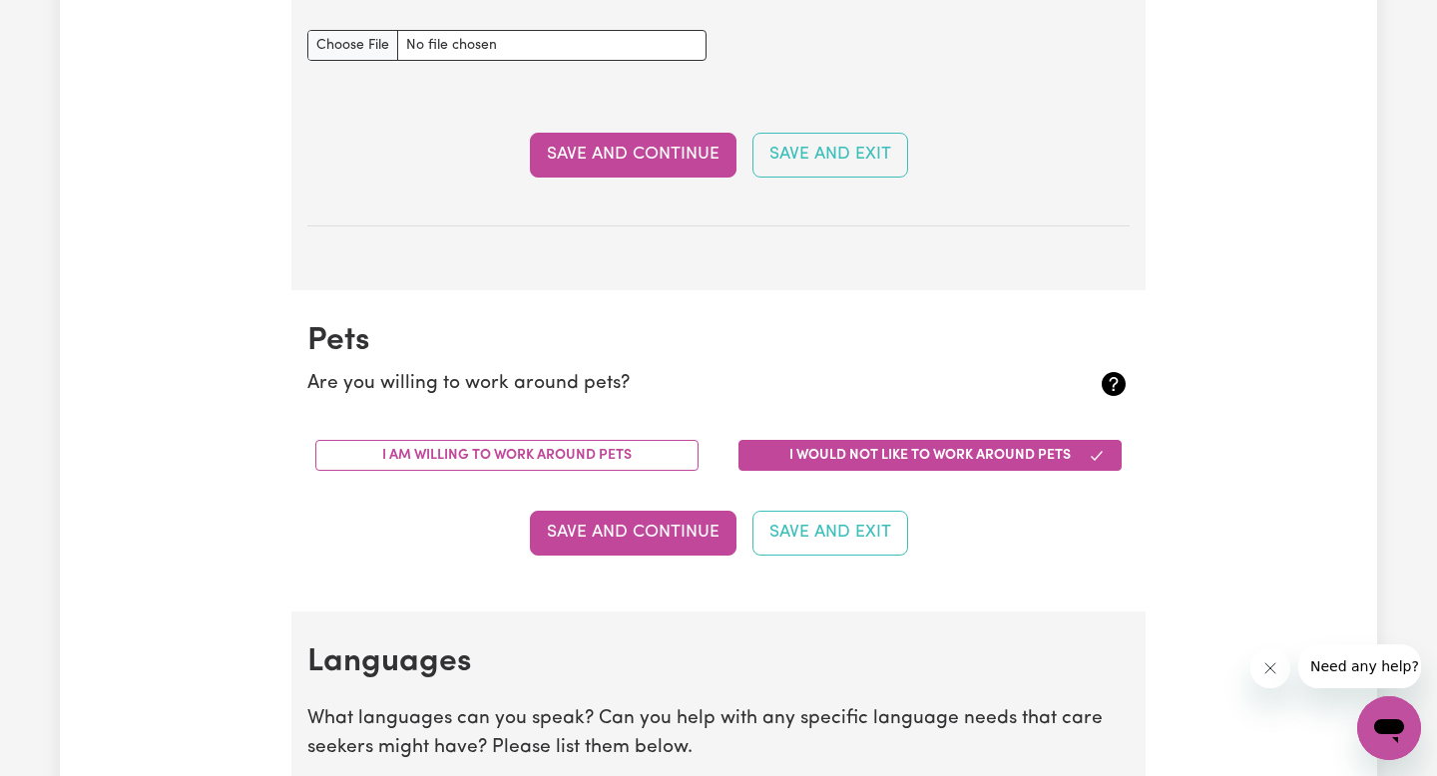
scroll to position [1456, 0]
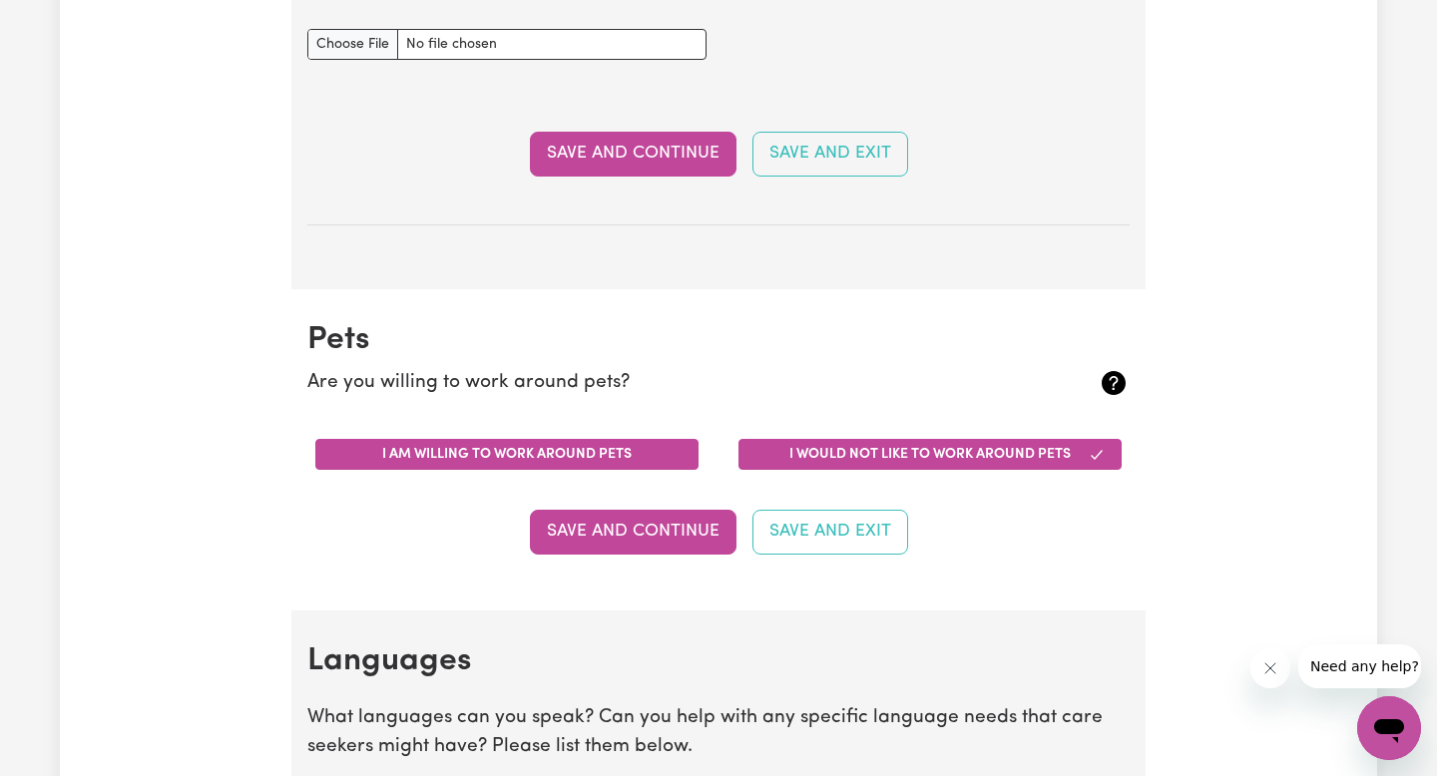
click at [574, 462] on button "I am willing to work around pets" at bounding box center [506, 454] width 383 height 31
click at [867, 462] on button "I would not like to work around pets" at bounding box center [929, 454] width 383 height 31
click at [639, 458] on button "I am willing to work around pets" at bounding box center [506, 454] width 383 height 31
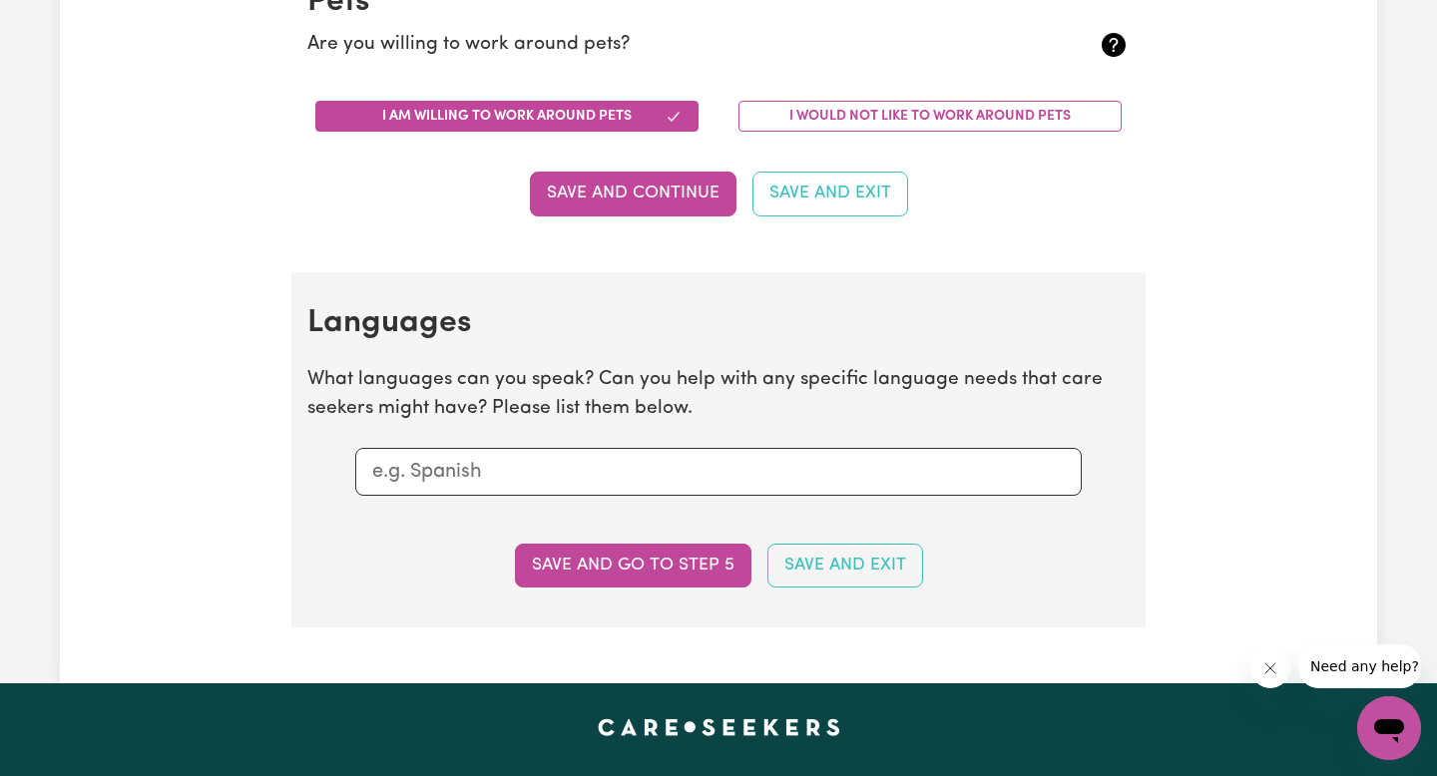
scroll to position [1796, 0]
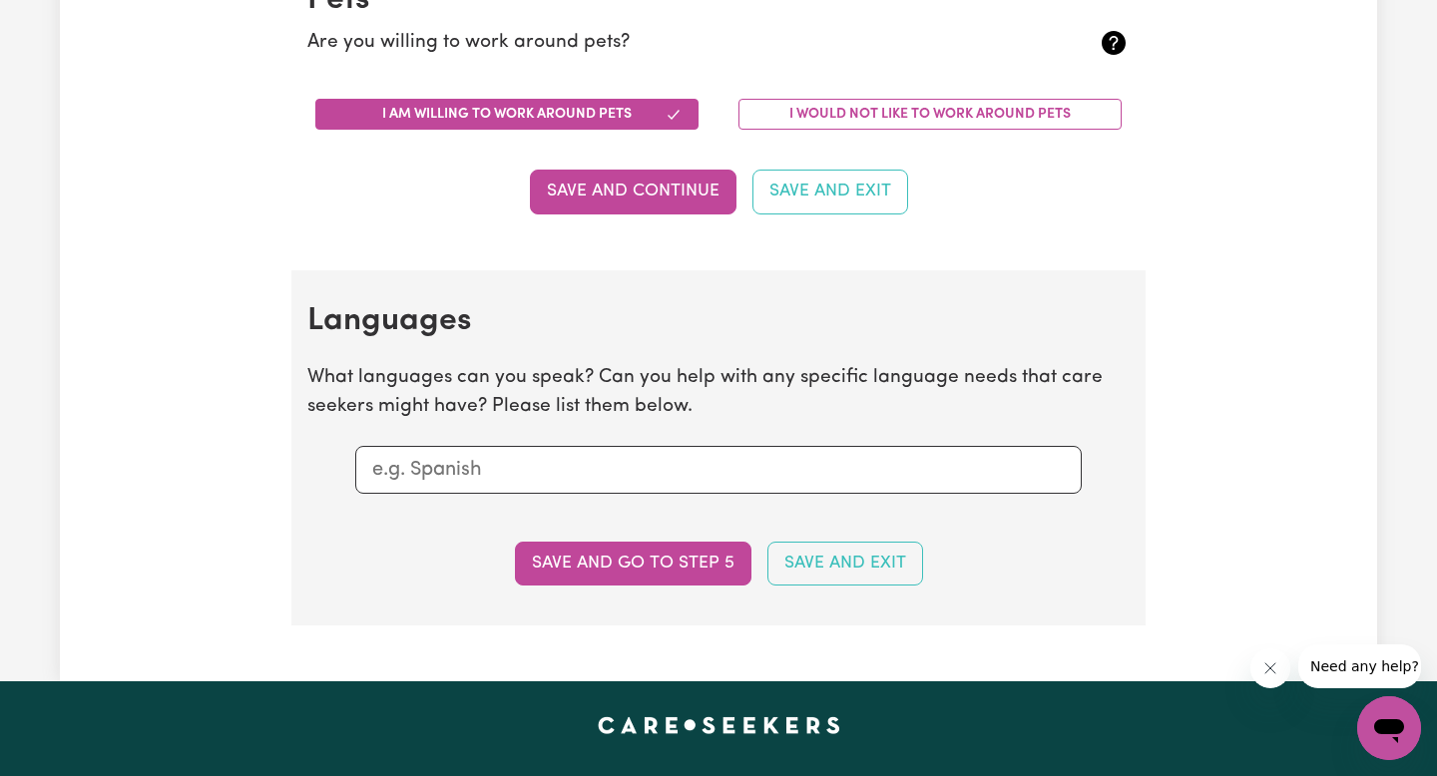
click at [638, 461] on input "text" at bounding box center [718, 470] width 692 height 30
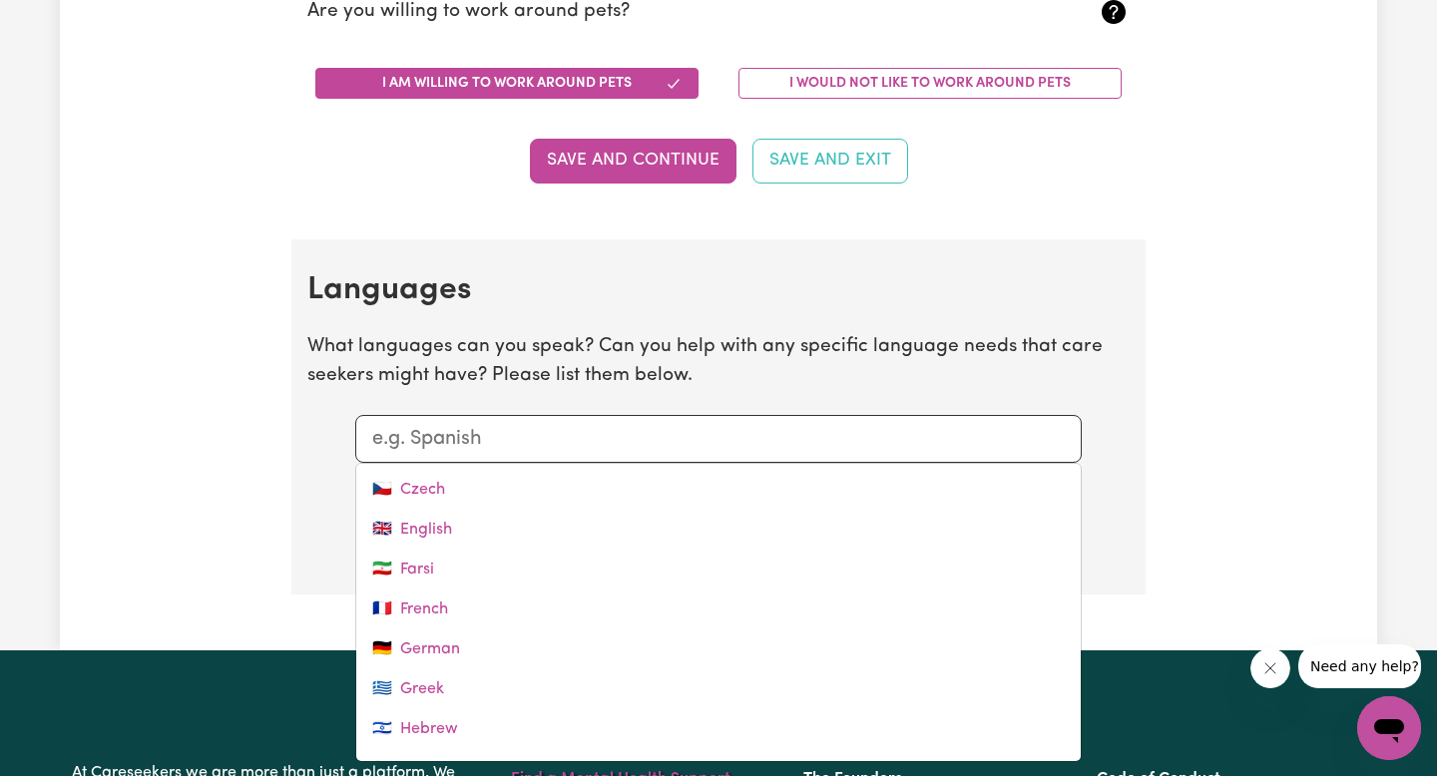
scroll to position [271, 0]
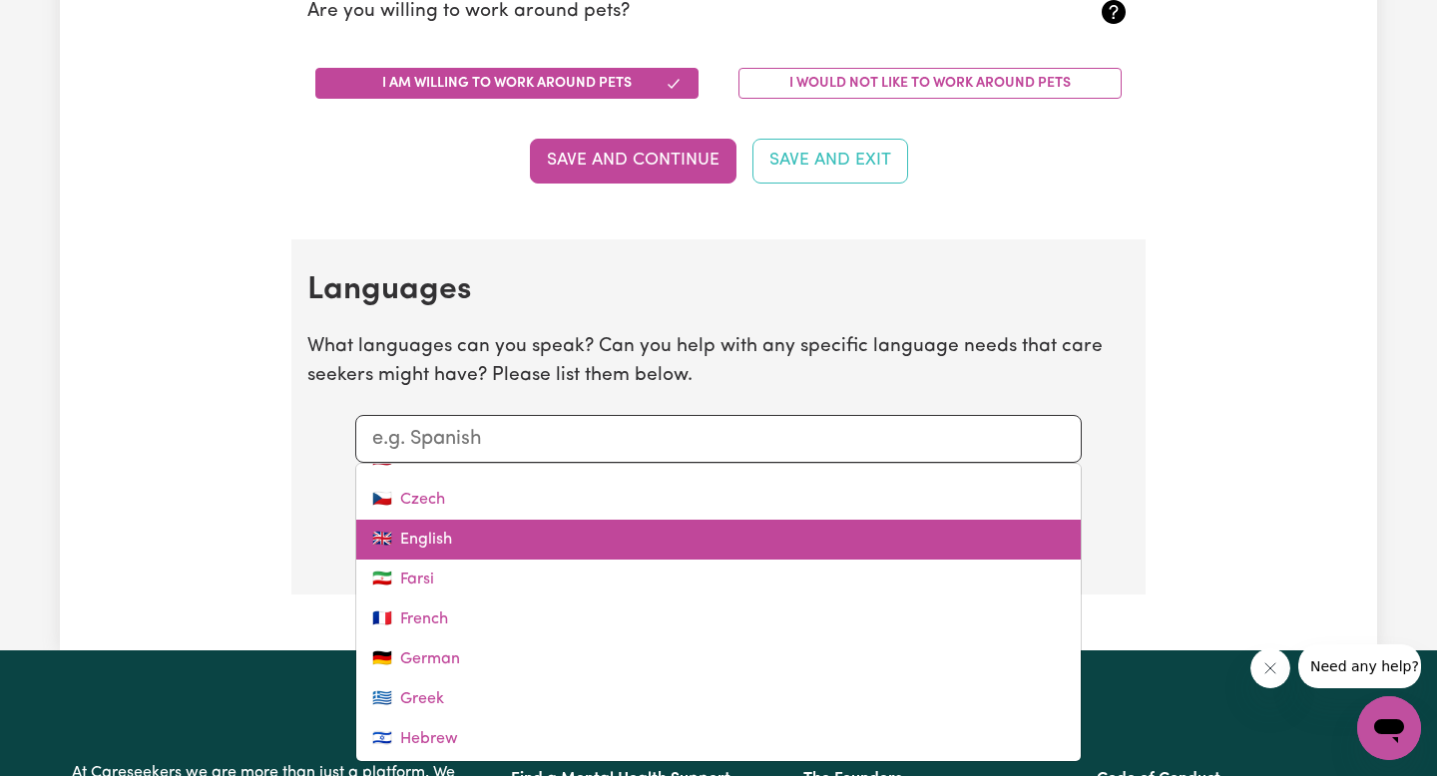
click at [488, 552] on link "🇬🇧 English" at bounding box center [718, 540] width 724 height 40
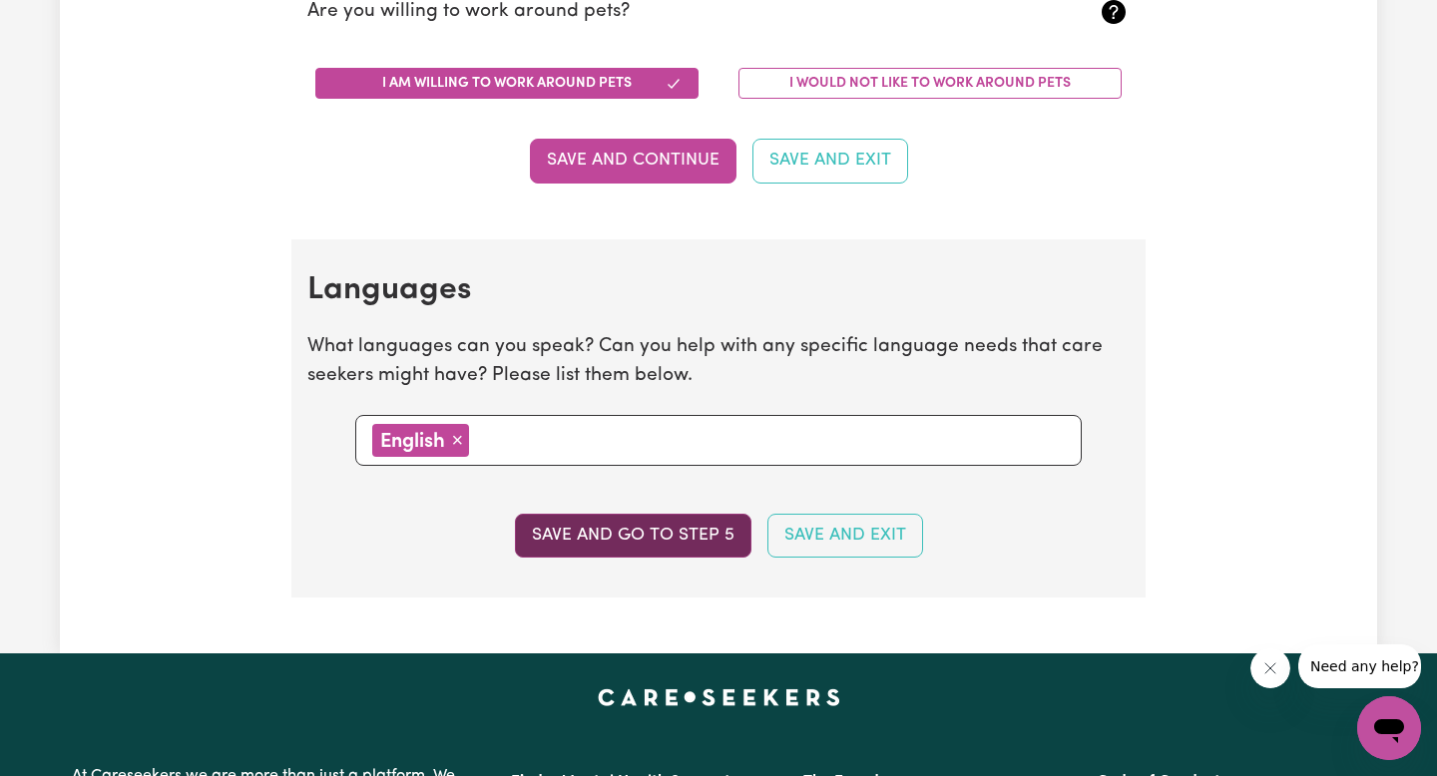
click at [680, 547] on button "Save and go to step 5" at bounding box center [633, 536] width 236 height 44
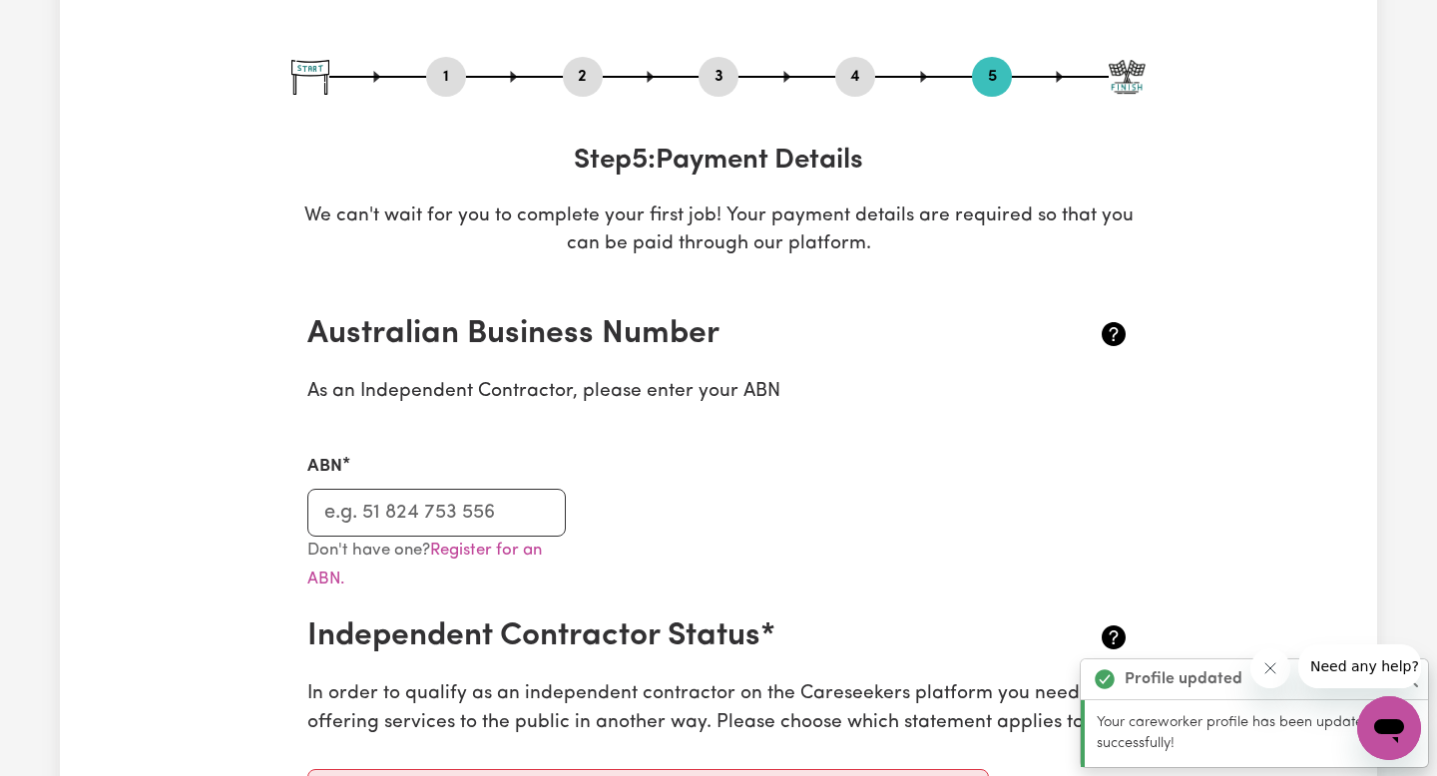
scroll to position [182, 0]
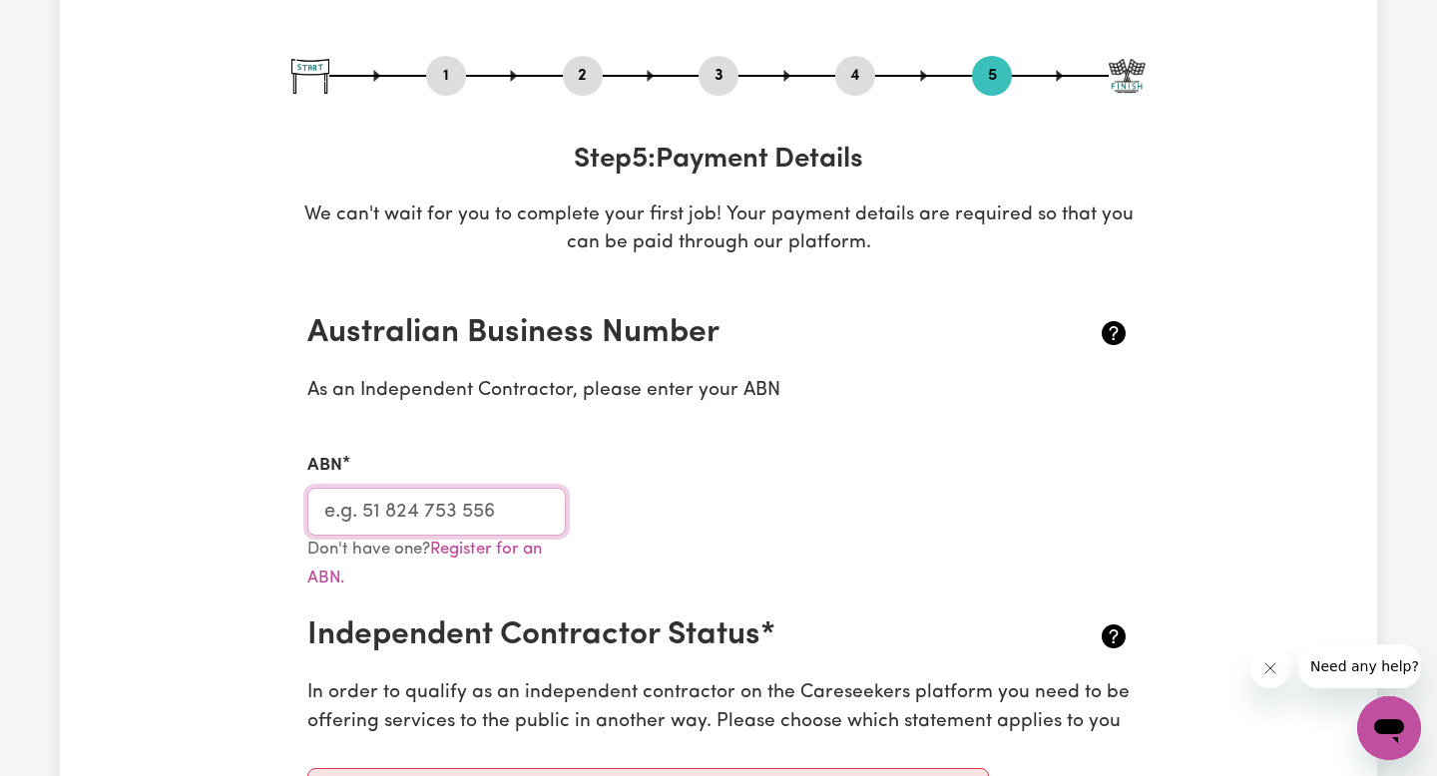
click at [451, 521] on input "ABN" at bounding box center [436, 512] width 258 height 48
paste input "86485714794"
type input "86485714794"
click at [790, 330] on h2 "Australian Business Number" at bounding box center [649, 333] width 685 height 38
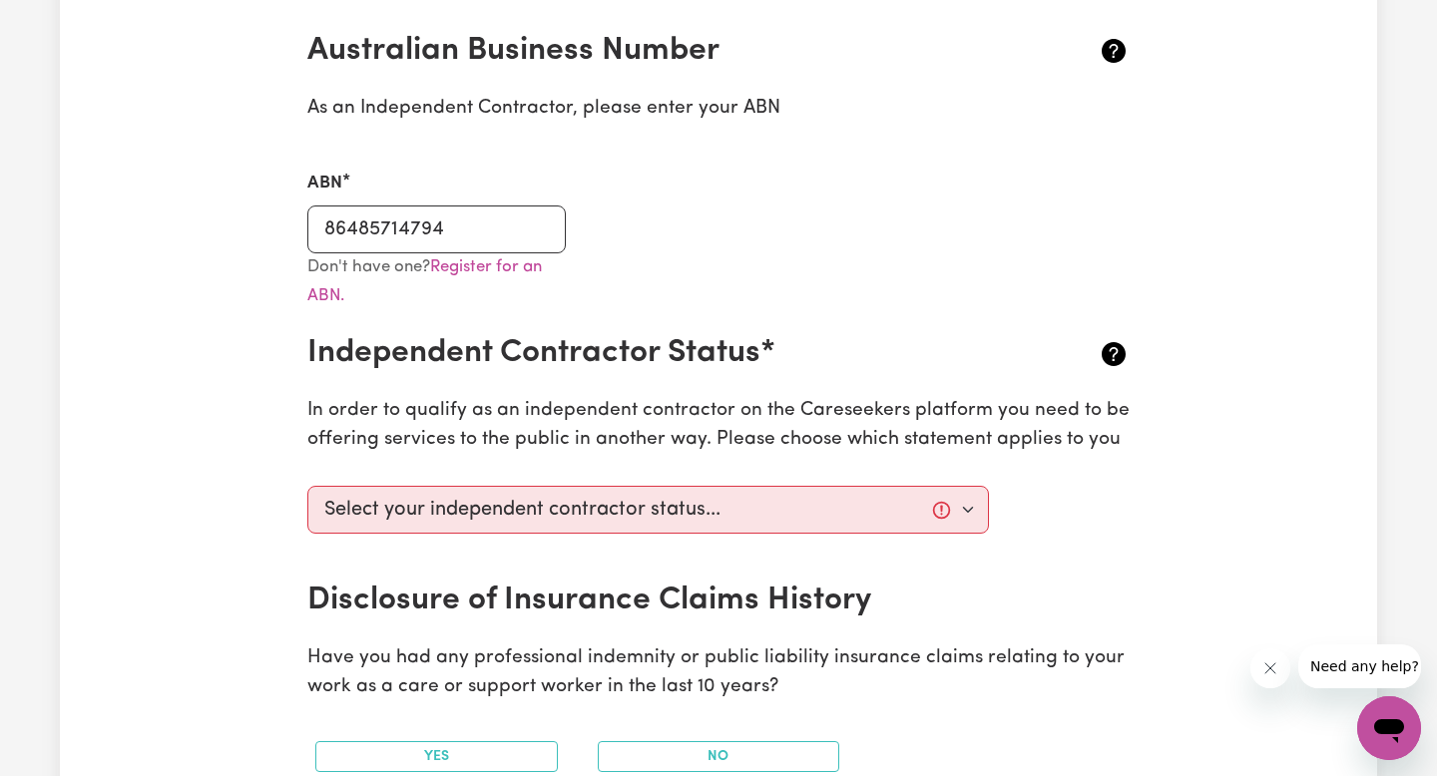
scroll to position [468, 0]
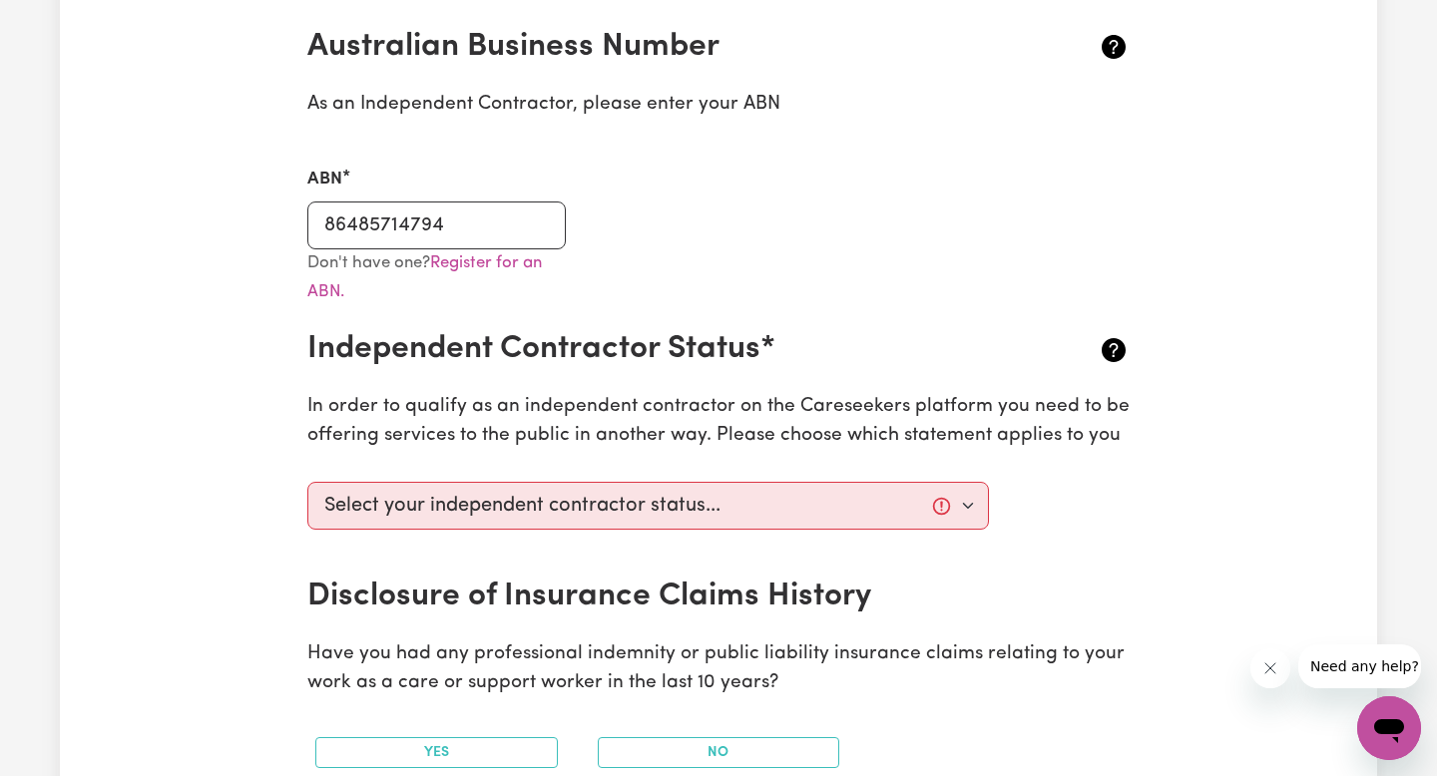
click at [730, 520] on select "Select your independent contractor status... I am providing services through an…" at bounding box center [647, 506] width 681 height 48
select select "I am providing services privately on my own"
click at [307, 482] on select "Select your independent contractor status... I am providing services through an…" at bounding box center [647, 506] width 681 height 48
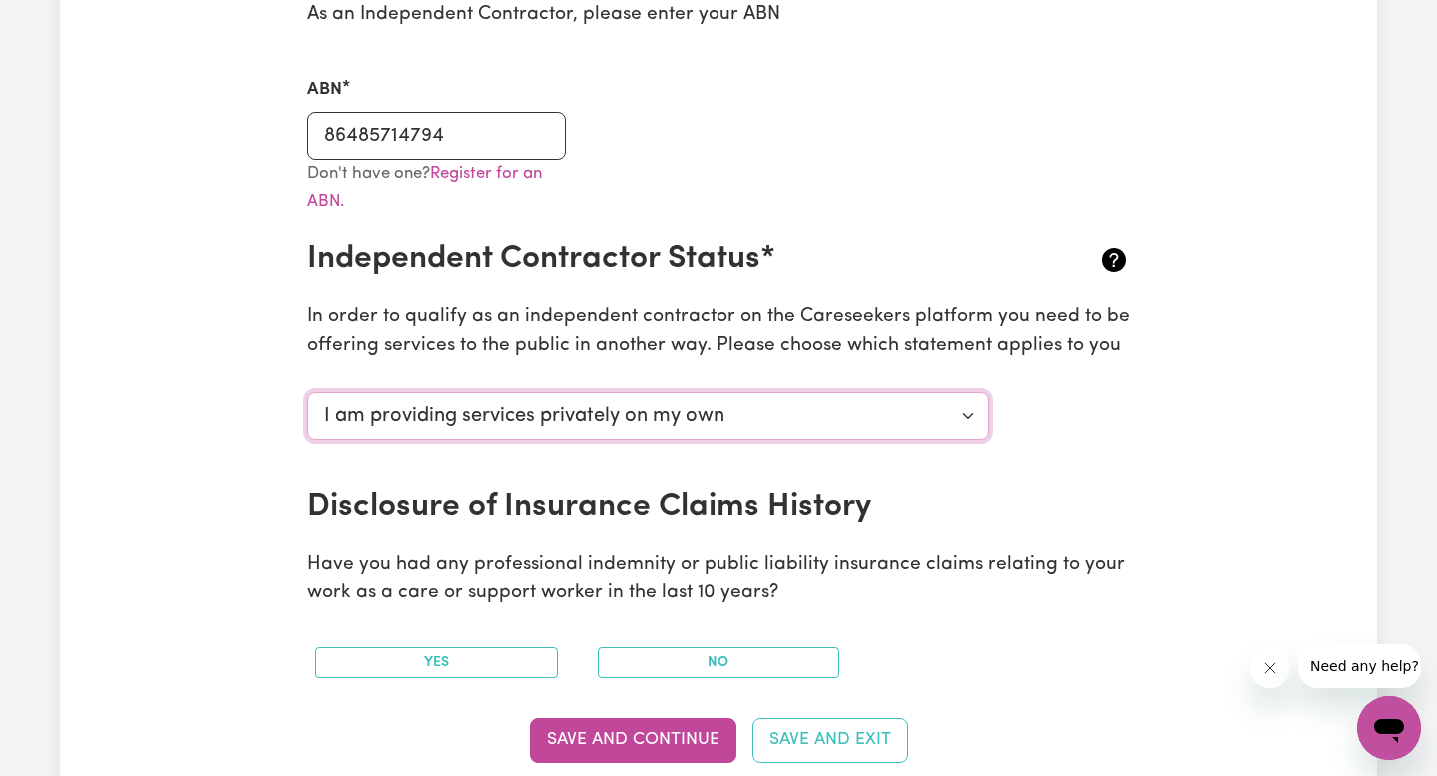
scroll to position [560, 0]
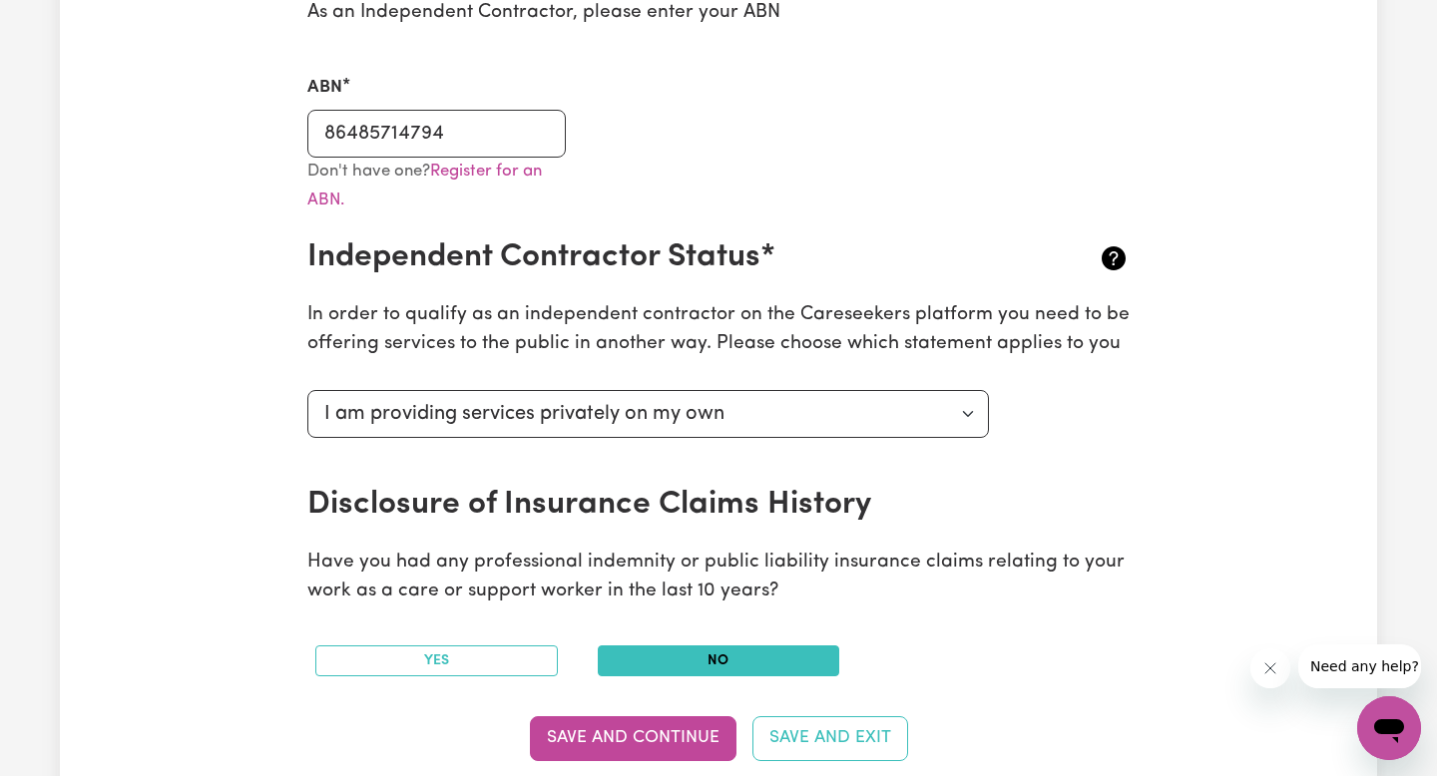
click at [742, 654] on button "No" at bounding box center [719, 661] width 242 height 31
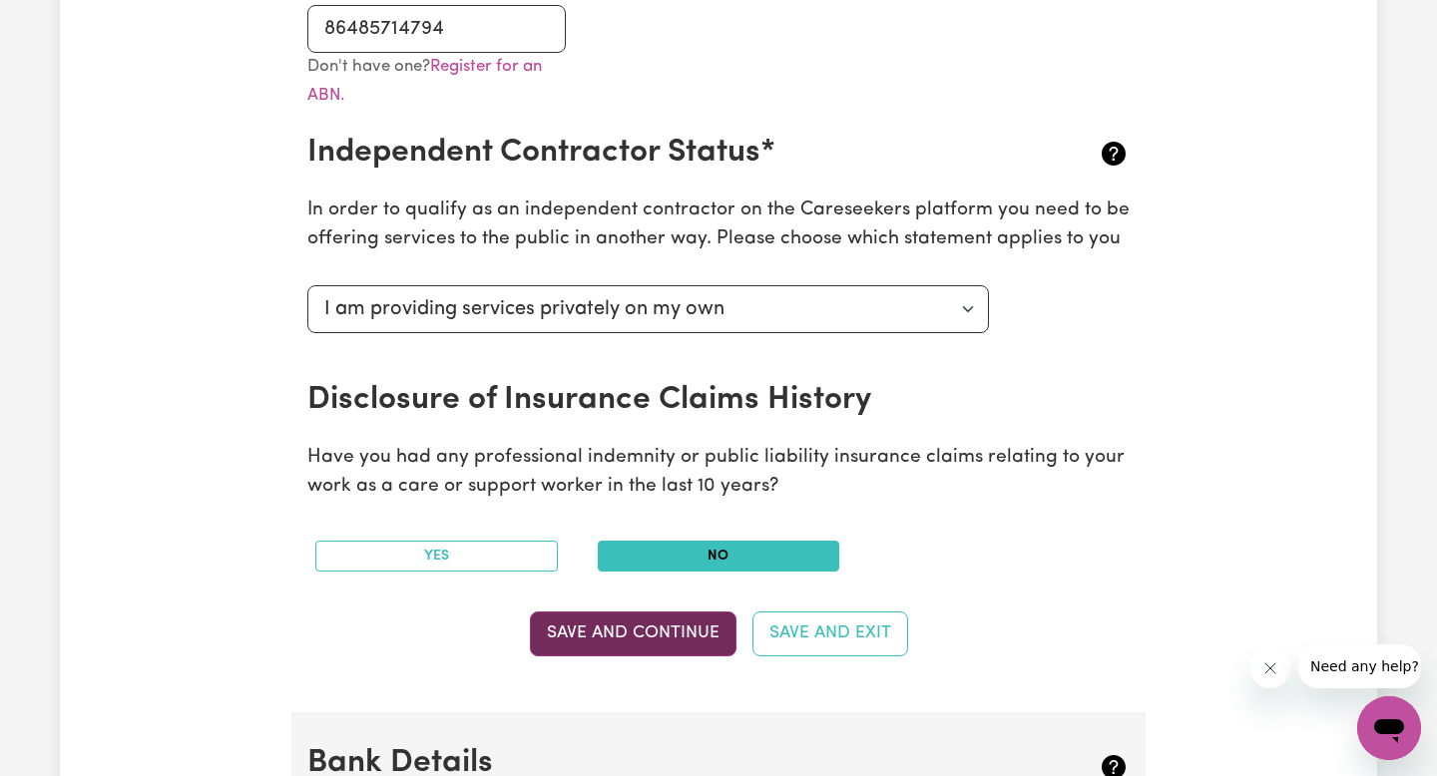
click at [661, 639] on button "Save and Continue" at bounding box center [633, 634] width 207 height 44
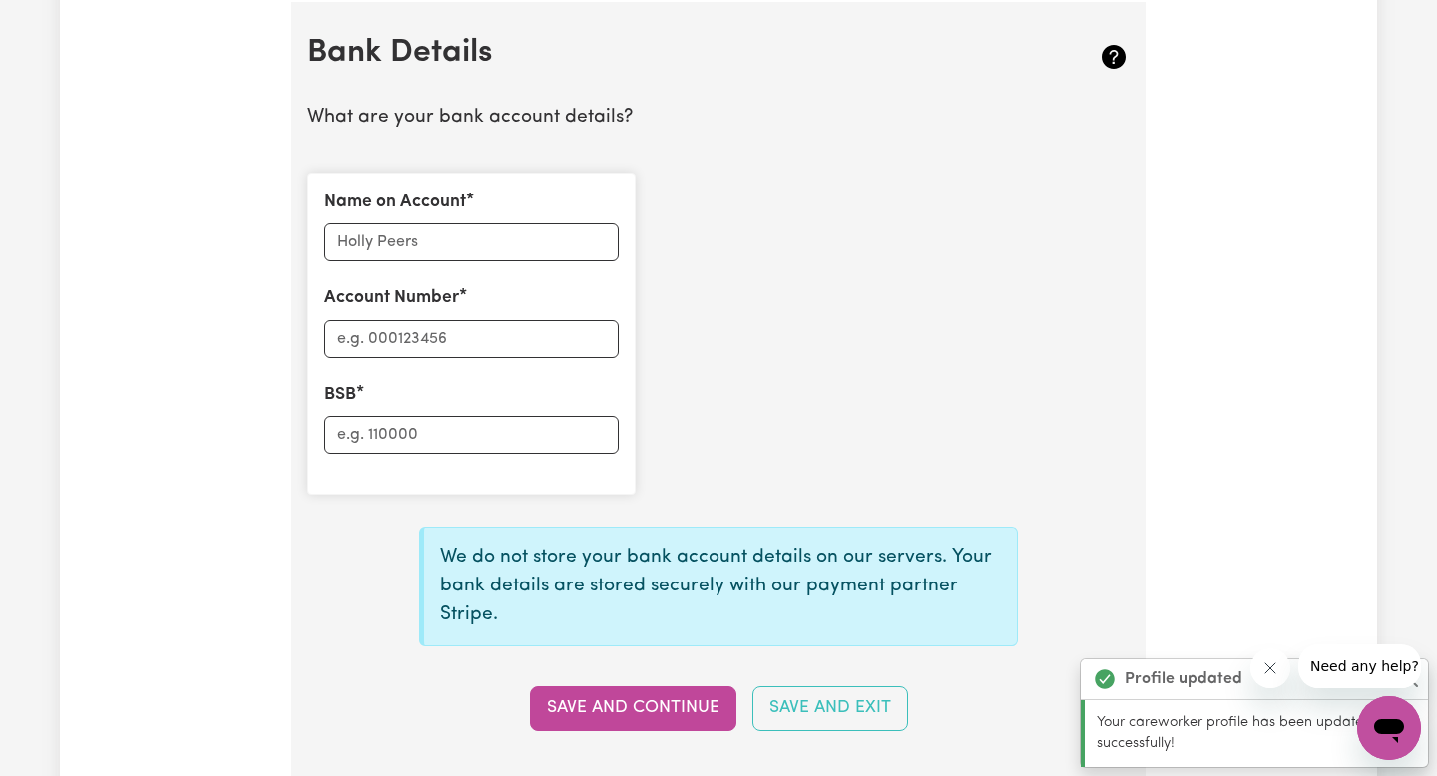
scroll to position [1376, 0]
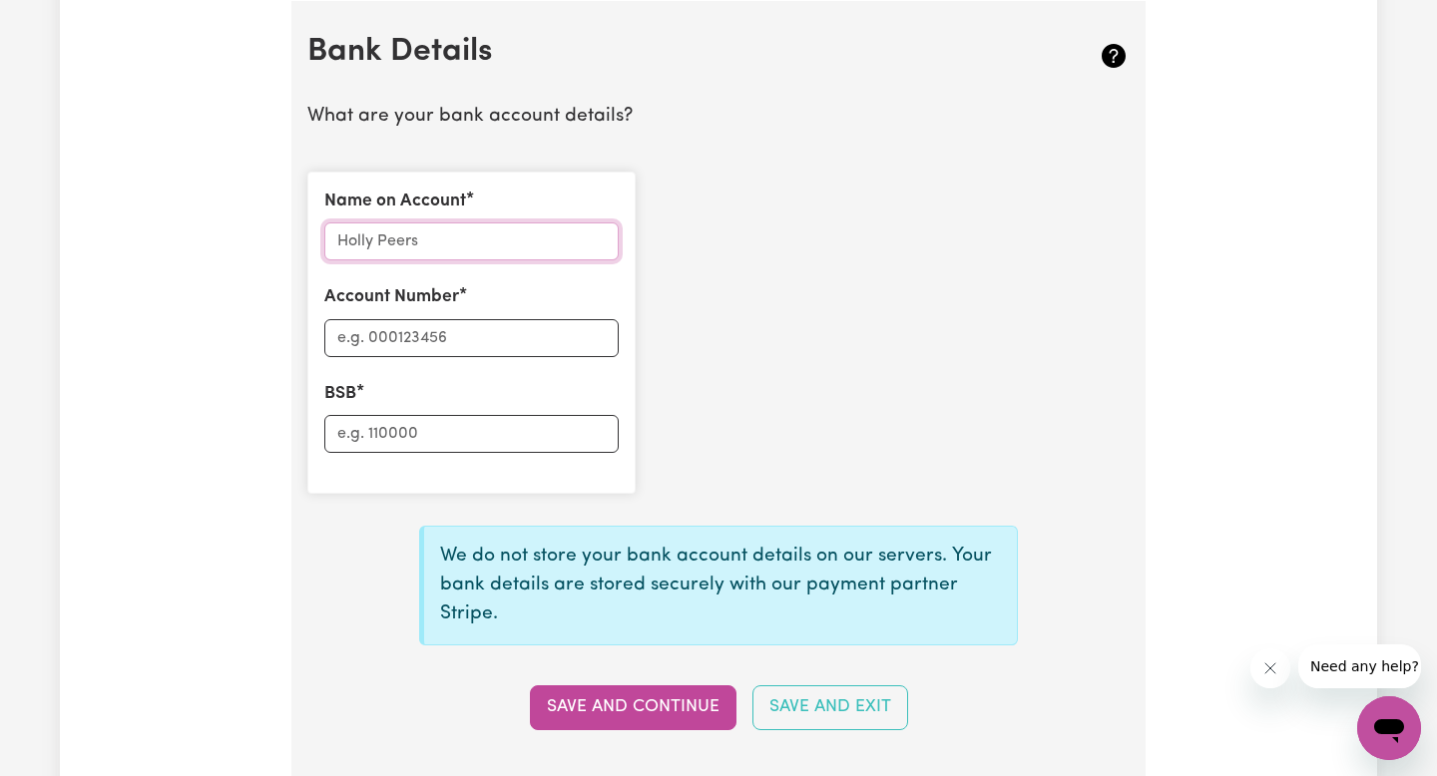
click at [573, 250] on input "Name on Account" at bounding box center [471, 241] width 294 height 38
type input "[PERSON_NAME]"
click at [507, 341] on input "Account Number" at bounding box center [471, 338] width 294 height 38
type input "939021066"
click at [354, 437] on input "BSB" at bounding box center [471, 434] width 294 height 38
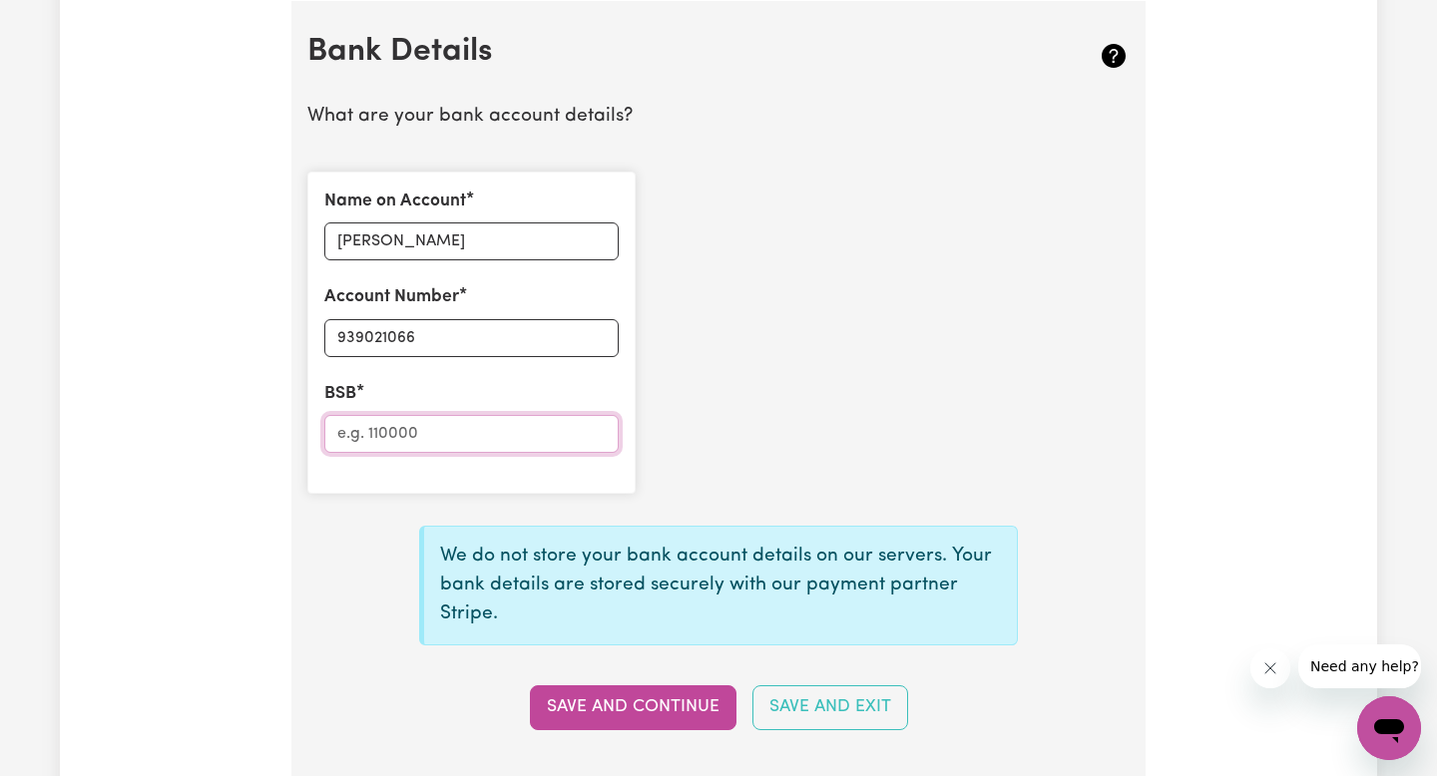
type input "1"
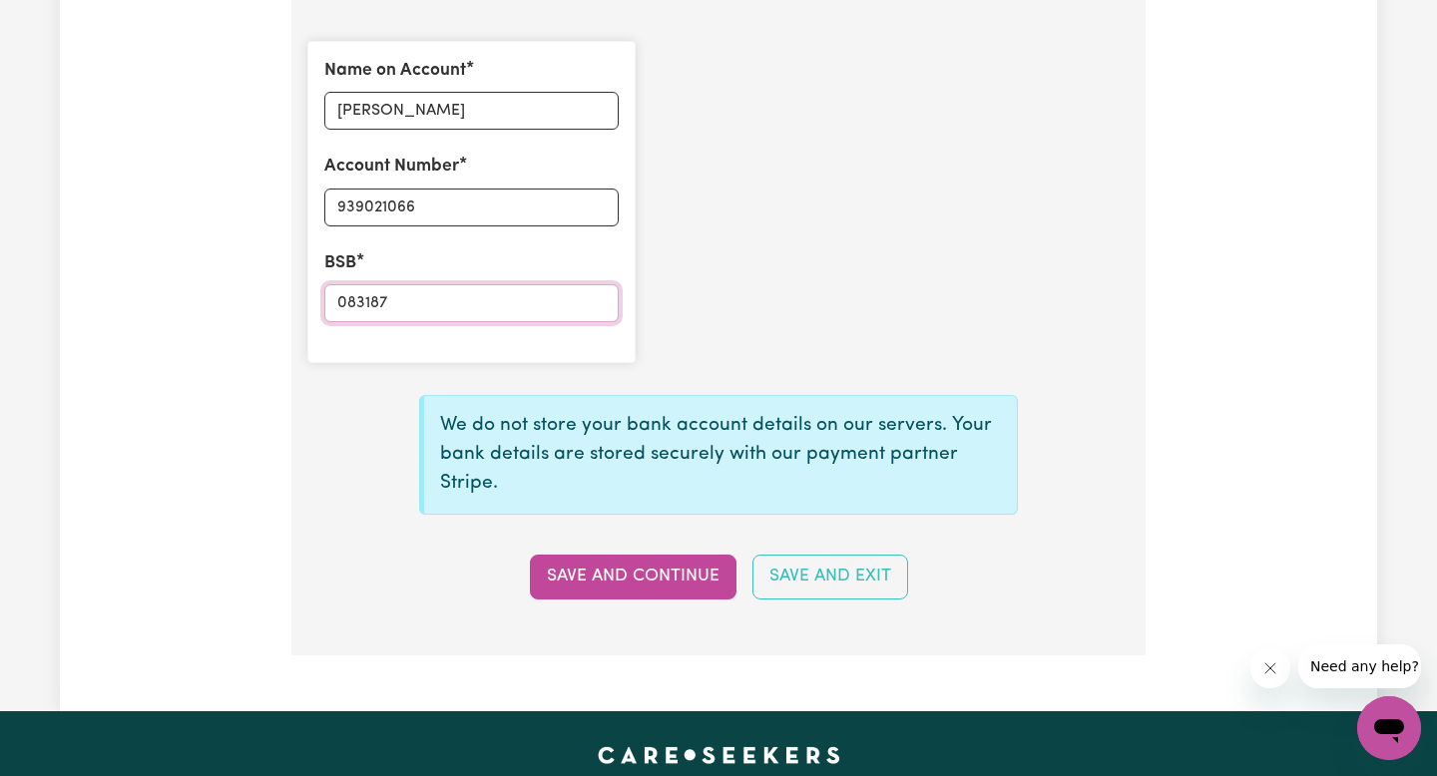
scroll to position [1533, 0]
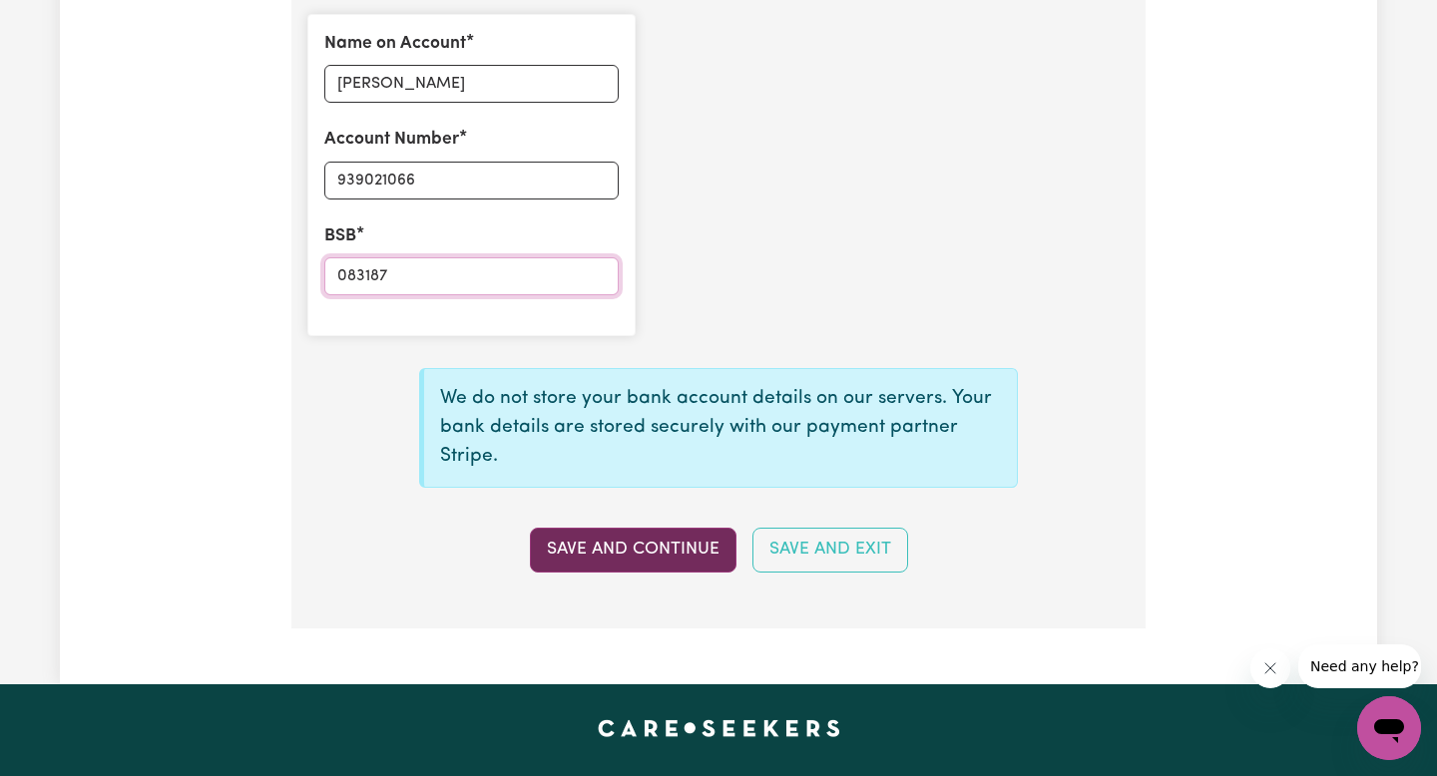
type input "083187"
click at [671, 548] on button "Save and Continue" at bounding box center [633, 550] width 207 height 44
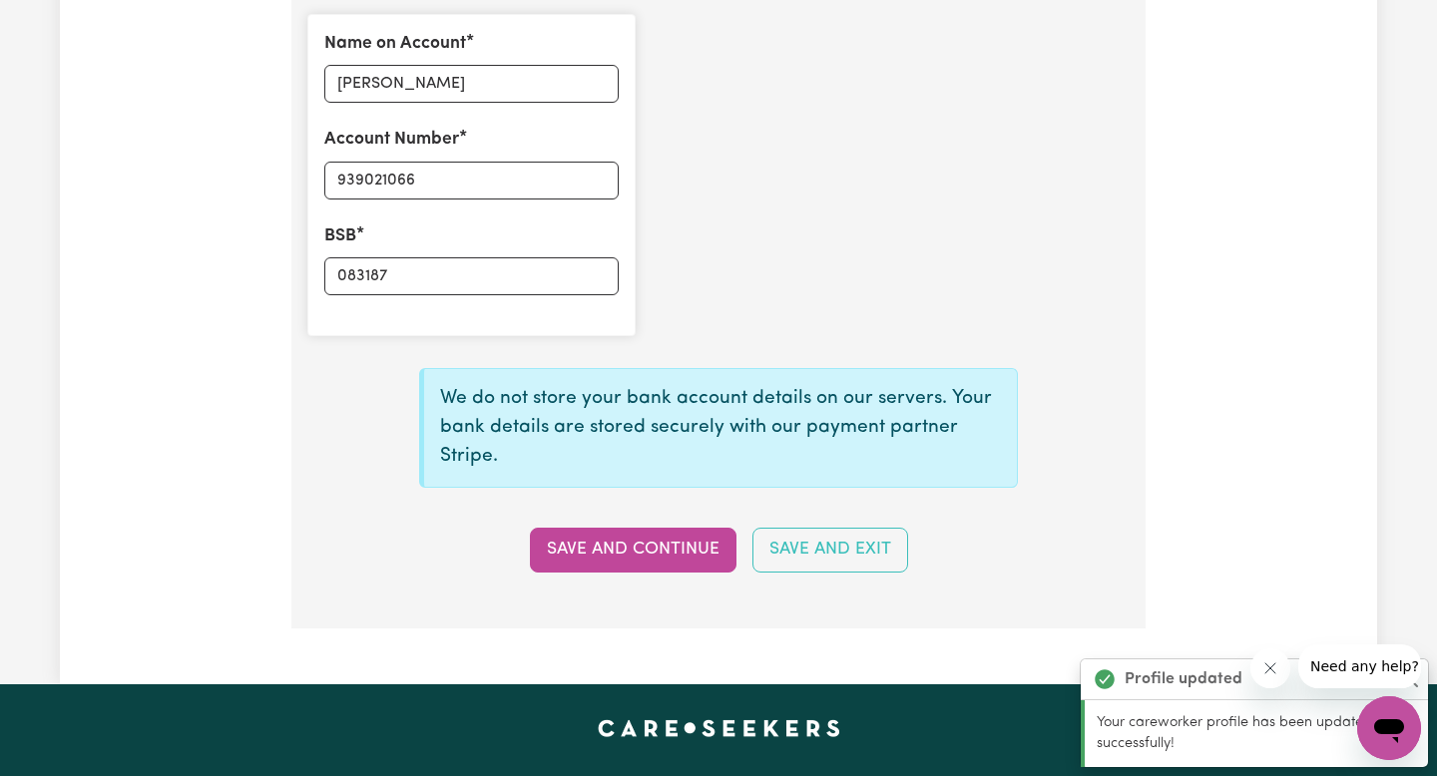
type input "****1066"
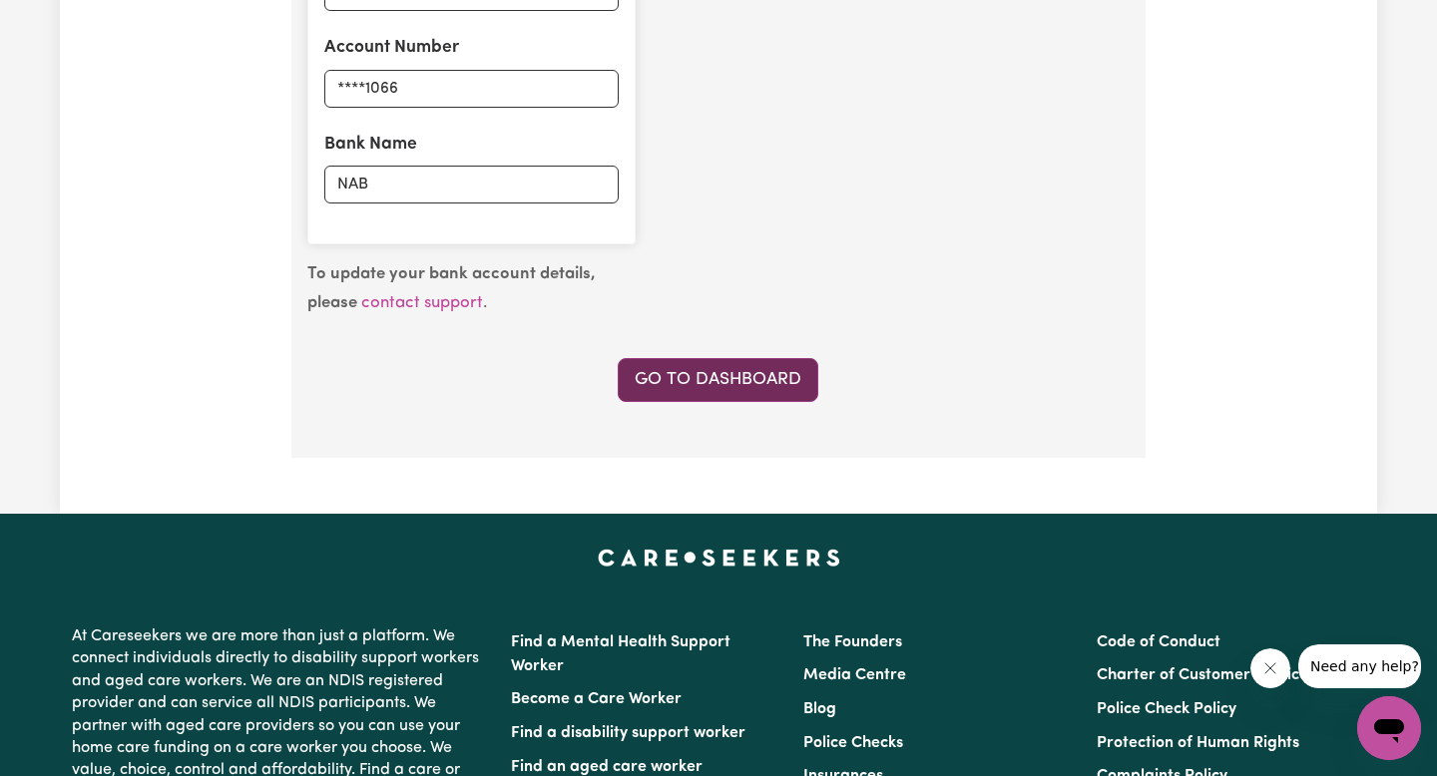
click at [736, 383] on link "Go to Dashboard" at bounding box center [718, 380] width 201 height 44
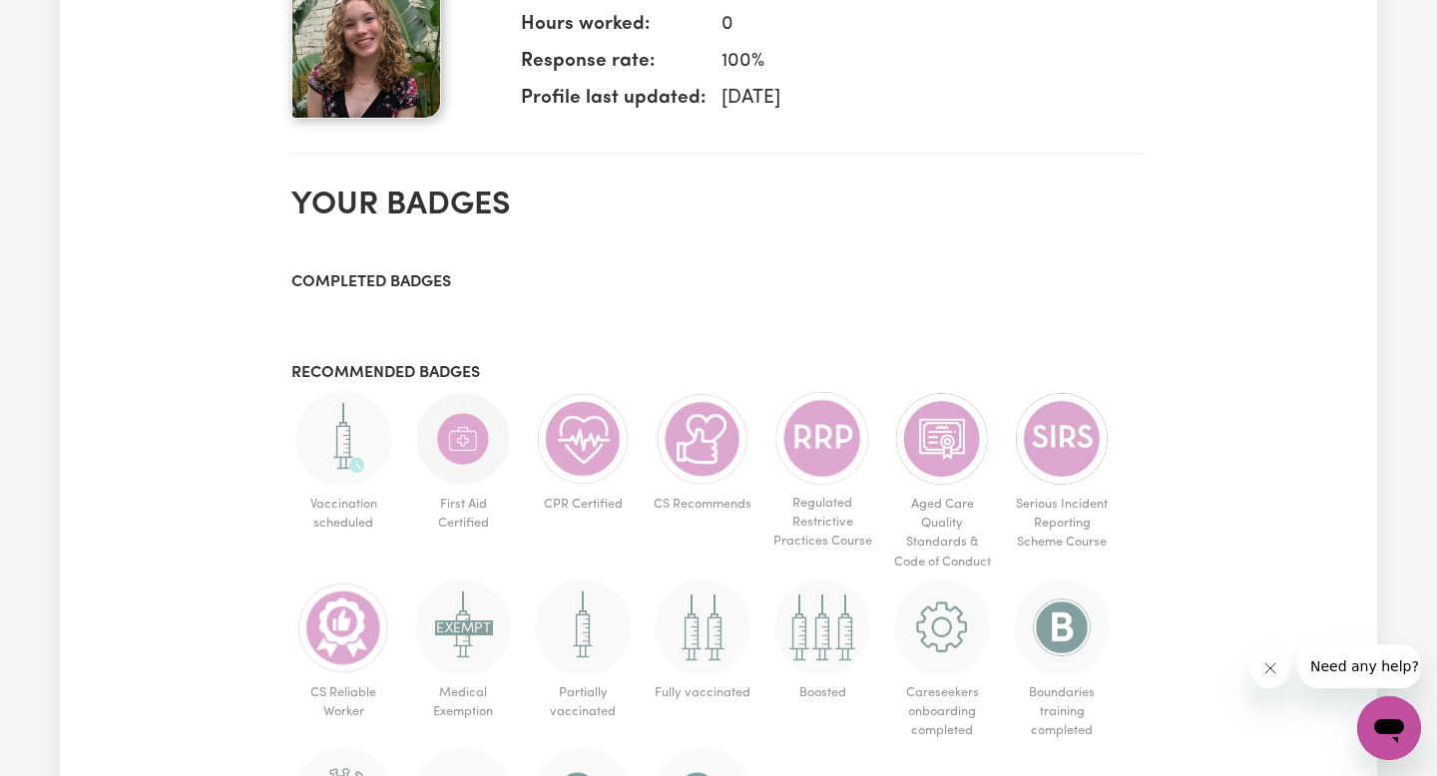
scroll to position [1526, 0]
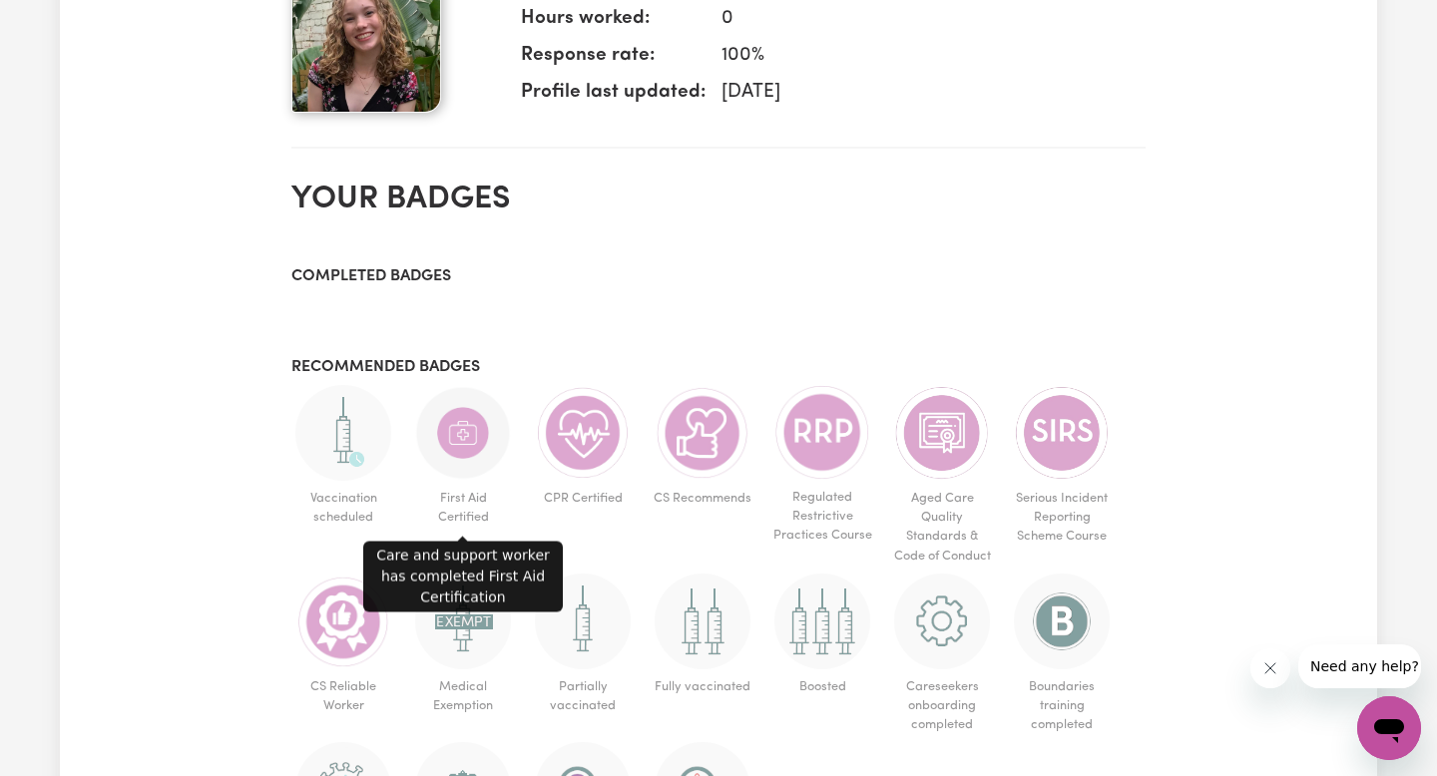
click at [470, 431] on img at bounding box center [463, 433] width 96 height 96
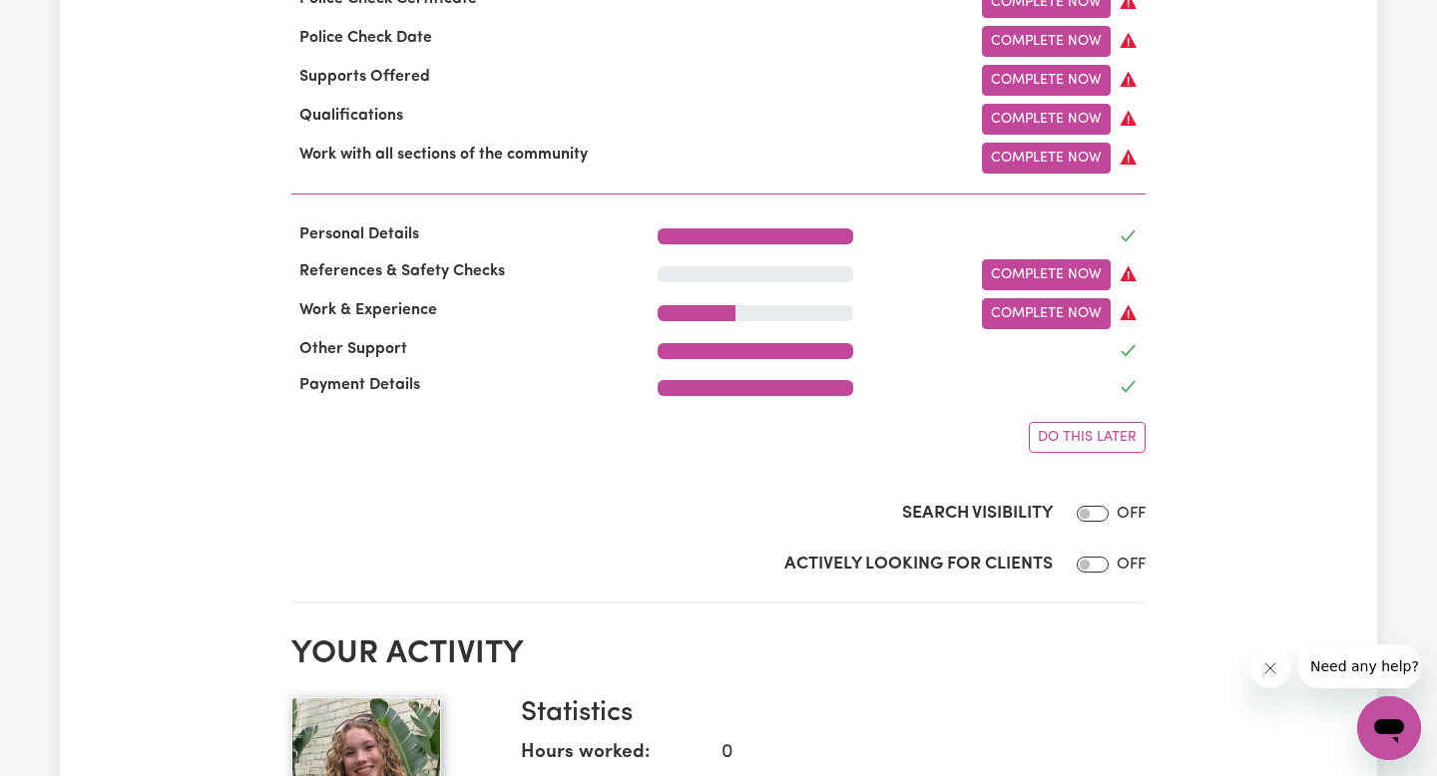
scroll to position [788, 0]
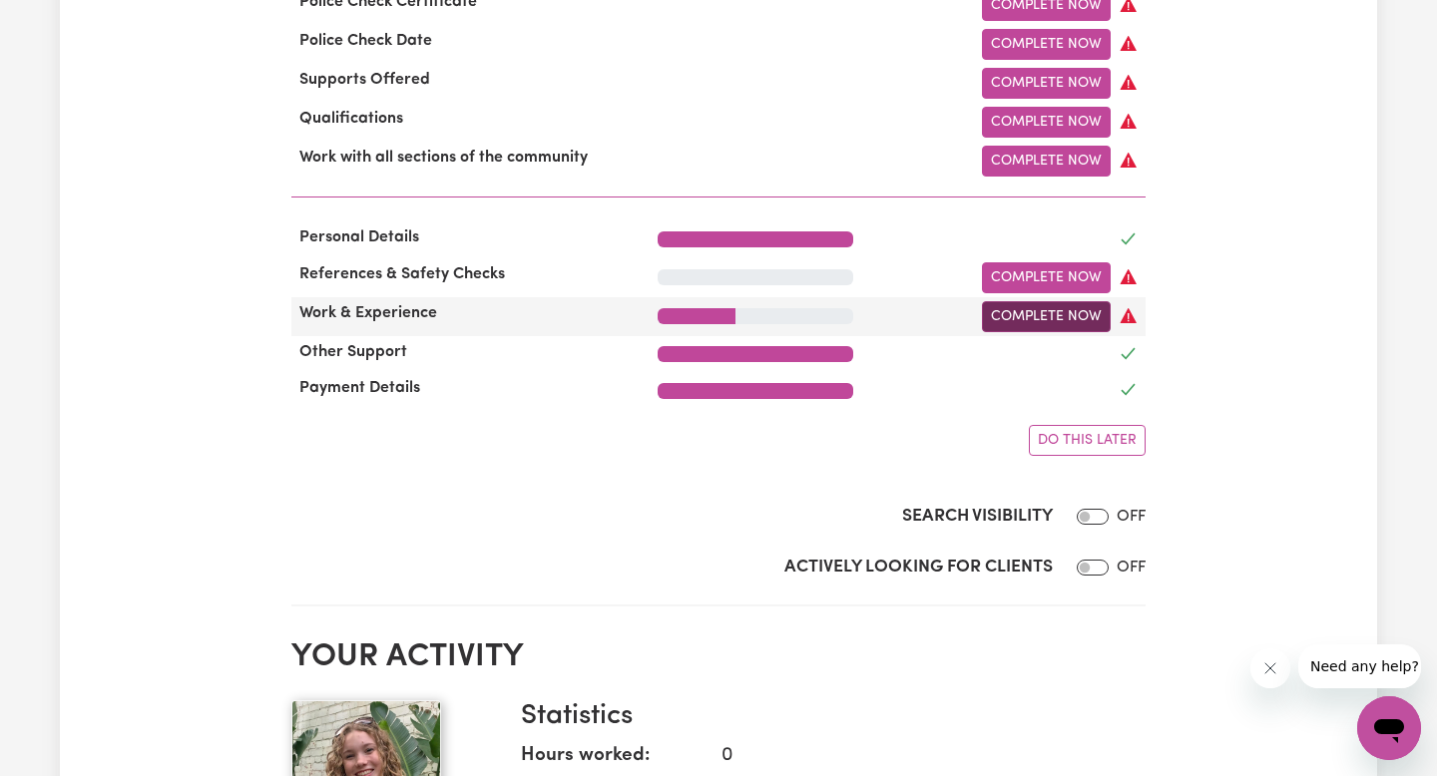
click at [1072, 324] on link "Complete Now" at bounding box center [1046, 316] width 129 height 31
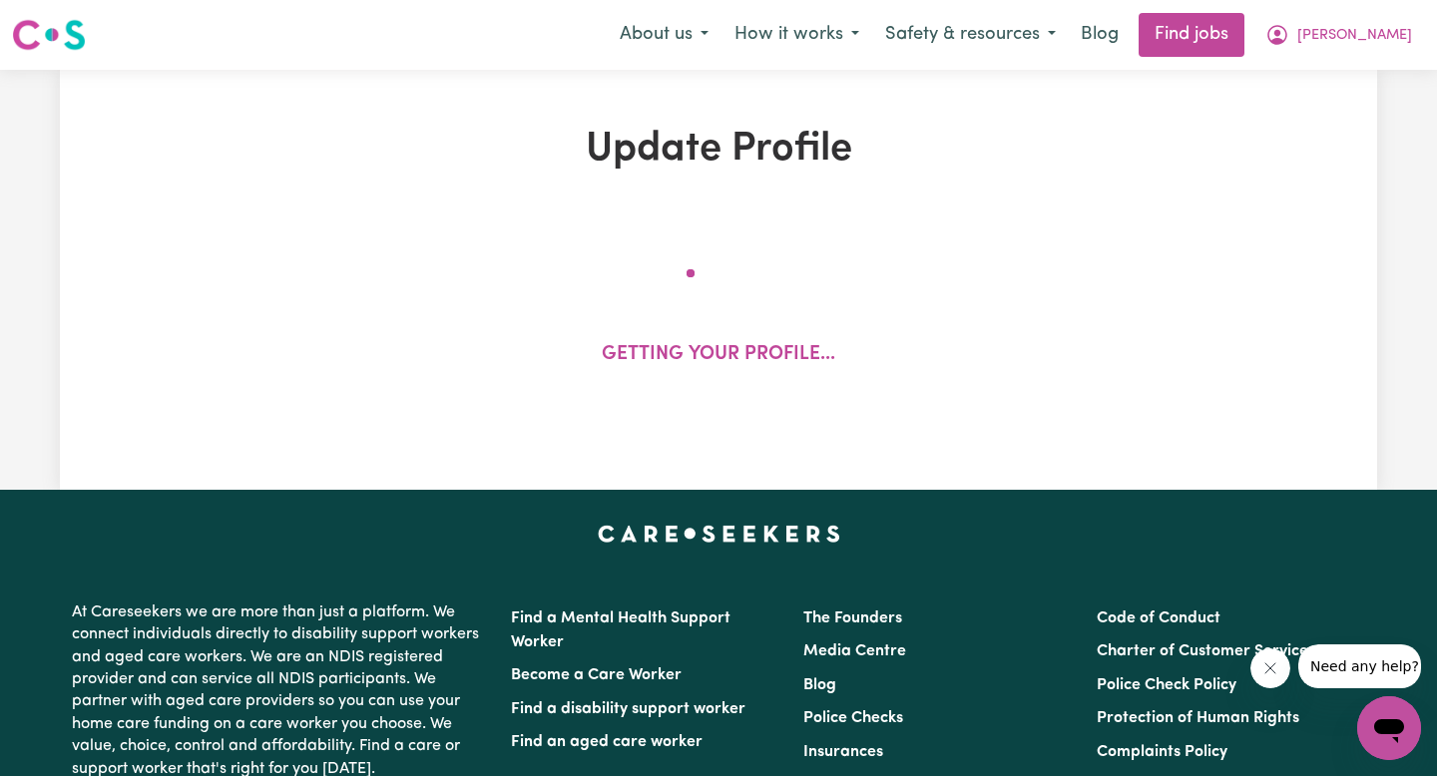
select select "2024"
select select "Certificate III (Individual Support)"
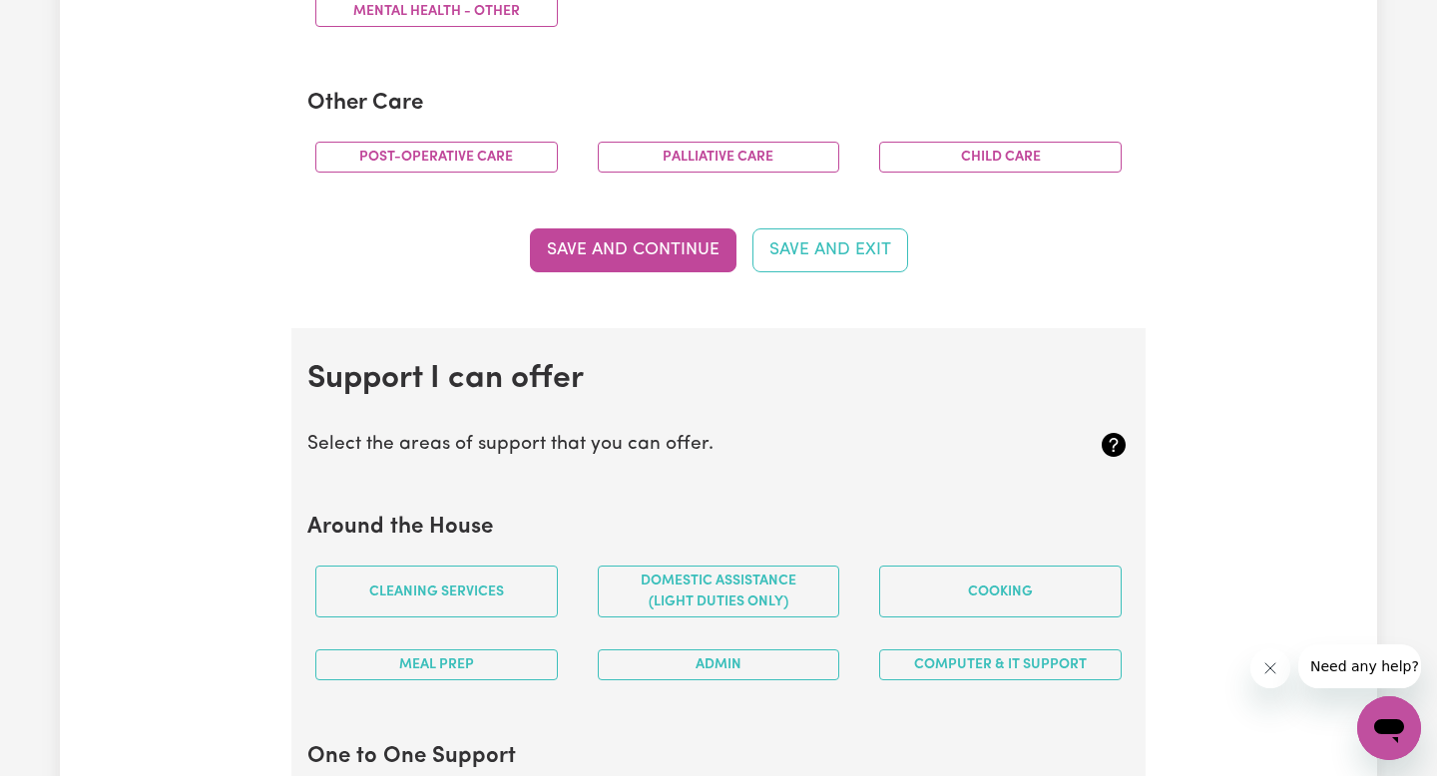
scroll to position [1459, 0]
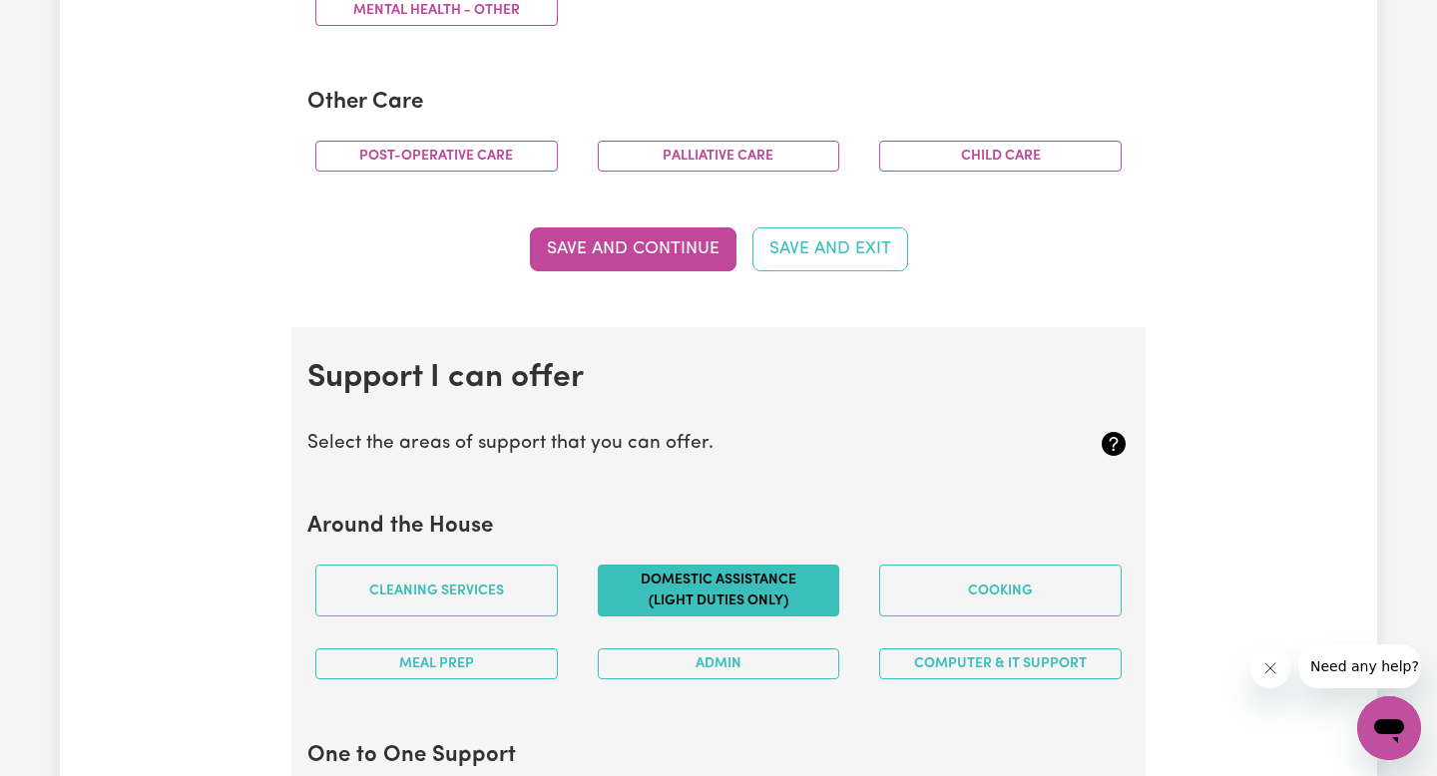
click at [796, 566] on button "Domestic assistance (light duties only)" at bounding box center [719, 591] width 242 height 52
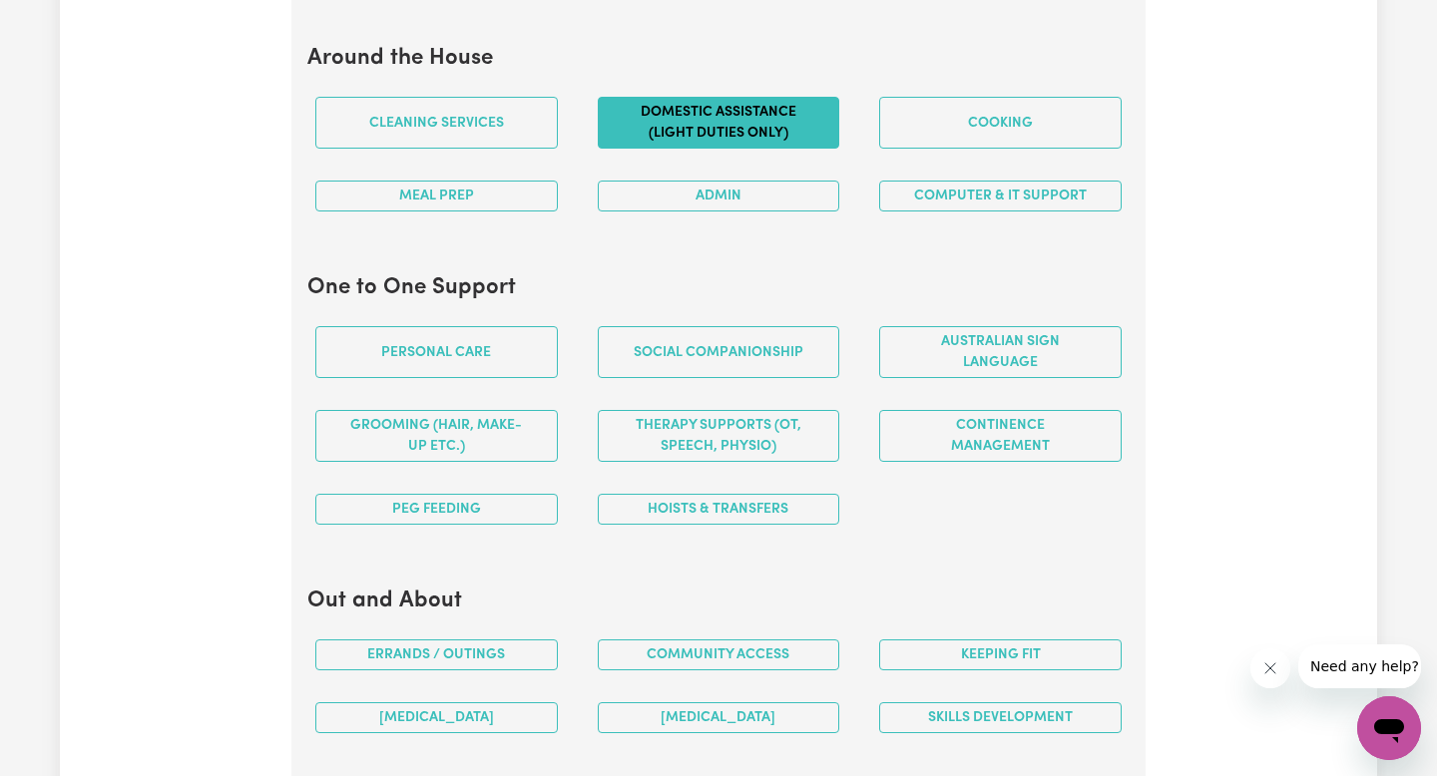
scroll to position [1983, 0]
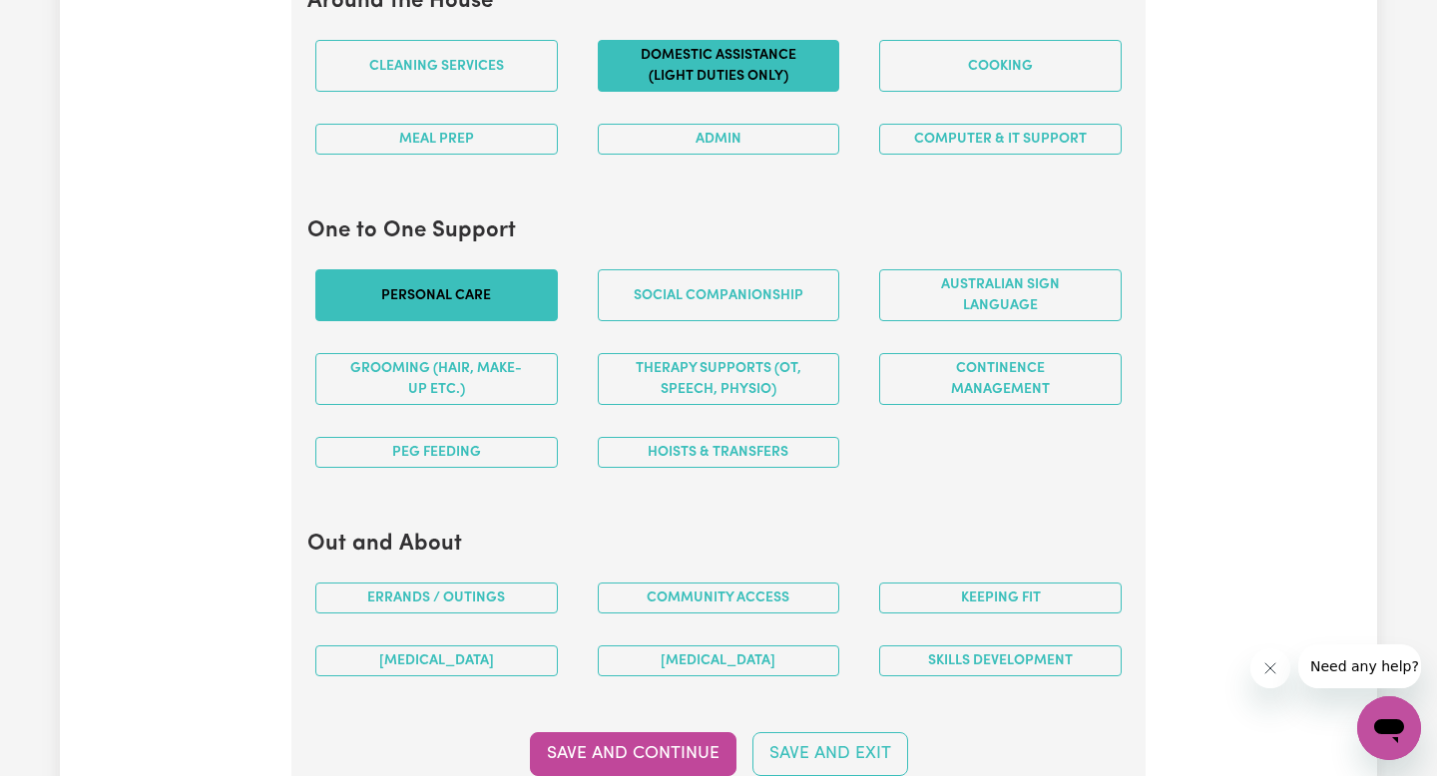
click at [466, 310] on button "Personal care" at bounding box center [436, 295] width 242 height 52
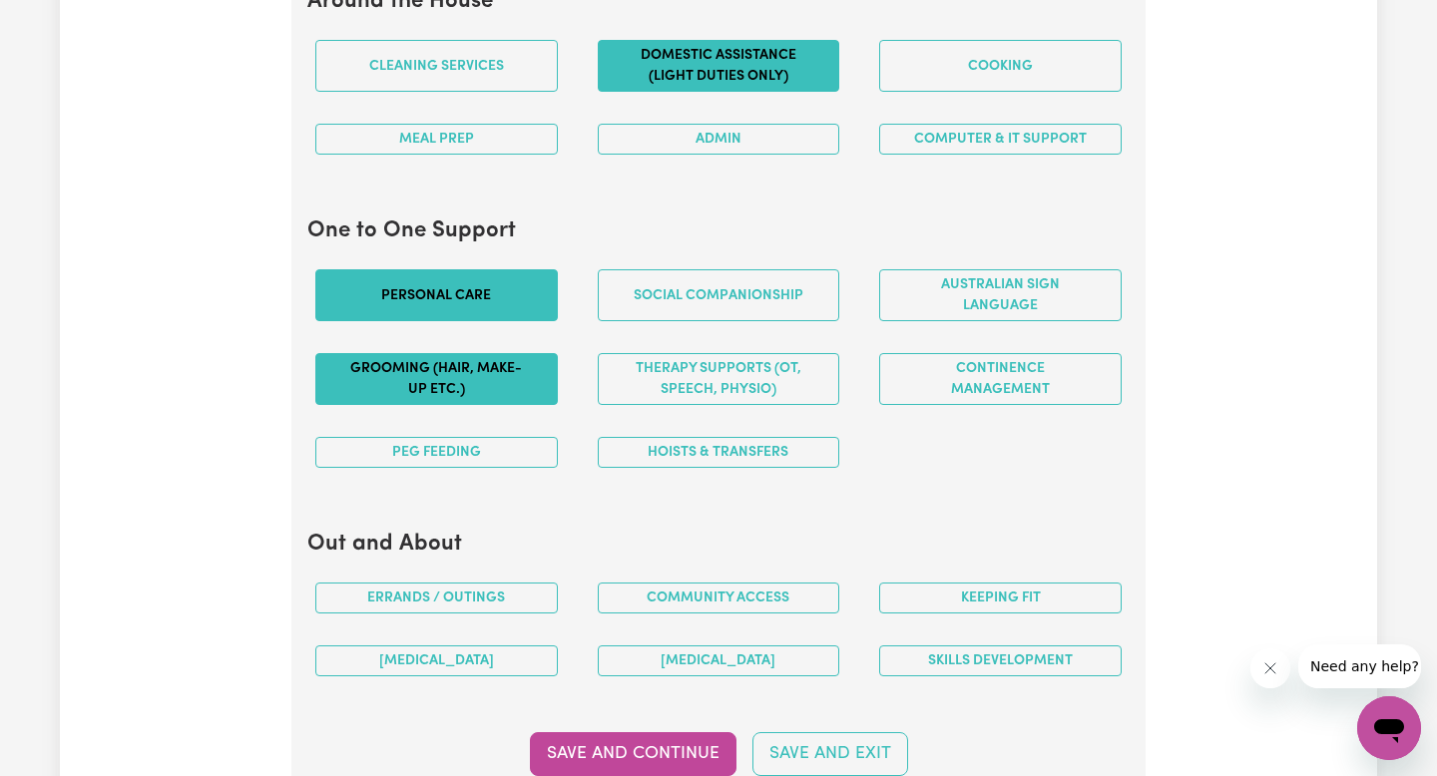
click at [468, 384] on button "Grooming (hair, make-up etc.)" at bounding box center [436, 379] width 242 height 52
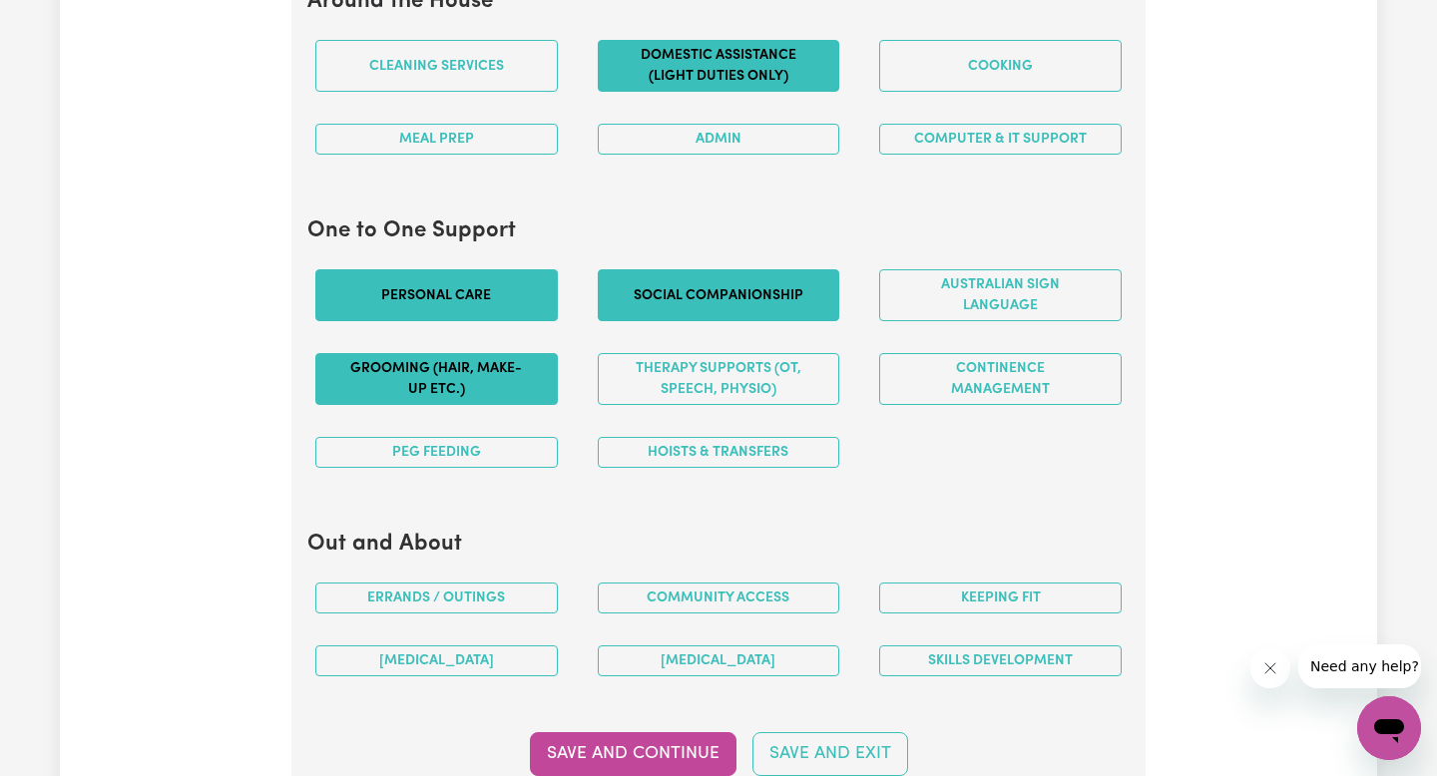
click at [785, 296] on button "Social companionship" at bounding box center [719, 295] width 242 height 52
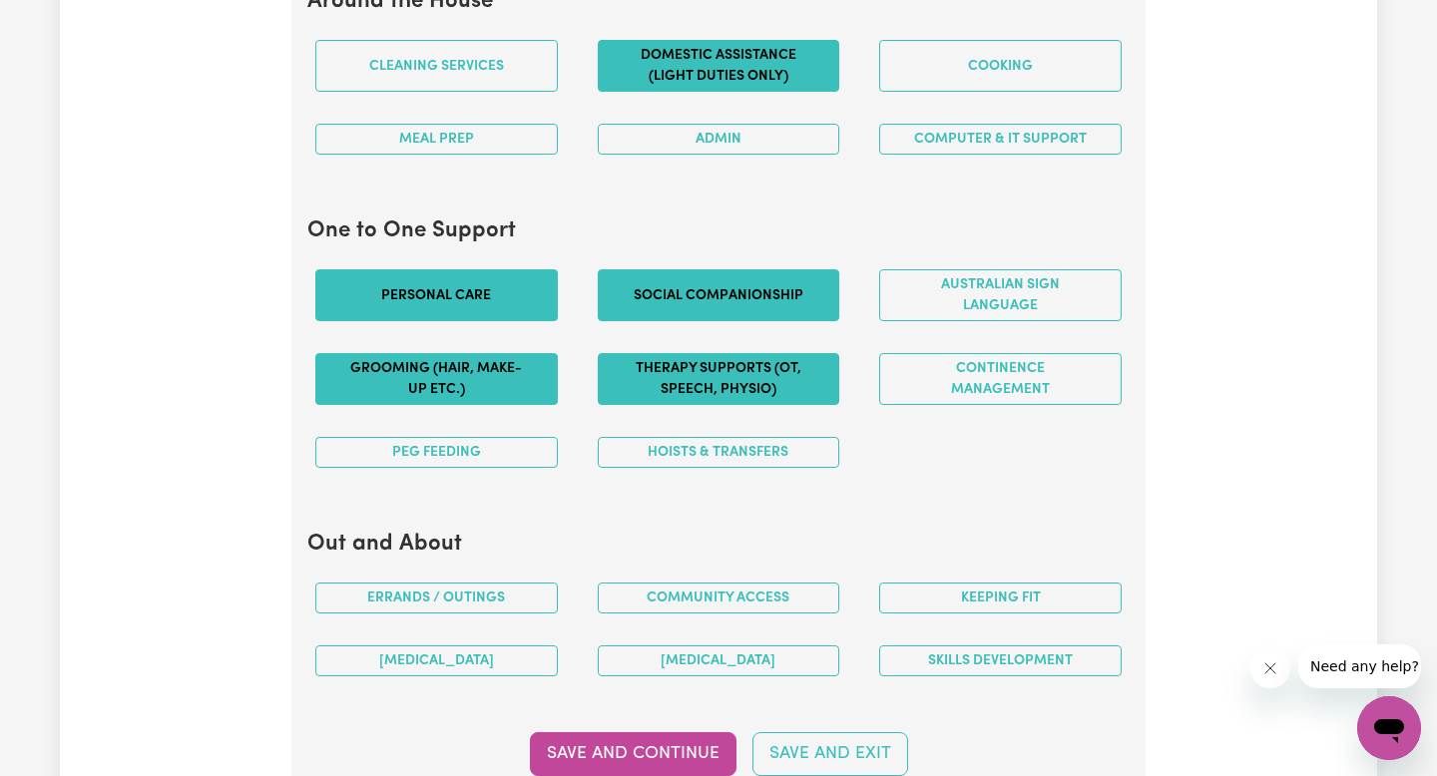
click at [786, 378] on button "Therapy Supports (OT, speech, physio)" at bounding box center [719, 379] width 242 height 52
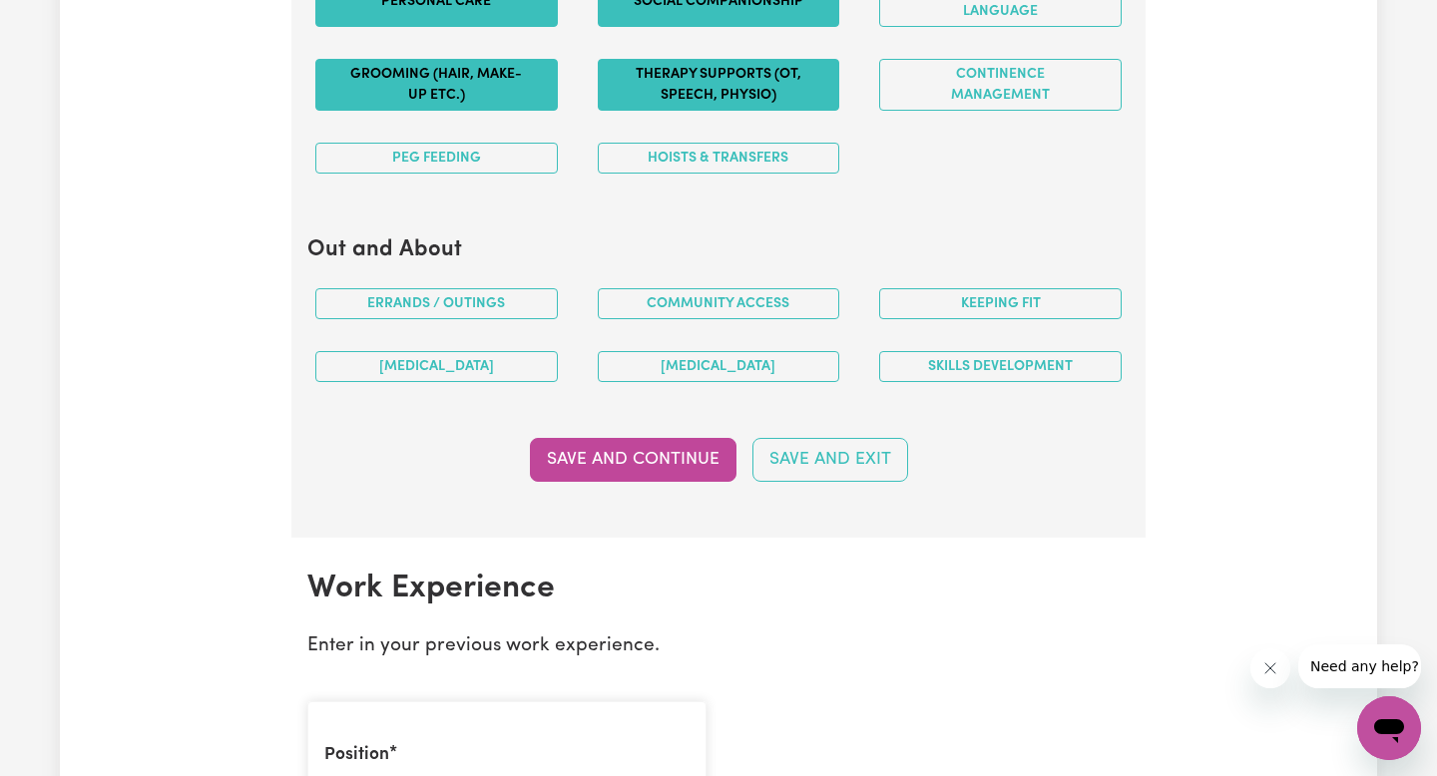
scroll to position [2279, 0]
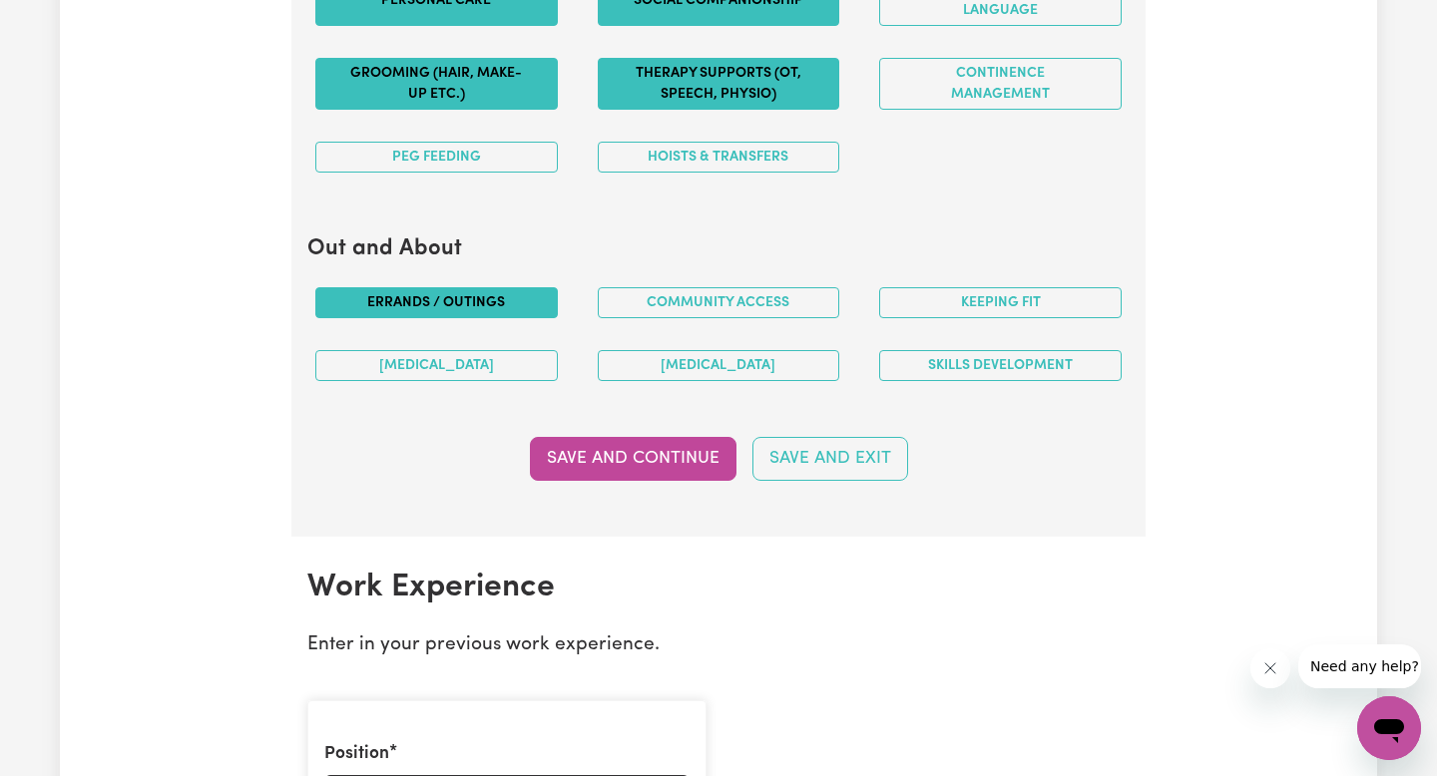
click at [455, 300] on button "Errands / Outings" at bounding box center [436, 302] width 242 height 31
click at [671, 298] on button "Community access" at bounding box center [719, 302] width 242 height 31
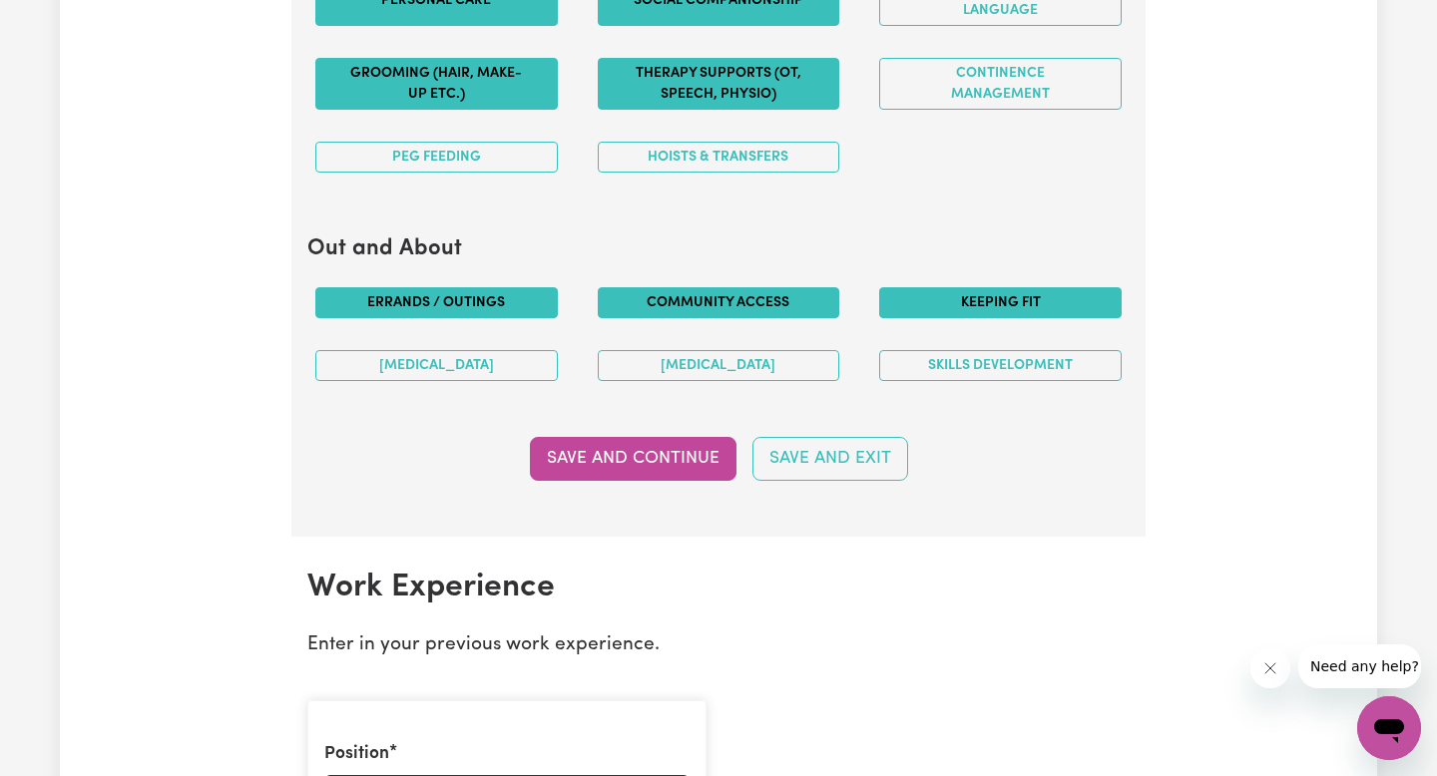
click at [975, 304] on button "Keeping fit" at bounding box center [1000, 302] width 242 height 31
click at [521, 367] on button "[MEDICAL_DATA]" at bounding box center [436, 365] width 242 height 31
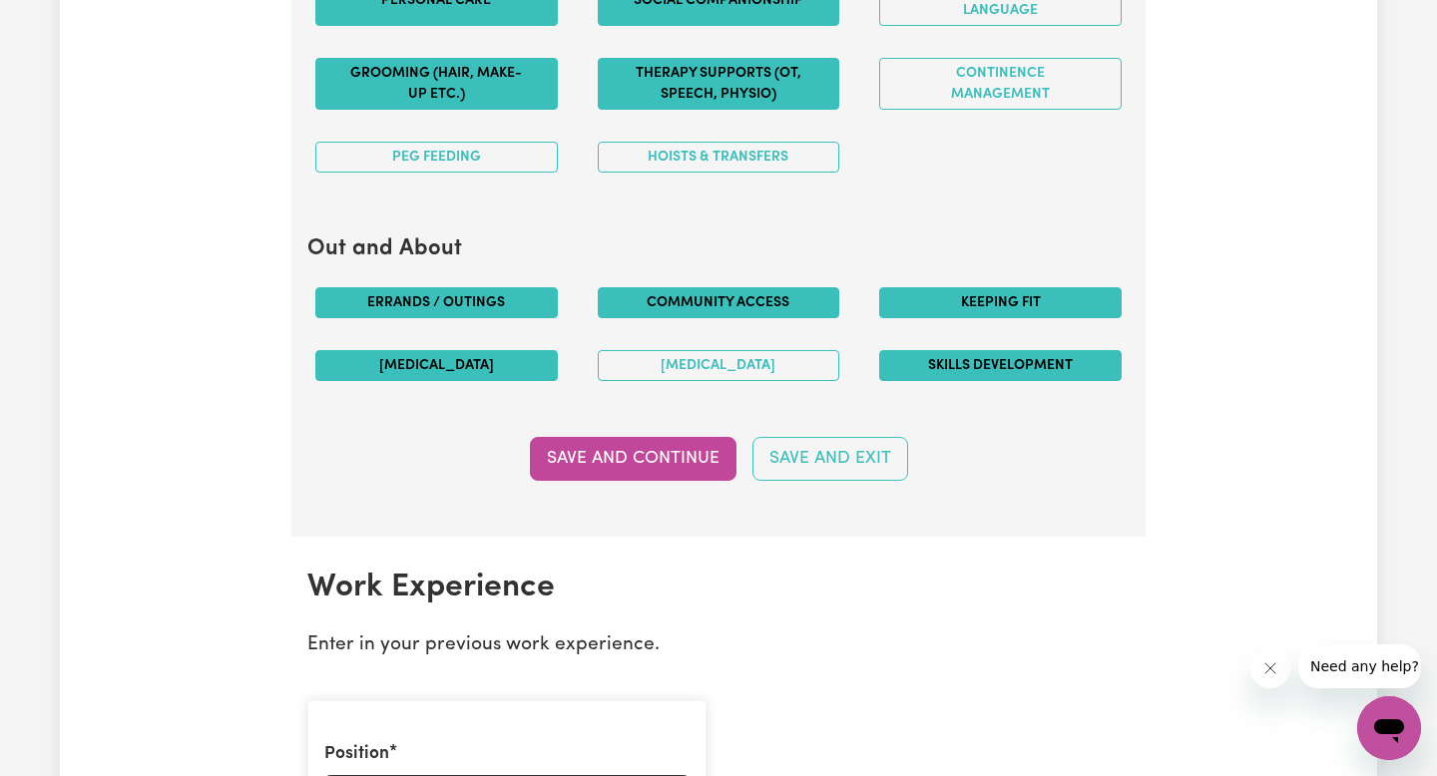
click at [1012, 370] on button "Skills Development" at bounding box center [1000, 365] width 242 height 31
click at [486, 359] on button "[MEDICAL_DATA]" at bounding box center [436, 365] width 242 height 31
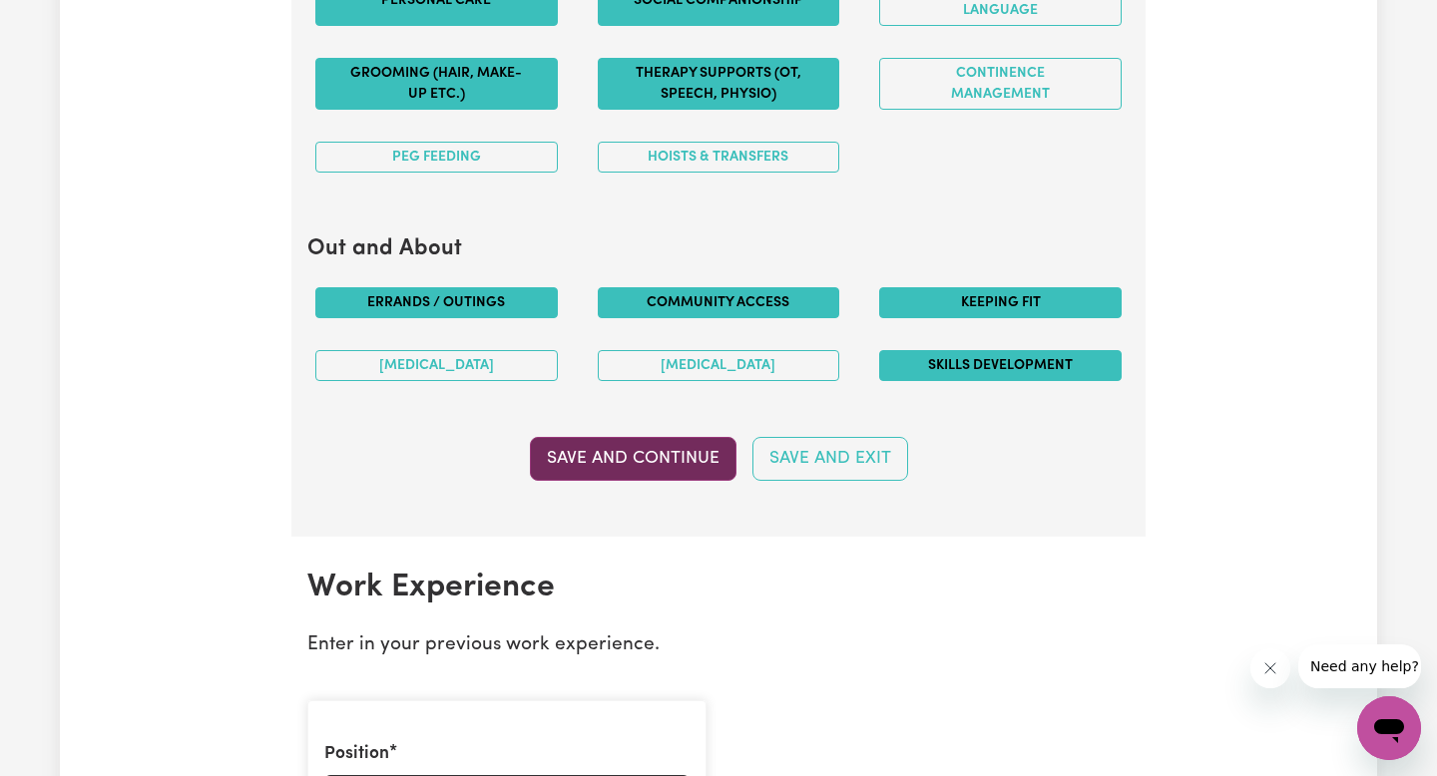
click at [648, 467] on button "Save and Continue" at bounding box center [633, 459] width 207 height 44
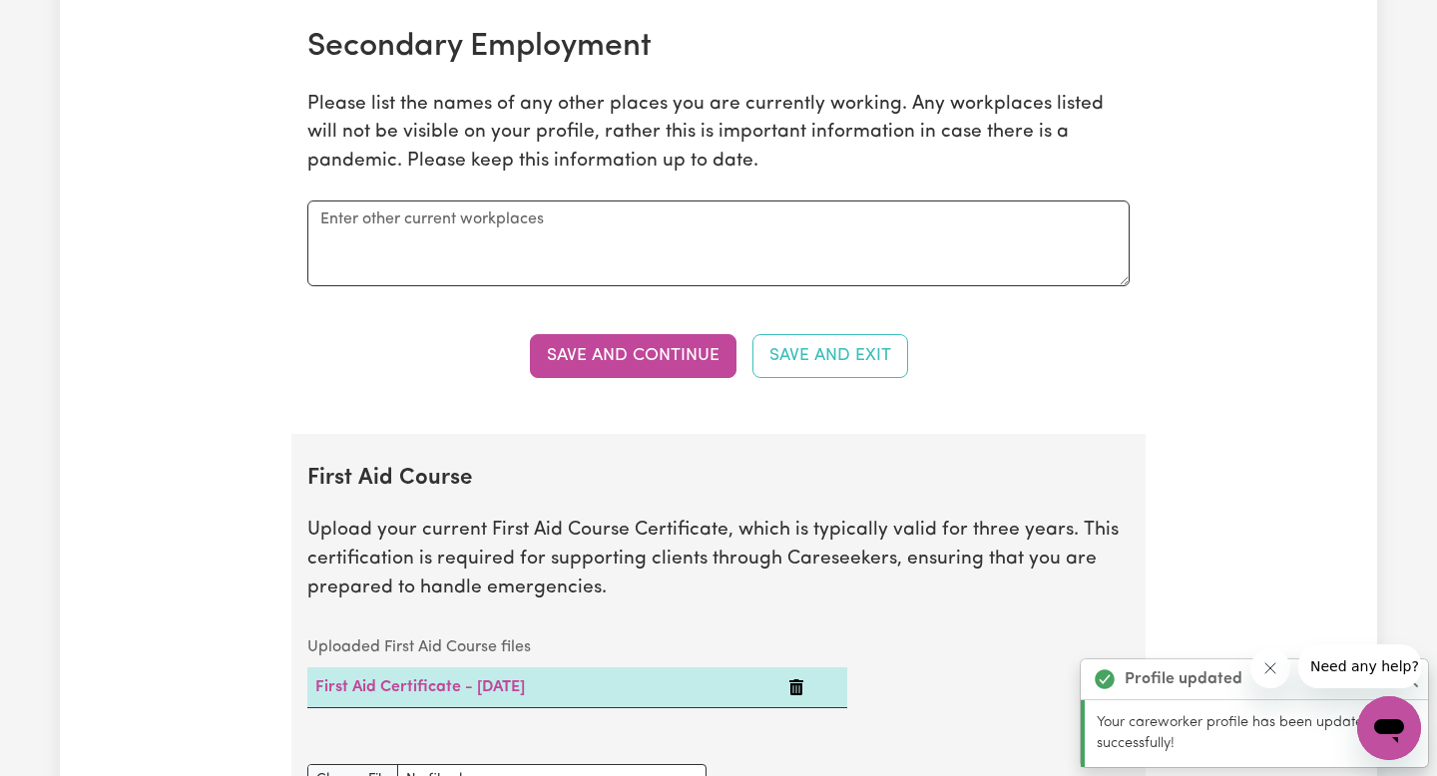
scroll to position [3427, 0]
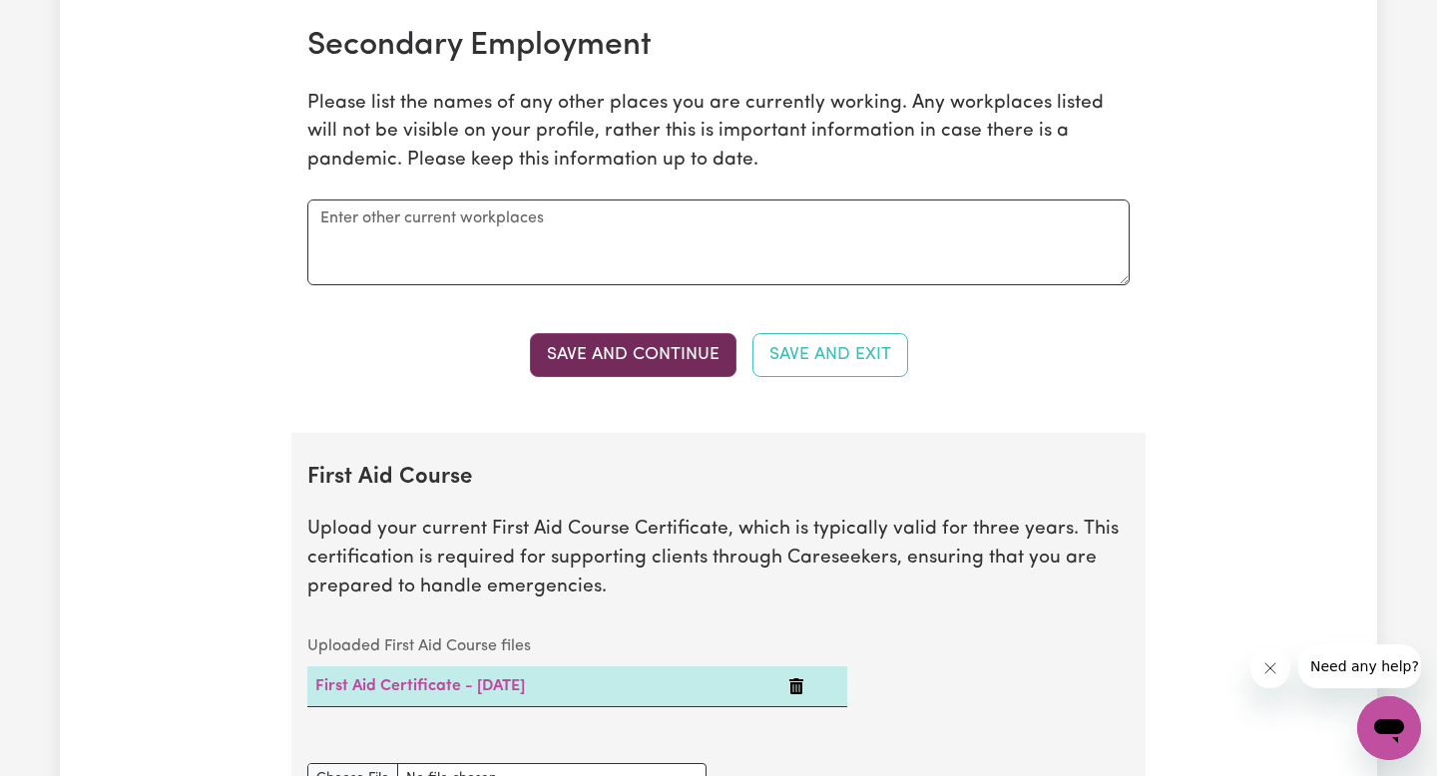
click at [705, 354] on button "Save and Continue" at bounding box center [633, 355] width 207 height 44
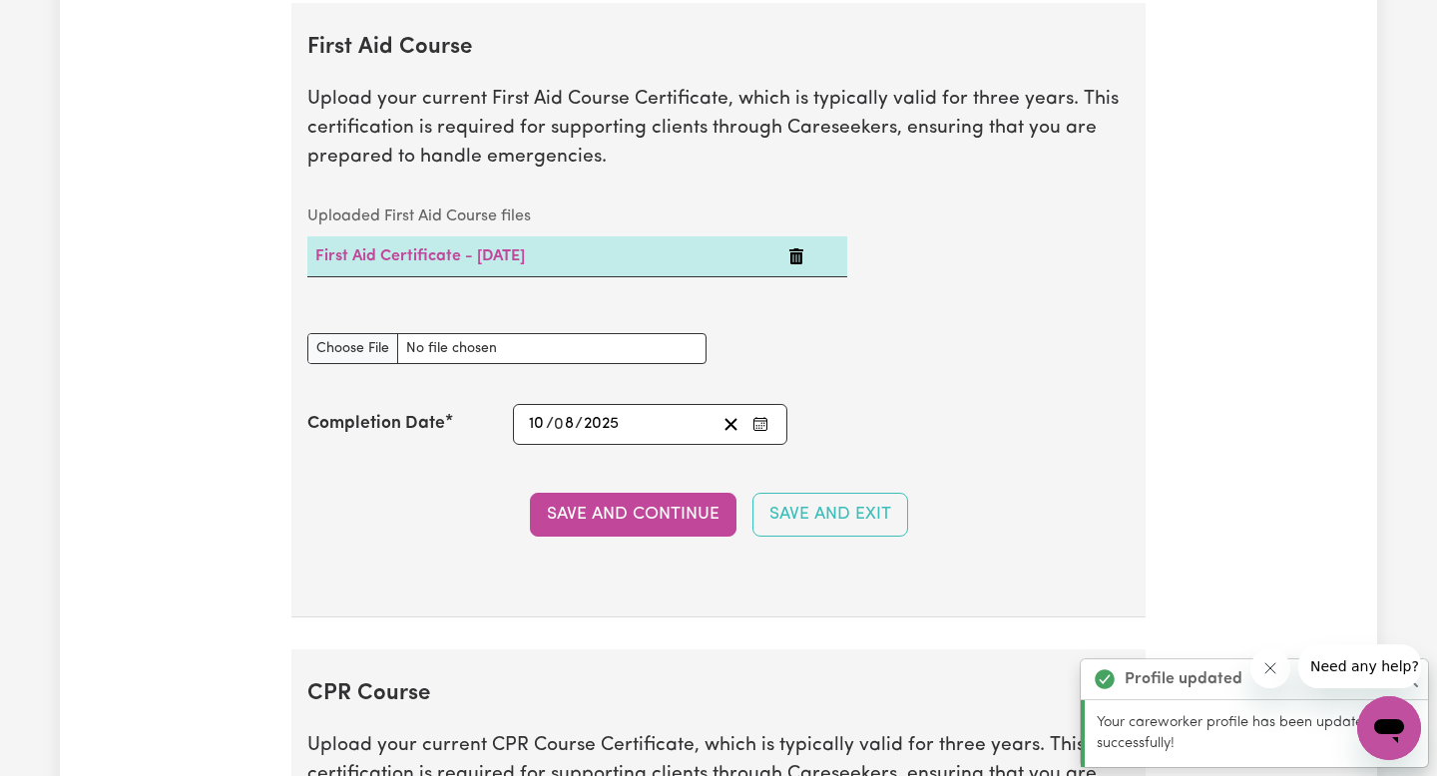
scroll to position [3900, 0]
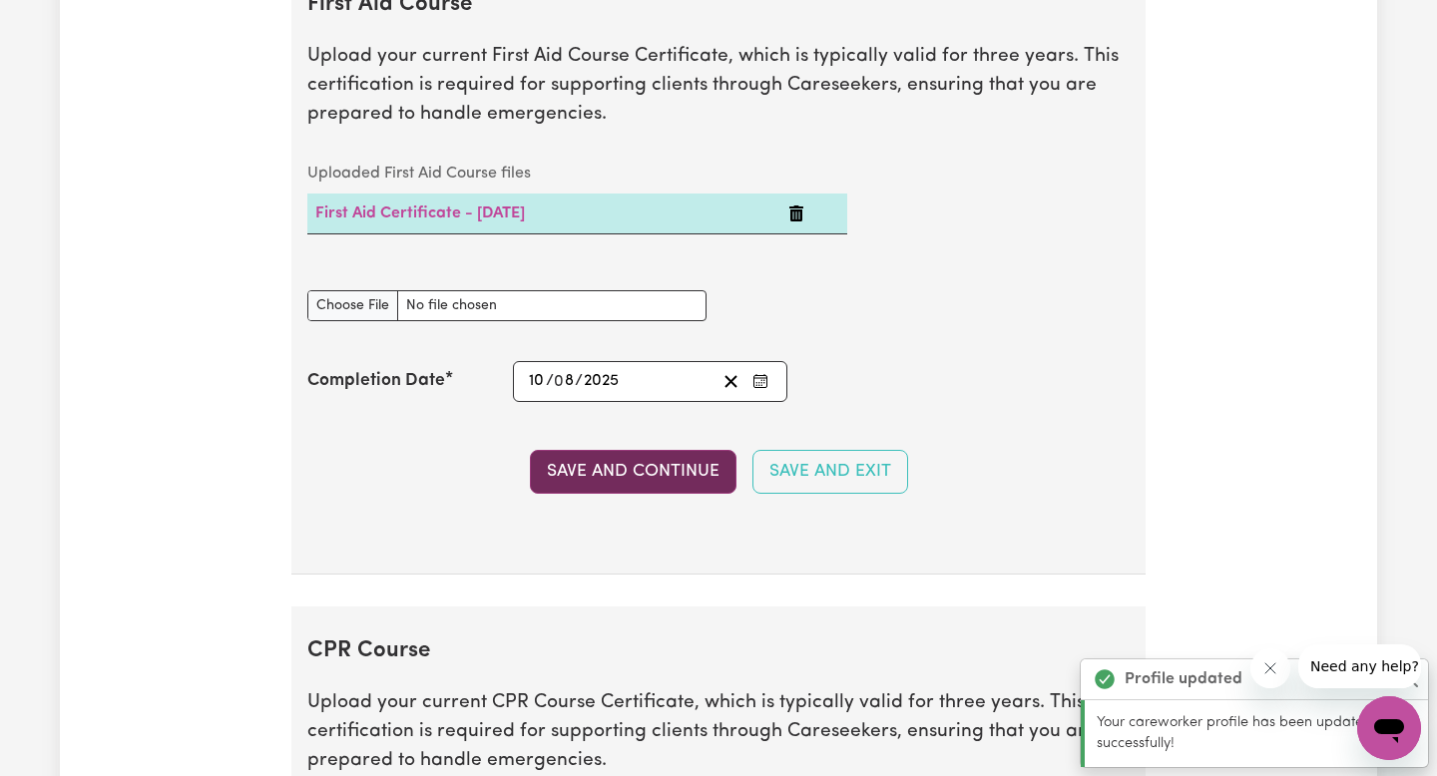
click at [690, 451] on button "Save and Continue" at bounding box center [633, 472] width 207 height 44
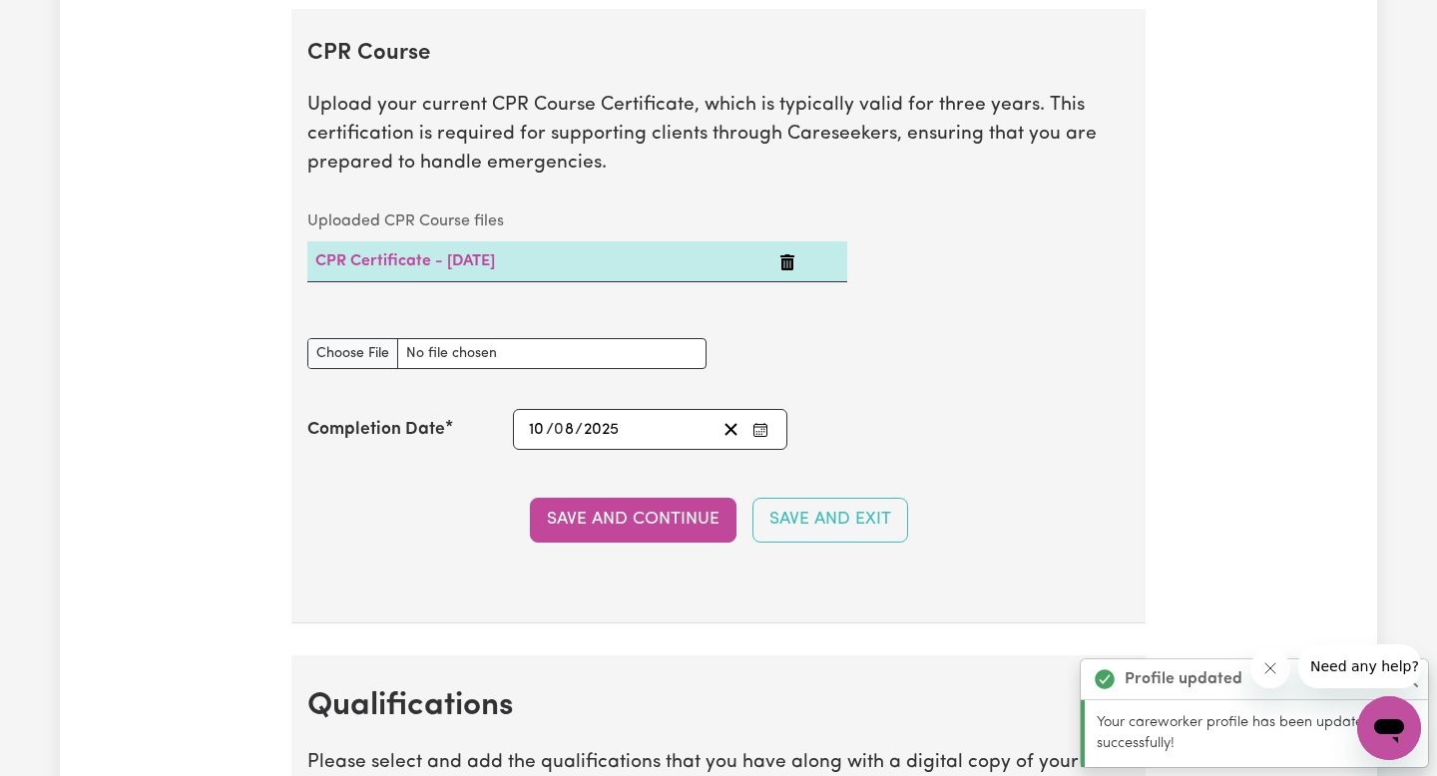
scroll to position [4507, 0]
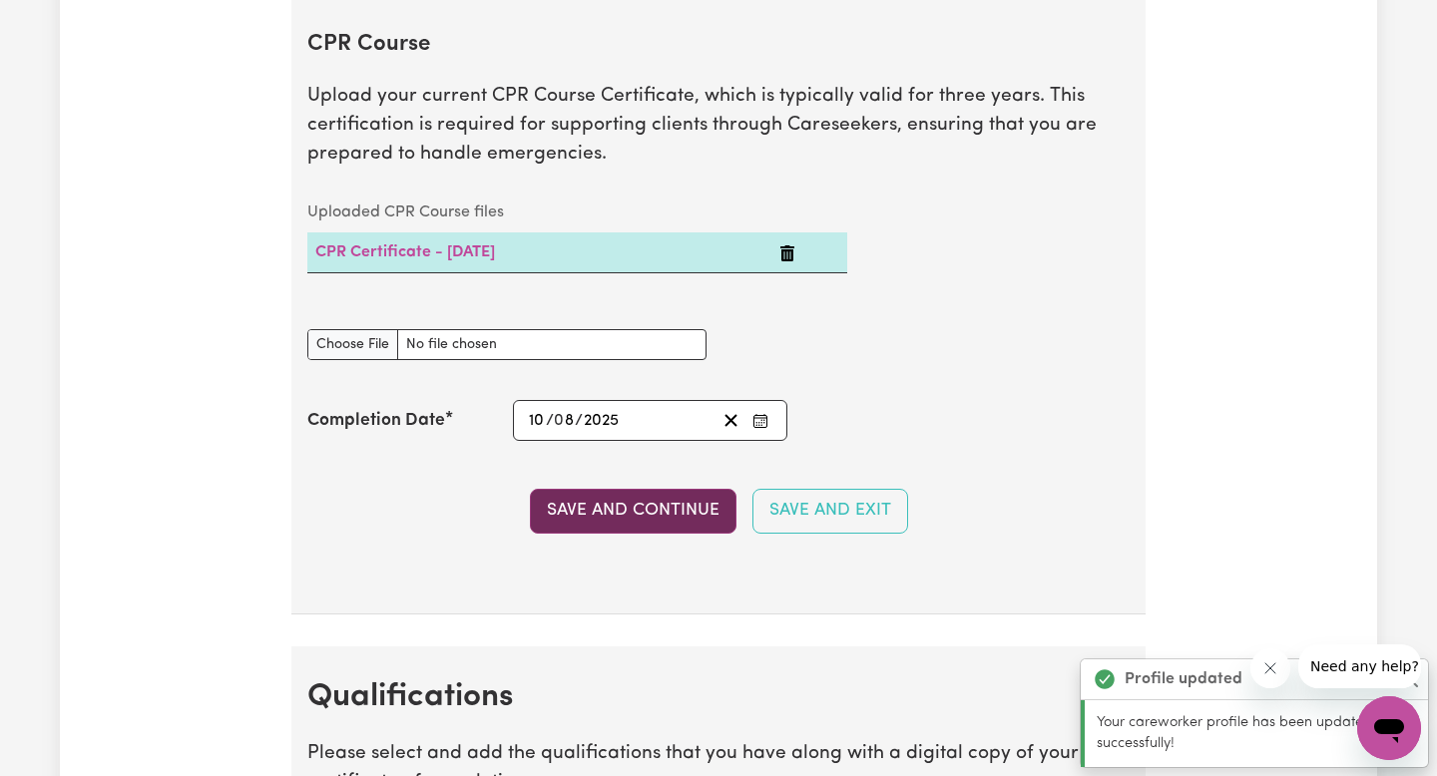
click at [696, 525] on button "Save and Continue" at bounding box center [633, 511] width 207 height 44
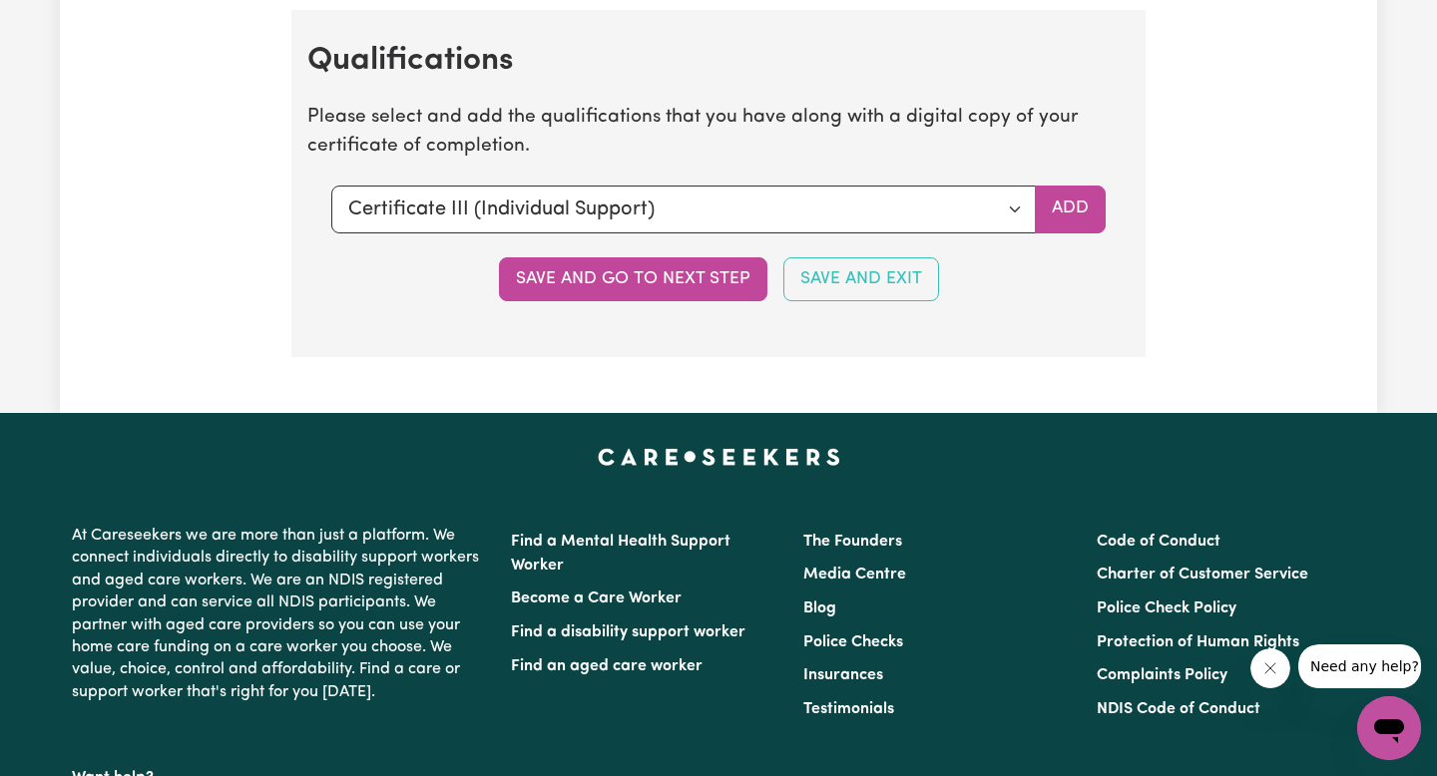
scroll to position [5153, 0]
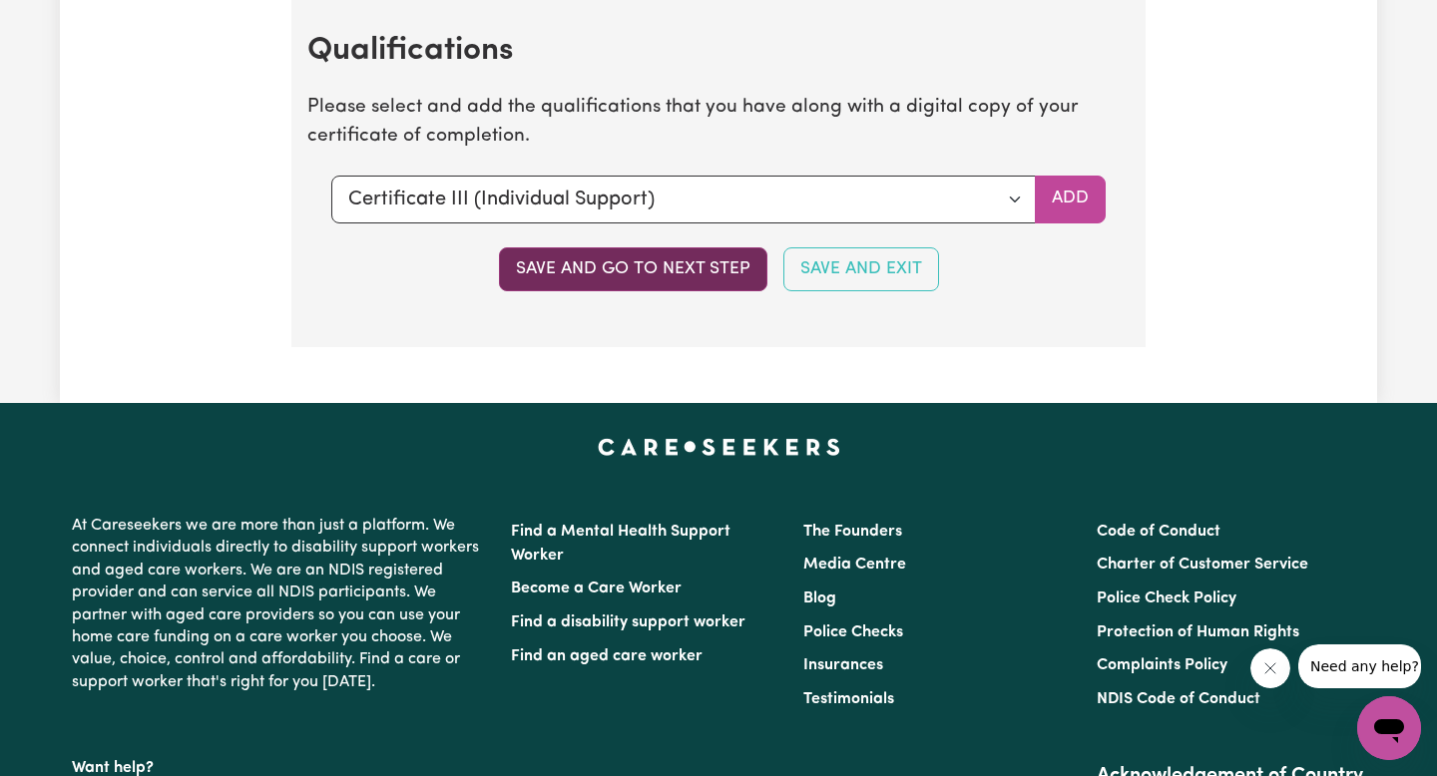
click at [579, 281] on button "Save and go to next step" at bounding box center [633, 269] width 268 height 44
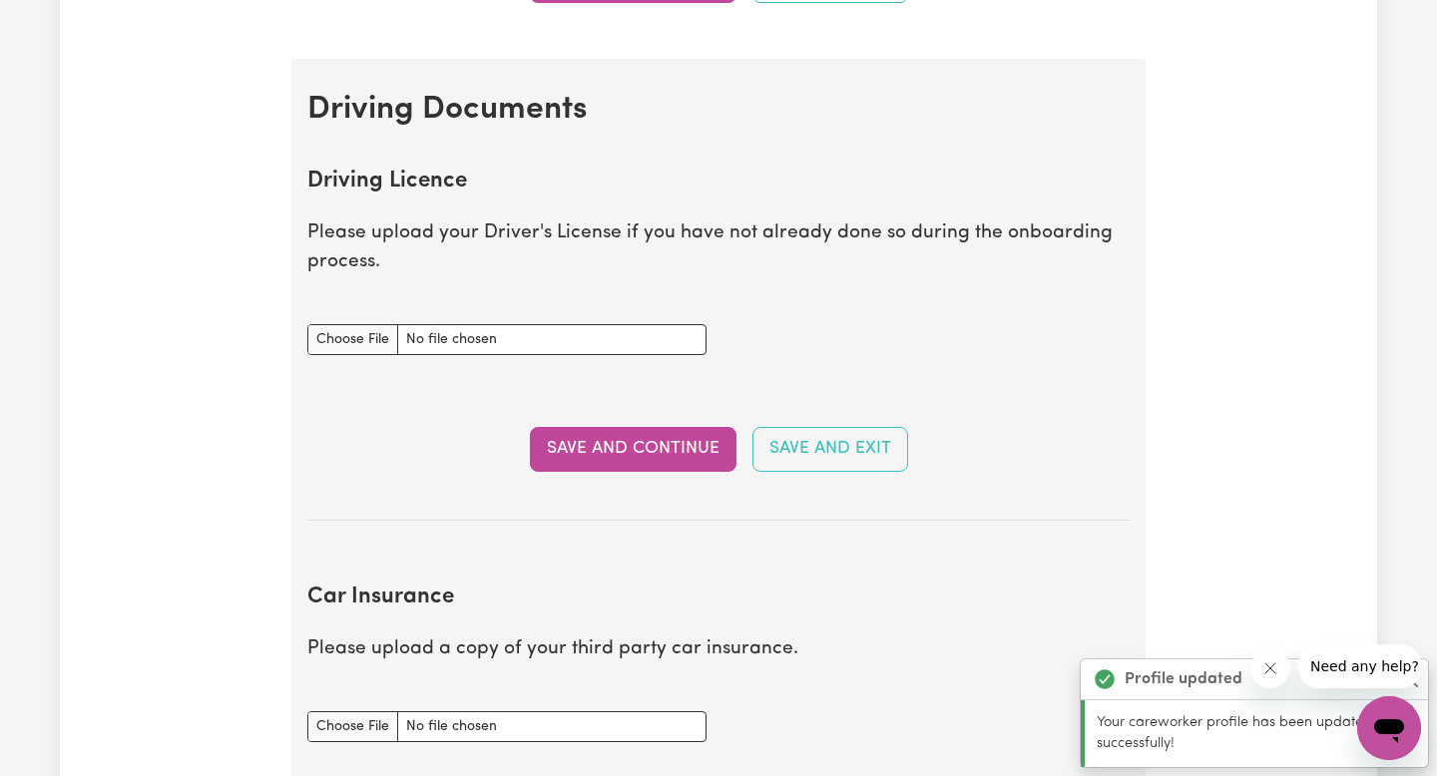
scroll to position [809, 0]
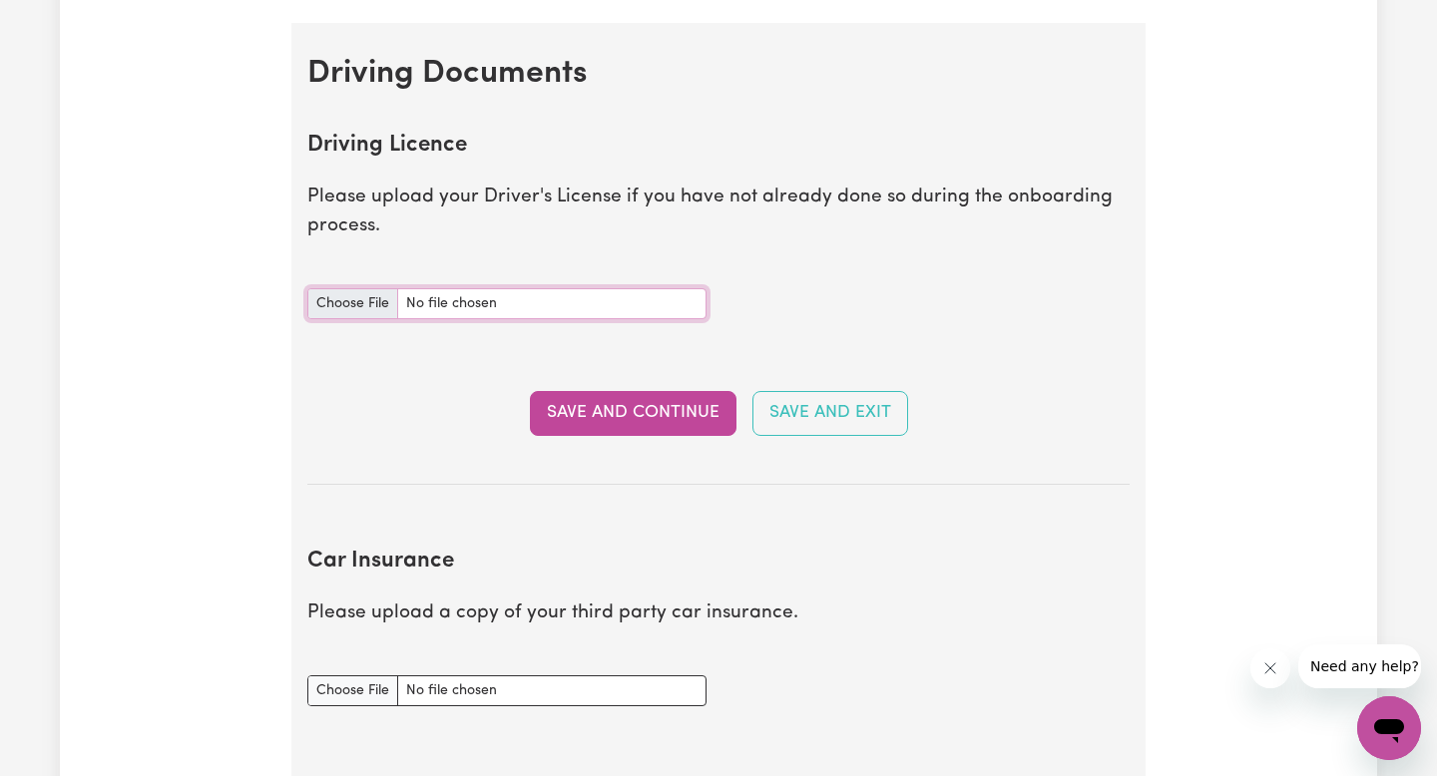
click at [400, 301] on input "Driving Licence document" at bounding box center [506, 303] width 399 height 31
type input "C:\fakepath\IMG_3241.jpg"
click at [668, 404] on button "Save and Continue" at bounding box center [633, 413] width 207 height 44
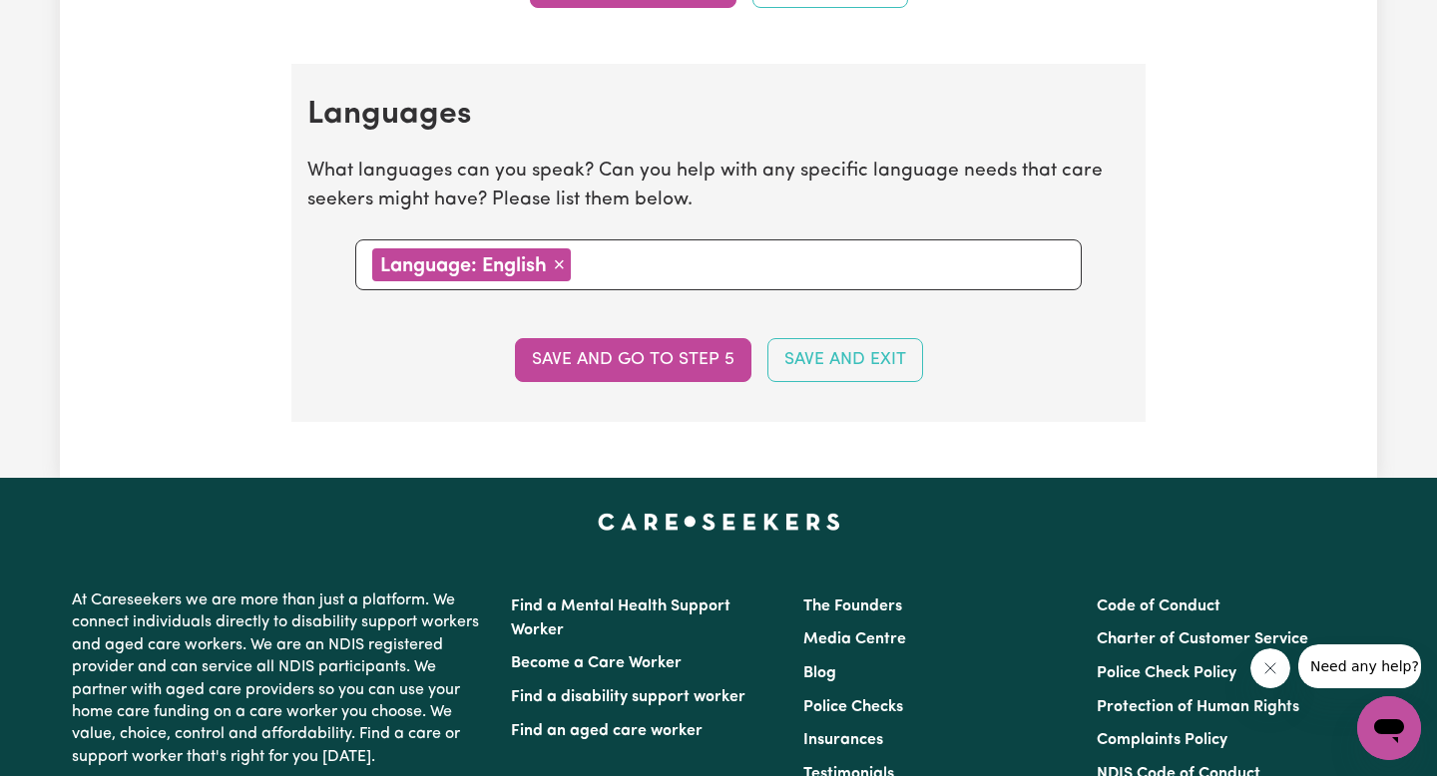
scroll to position [2222, 0]
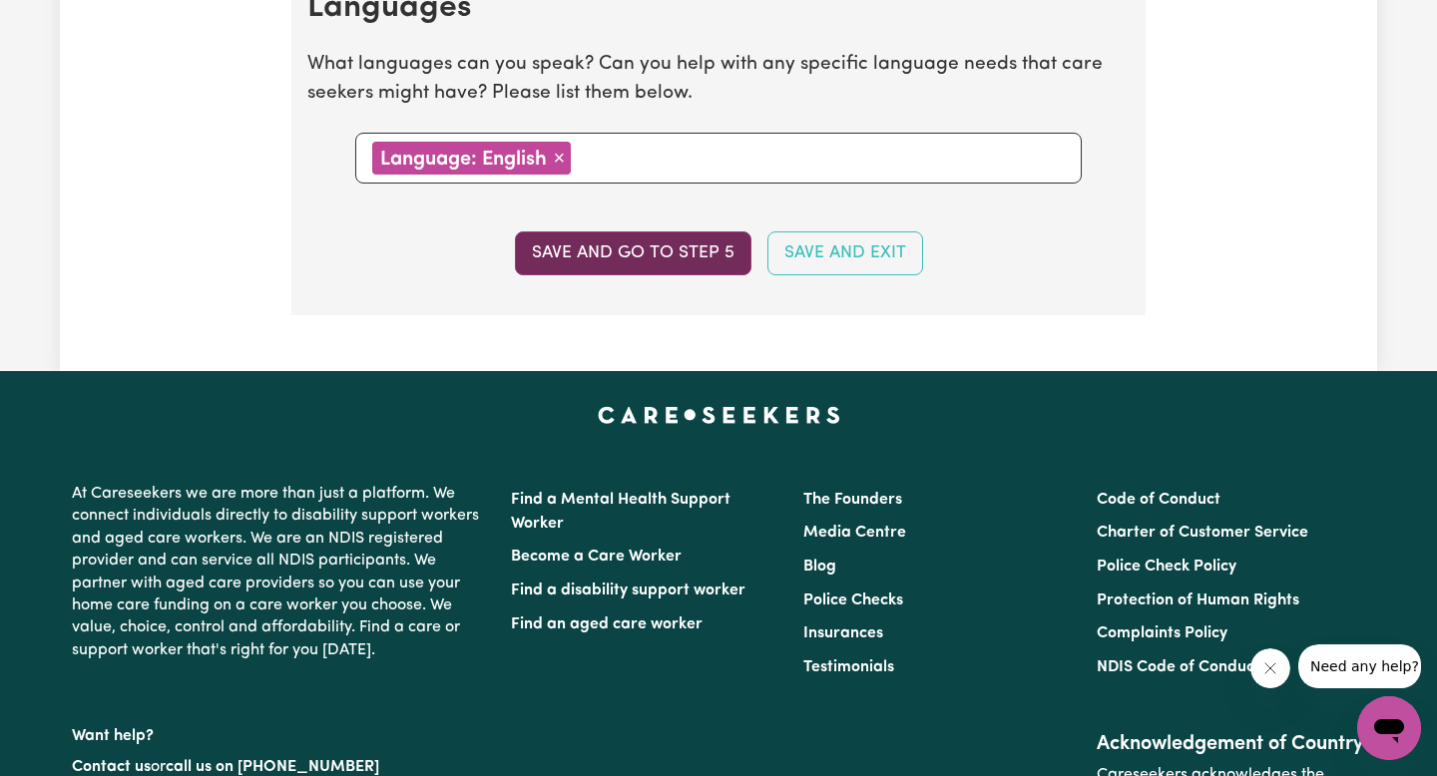
click at [577, 257] on button "Save and go to step 5" at bounding box center [633, 253] width 236 height 44
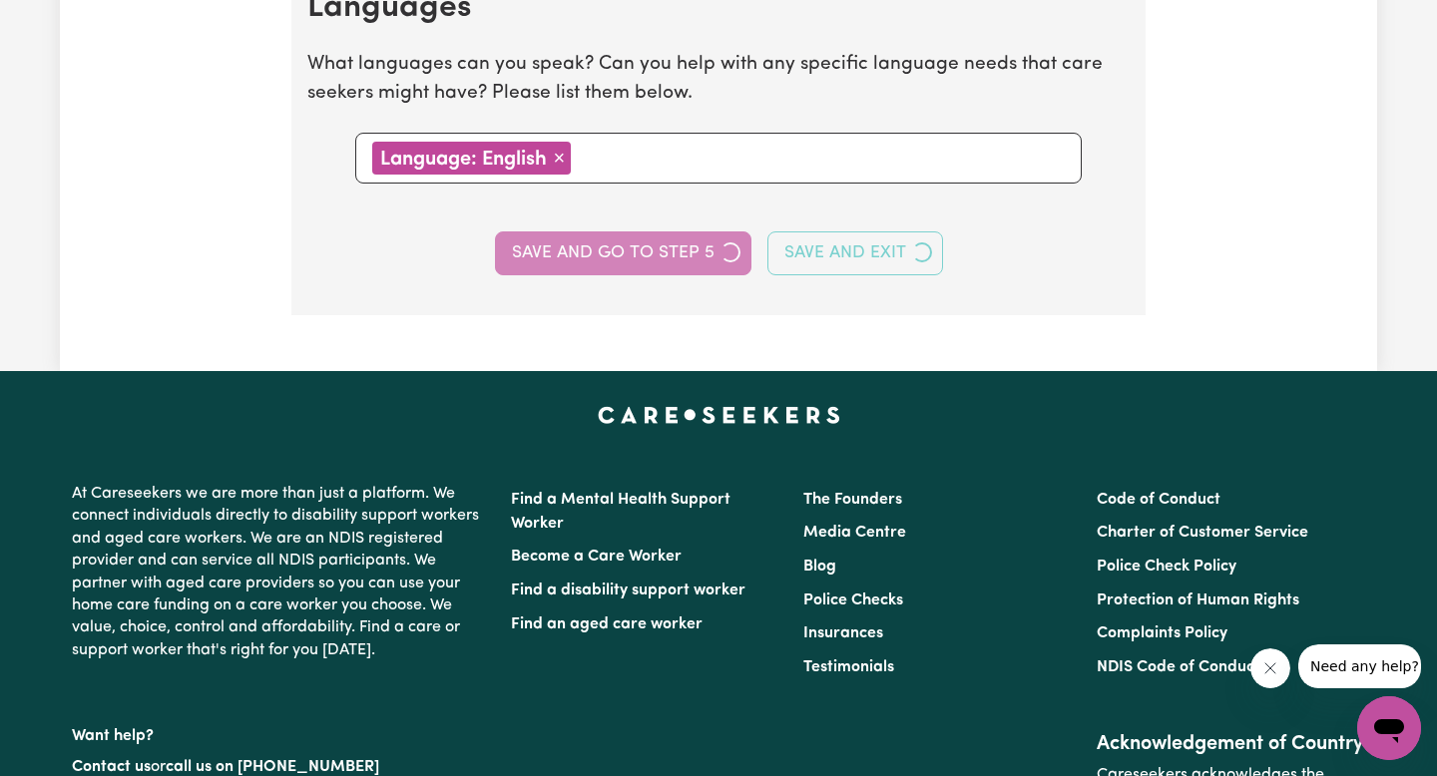
select select "I am providing services privately on my own"
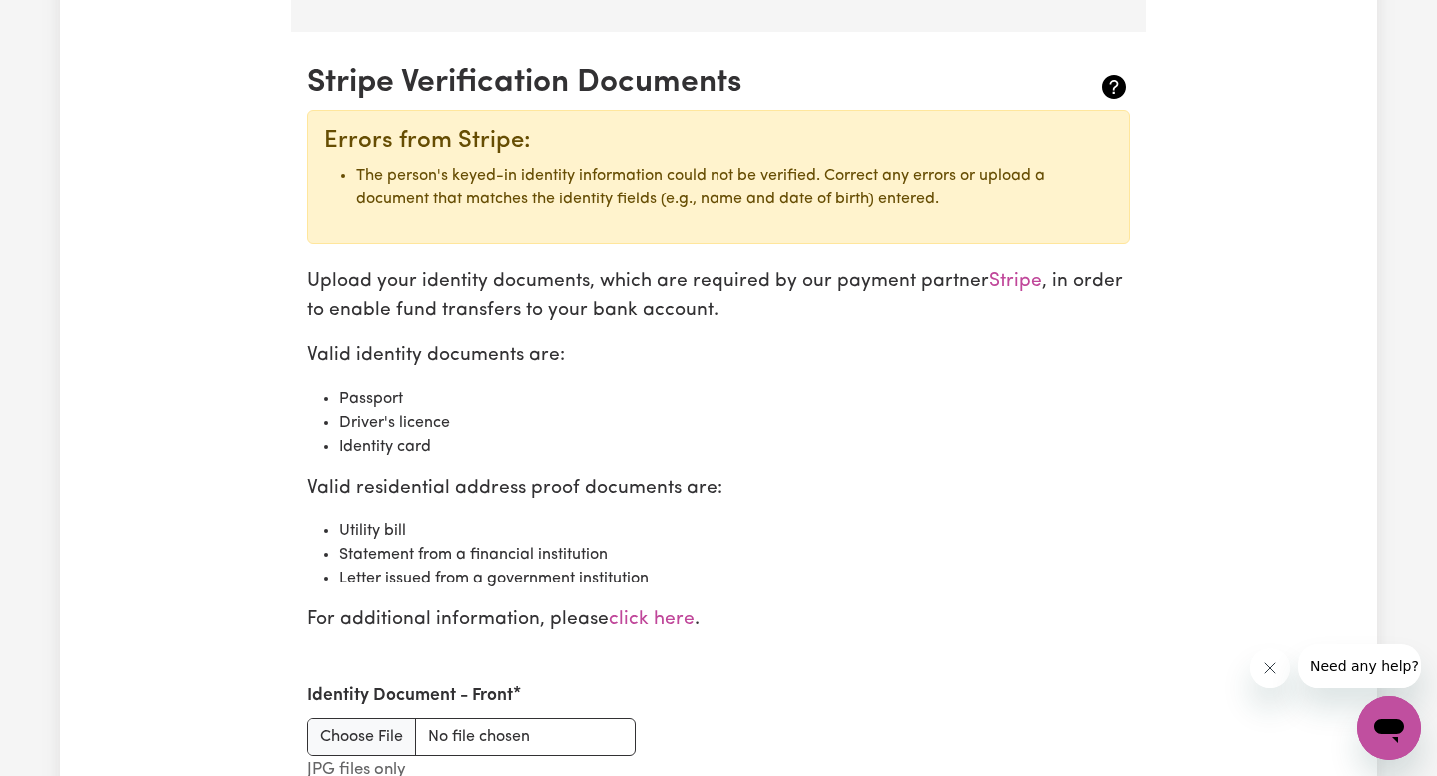
scroll to position [2101, 0]
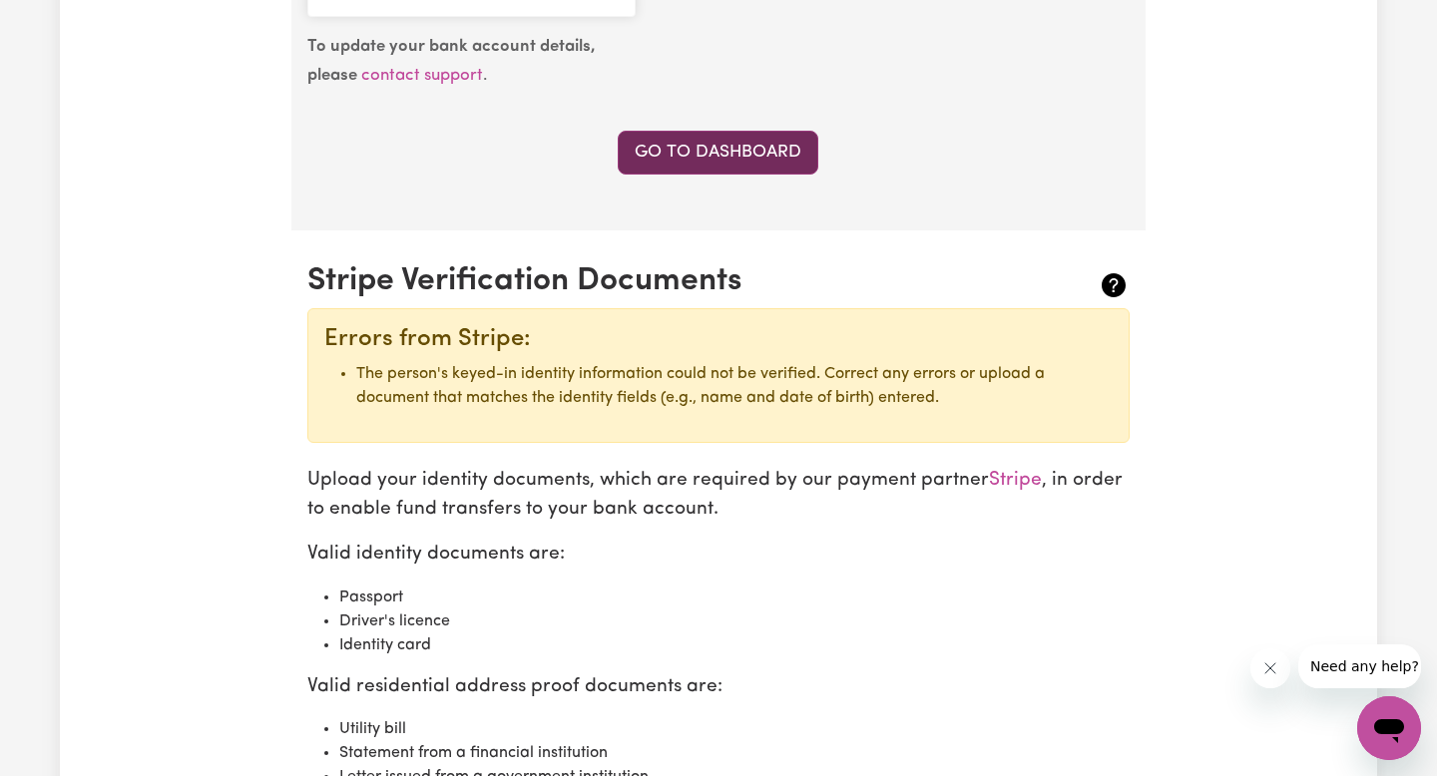
click at [749, 155] on link "Go to Dashboard" at bounding box center [718, 153] width 201 height 44
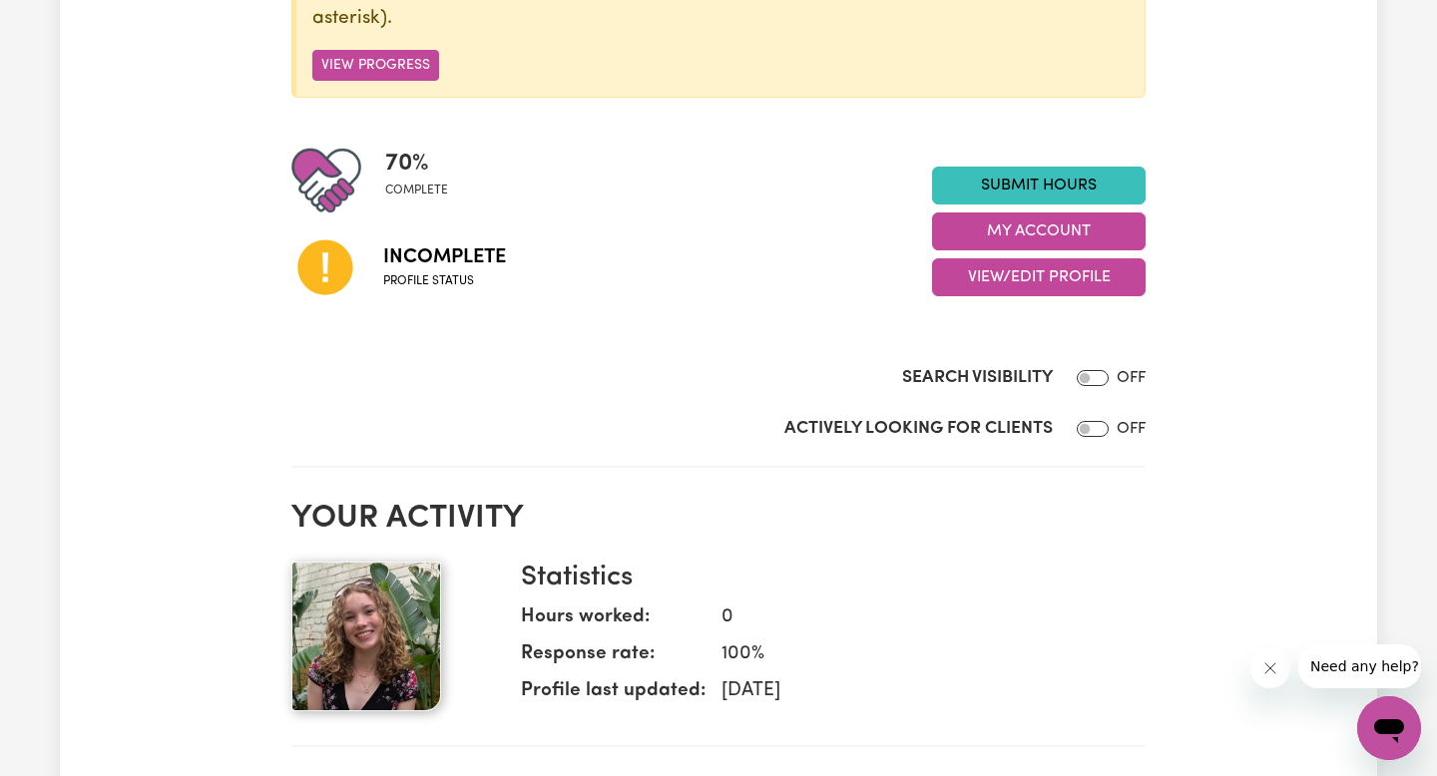
scroll to position [369, 0]
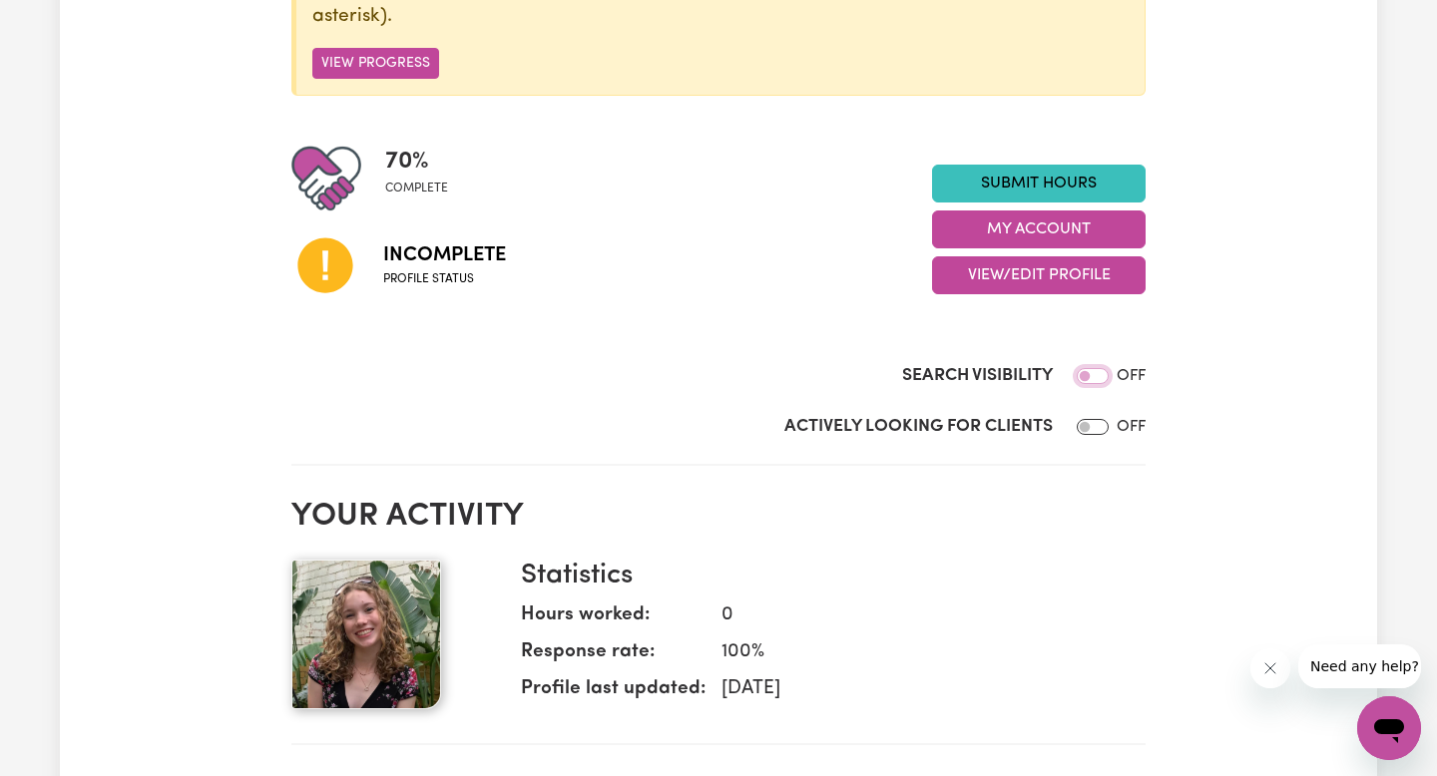
click at [1100, 381] on input "Search Visibility" at bounding box center [1093, 376] width 32 height 16
checkbox input "false"
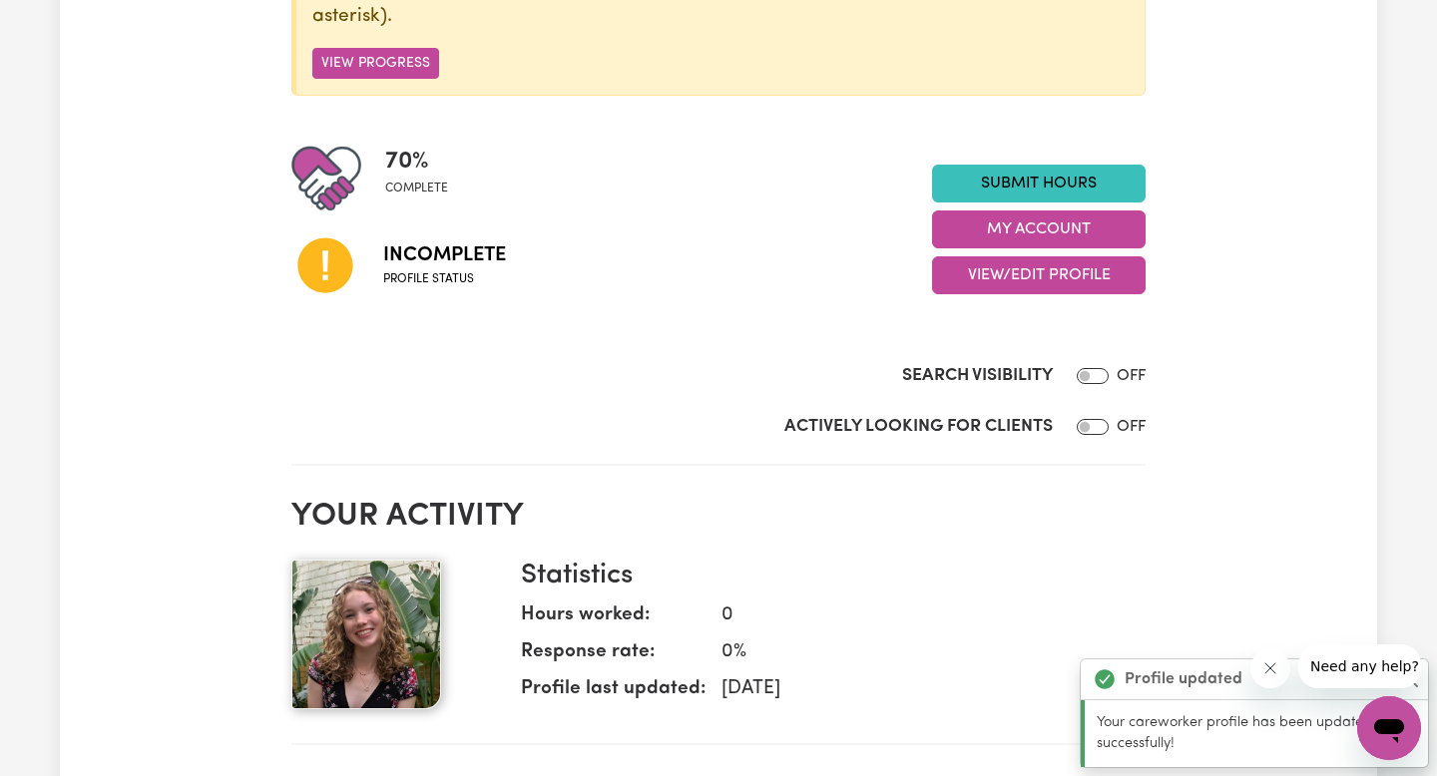
click at [1276, 664] on icon "Close message from company" at bounding box center [1269, 668] width 16 height 16
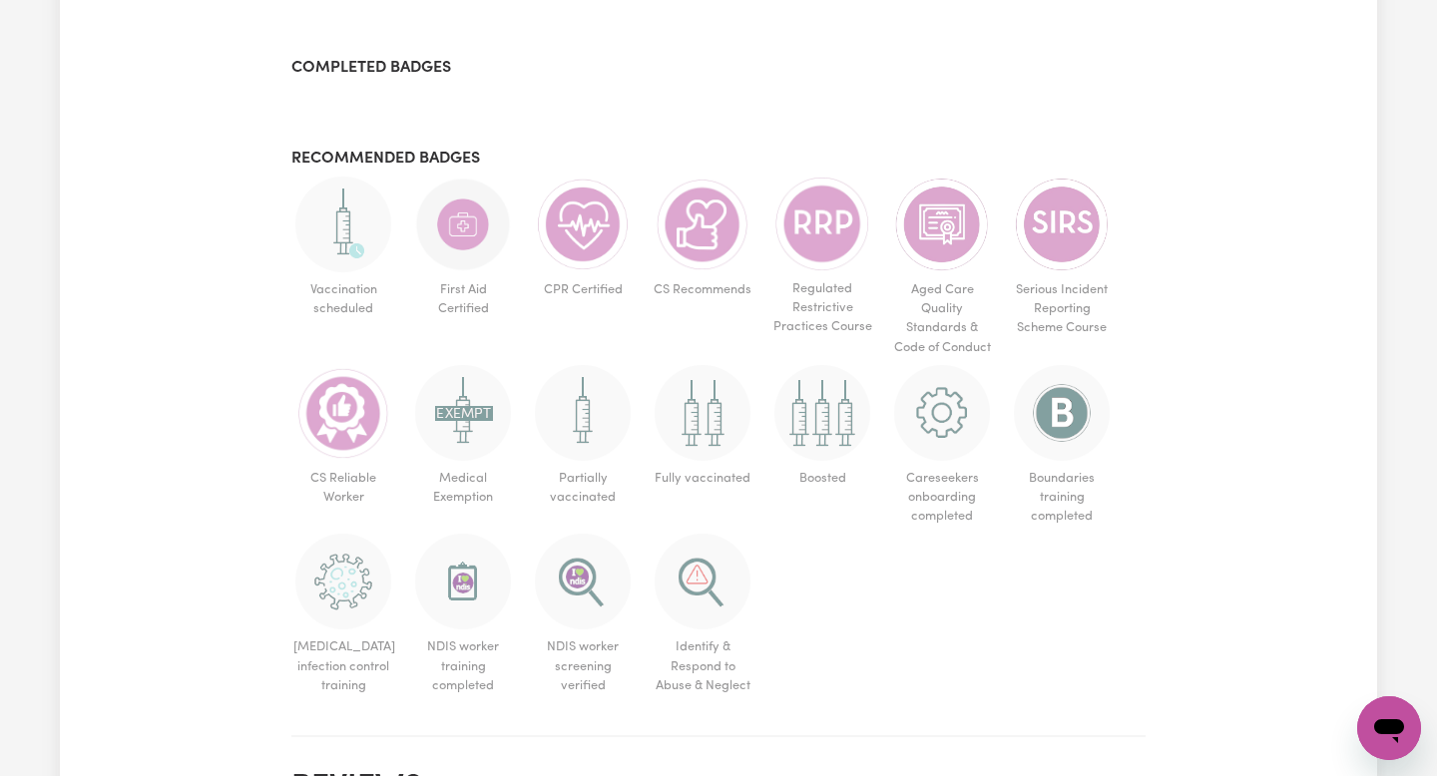
scroll to position [1136, 0]
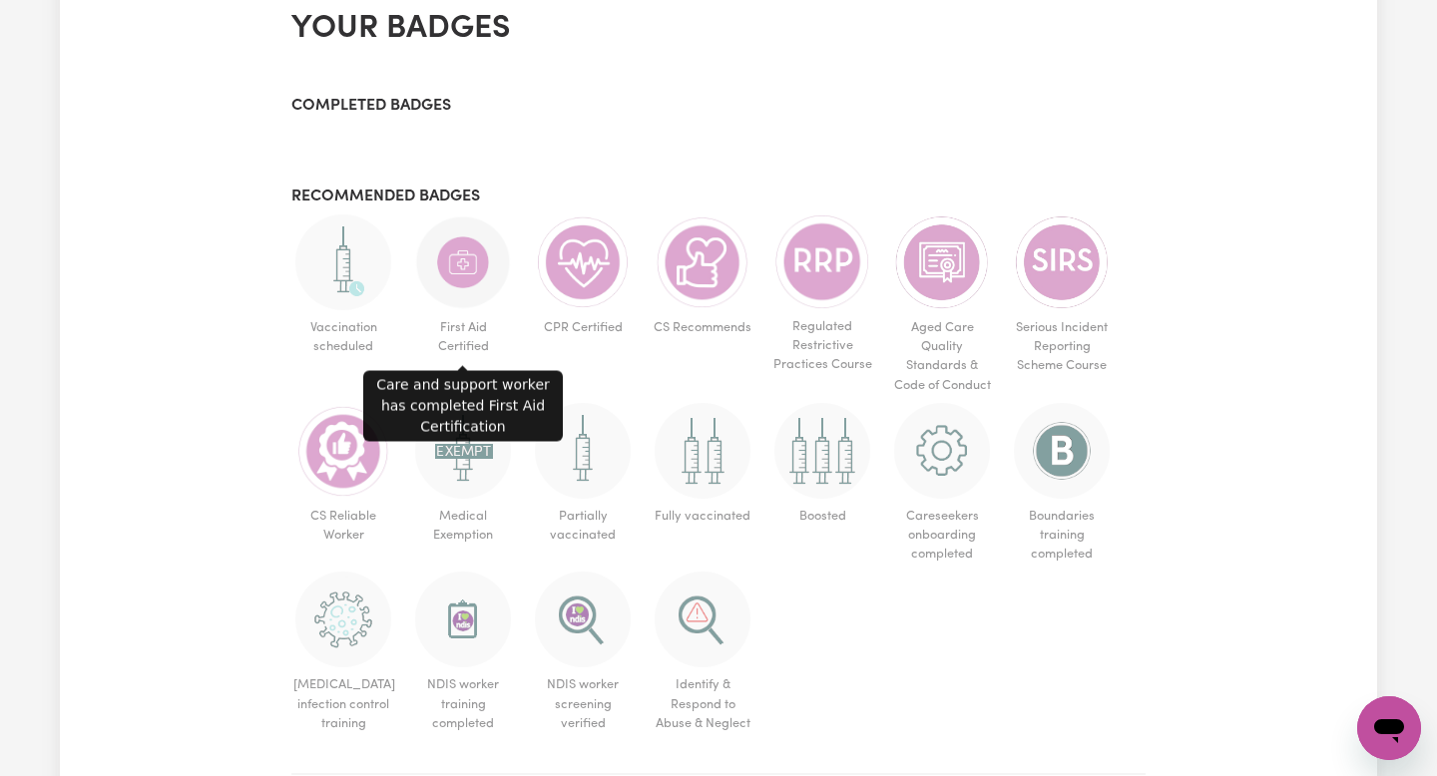
click at [483, 261] on img at bounding box center [463, 263] width 96 height 96
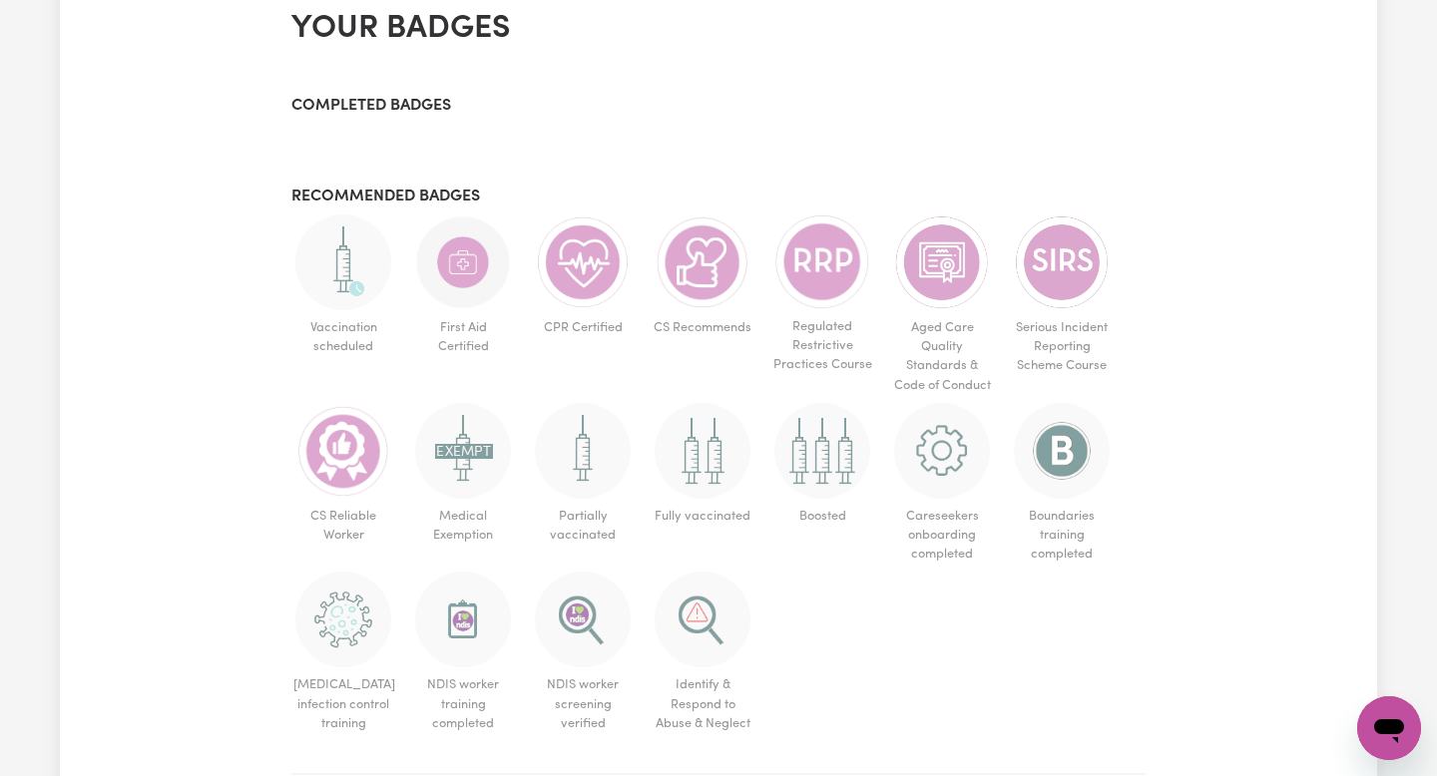
click at [475, 255] on img at bounding box center [463, 263] width 96 height 96
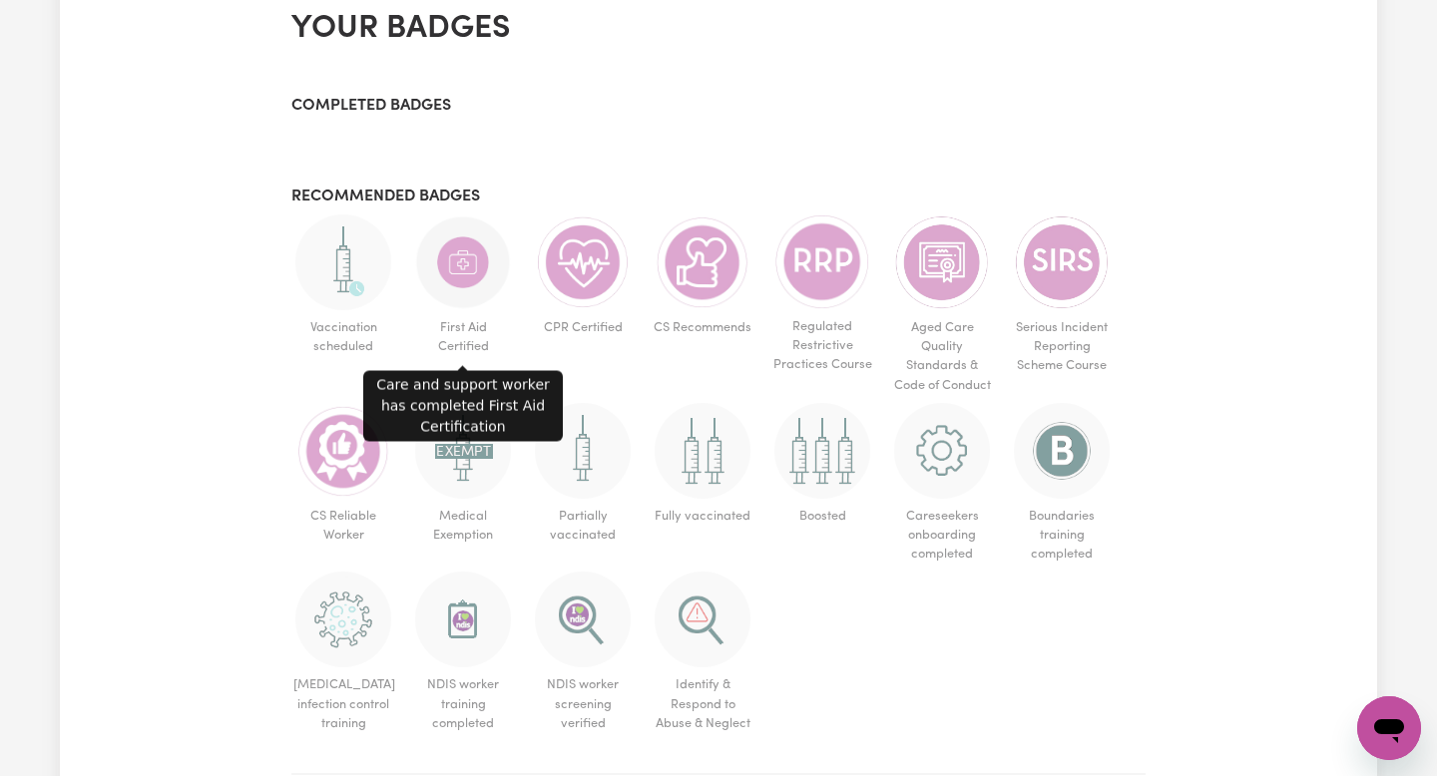
click at [475, 255] on img at bounding box center [463, 263] width 96 height 96
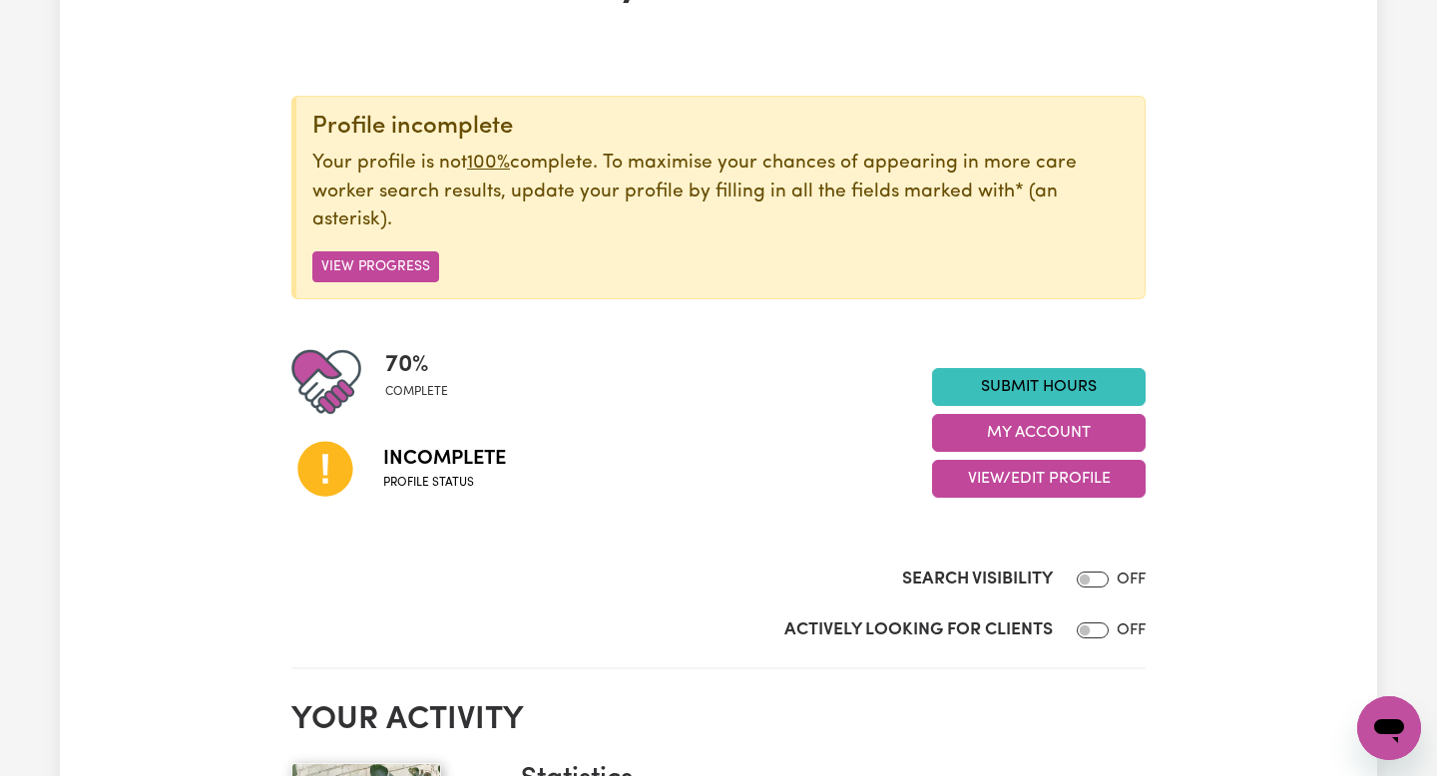
scroll to position [169, 0]
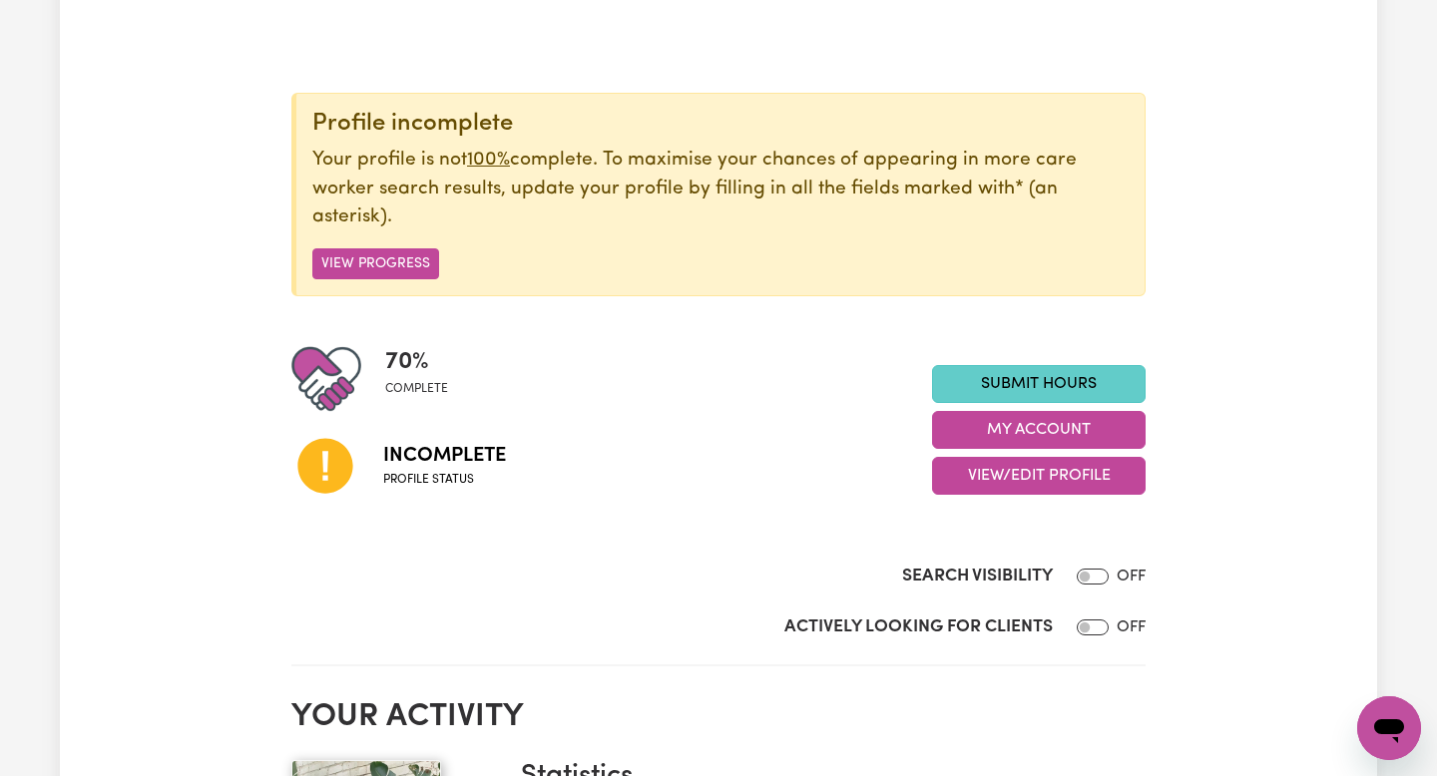
click at [1069, 373] on link "Submit Hours" at bounding box center [1039, 384] width 214 height 38
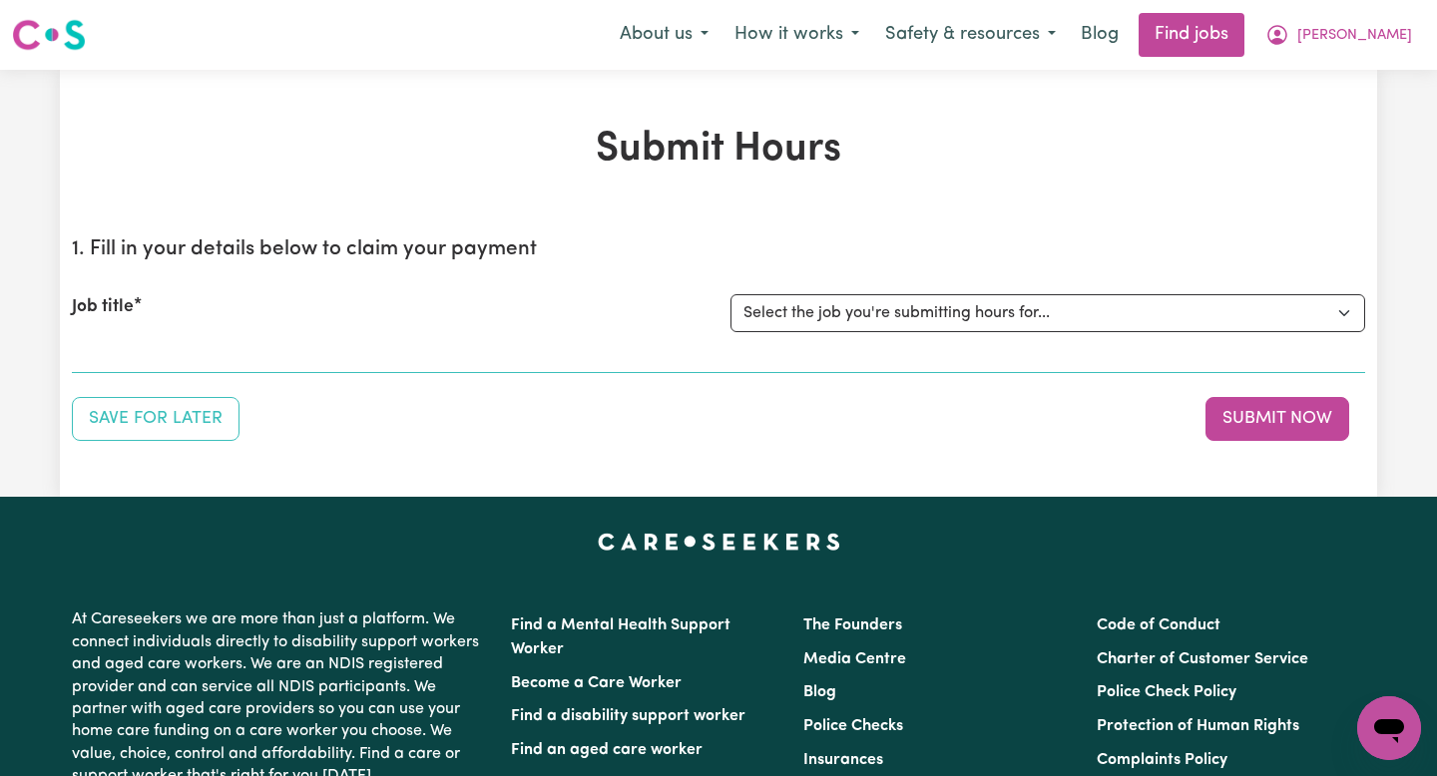
click at [800, 332] on div "Job title Select the job you're submitting hours for..." at bounding box center [718, 313] width 1293 height 86
click at [797, 301] on select "Select the job you're submitting hours for..." at bounding box center [1047, 313] width 635 height 38
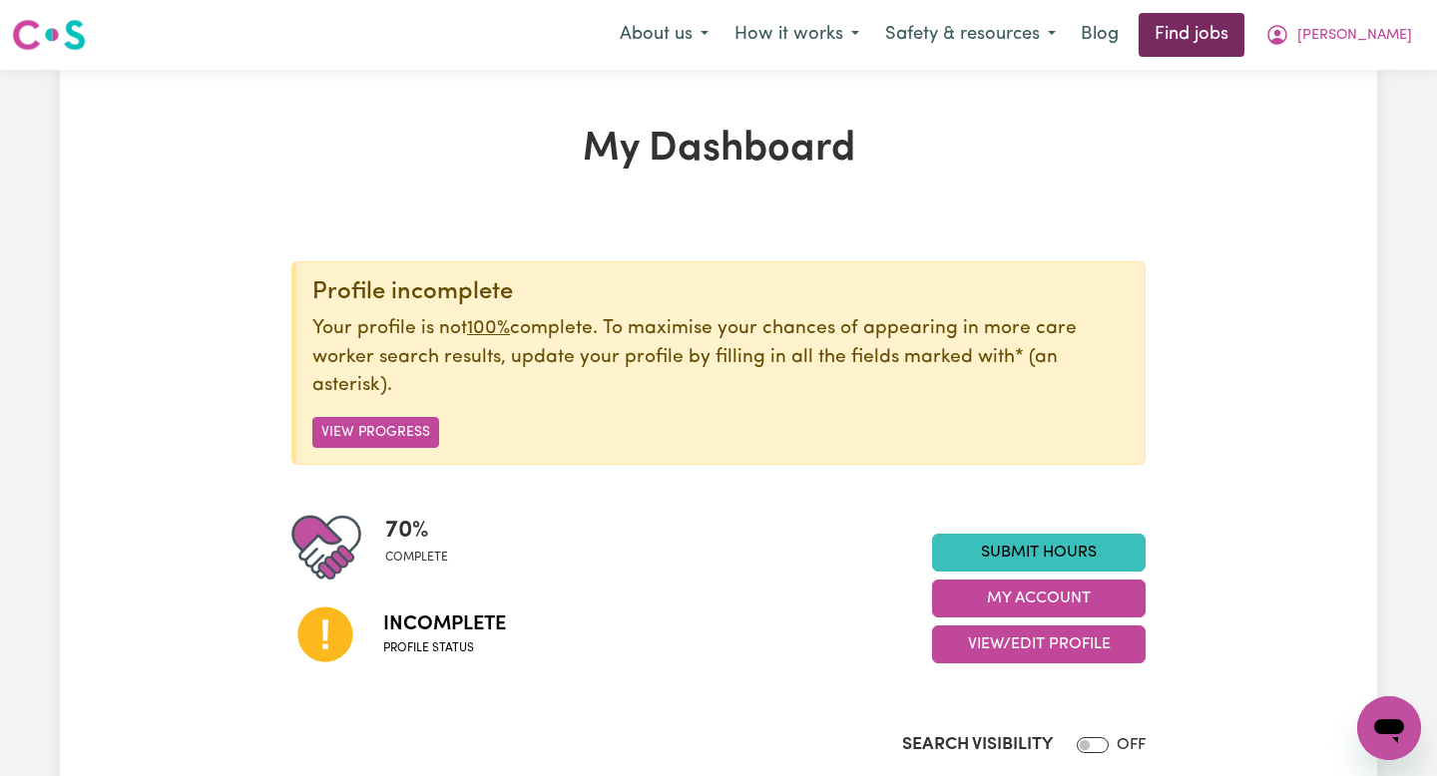
click at [1236, 45] on link "Find jobs" at bounding box center [1191, 35] width 106 height 44
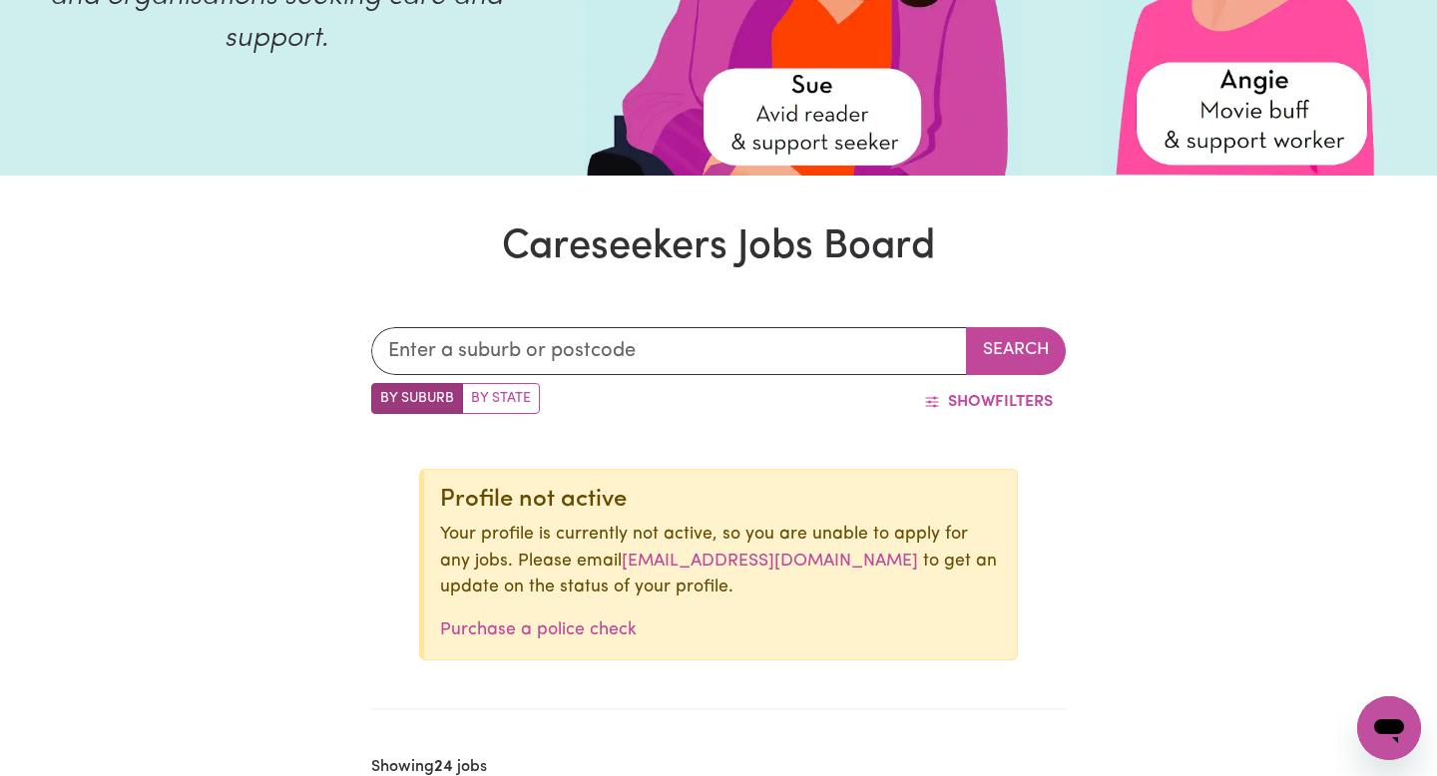
scroll to position [547, 0]
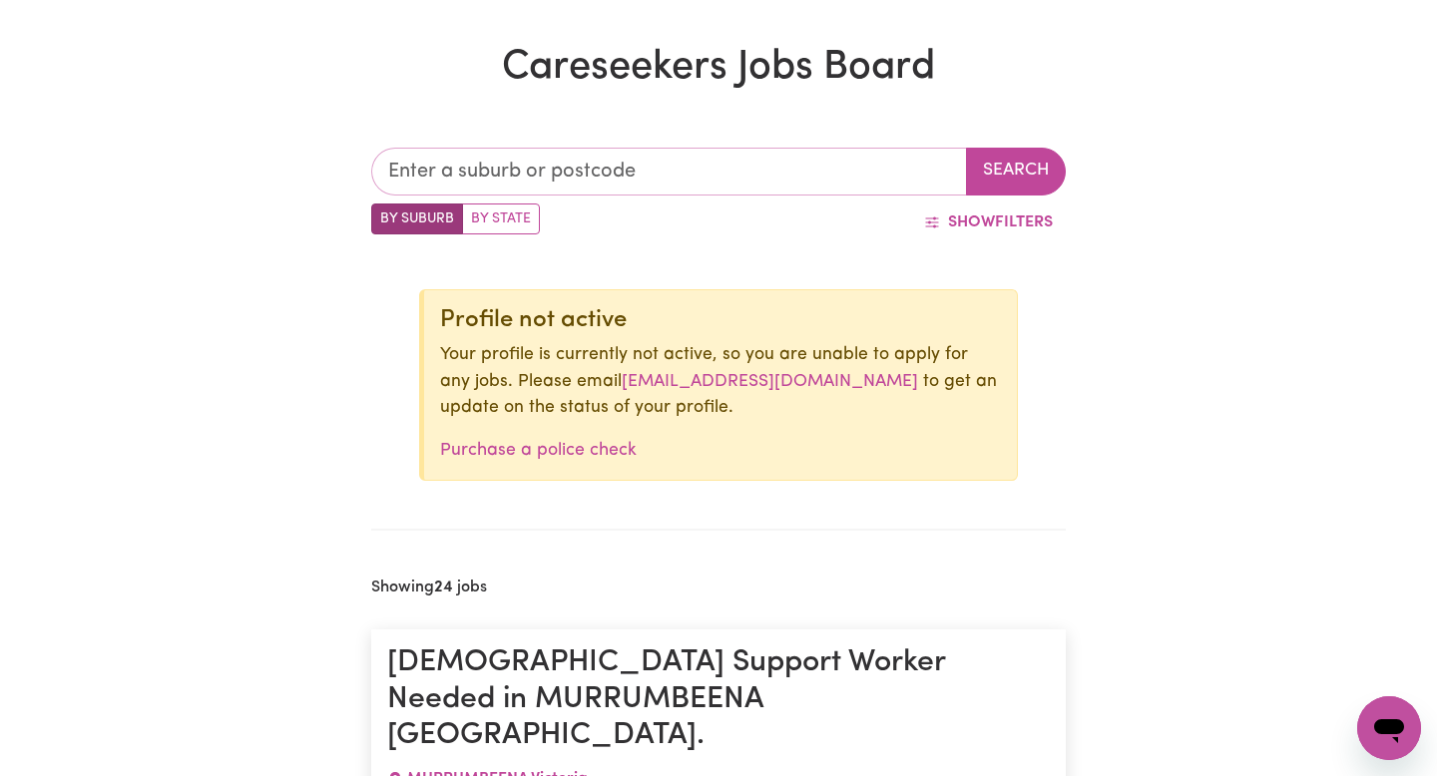
click at [558, 180] on input "text" at bounding box center [669, 172] width 596 height 48
type input "3166"
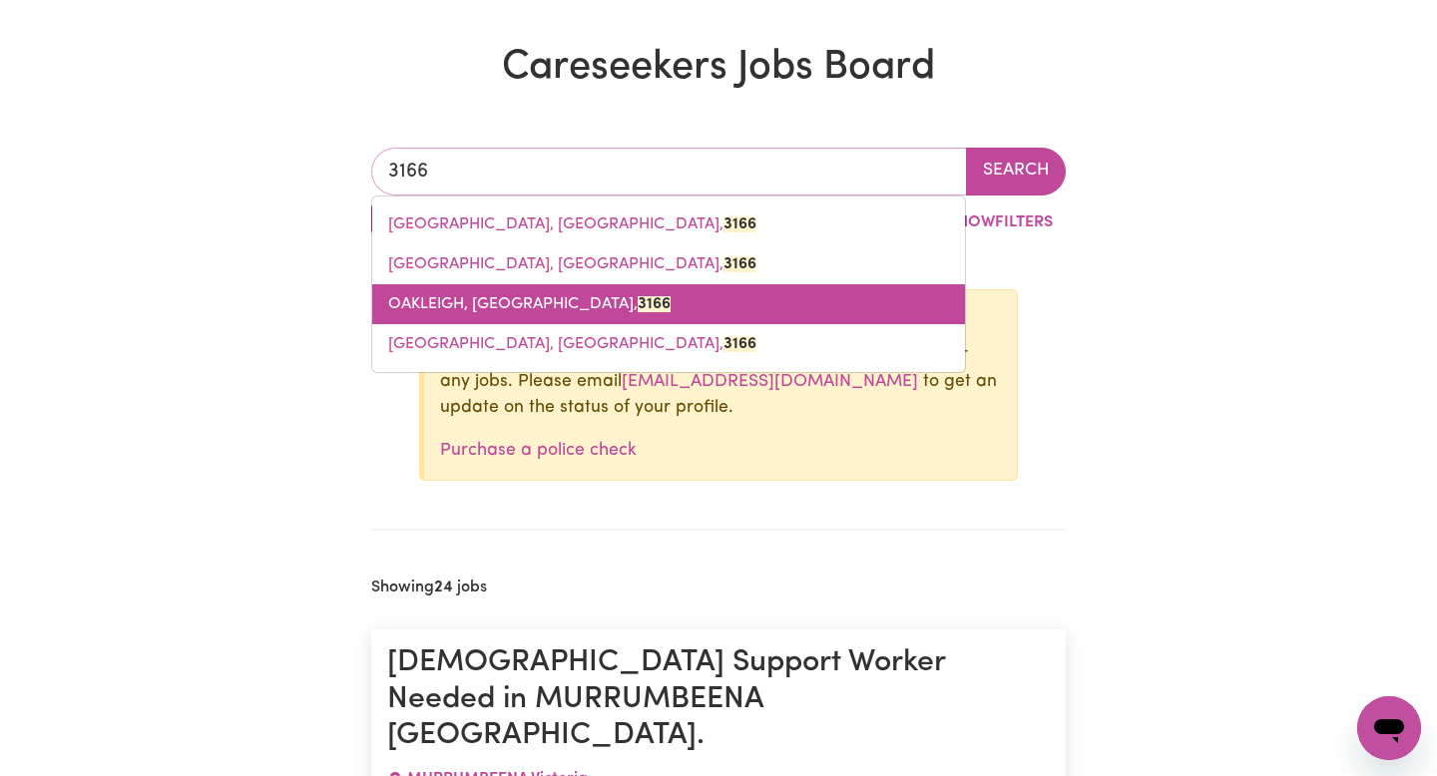
click at [517, 316] on link "[GEOGRAPHIC_DATA], [GEOGRAPHIC_DATA], 3166" at bounding box center [668, 304] width 593 height 40
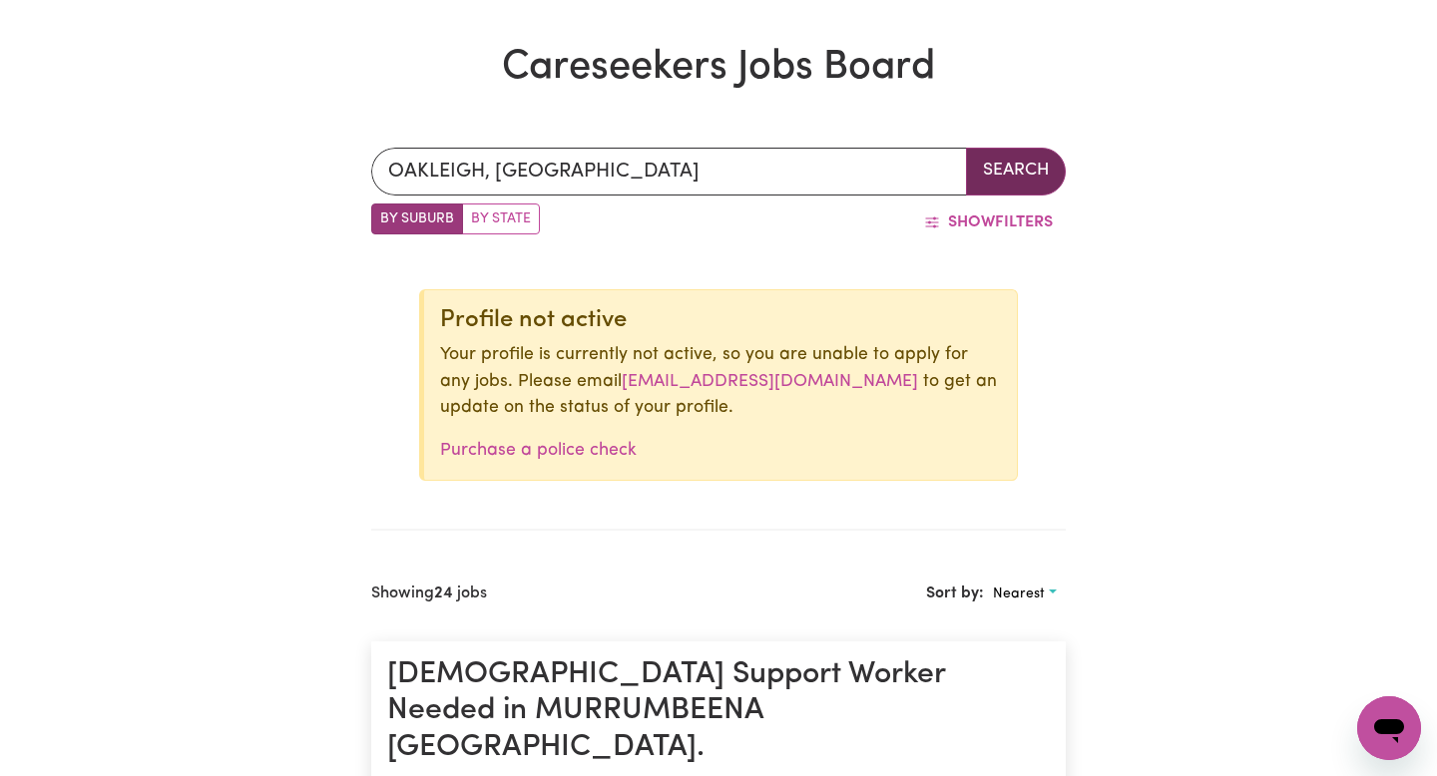
click at [1019, 179] on button "Search" at bounding box center [1016, 172] width 100 height 48
